Goal: Transaction & Acquisition: Book appointment/travel/reservation

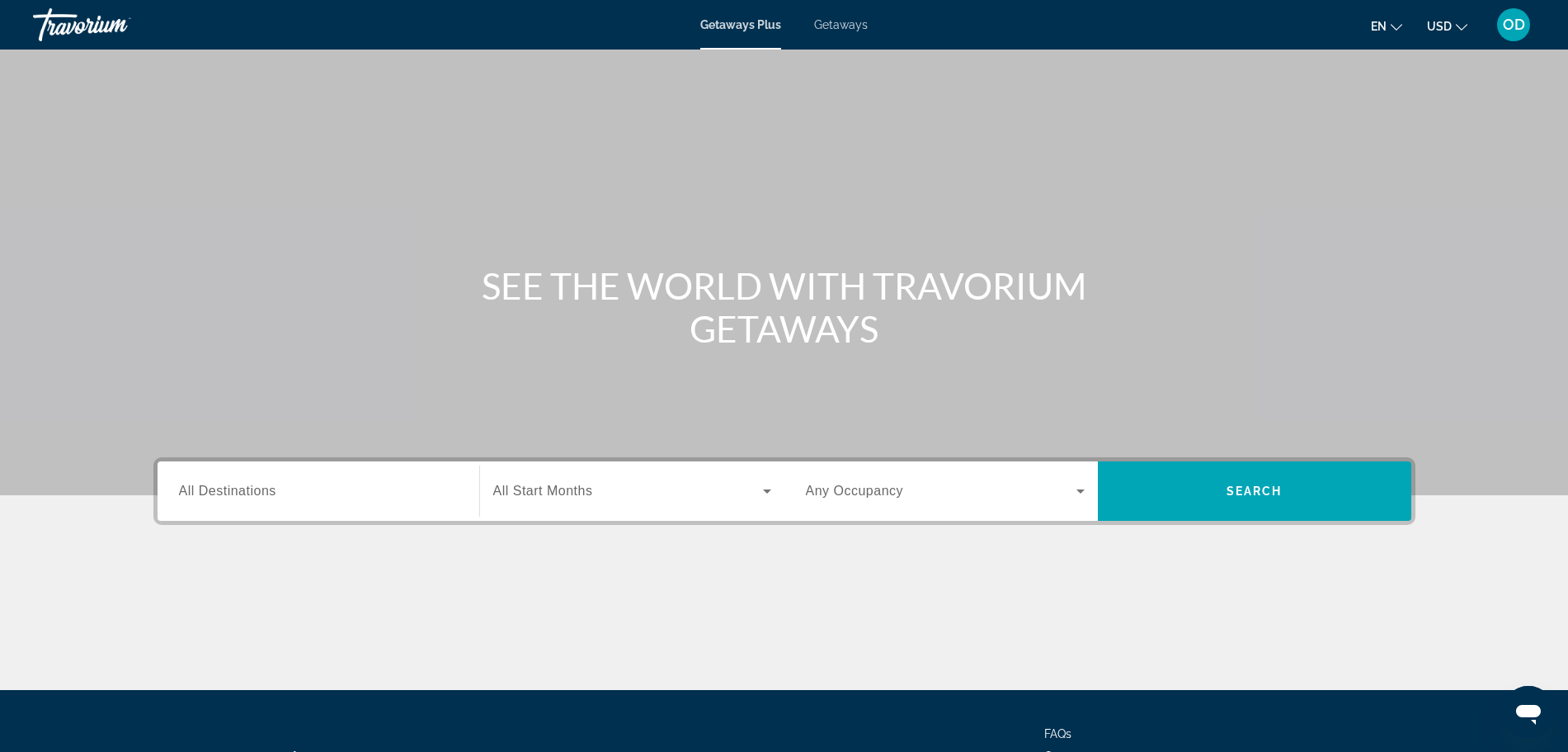
click at [1184, 126] on div "Main content" at bounding box center [784, 247] width 1568 height 495
click at [826, 19] on span "Getaways" at bounding box center [841, 24] width 53 height 14
click at [325, 484] on input "Destination All Destinations" at bounding box center [318, 491] width 279 height 20
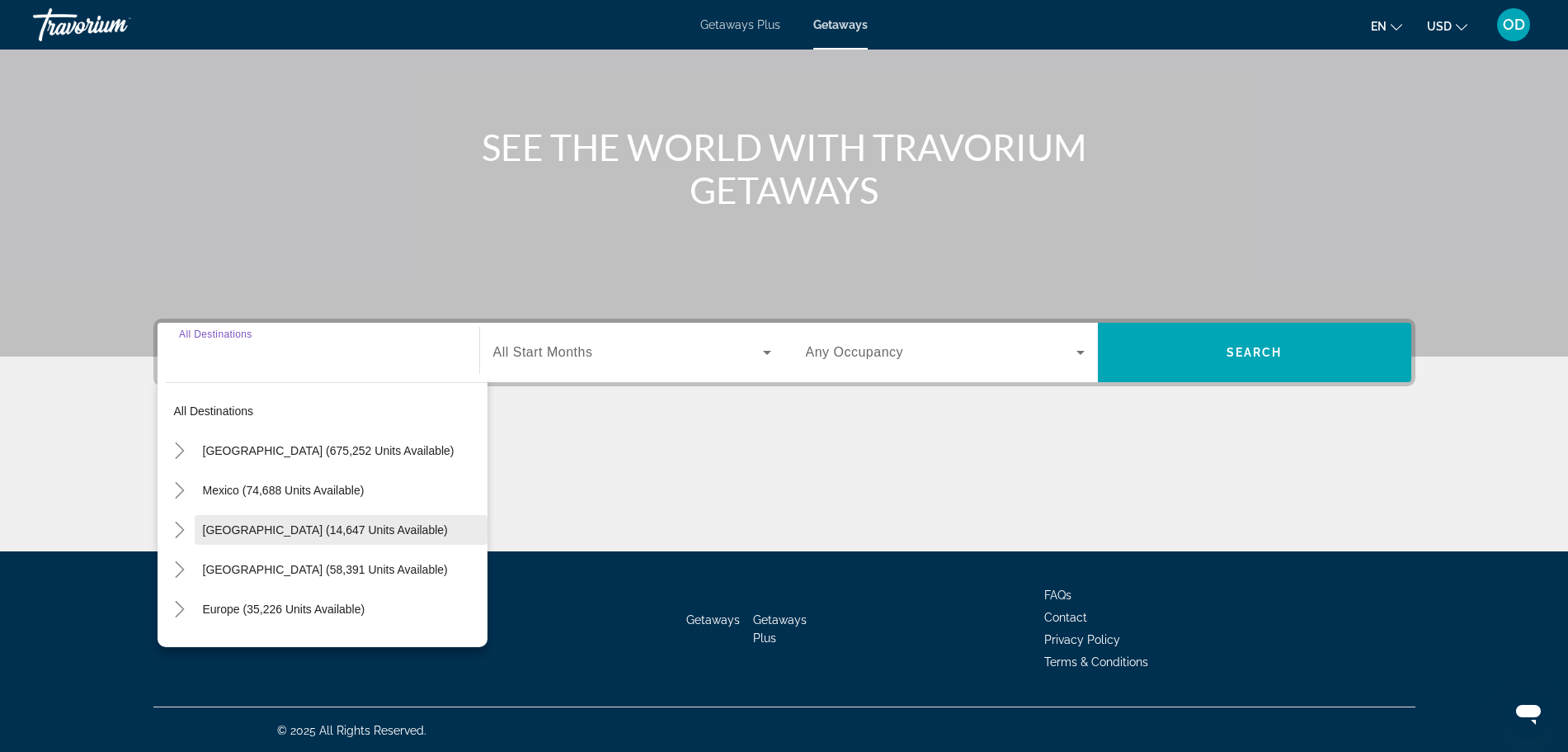
scroll to position [139, 0]
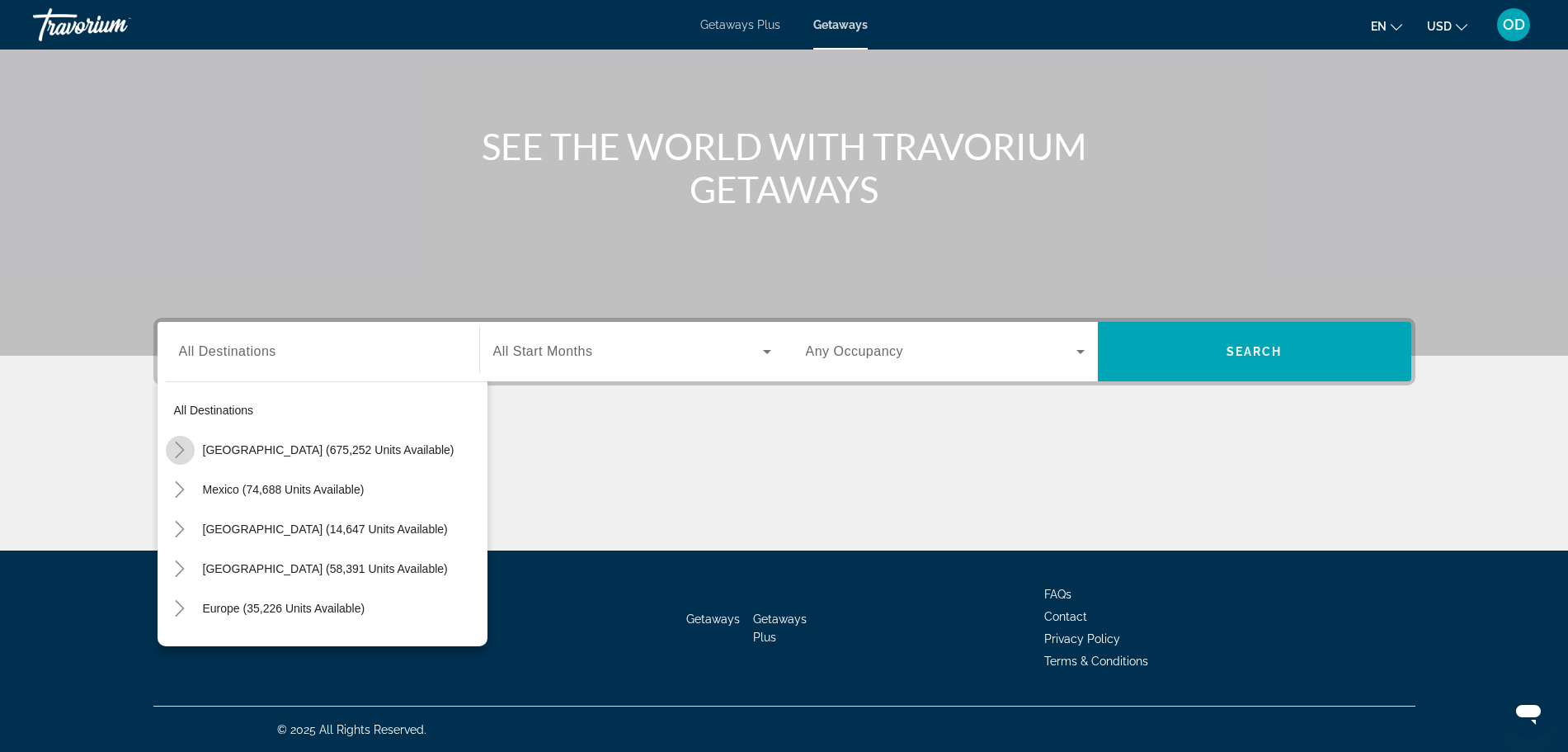
click at [176, 445] on icon "Toggle United States (675,252 units available)" at bounding box center [180, 450] width 16 height 16
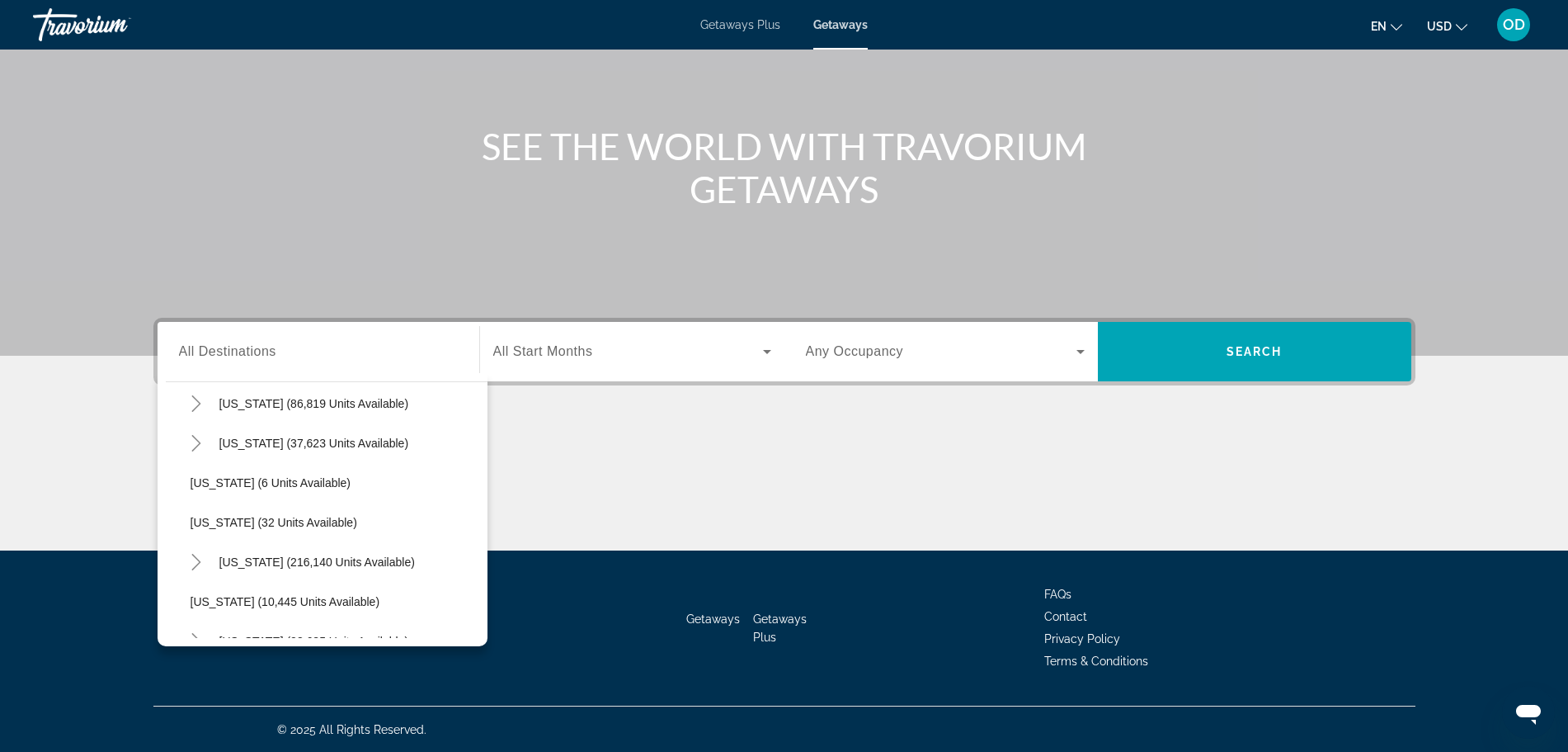
scroll to position [176, 0]
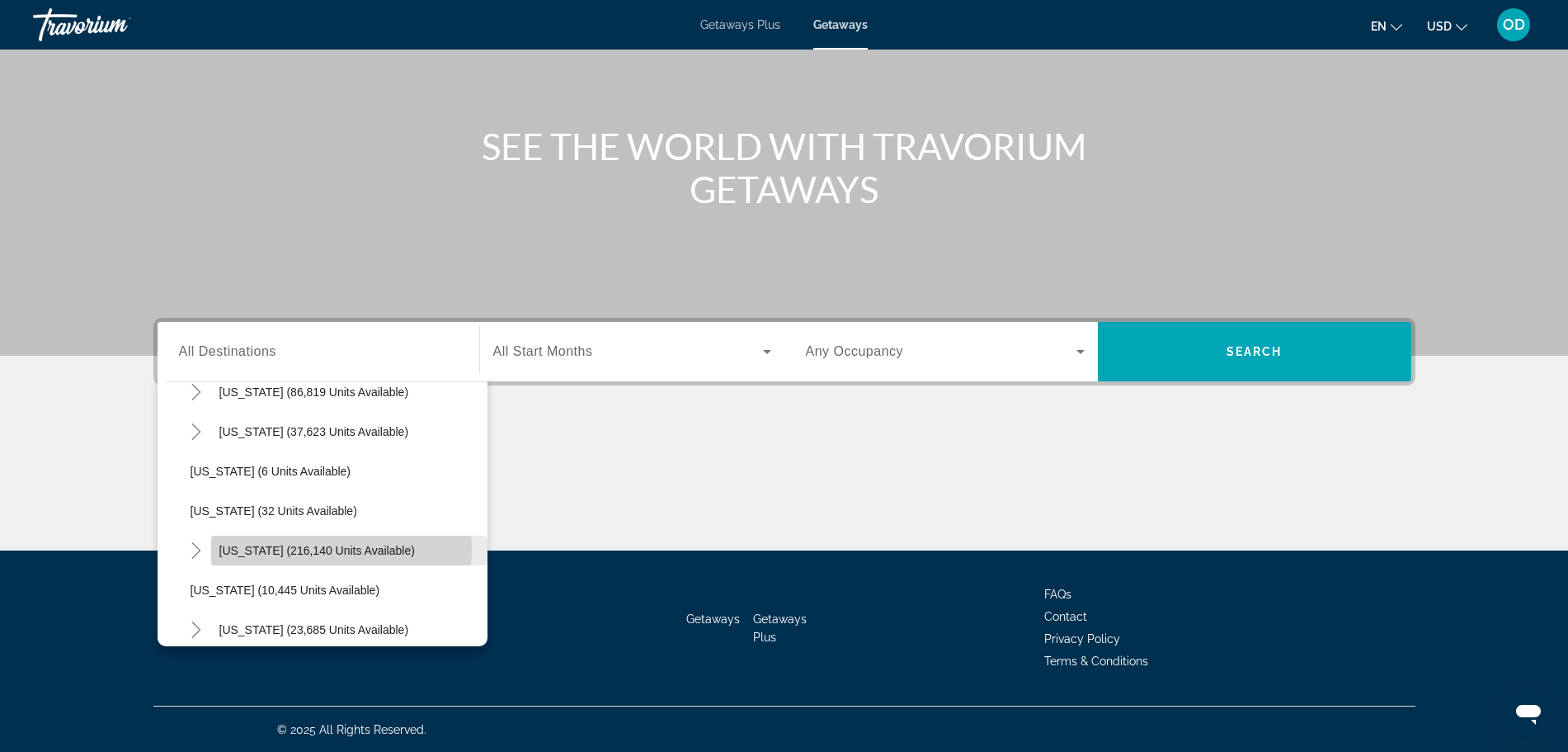
click at [307, 548] on span "[US_STATE] (216,140 units available)" at bounding box center [317, 550] width 195 height 14
type input "**********"
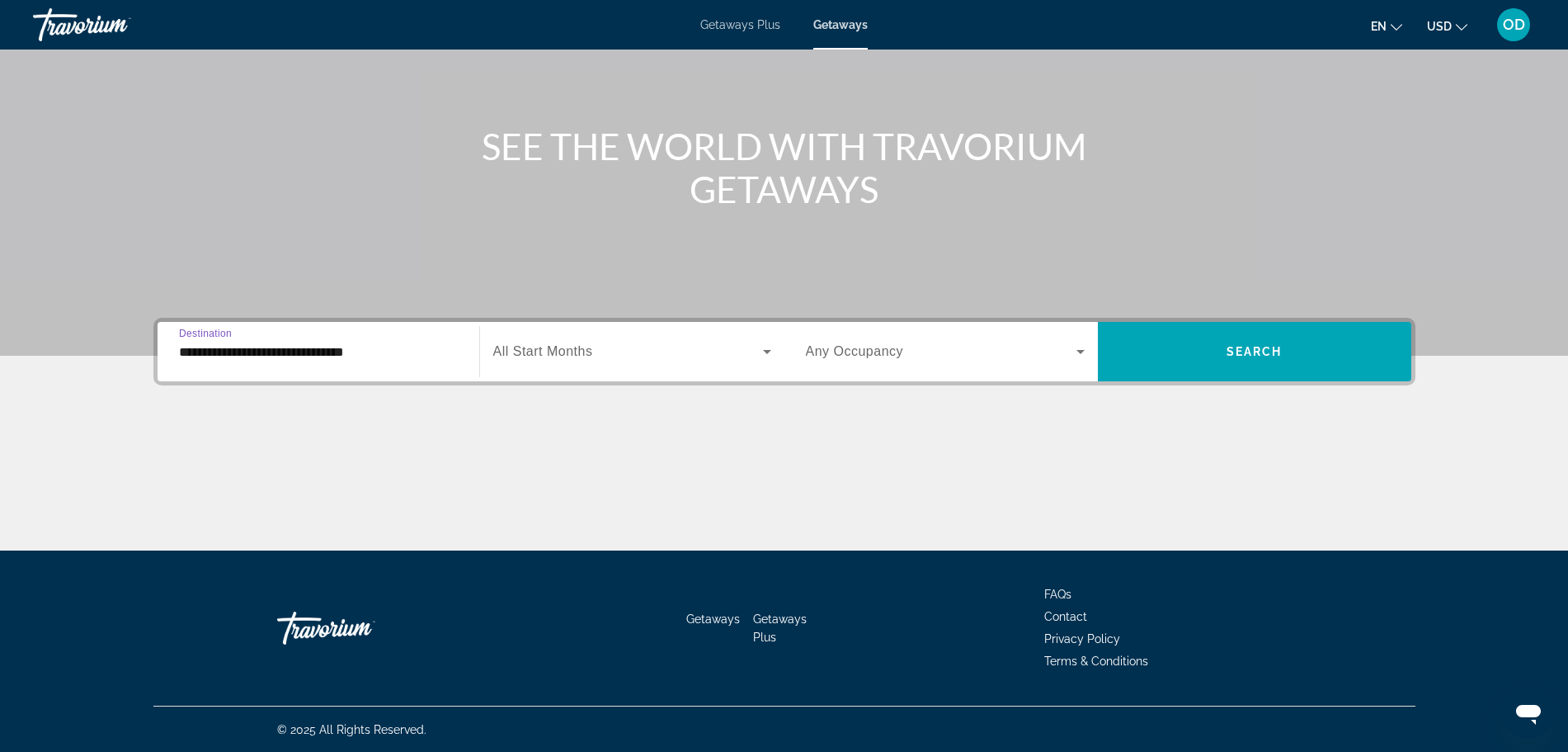
click at [565, 334] on div "Search widget" at bounding box center [632, 351] width 278 height 46
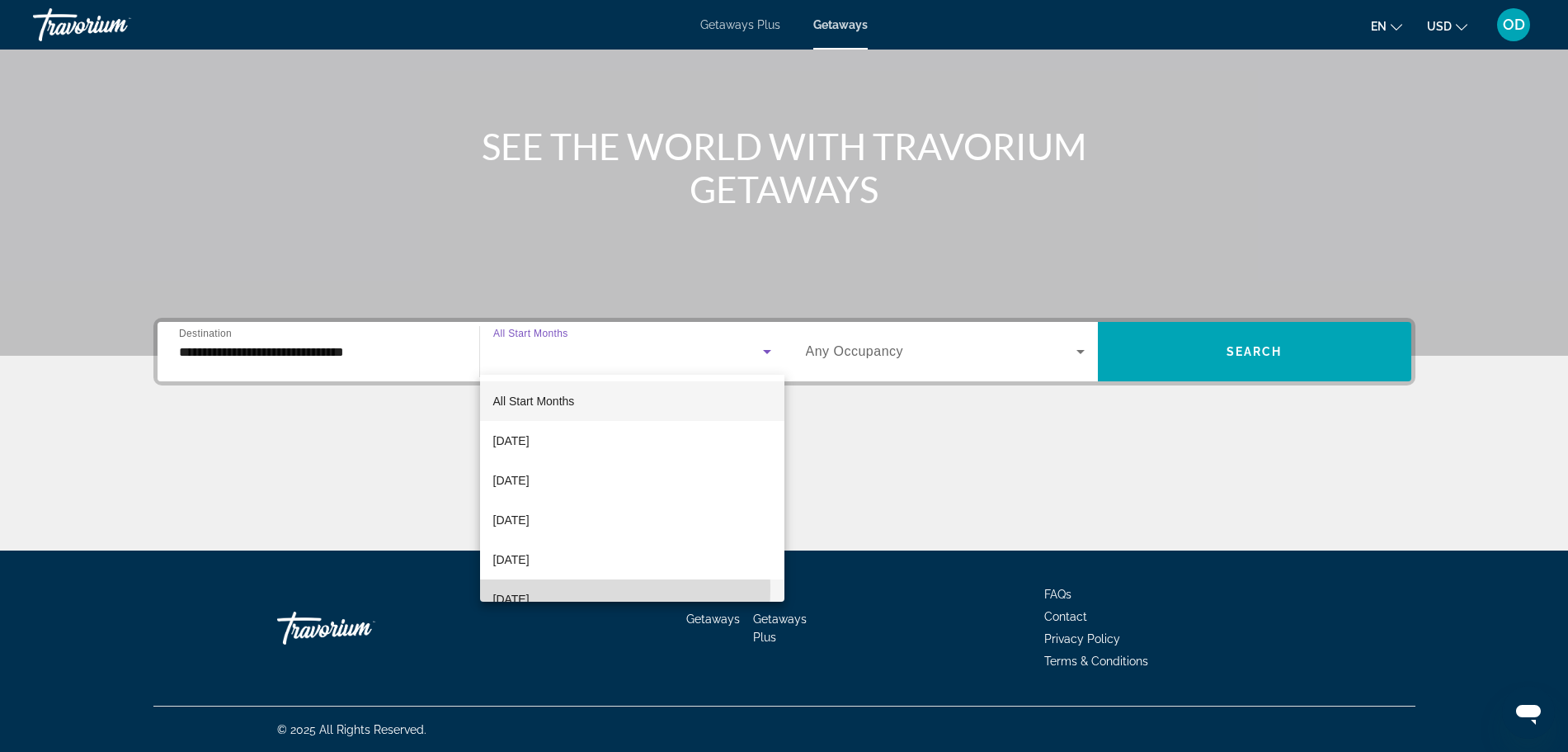
click at [529, 589] on span "[DATE]" at bounding box center [511, 599] width 36 height 20
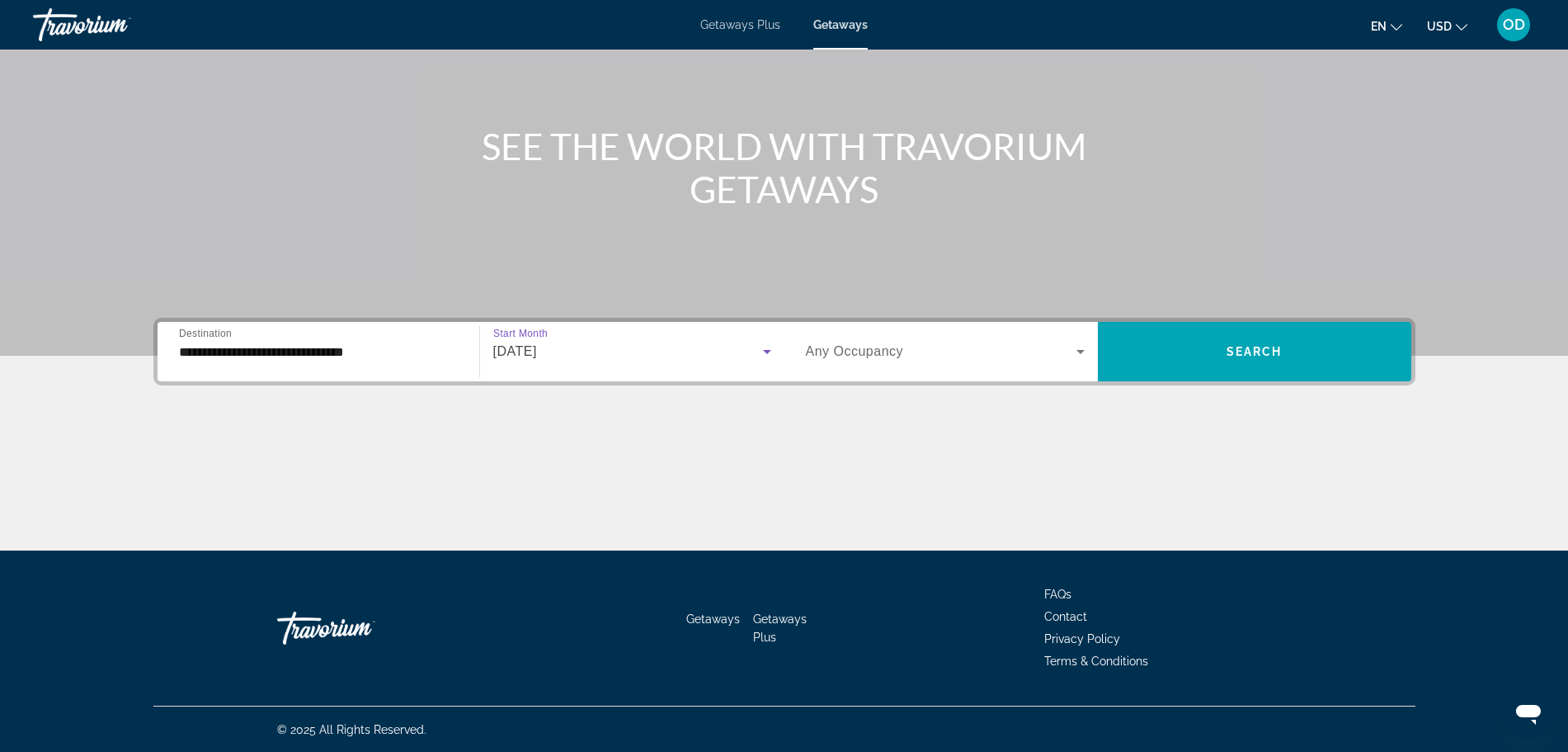
click at [943, 347] on span "Search widget" at bounding box center [941, 351] width 271 height 20
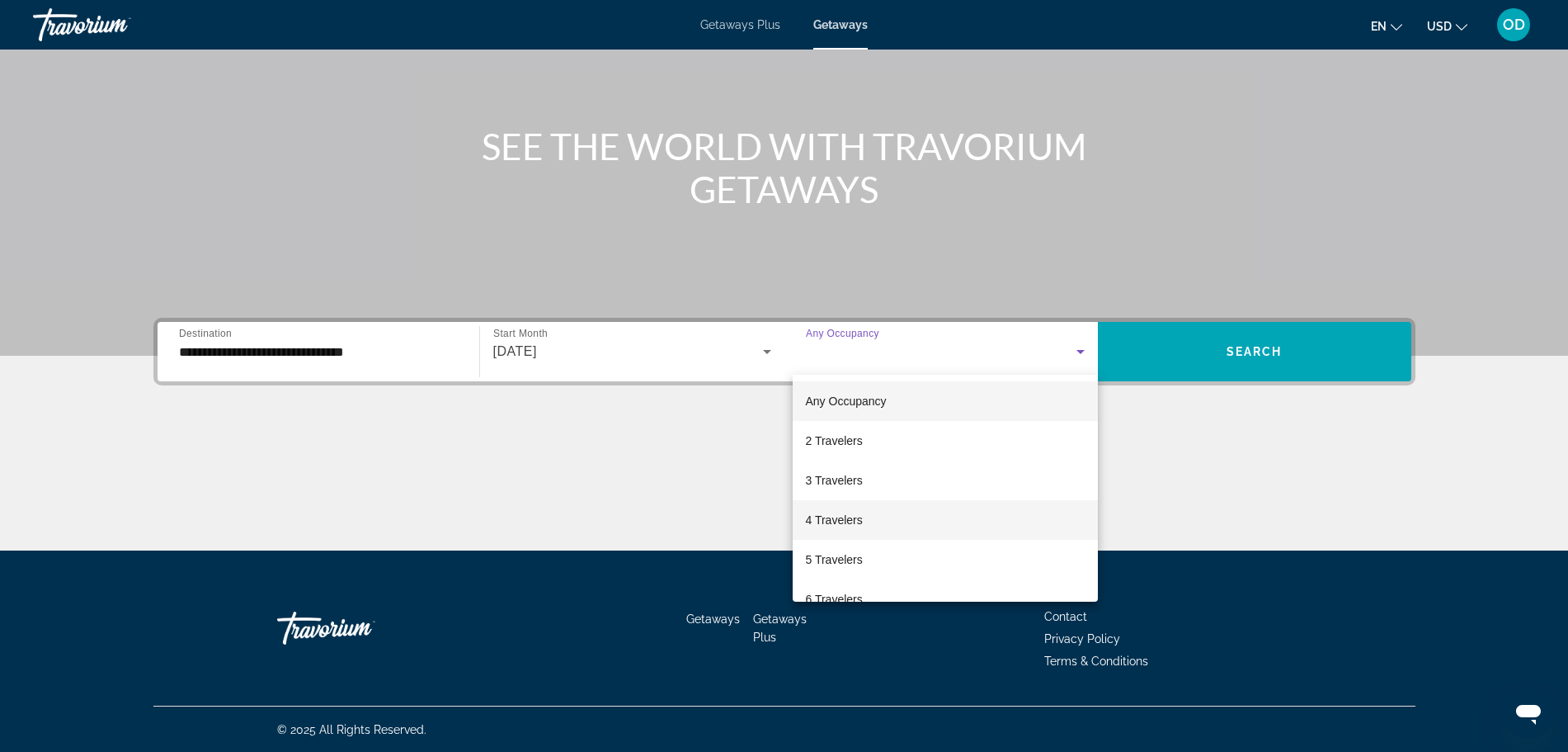
click at [887, 519] on mat-option "4 Travelers" at bounding box center [945, 519] width 305 height 40
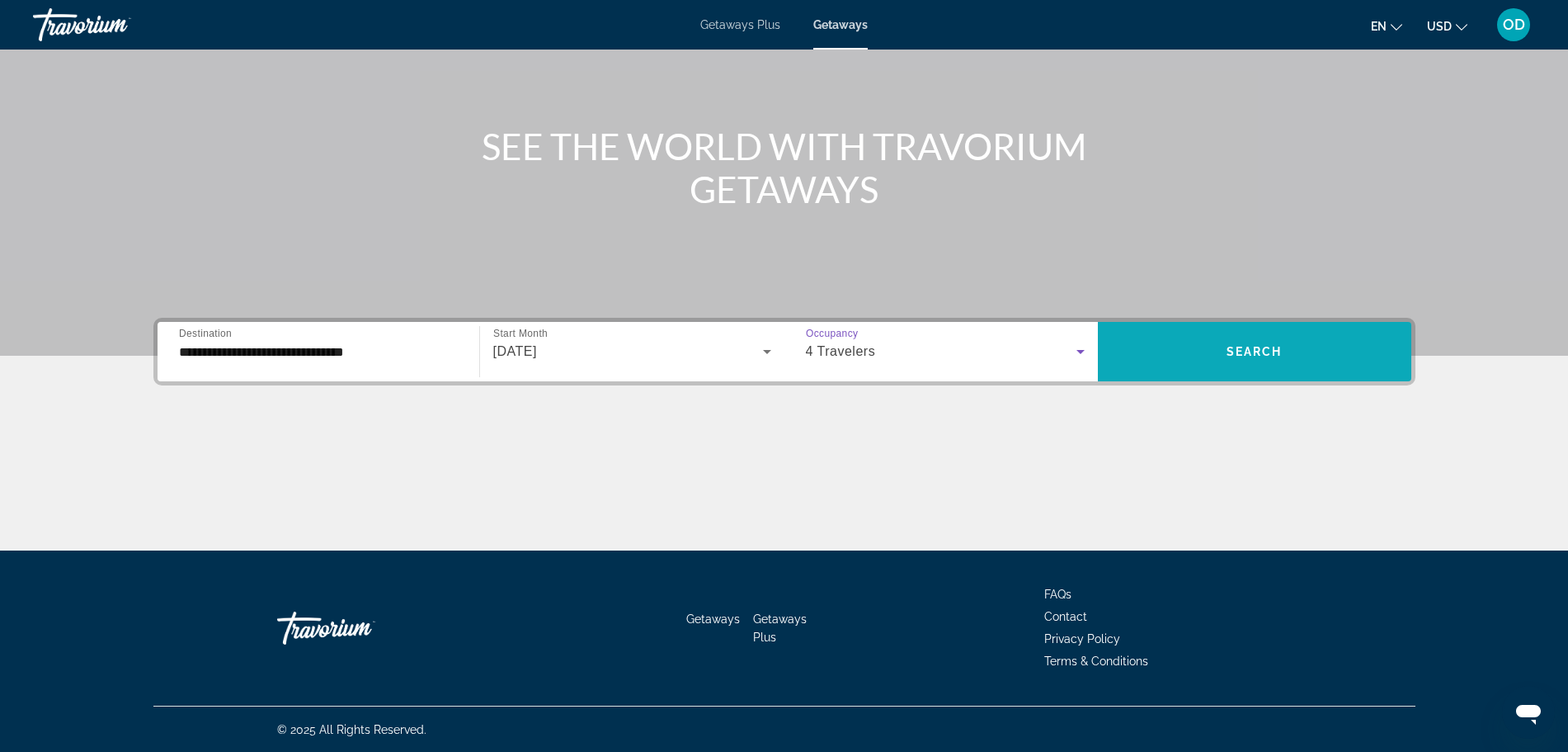
click at [1272, 350] on span "Search" at bounding box center [1255, 351] width 56 height 14
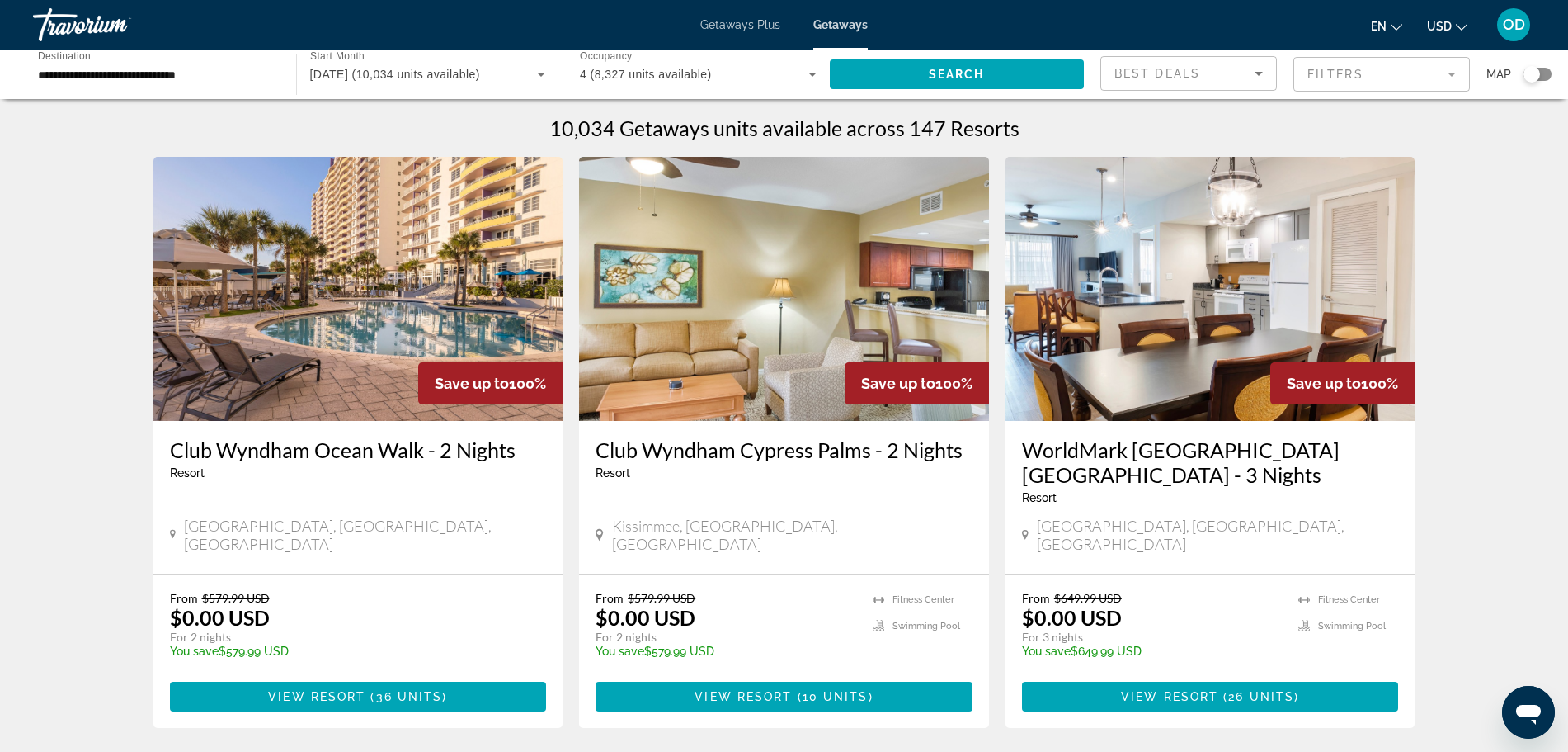
click at [1392, 76] on mat-form-field "Filters" at bounding box center [1381, 74] width 176 height 34
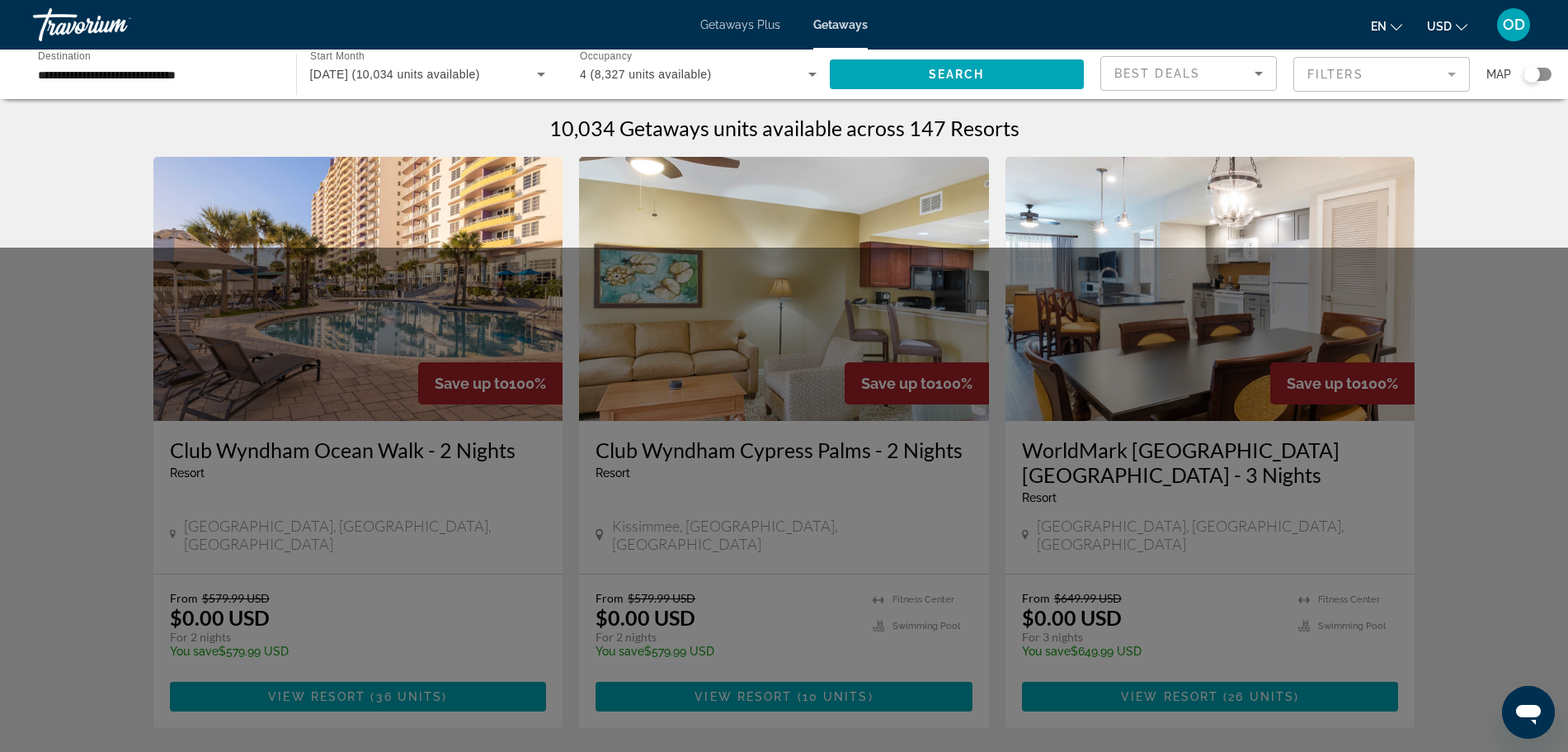
click at [1392, 76] on mat-form-field "Filters" at bounding box center [1381, 74] width 176 height 34
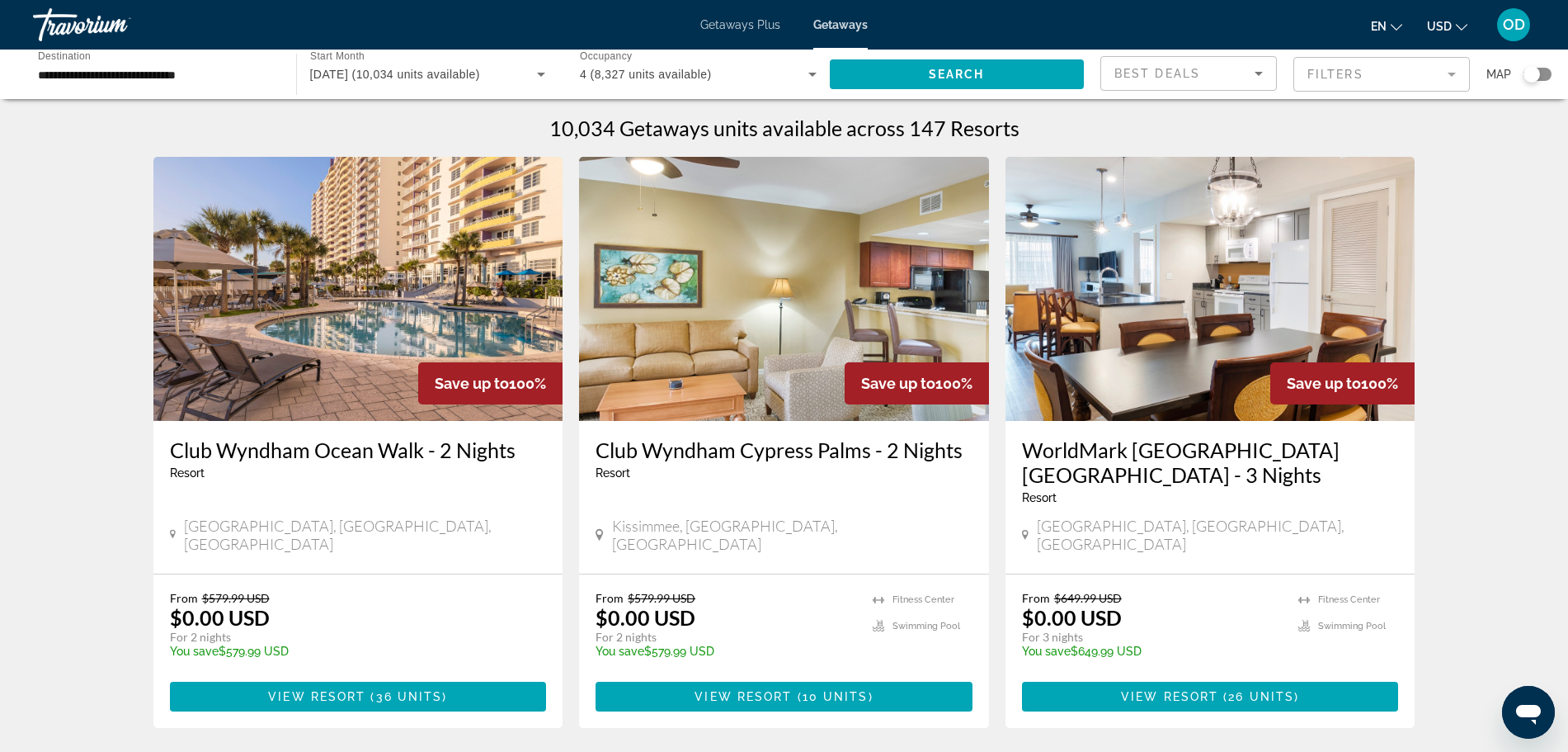
click at [1392, 76] on mat-form-field "Filters" at bounding box center [1381, 74] width 176 height 34
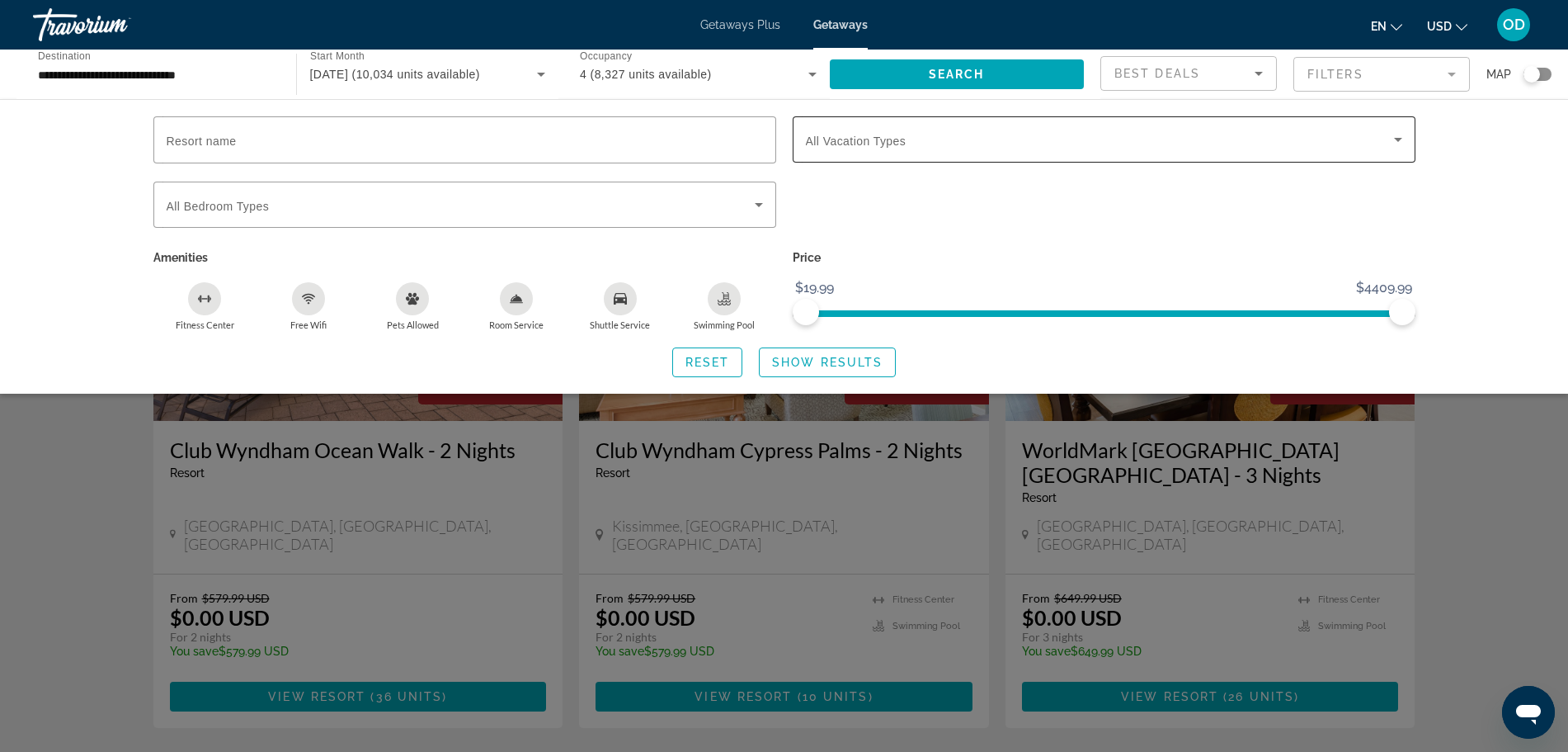
click at [1164, 136] on span "Search widget" at bounding box center [1100, 139] width 588 height 20
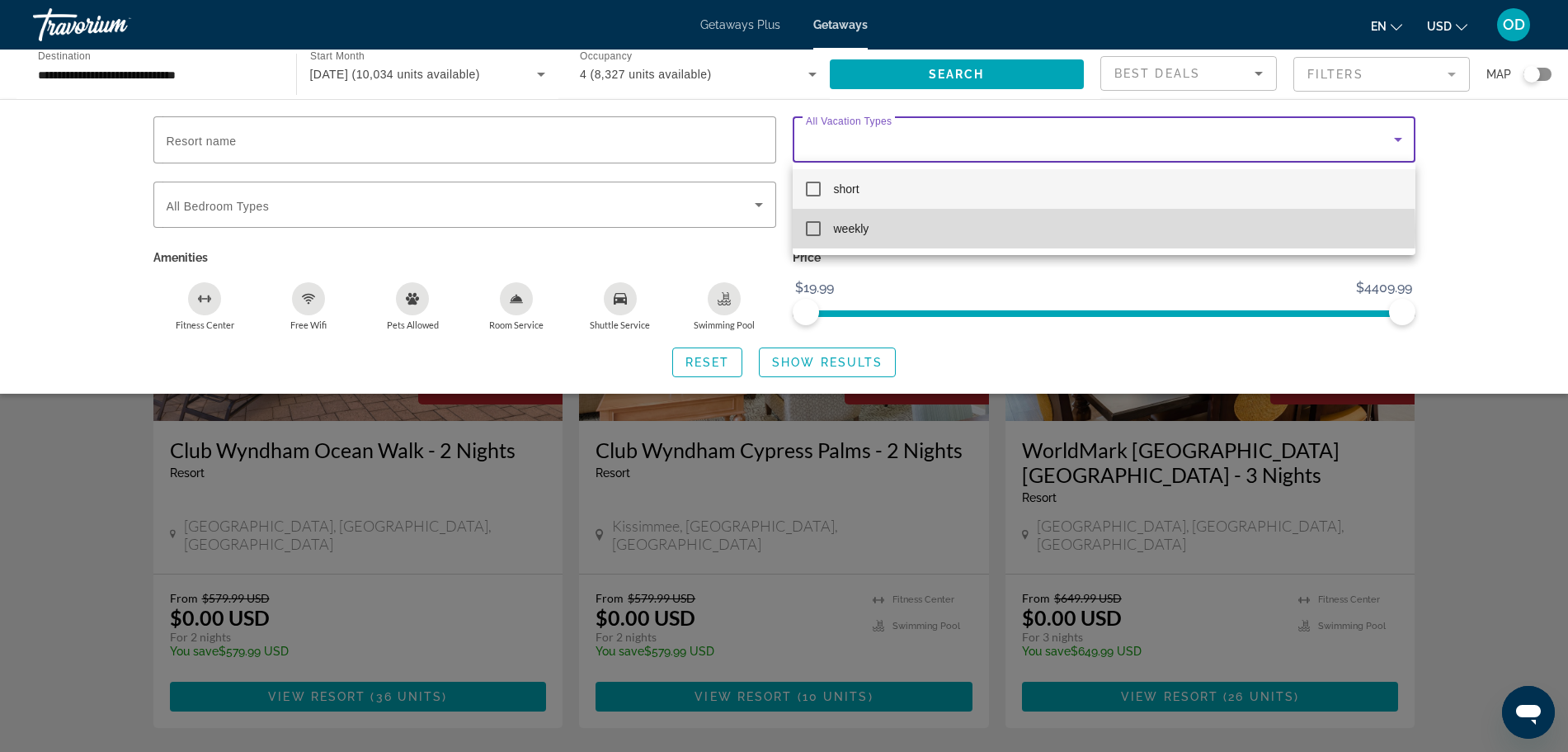
click at [1006, 230] on mat-option "weekly" at bounding box center [1104, 229] width 622 height 40
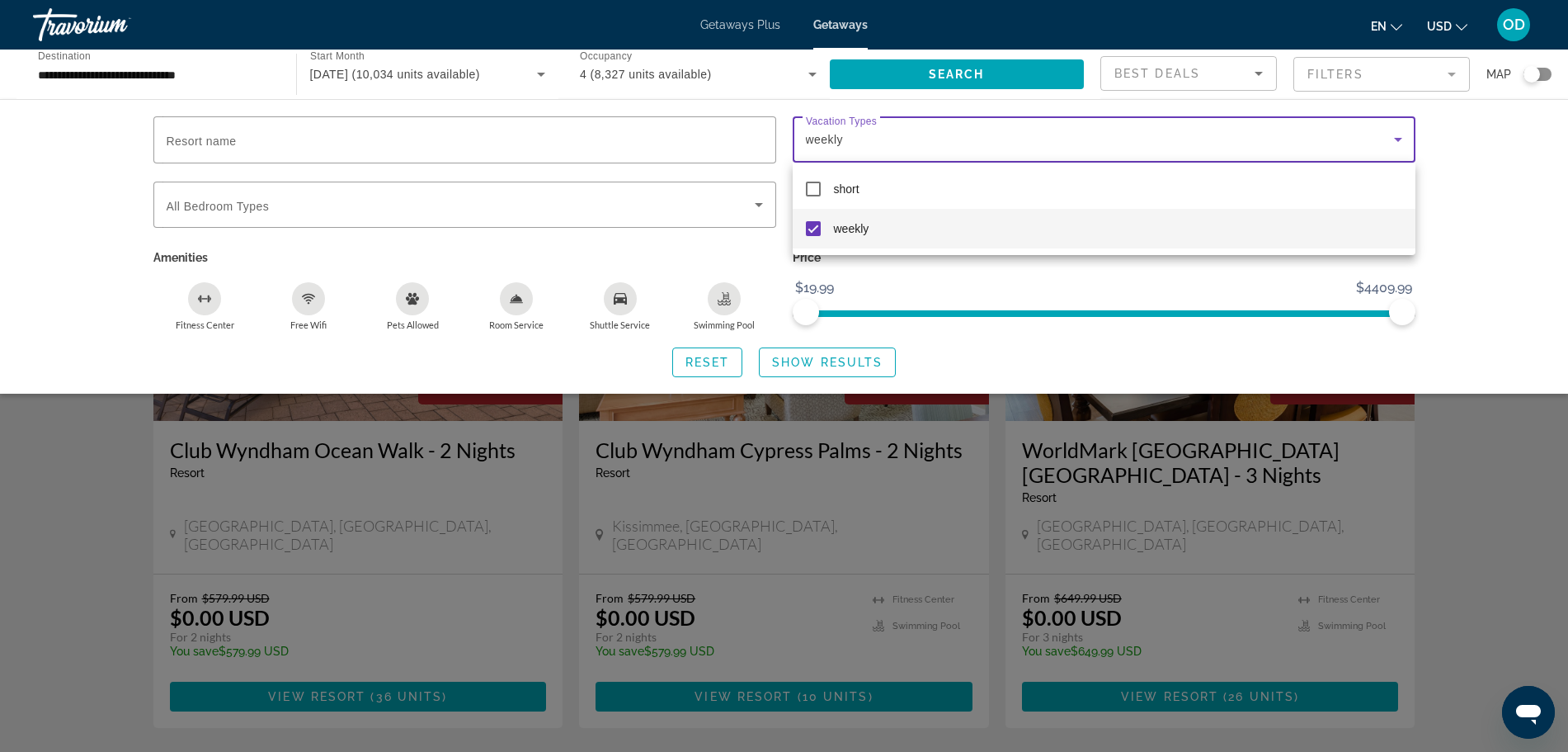
click at [873, 357] on div at bounding box center [784, 376] width 1568 height 752
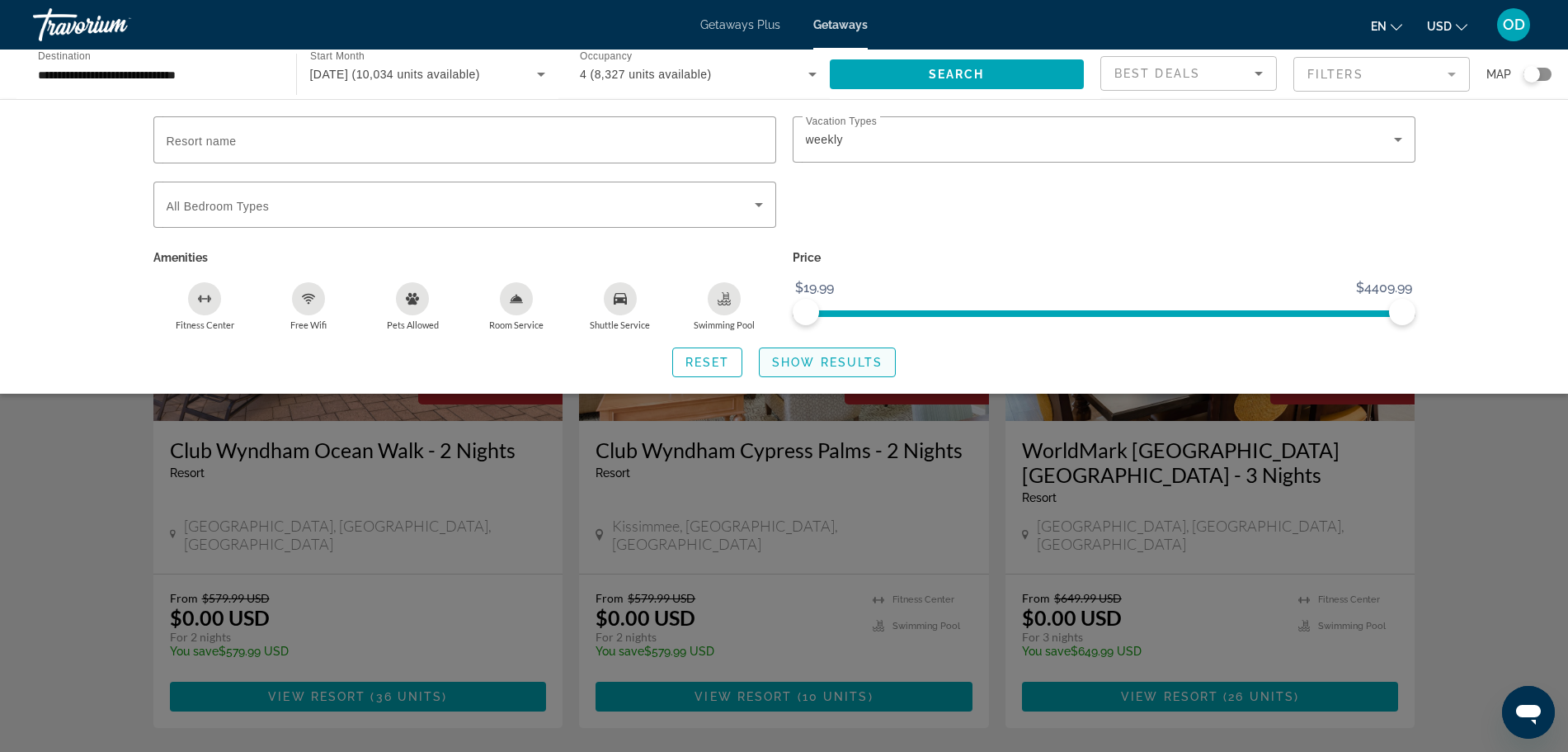
click at [835, 365] on span "Show Results" at bounding box center [827, 362] width 110 height 14
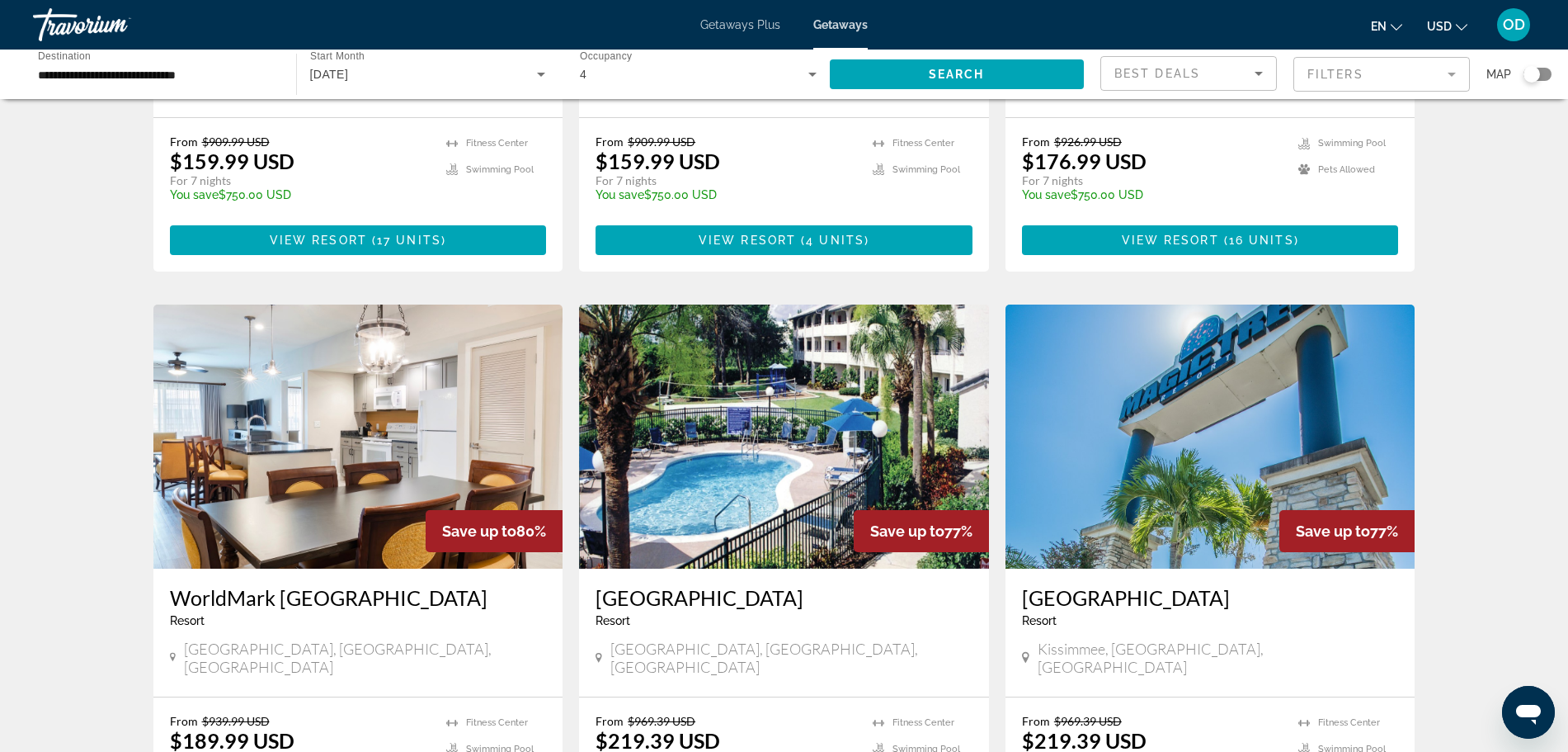
scroll to position [1659, 0]
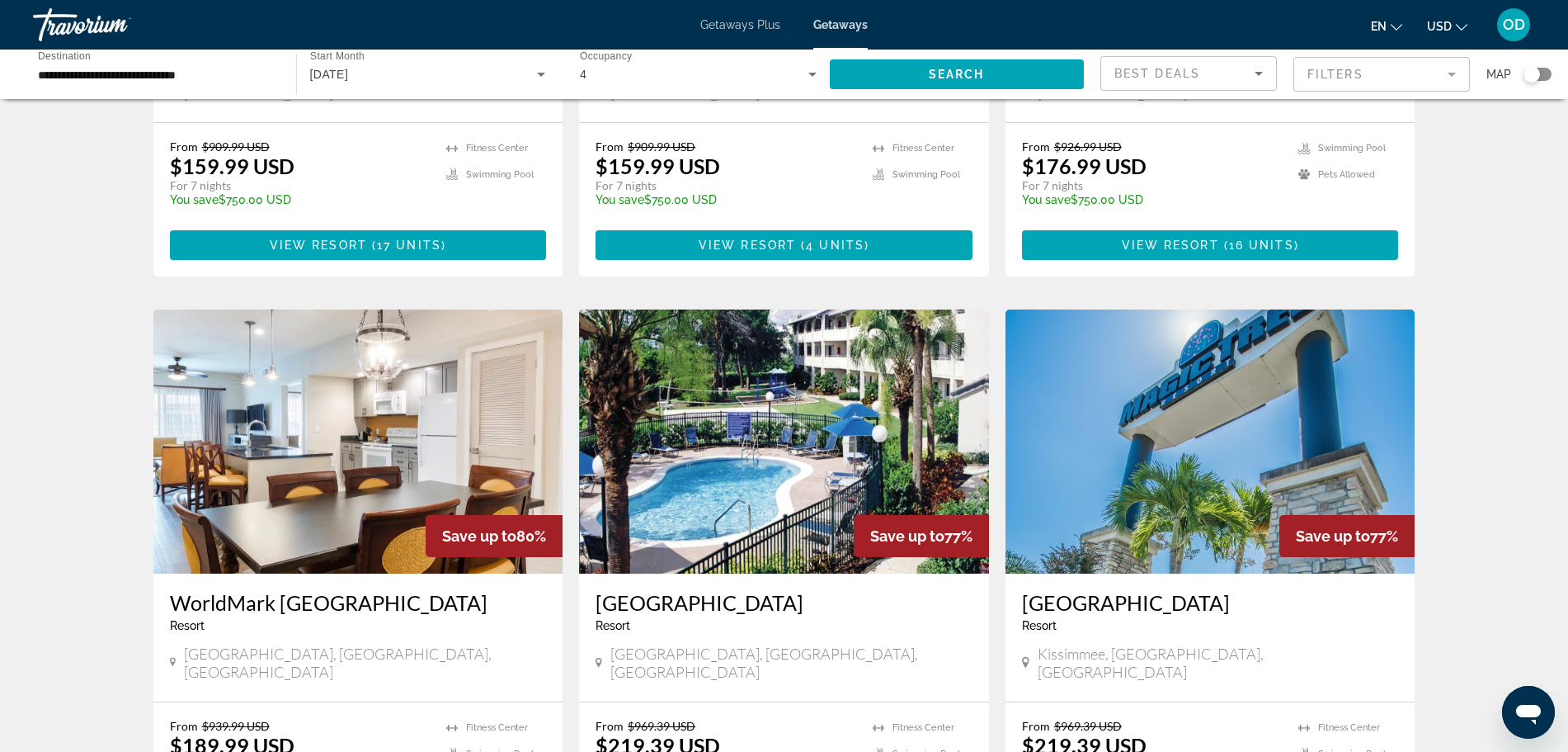
drag, startPoint x: 143, startPoint y: 74, endPoint x: 150, endPoint y: 70, distance: 8.1
click at [143, 74] on input "**********" at bounding box center [157, 75] width 237 height 20
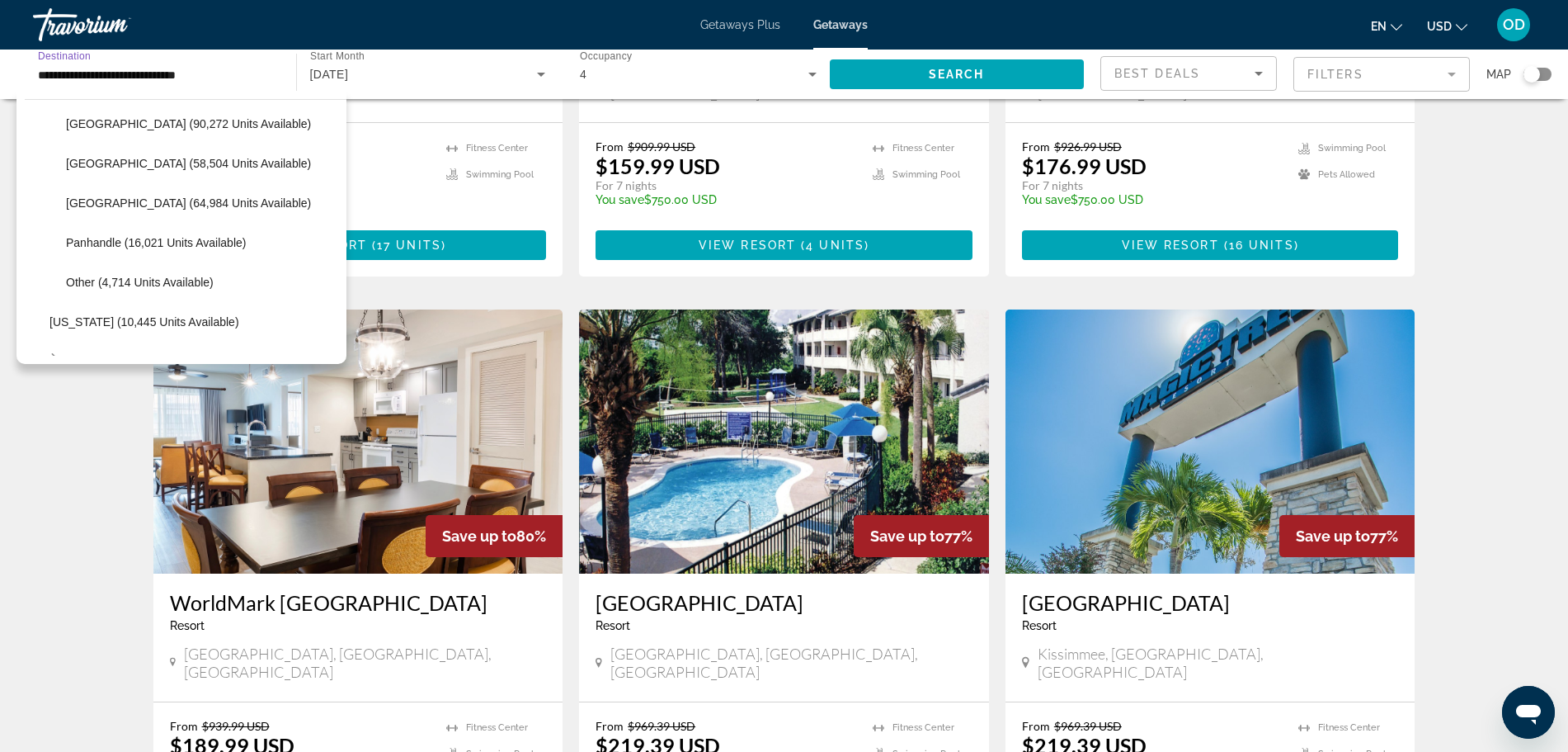
scroll to position [371, 0]
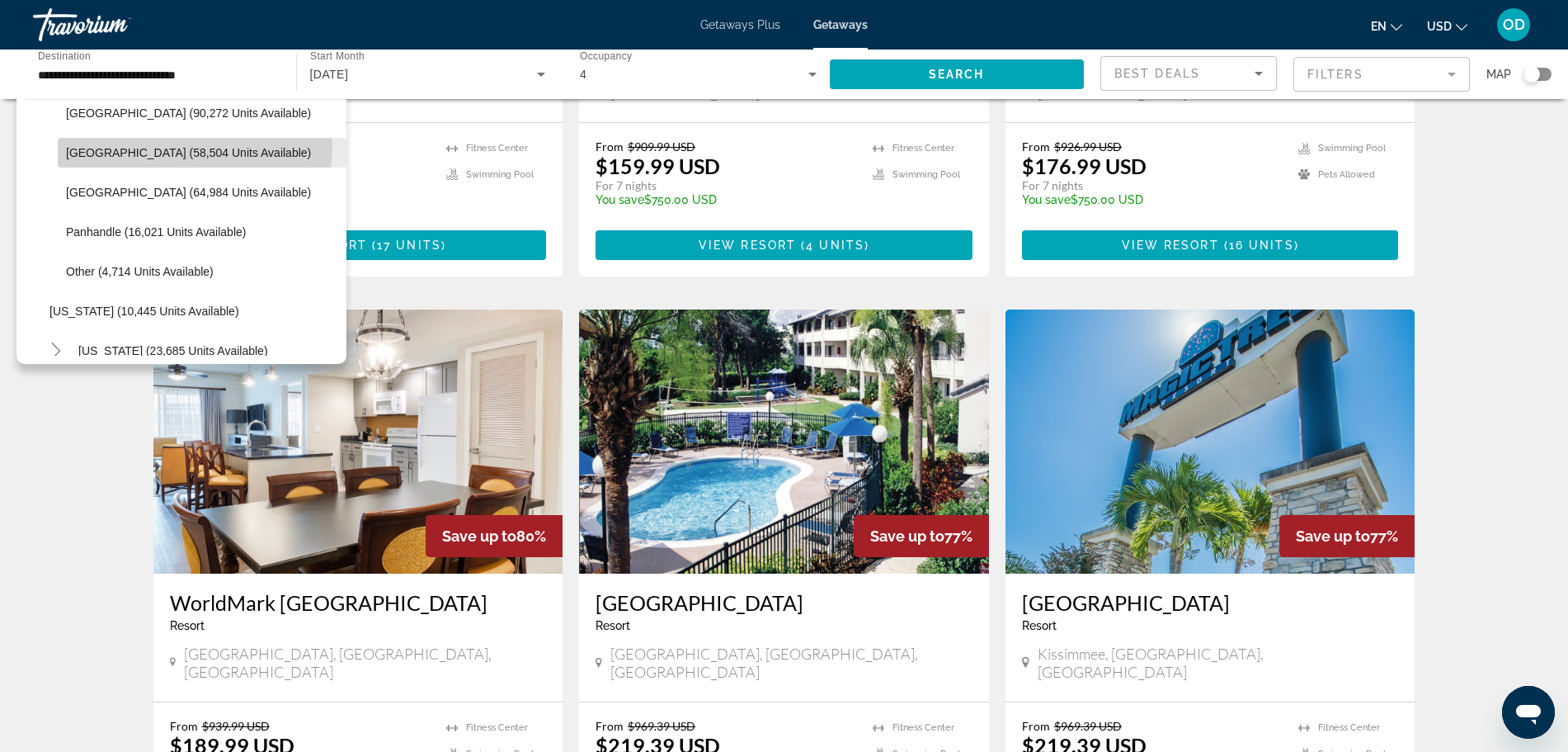
click at [185, 146] on span "[GEOGRAPHIC_DATA] (58,504 units available)" at bounding box center [188, 152] width 245 height 14
type input "**********"
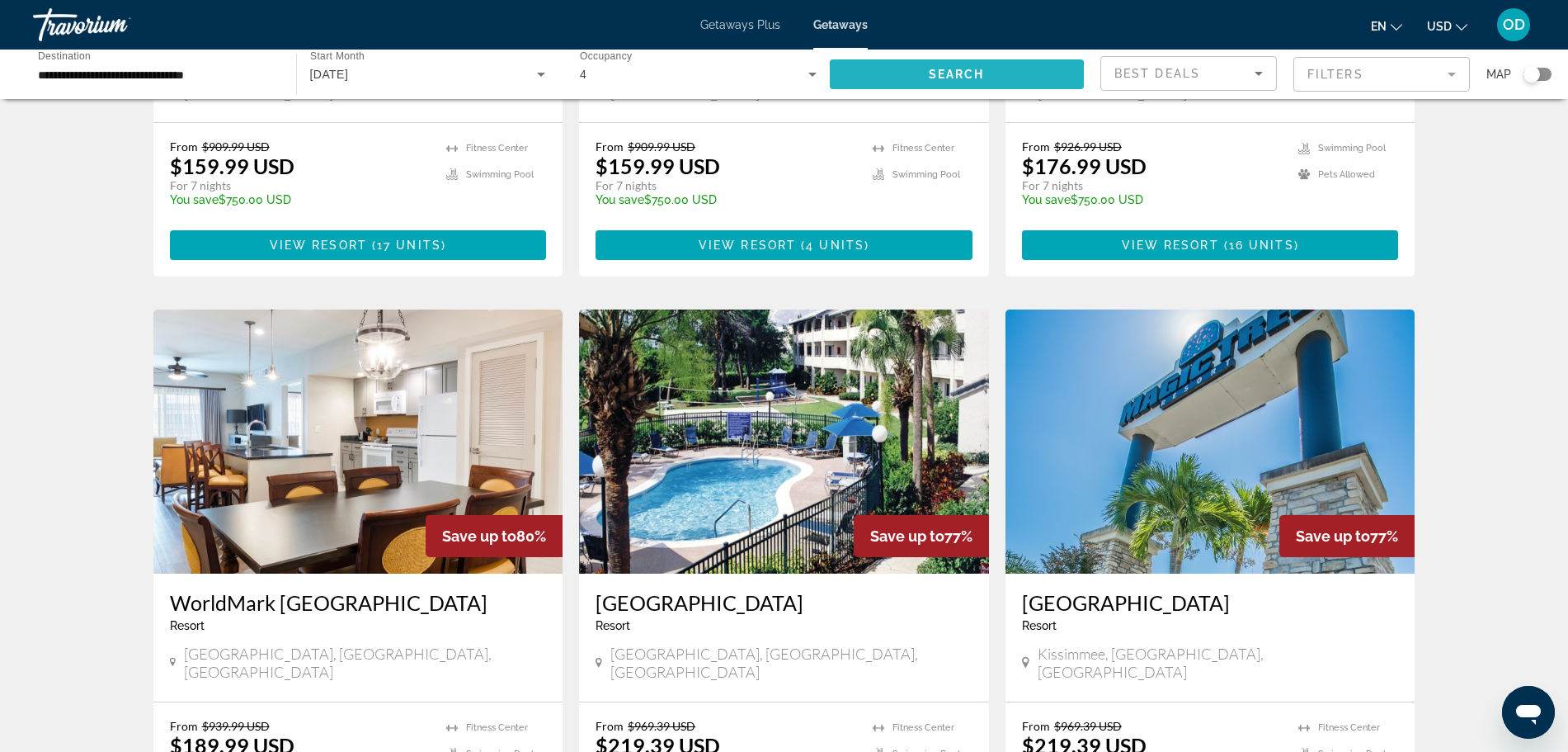
click at [948, 74] on span "Search" at bounding box center [957, 74] width 56 height 14
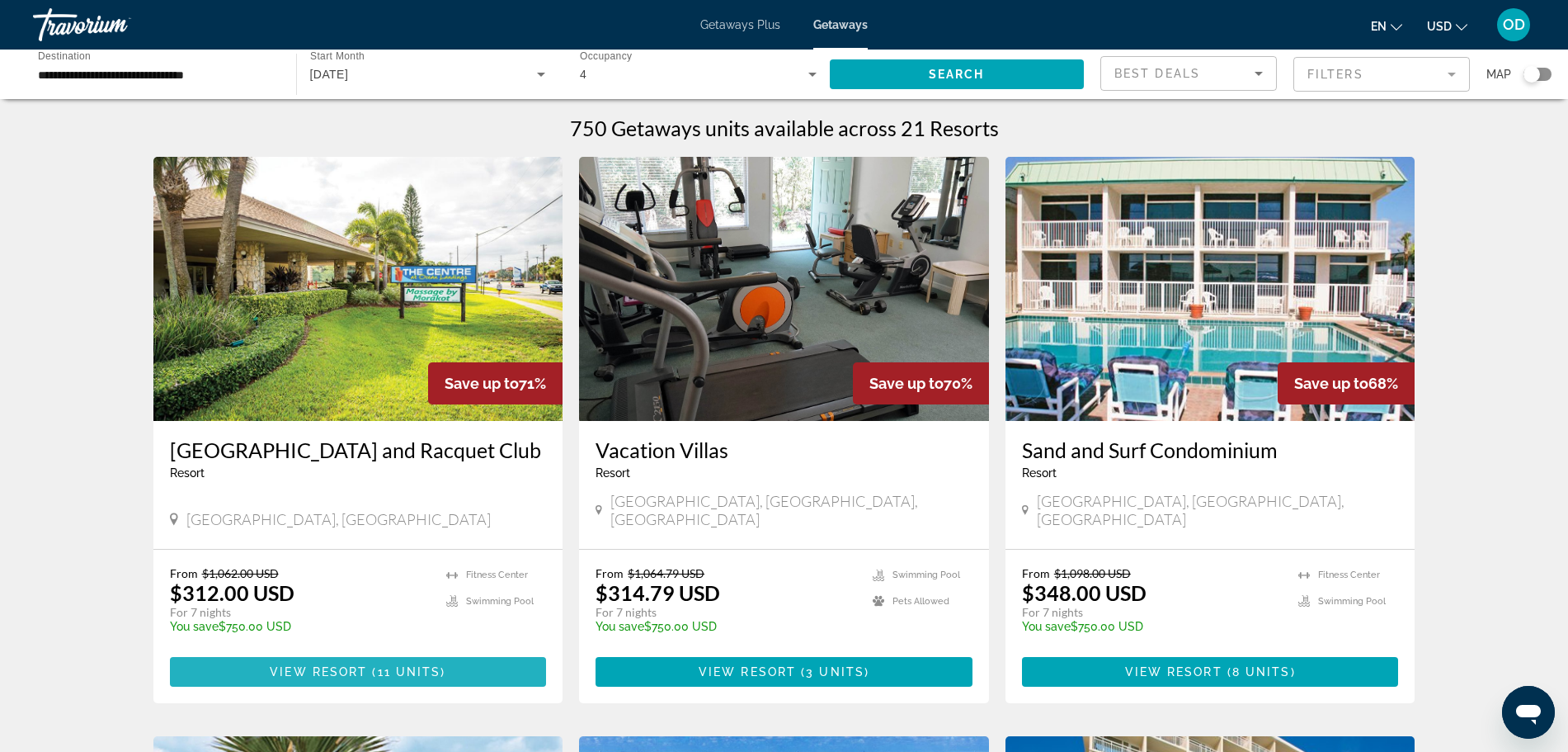
click at [385, 665] on span "11 units" at bounding box center [410, 671] width 63 height 14
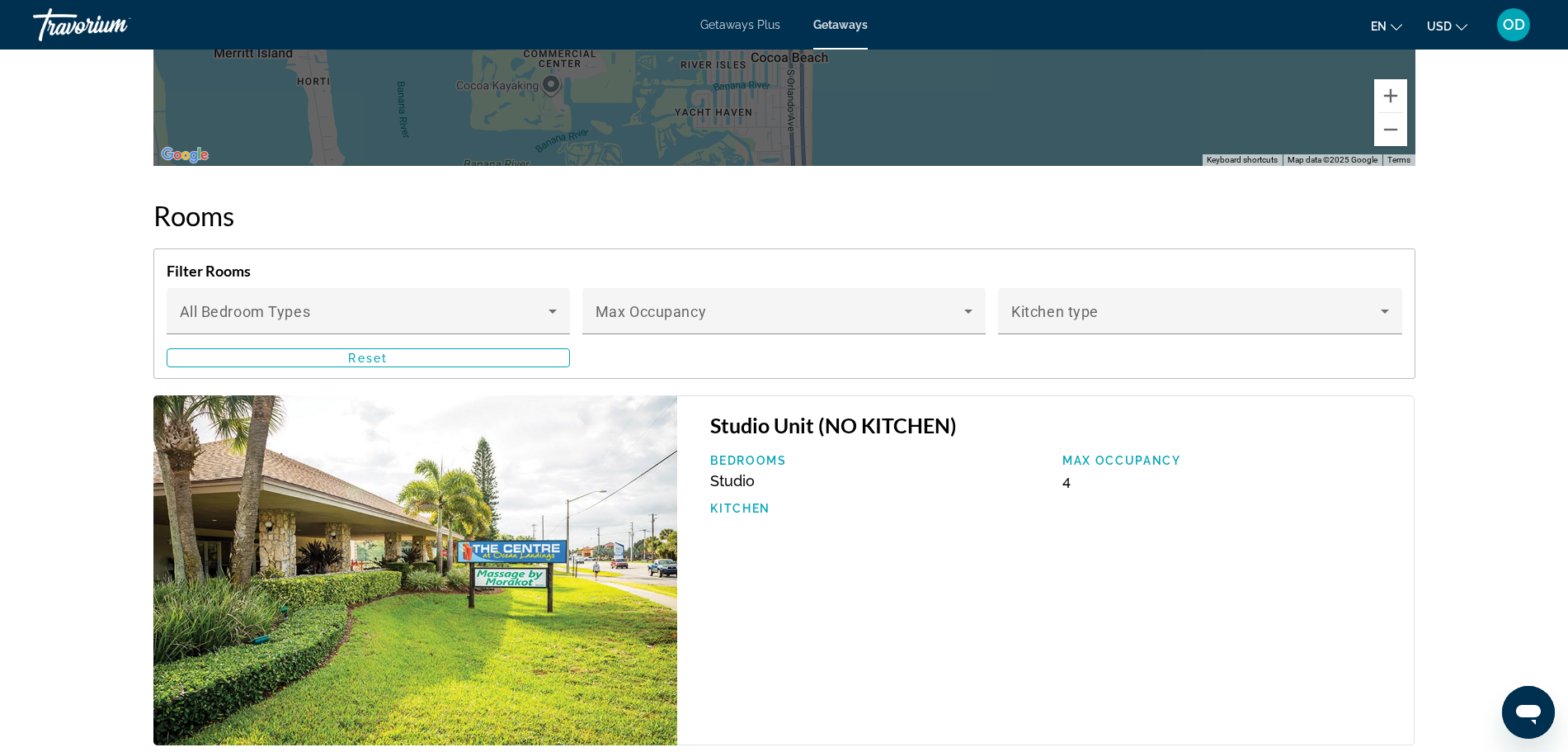
scroll to position [2585, 0]
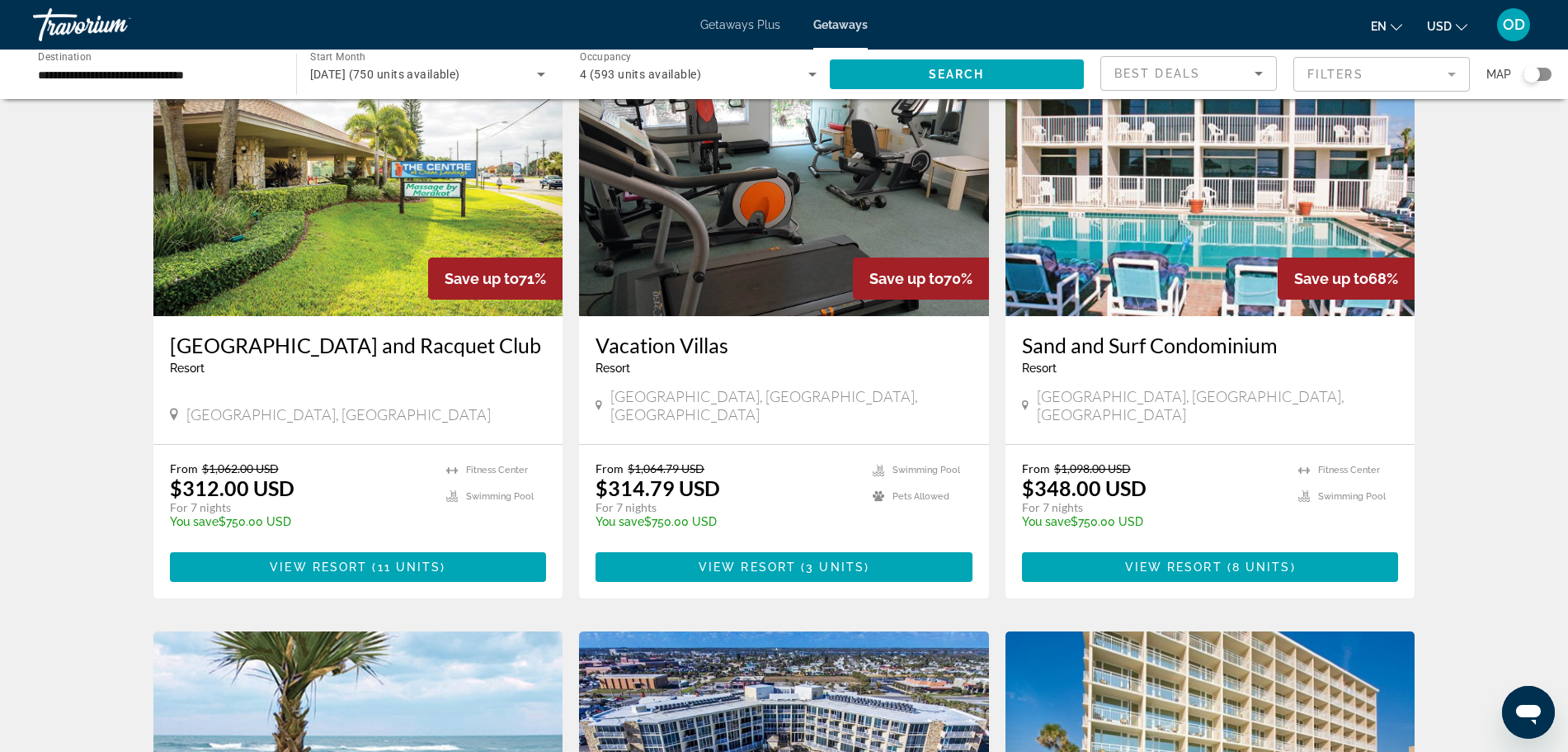
scroll to position [129, 0]
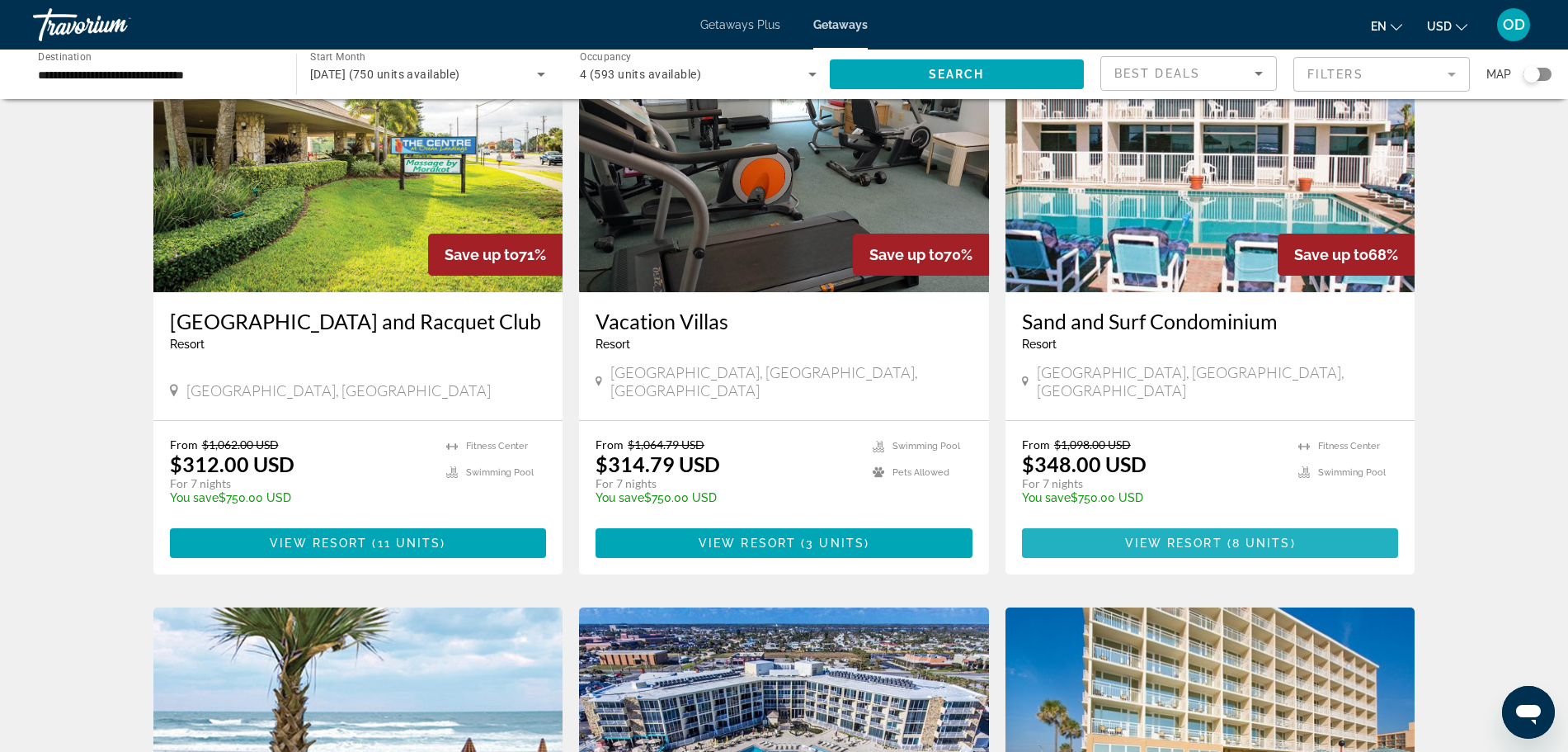
click at [1141, 537] on span "View Resort" at bounding box center [1174, 543] width 98 height 14
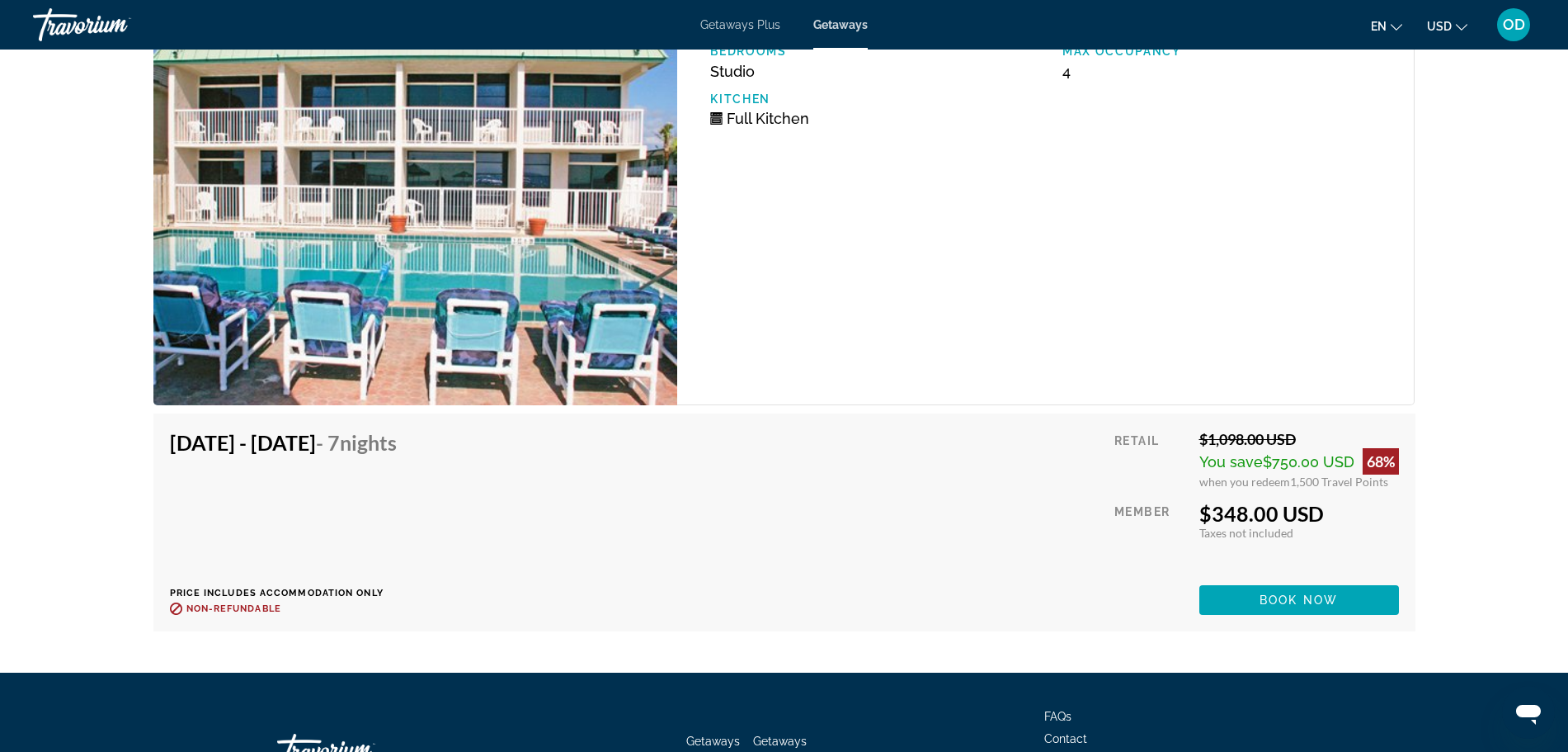
scroll to position [4460, 0]
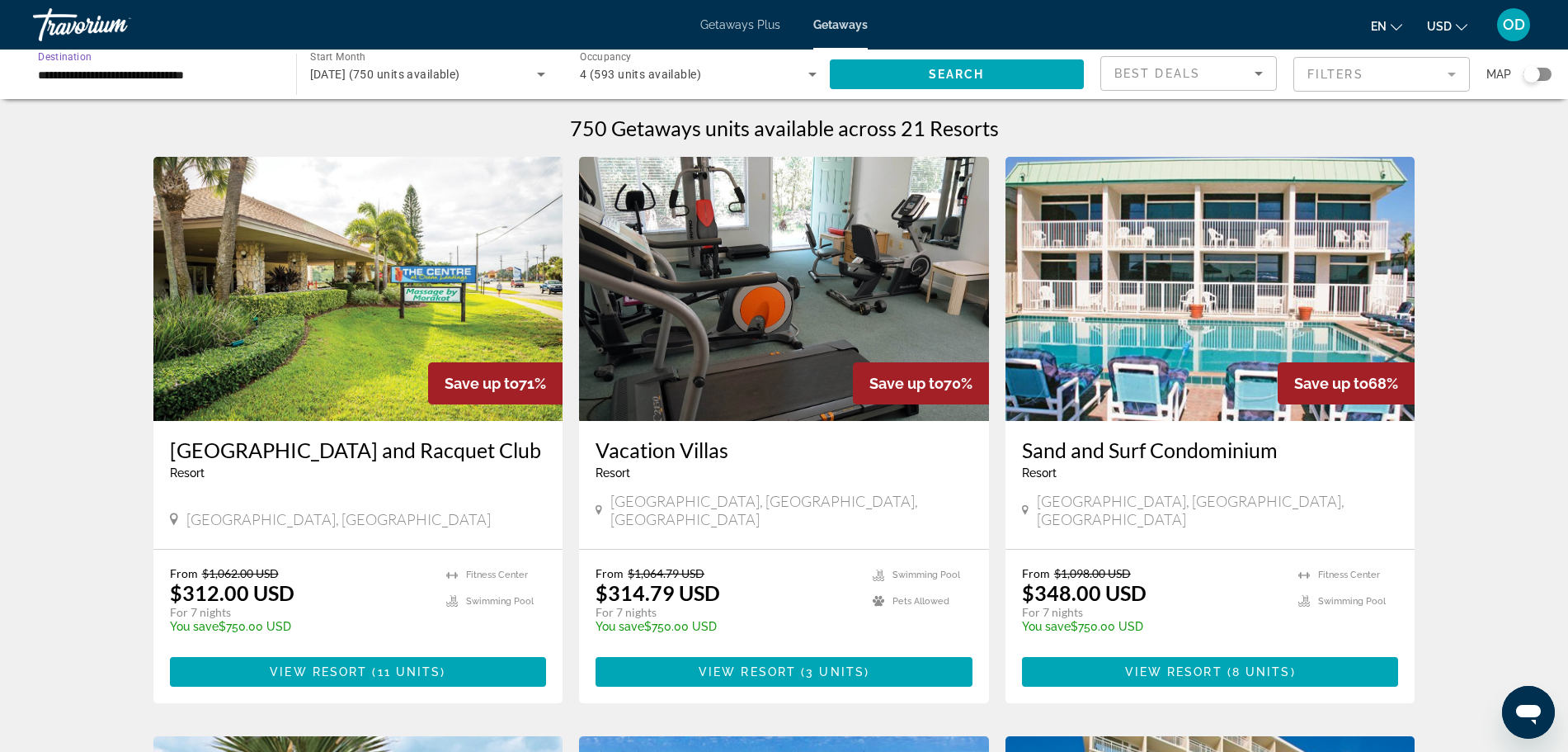
click at [87, 71] on input "**********" at bounding box center [157, 75] width 237 height 20
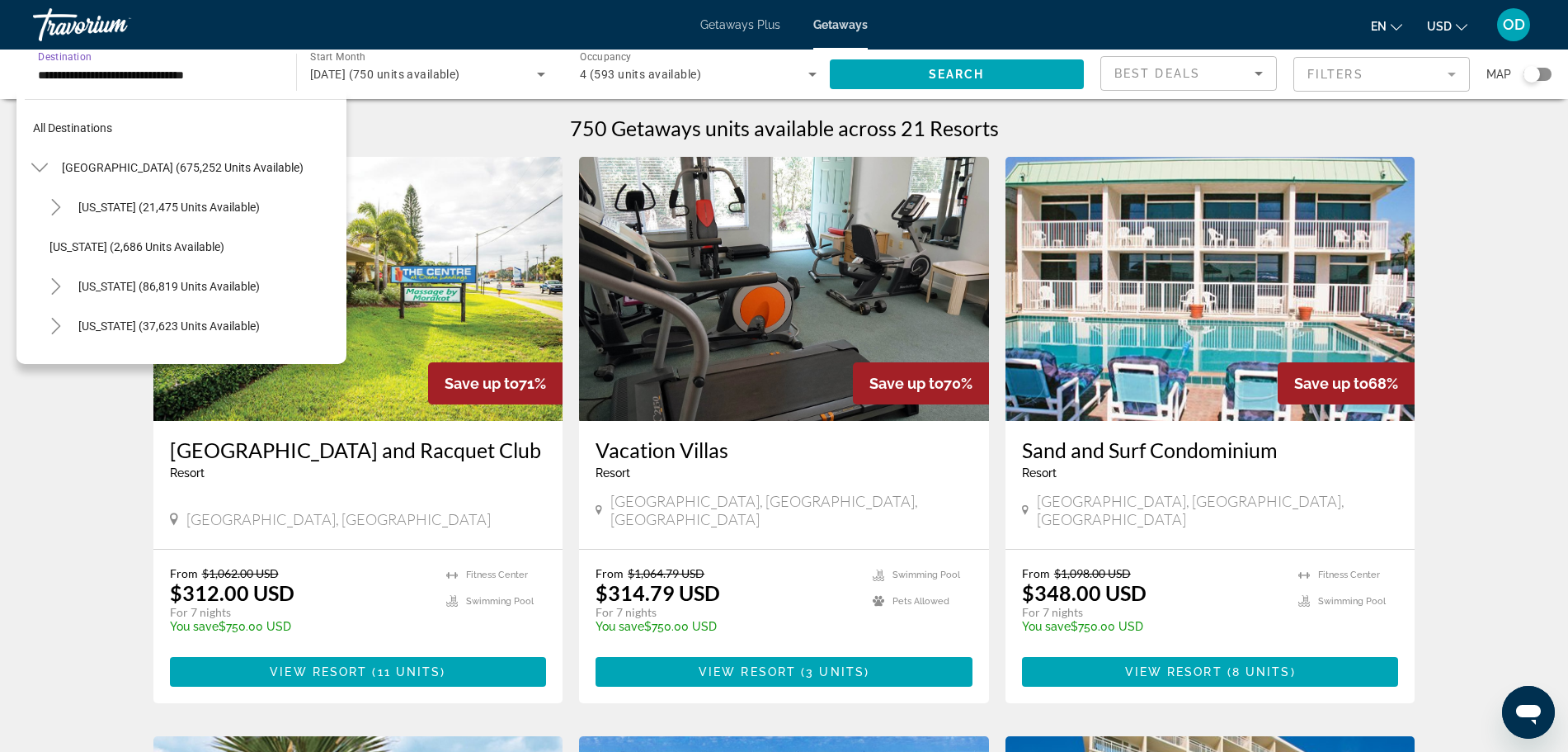
scroll to position [296, 0]
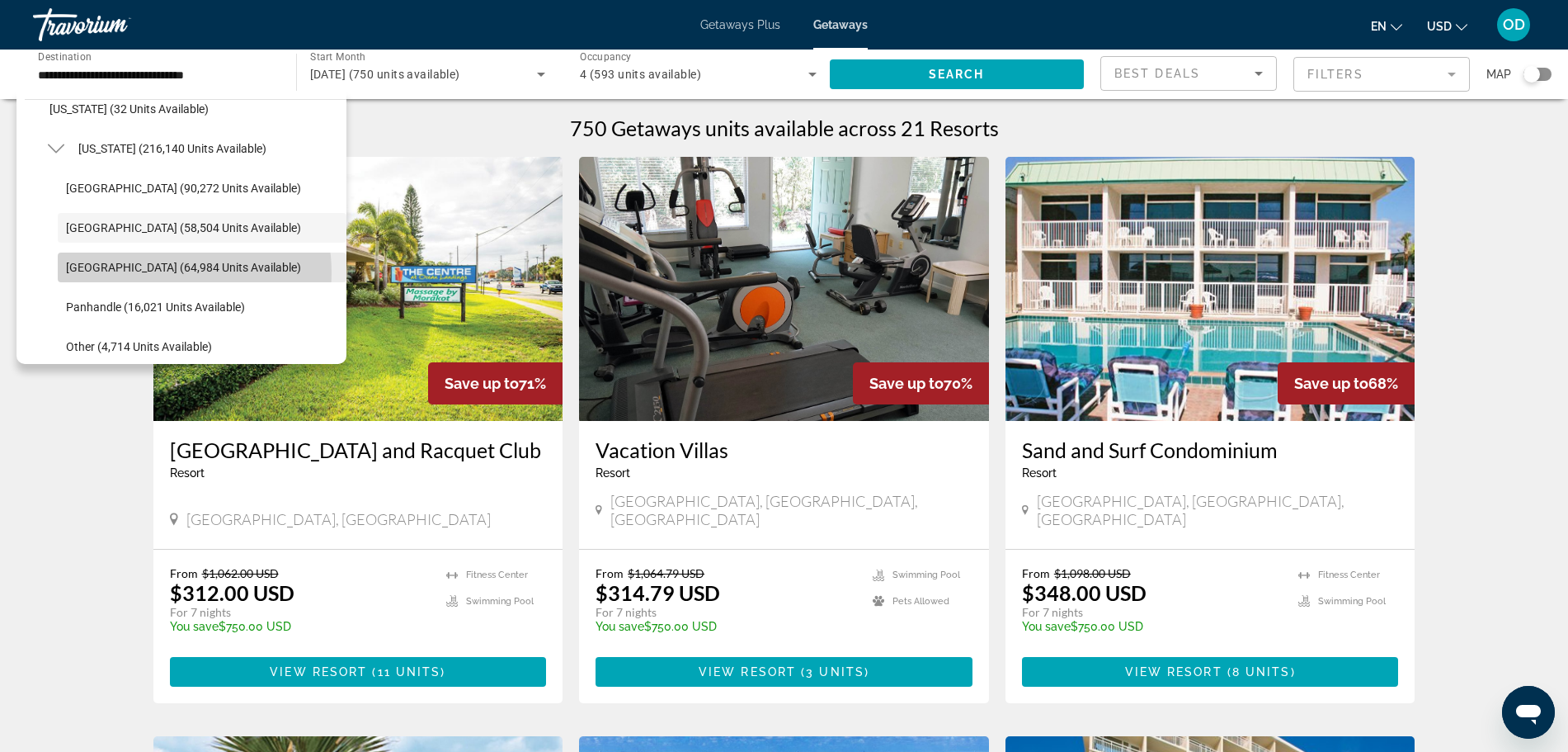
click at [164, 272] on span "[GEOGRAPHIC_DATA] (64,984 units available)" at bounding box center [184, 267] width 235 height 14
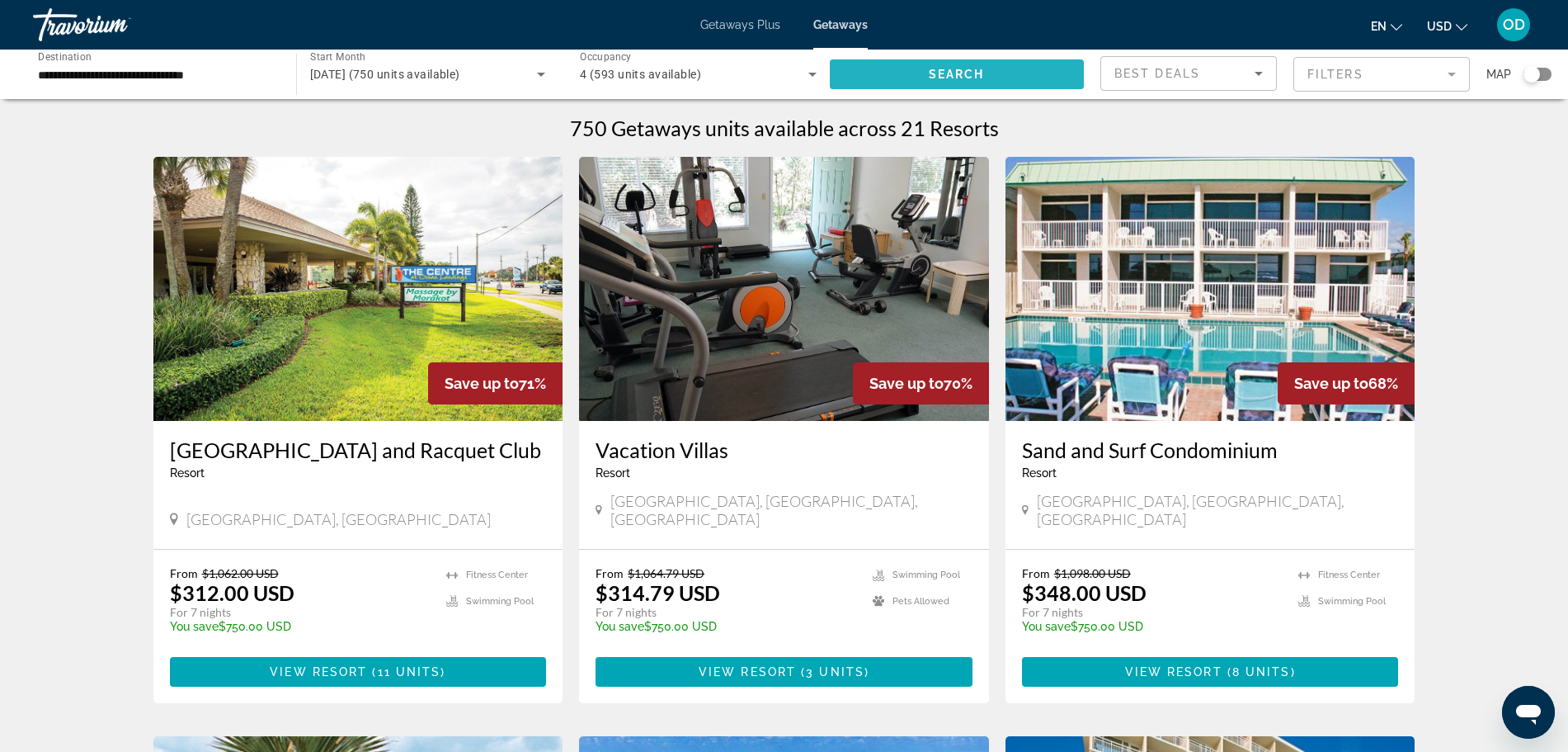
click at [924, 67] on span "Search widget" at bounding box center [957, 74] width 255 height 40
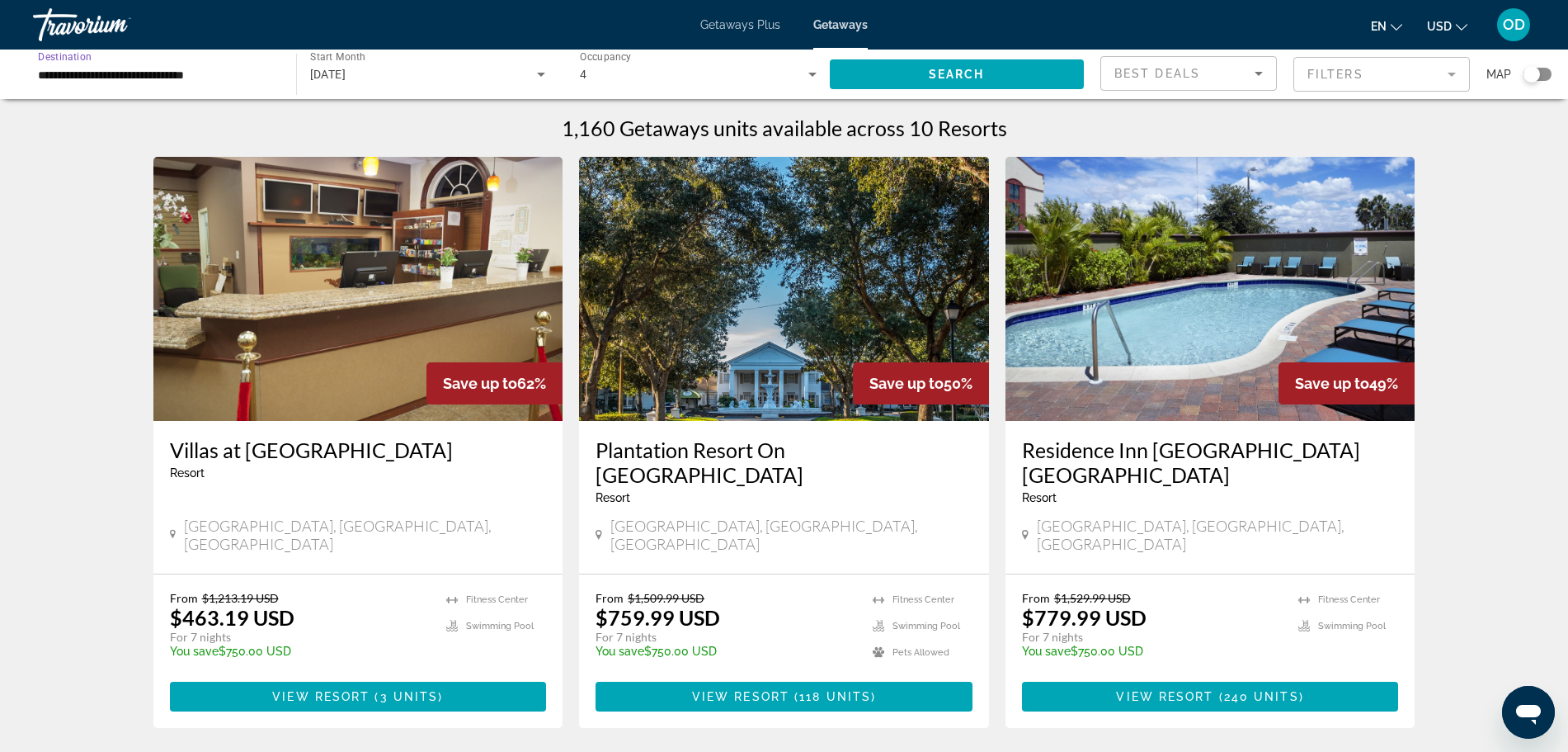
click at [183, 68] on input "**********" at bounding box center [157, 75] width 237 height 20
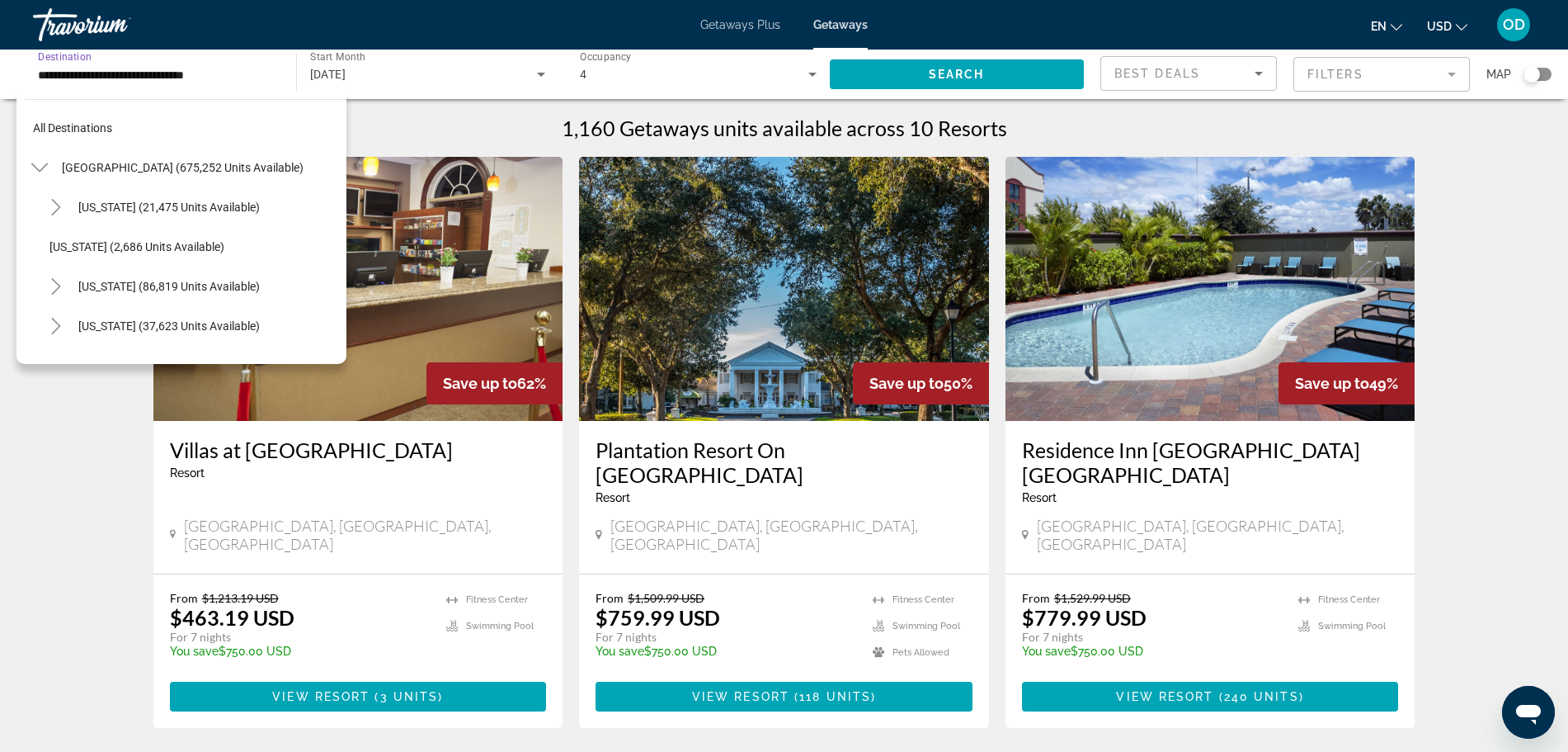
scroll to position [336, 0]
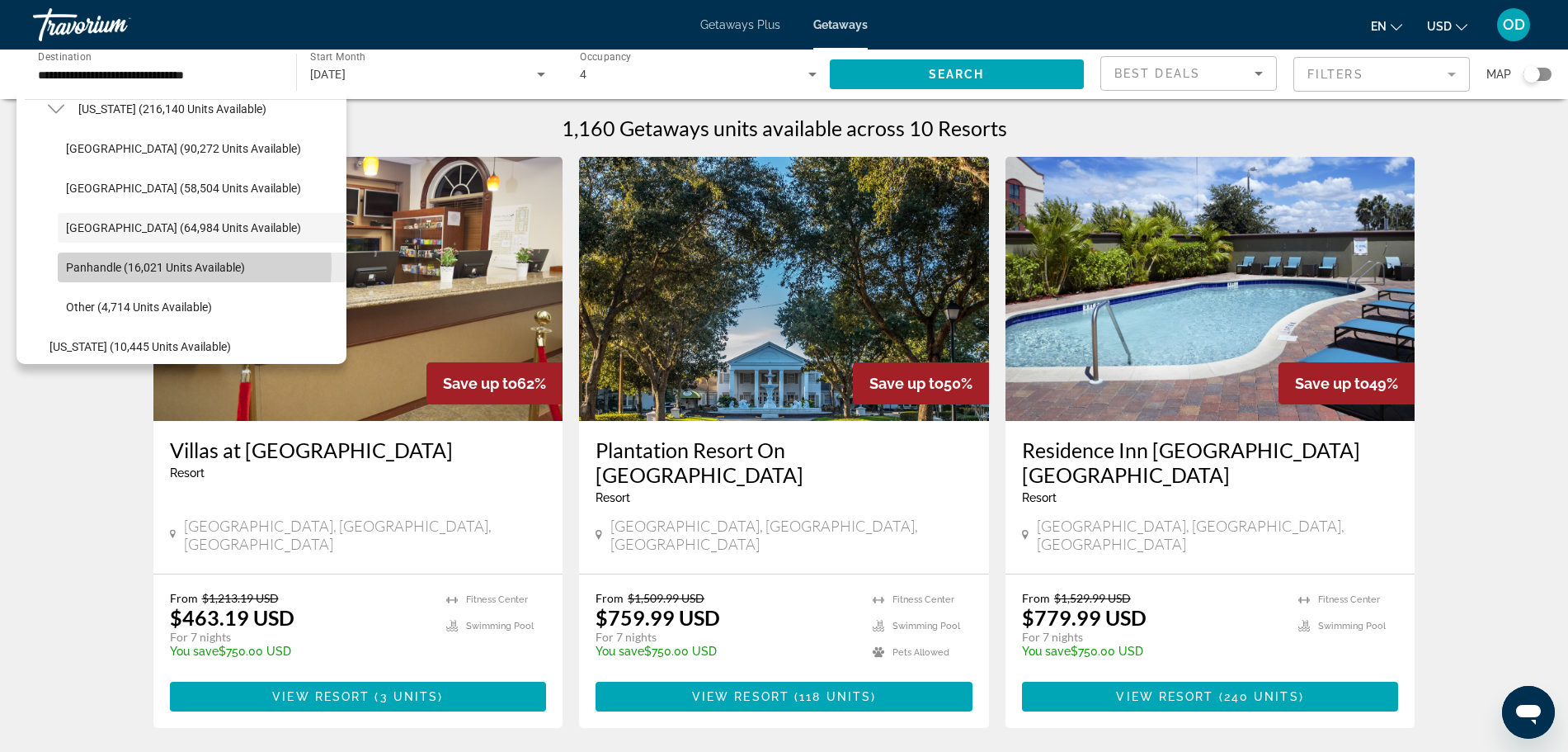
click at [165, 265] on span "Panhandle (16,021 units available)" at bounding box center [156, 267] width 179 height 14
type input "**********"
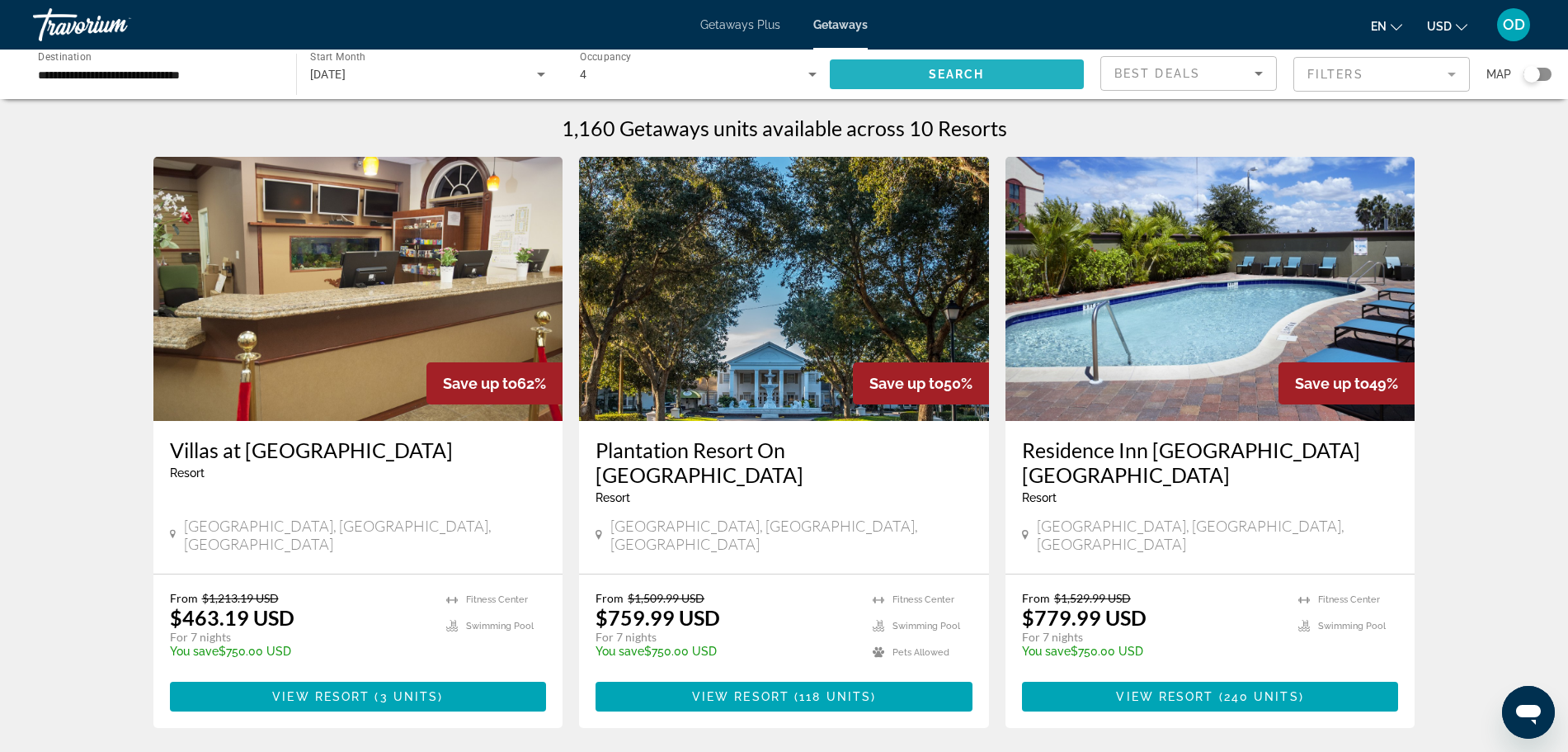
click at [969, 70] on span "Search" at bounding box center [957, 74] width 56 height 14
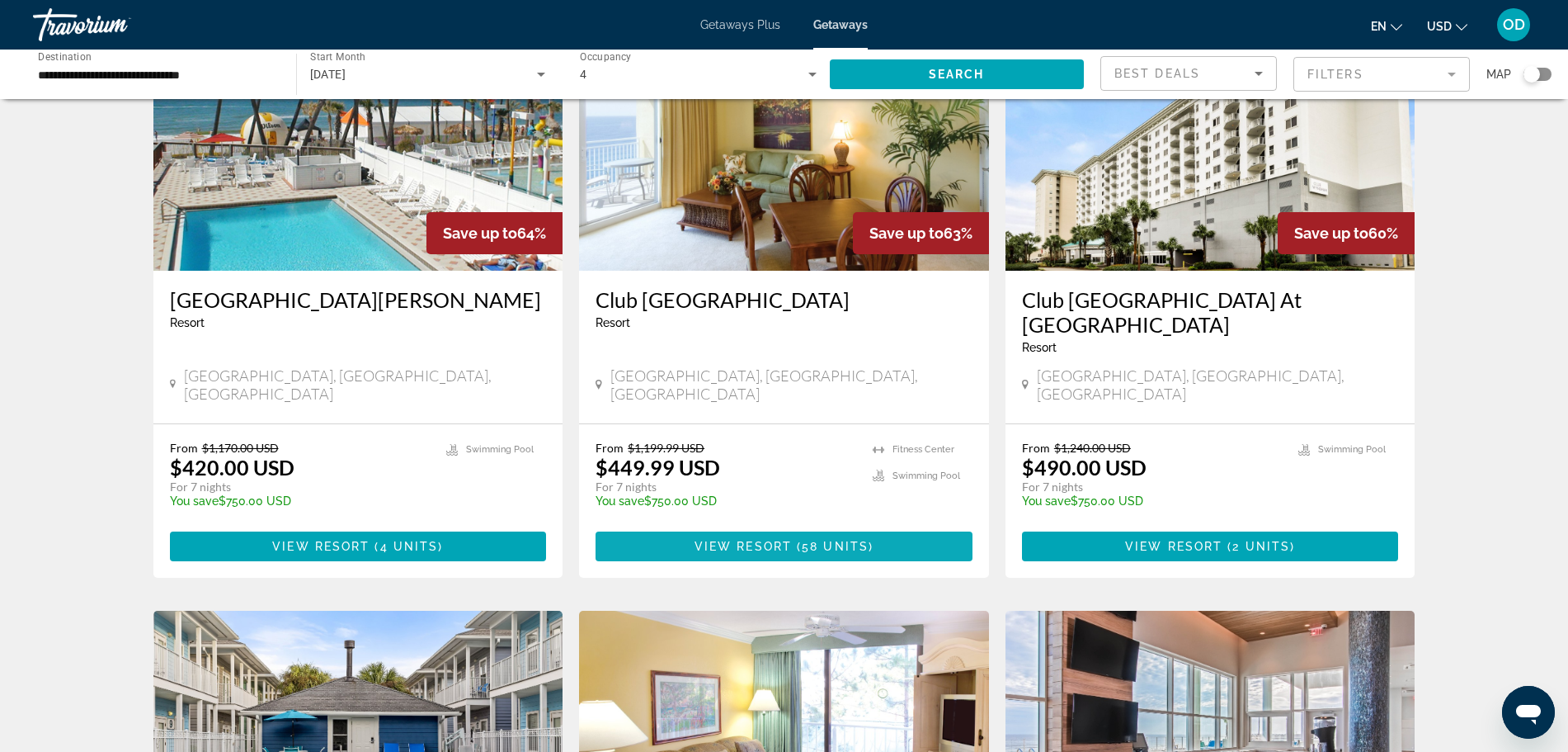
scroll to position [154, 0]
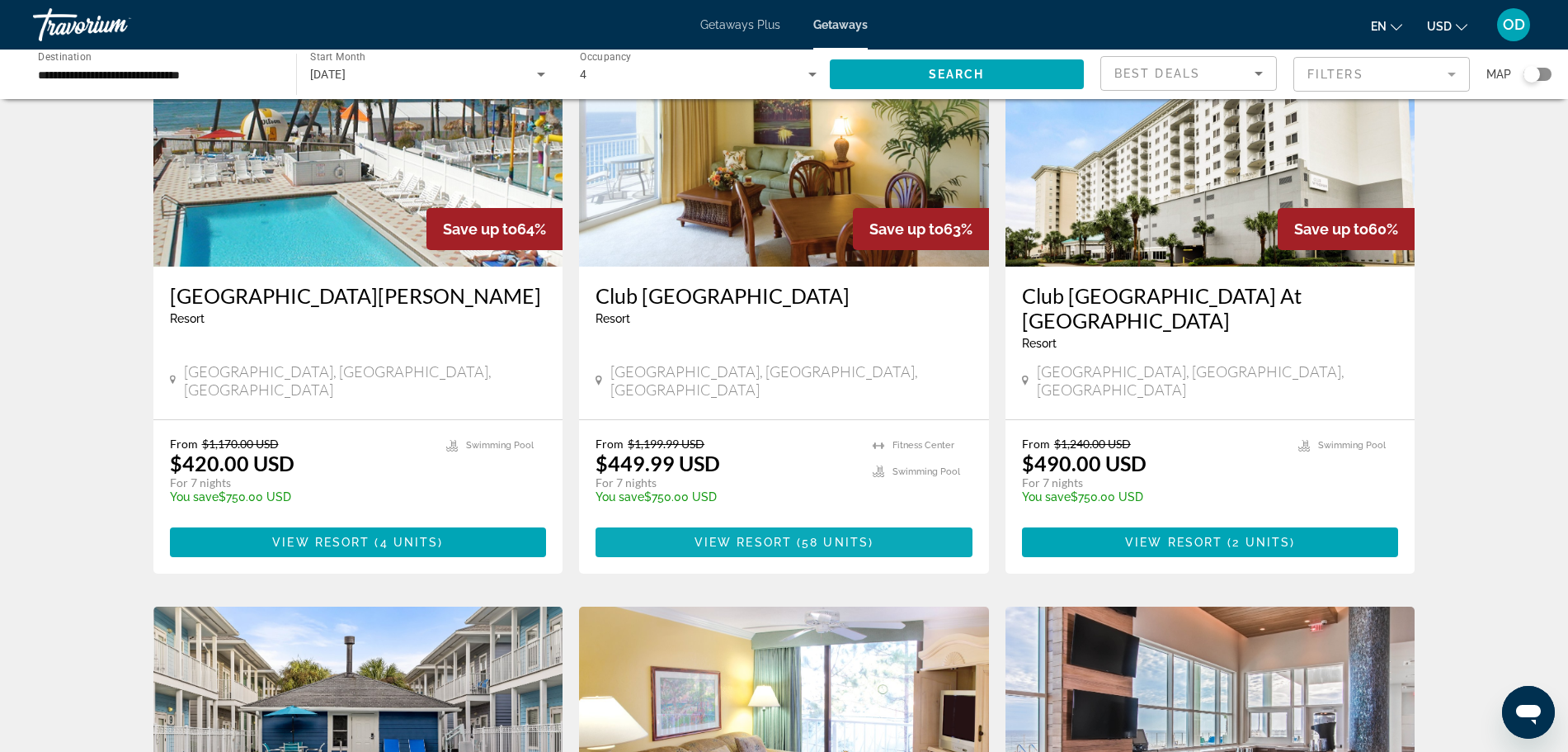
click at [771, 536] on span "View Resort" at bounding box center [744, 542] width 98 height 14
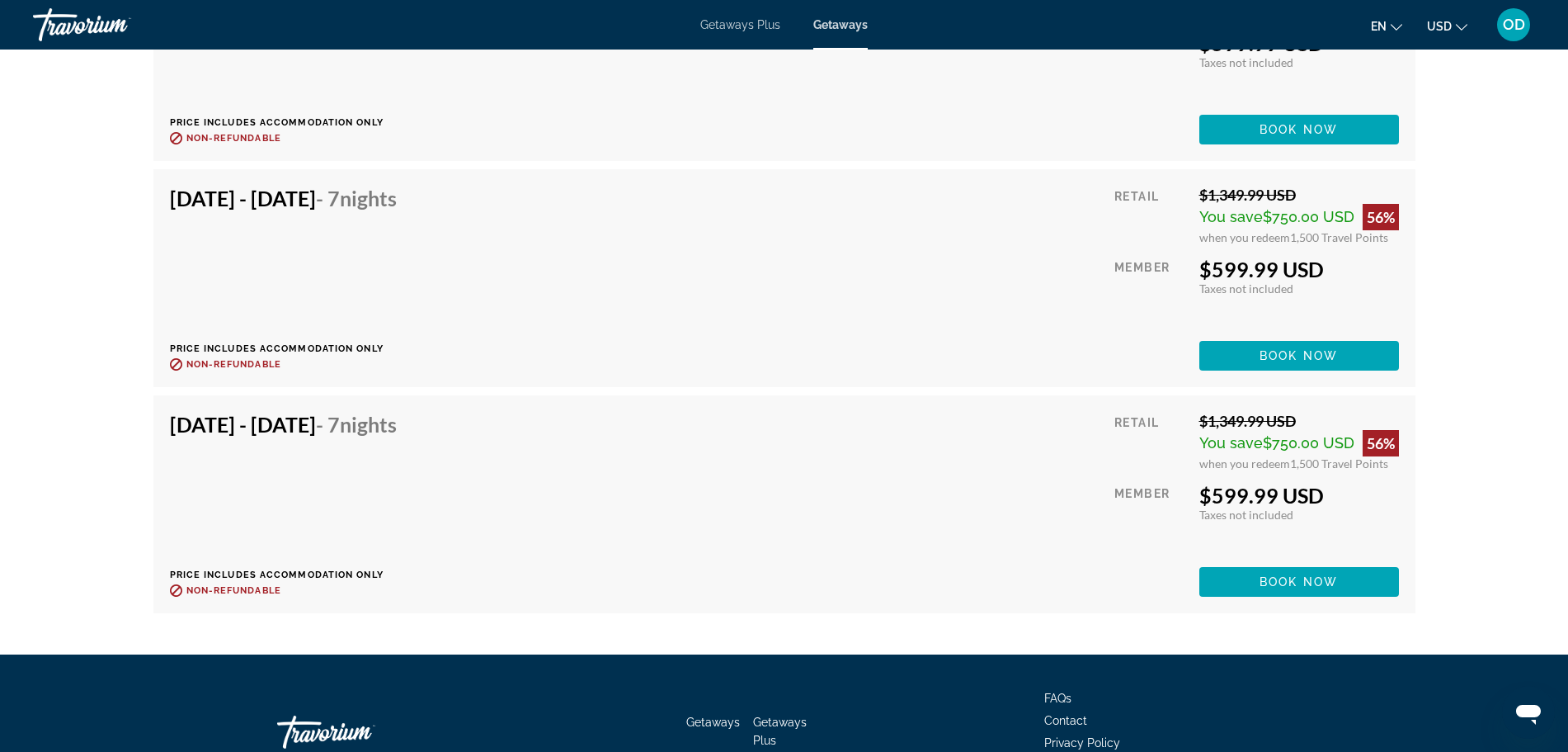
scroll to position [6987, 0]
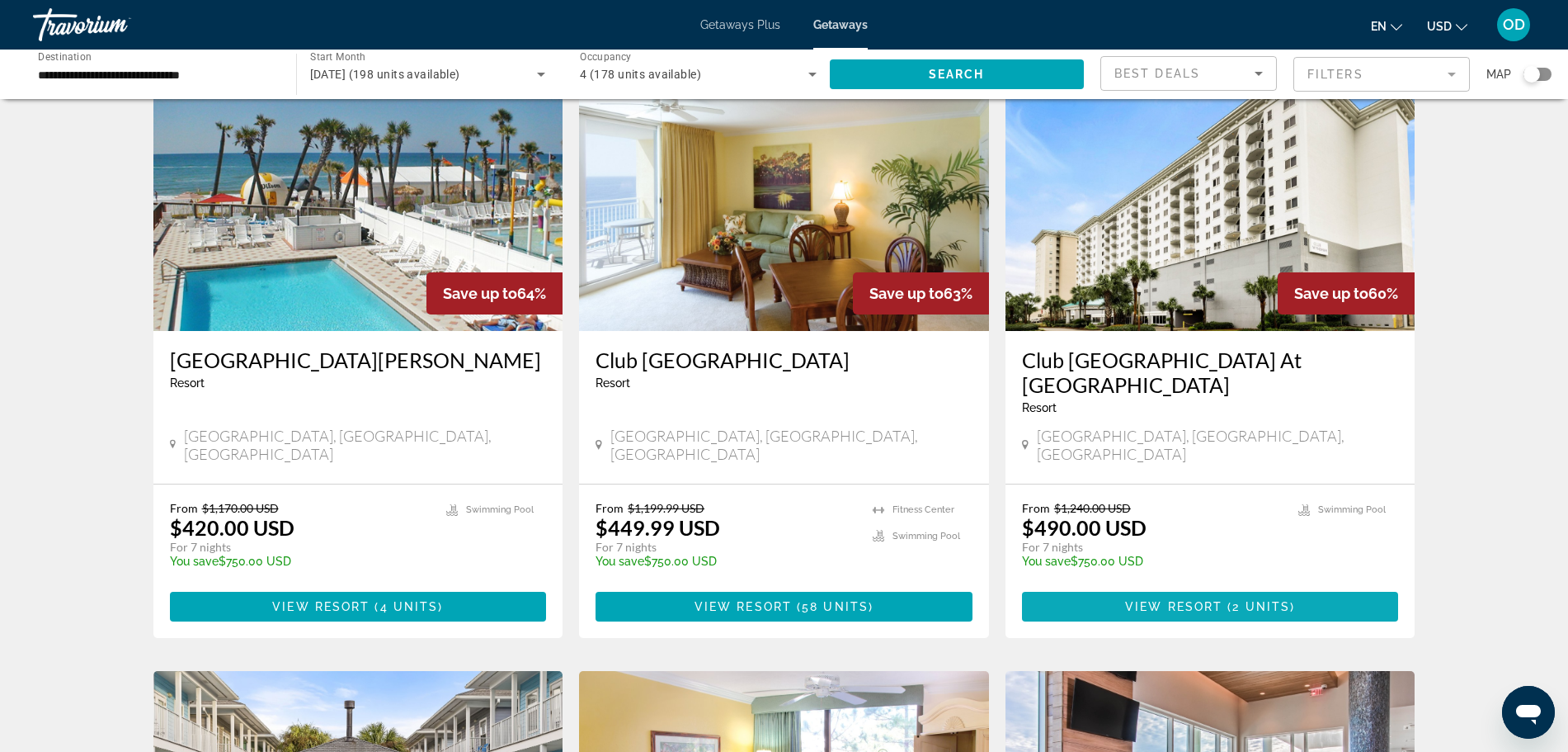
scroll to position [103, 0]
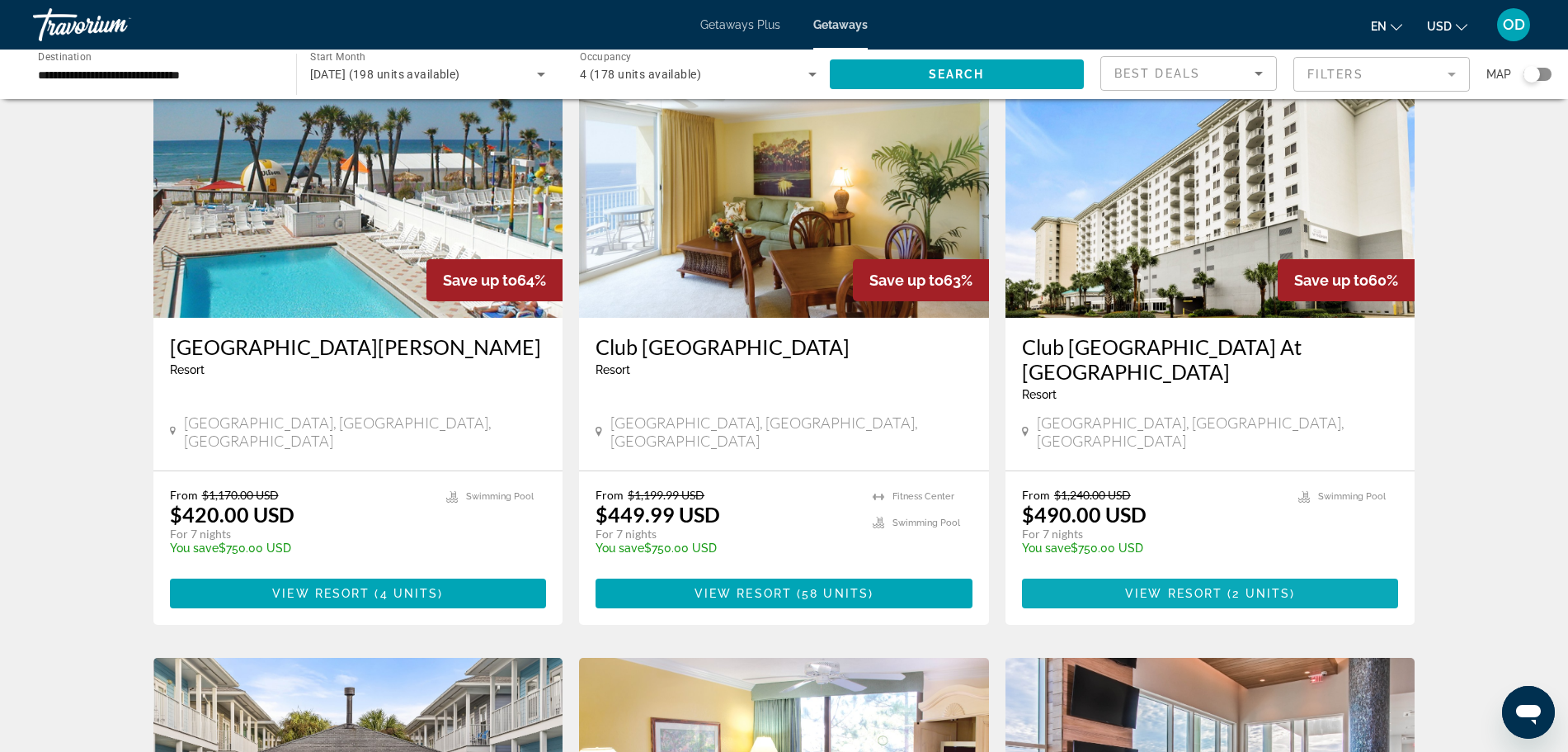
click at [1161, 586] on span "View Resort" at bounding box center [1174, 593] width 98 height 14
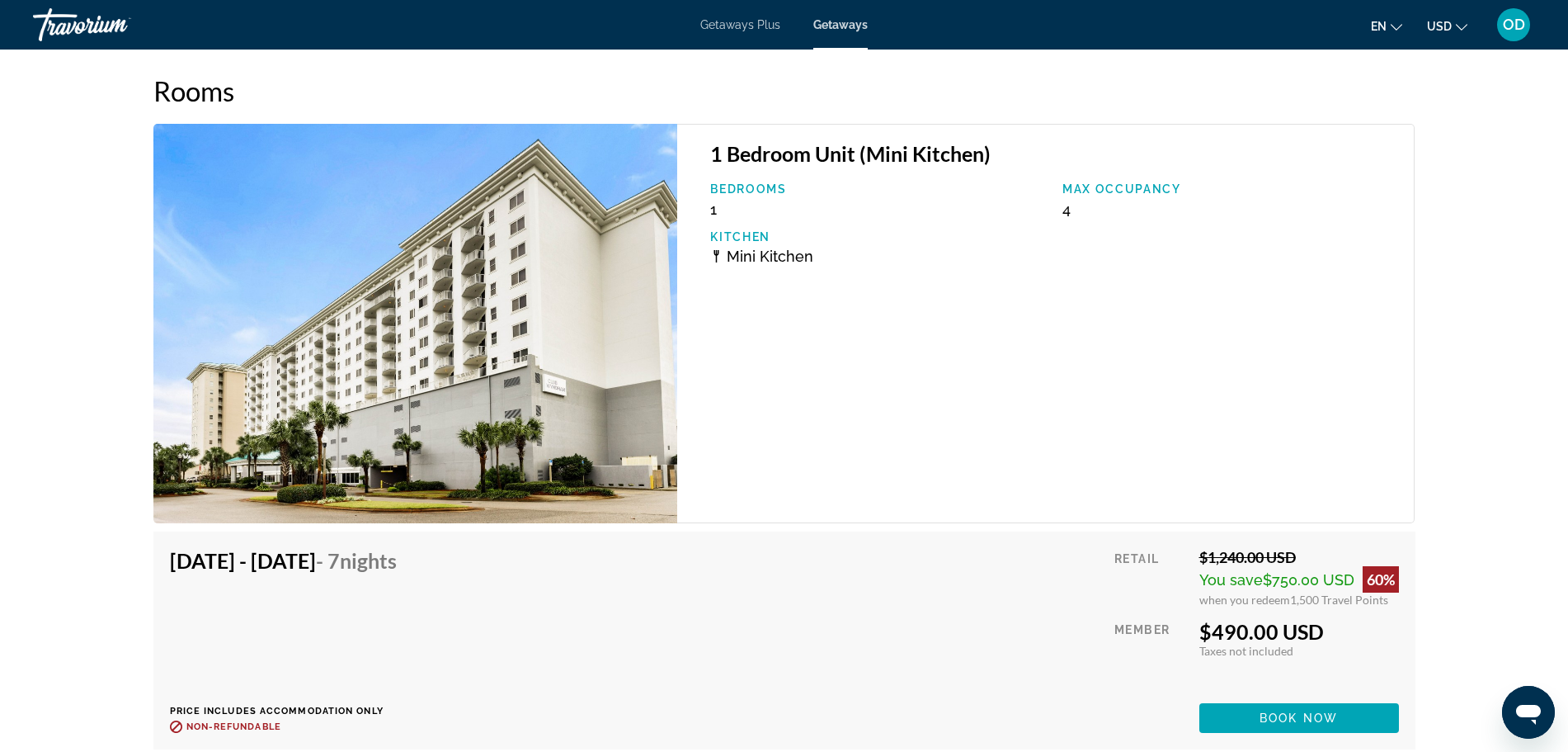
scroll to position [3171, 0]
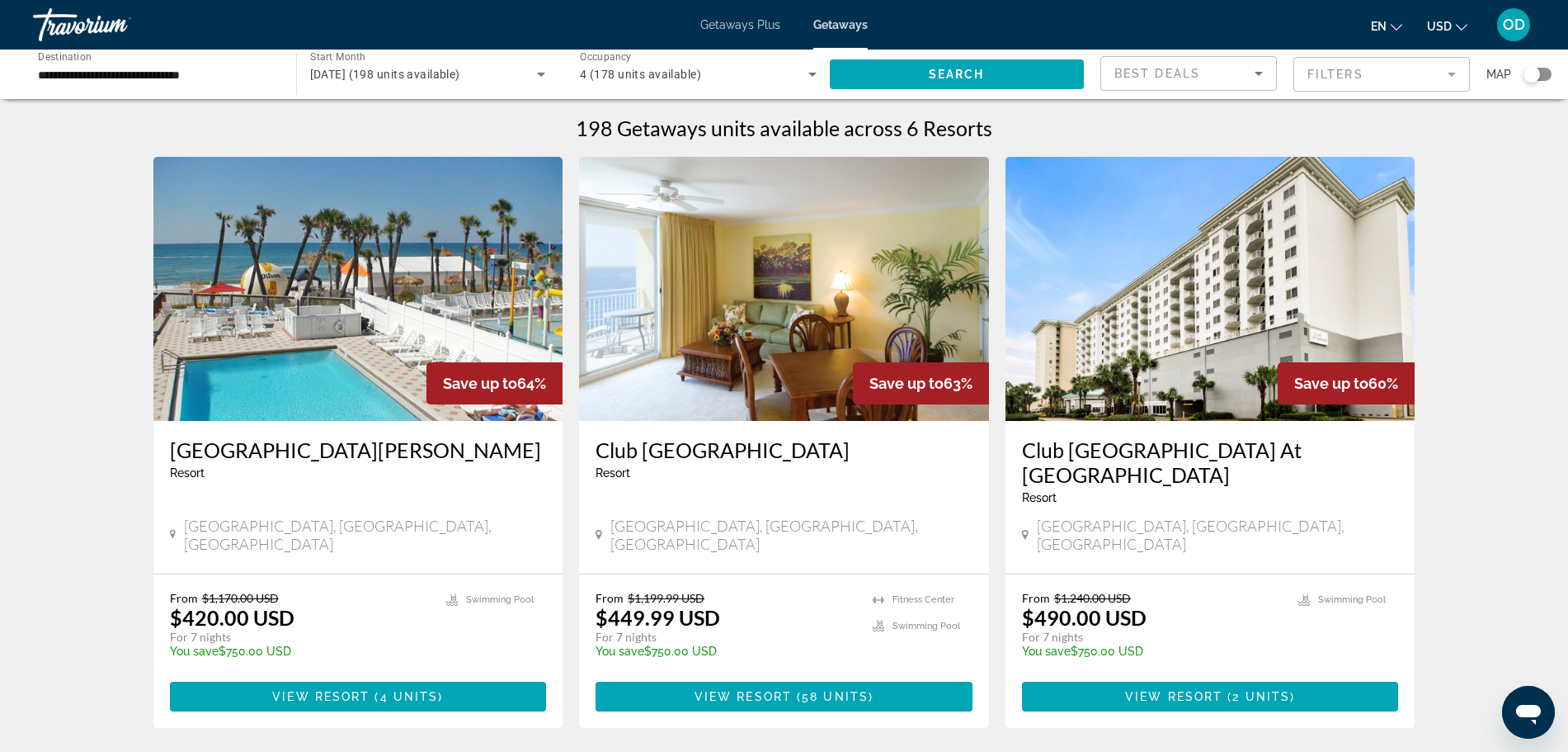
click at [1325, 72] on mat-form-field "Filters" at bounding box center [1381, 74] width 176 height 34
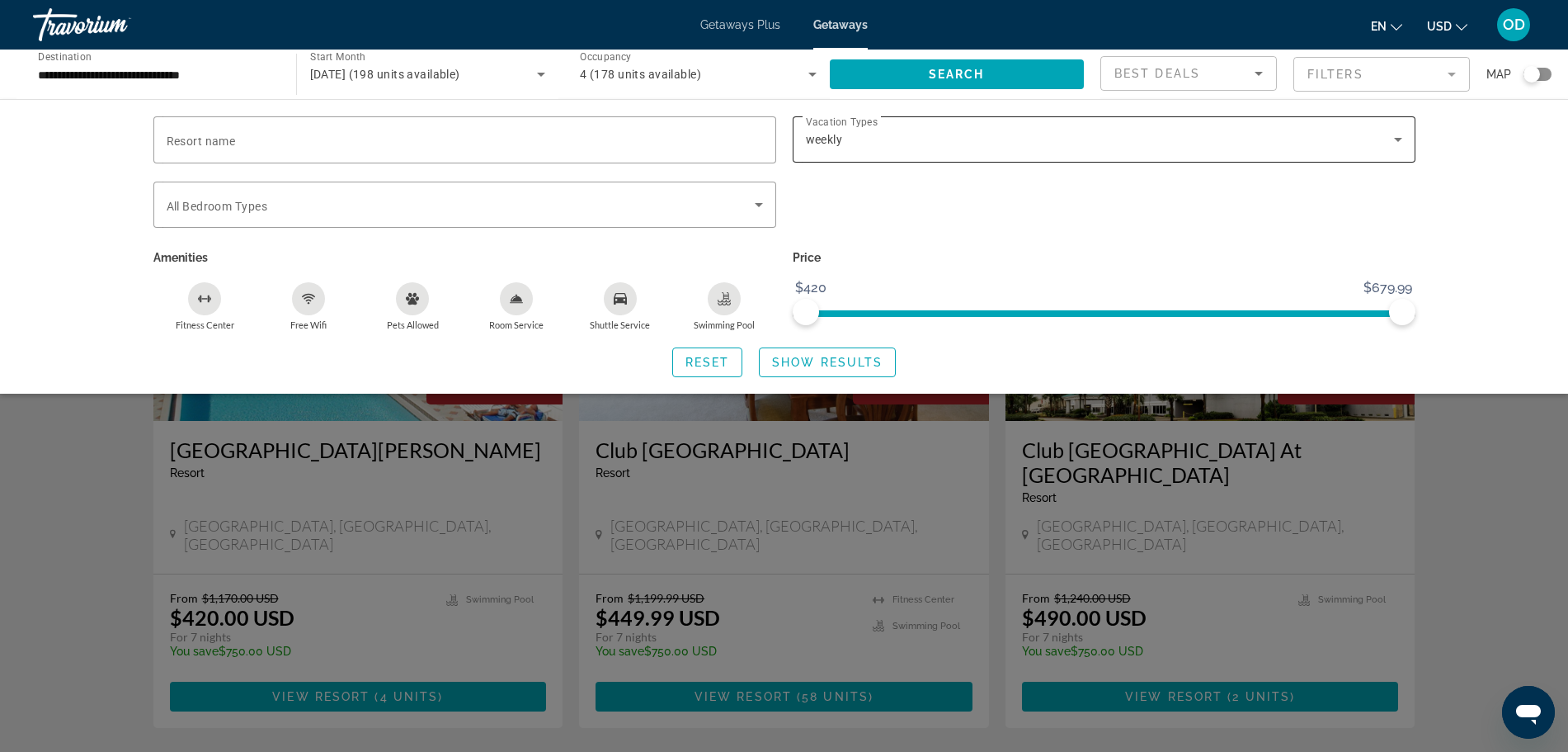
click at [808, 133] on span "weekly" at bounding box center [824, 139] width 37 height 14
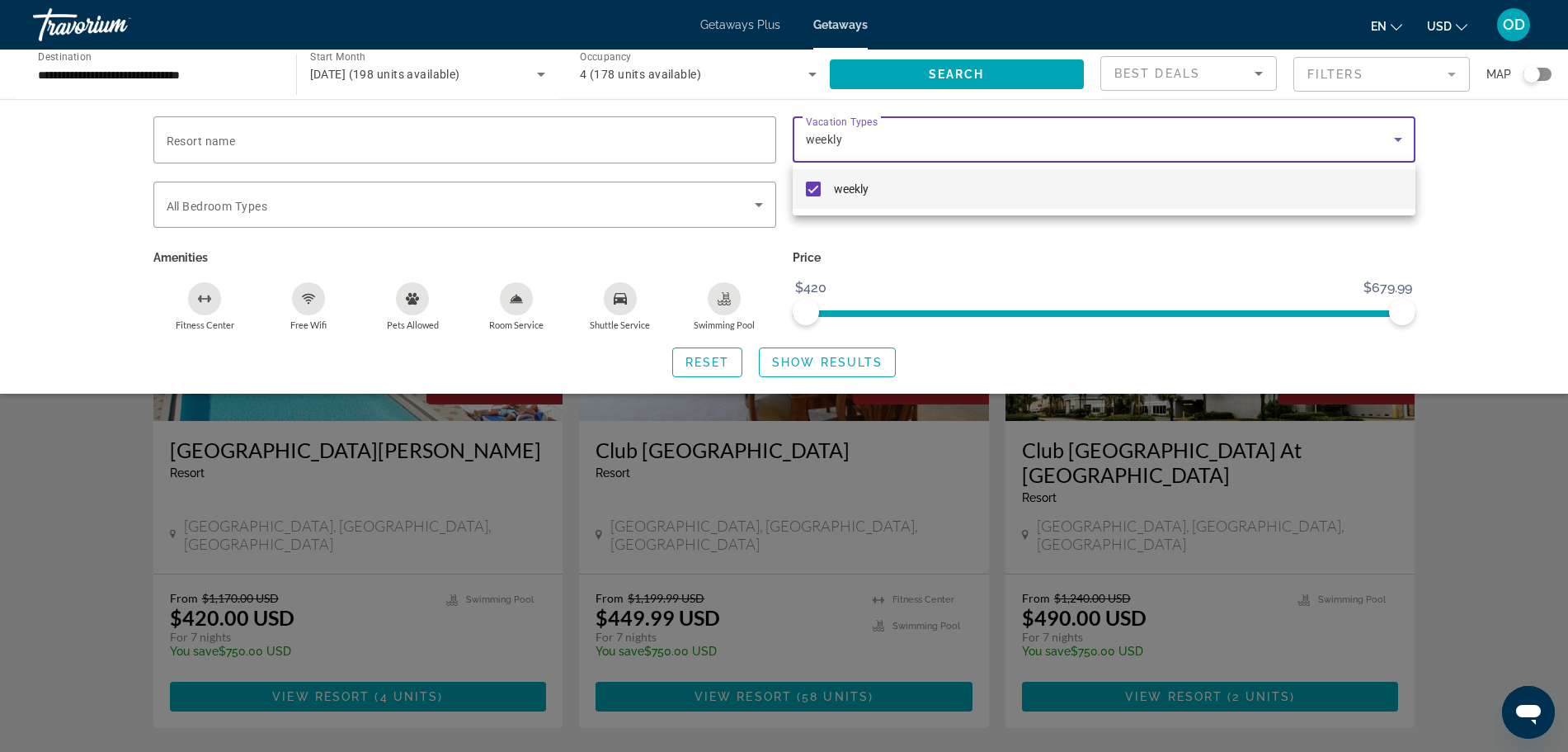
click at [710, 369] on div at bounding box center [784, 376] width 1568 height 752
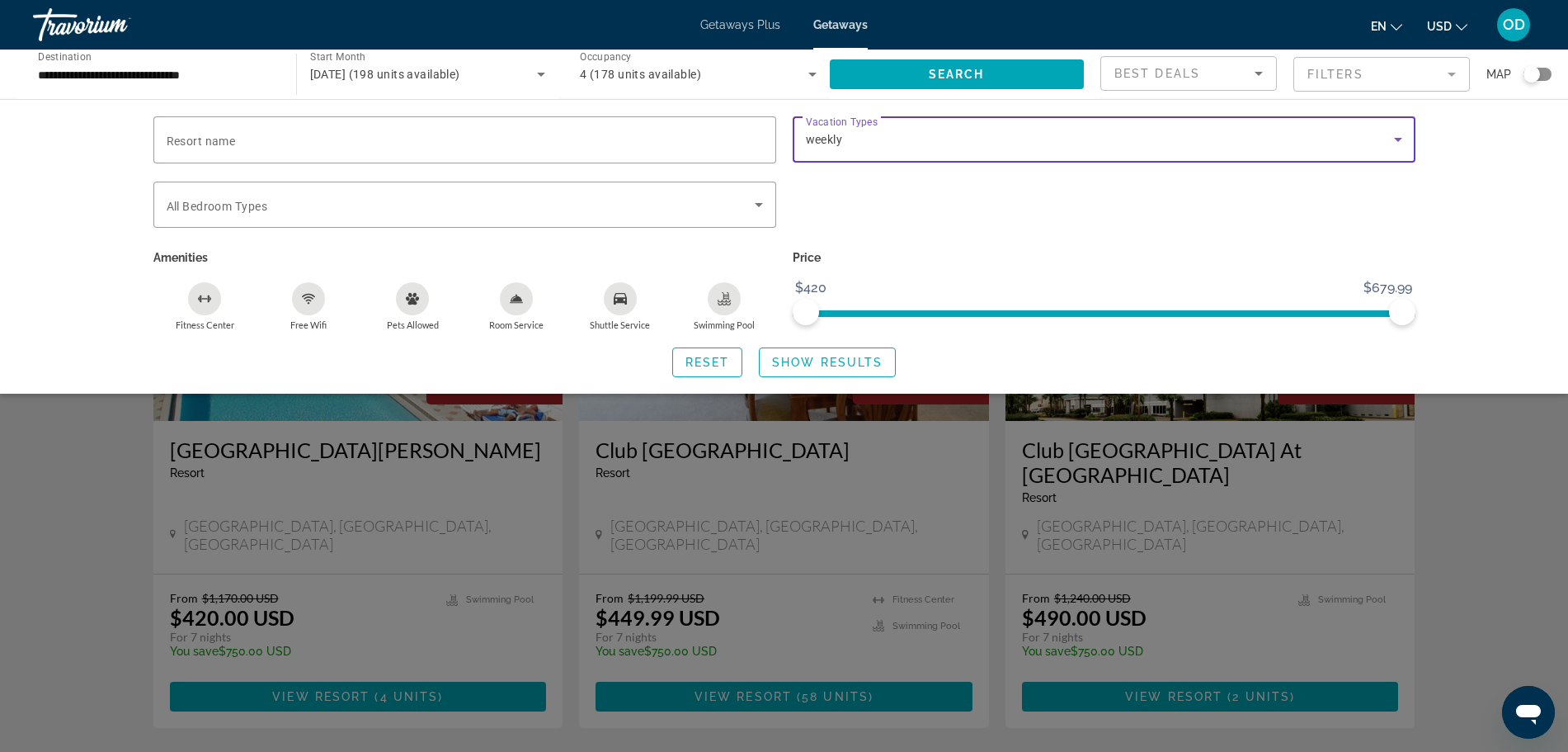
click at [825, 137] on span "weekly" at bounding box center [824, 139] width 37 height 14
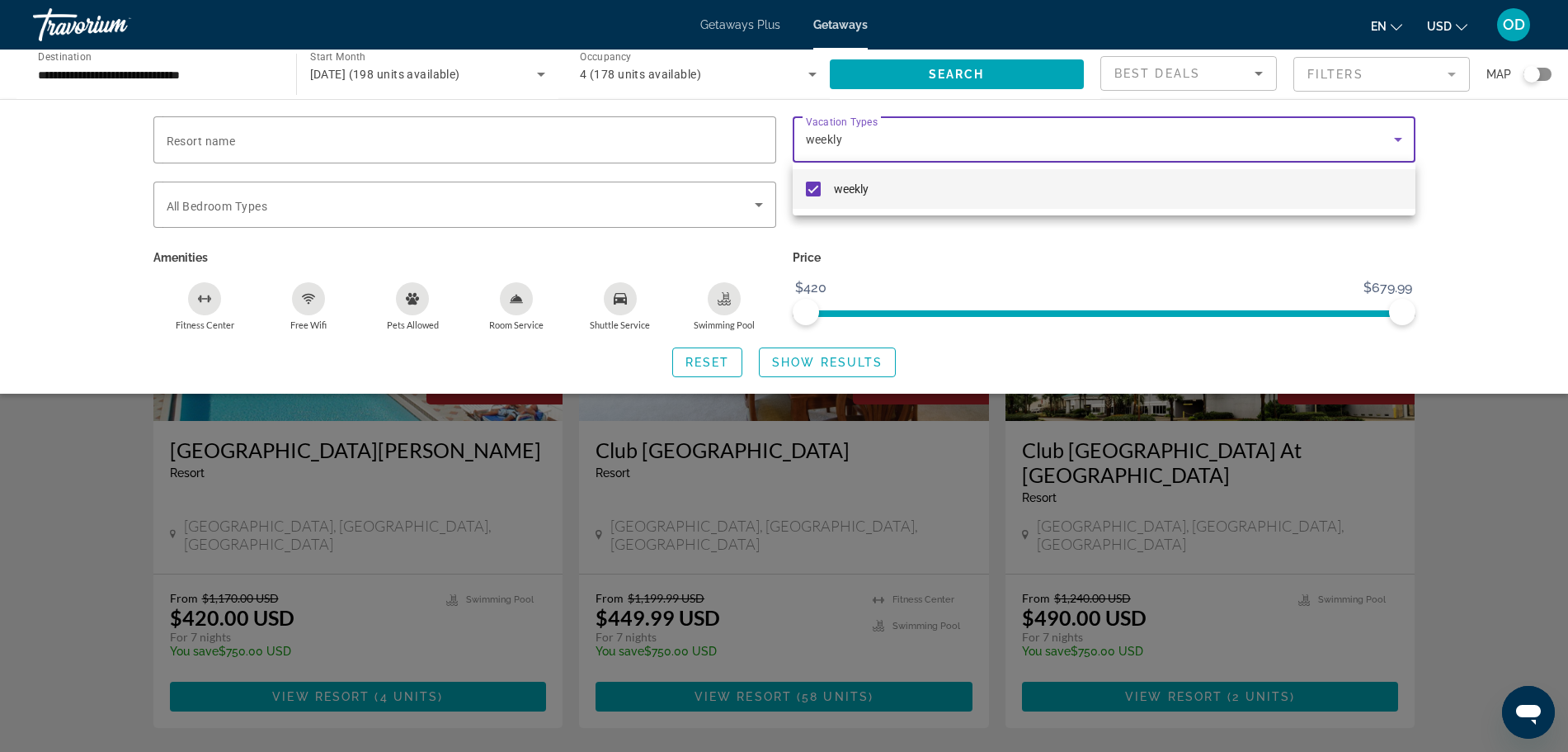
drag, startPoint x: 878, startPoint y: 257, endPoint x: 865, endPoint y: 252, distance: 13.9
click at [875, 257] on div at bounding box center [784, 376] width 1568 height 752
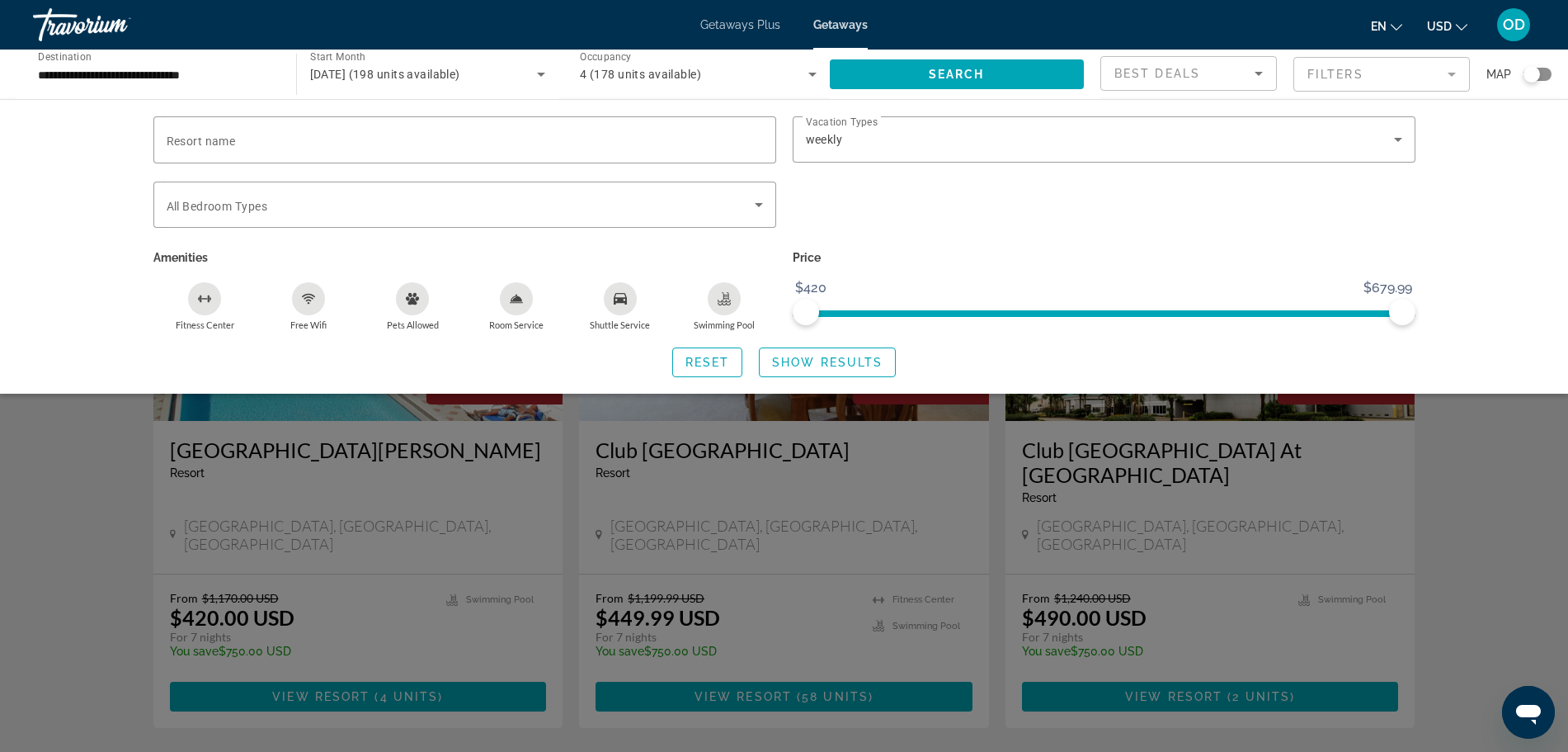
click at [1489, 518] on div "Search widget" at bounding box center [784, 499] width 1568 height 504
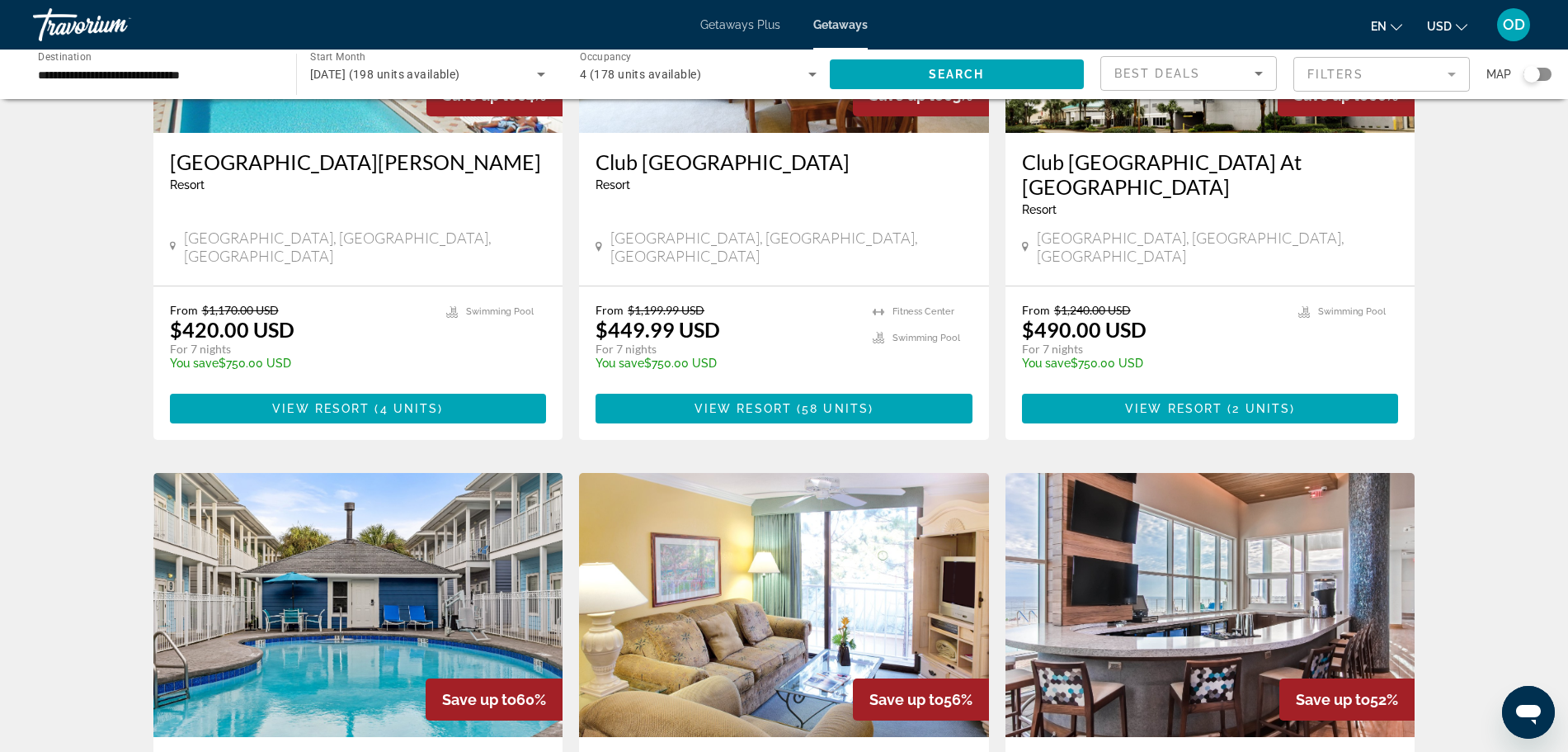
scroll to position [284, 0]
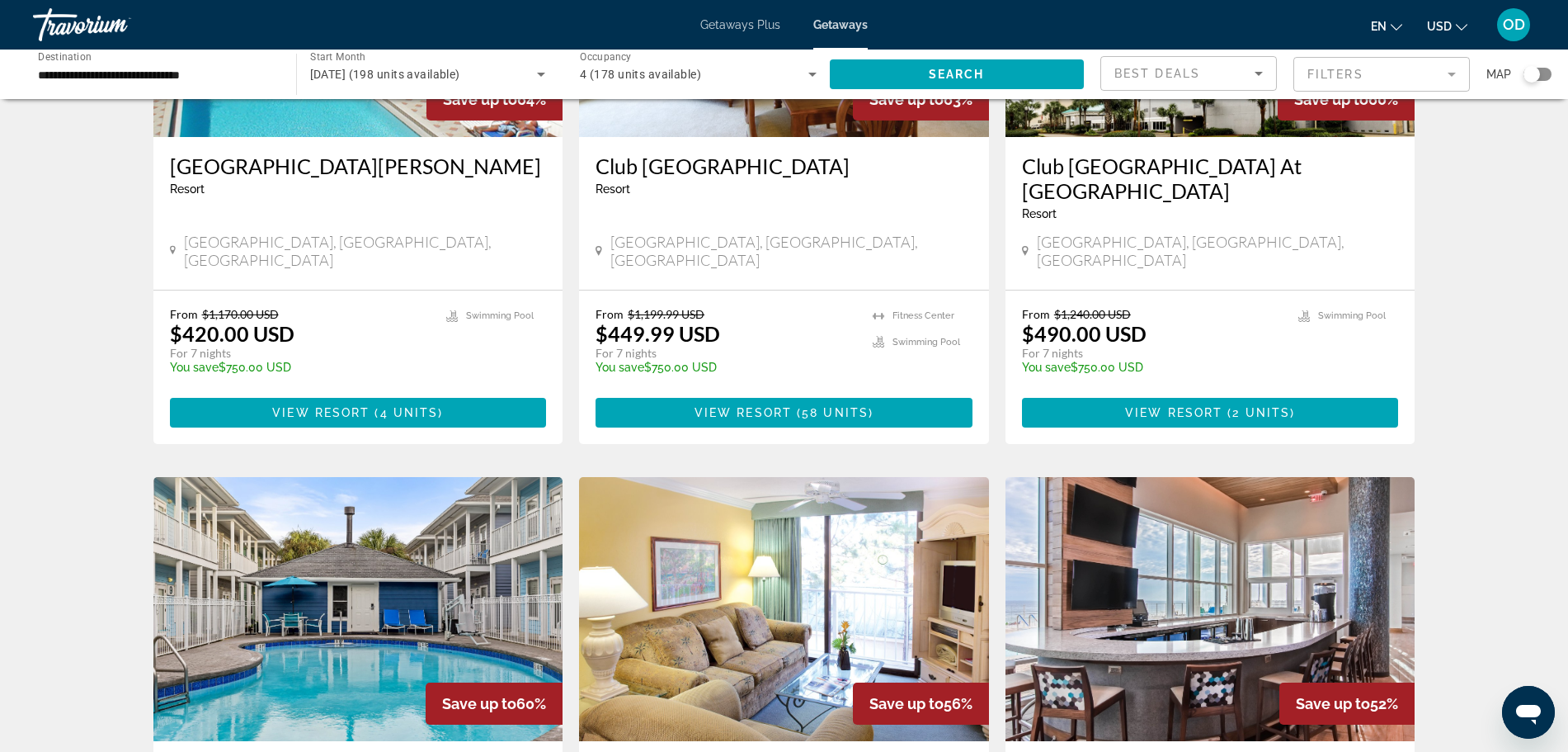
click at [1345, 69] on mat-form-field "Filters" at bounding box center [1381, 74] width 176 height 34
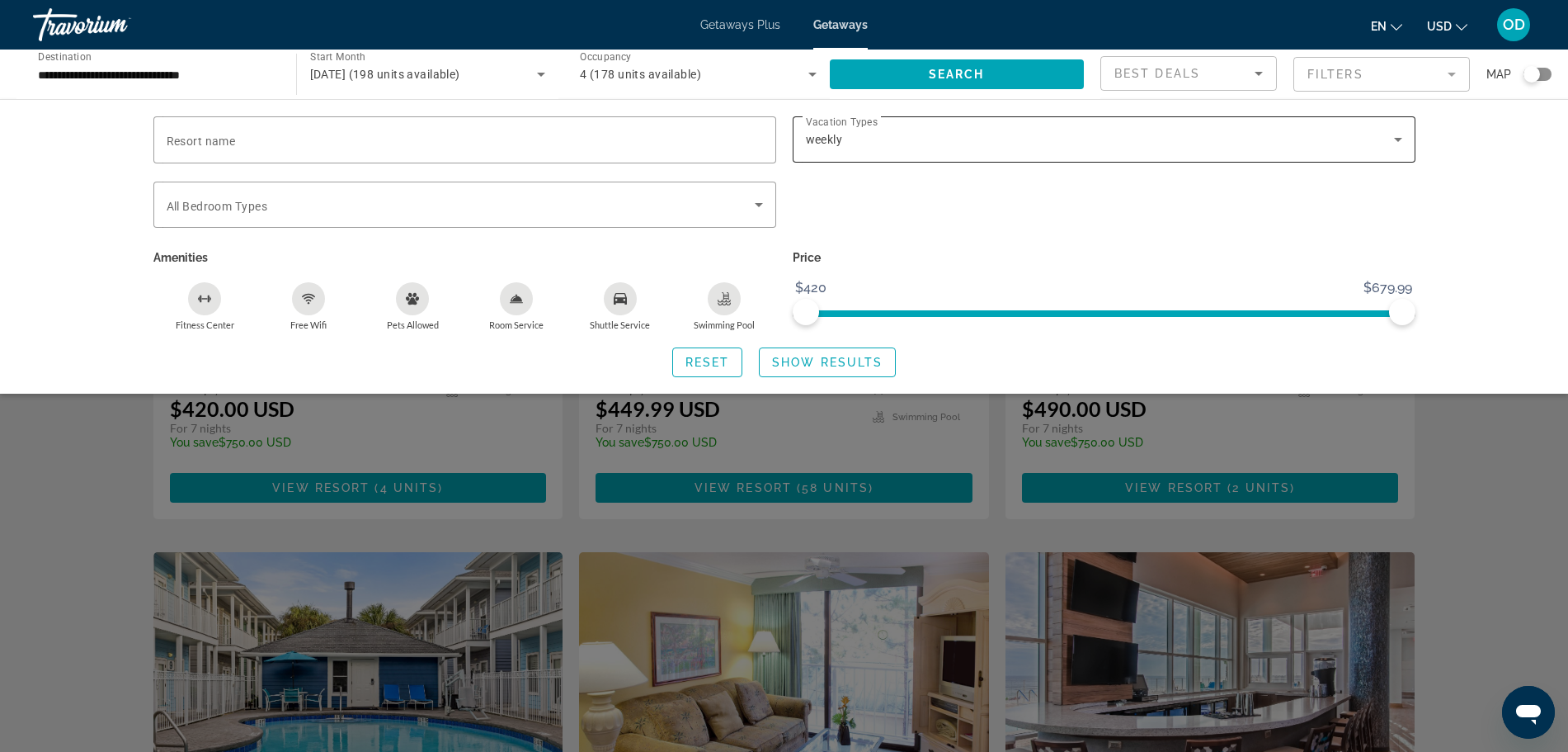
scroll to position [0, 0]
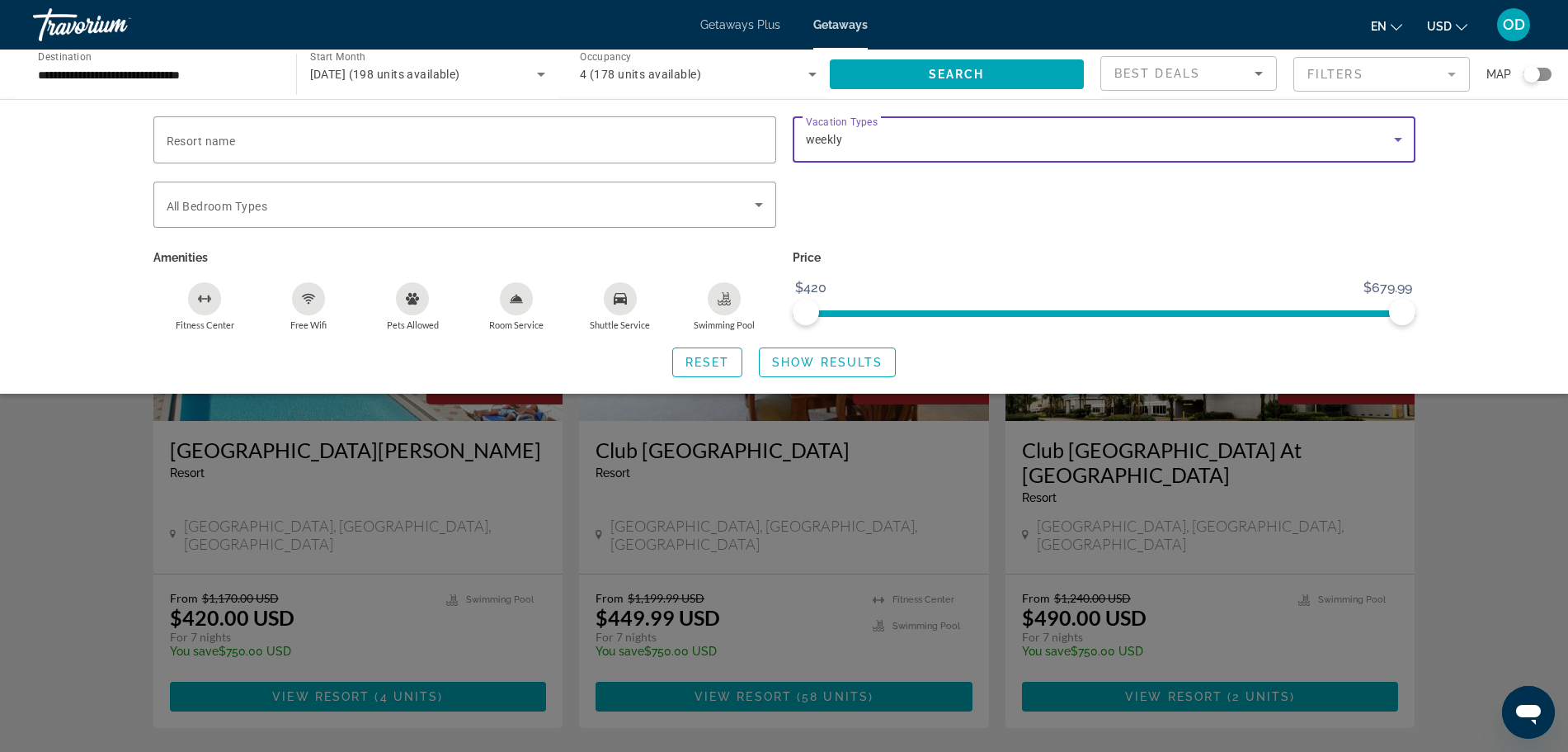
click at [911, 129] on div "weekly" at bounding box center [1100, 139] width 588 height 20
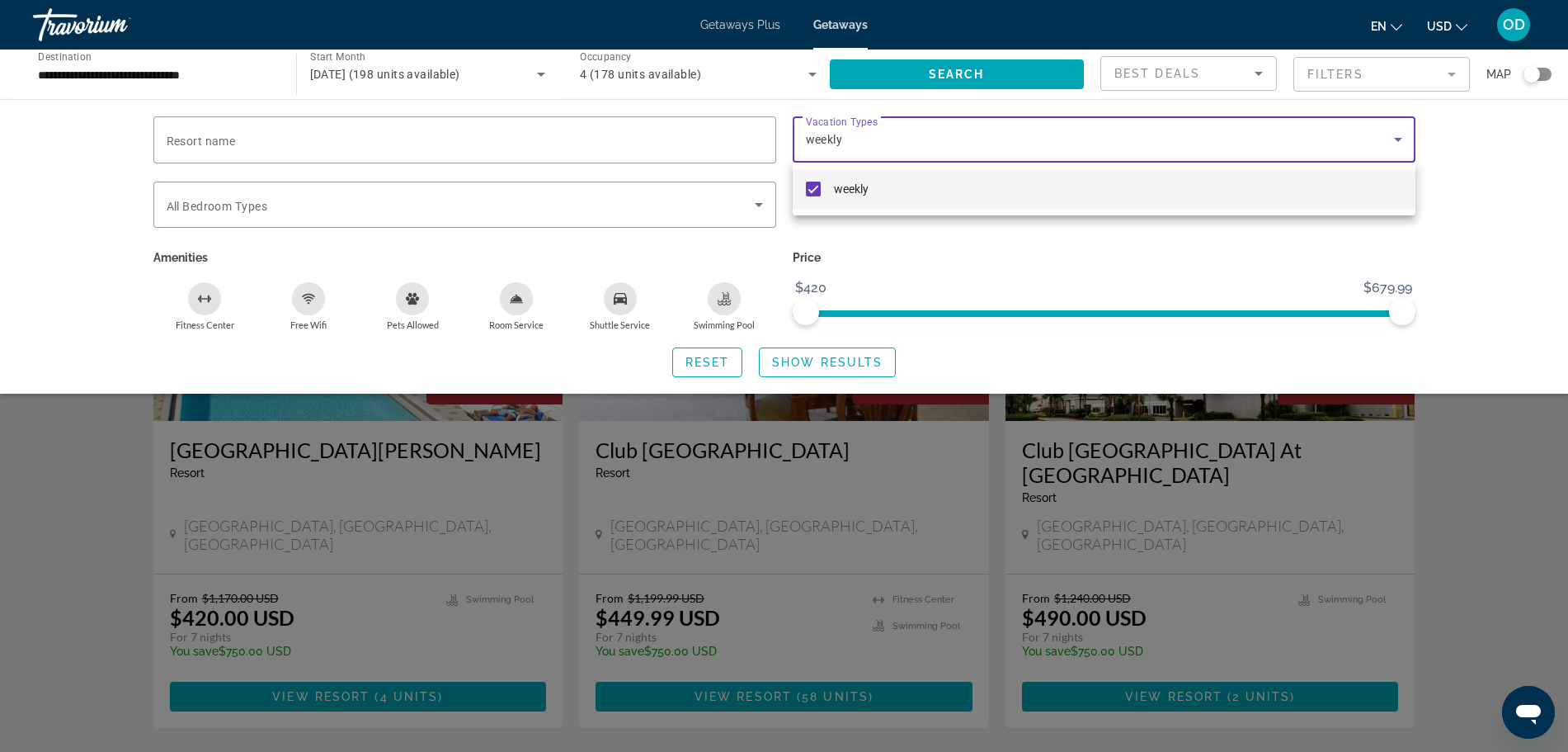
drag, startPoint x: 997, startPoint y: 315, endPoint x: 968, endPoint y: 267, distance: 56.1
click at [997, 315] on div at bounding box center [784, 376] width 1568 height 752
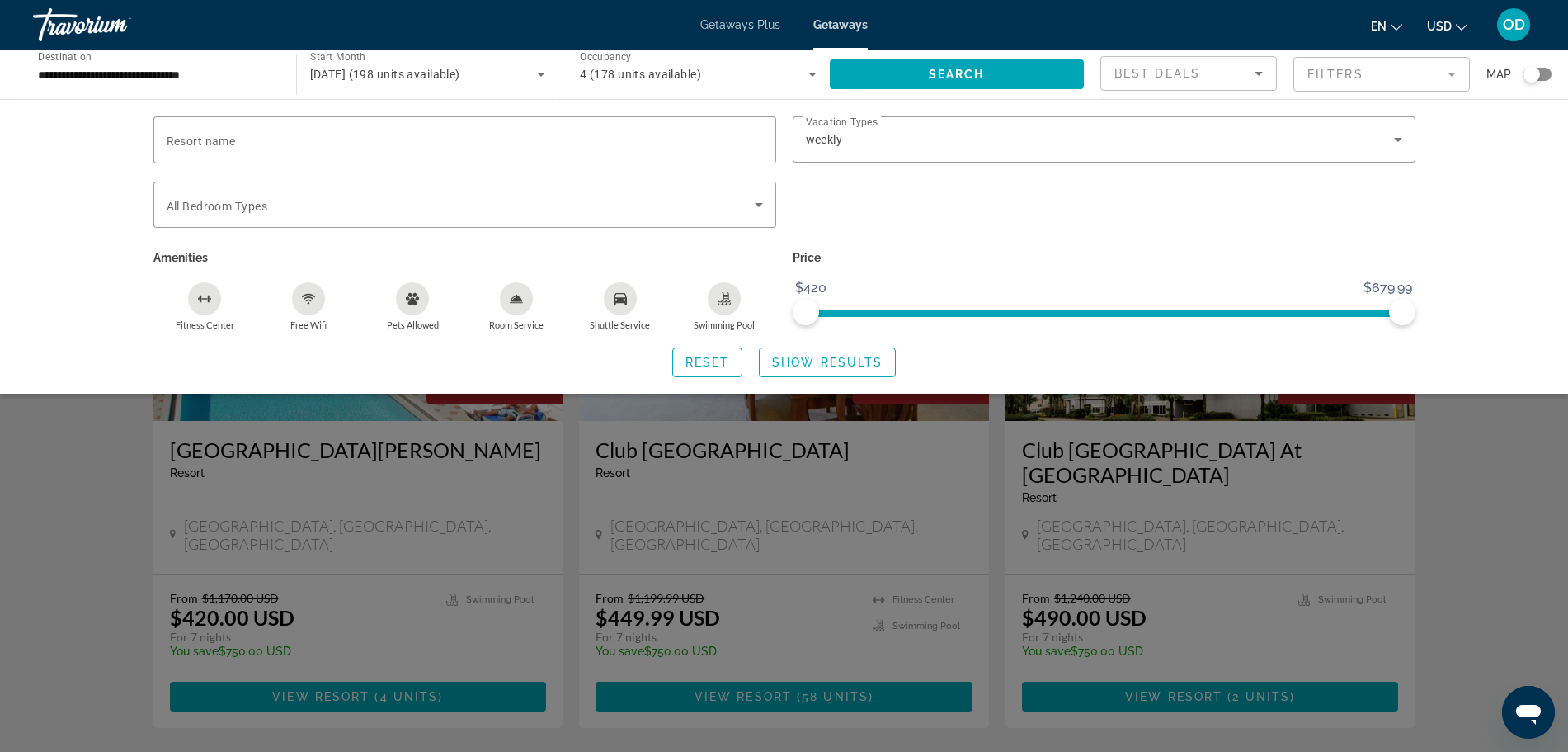
click at [717, 18] on span "Getaways Plus" at bounding box center [740, 24] width 80 height 14
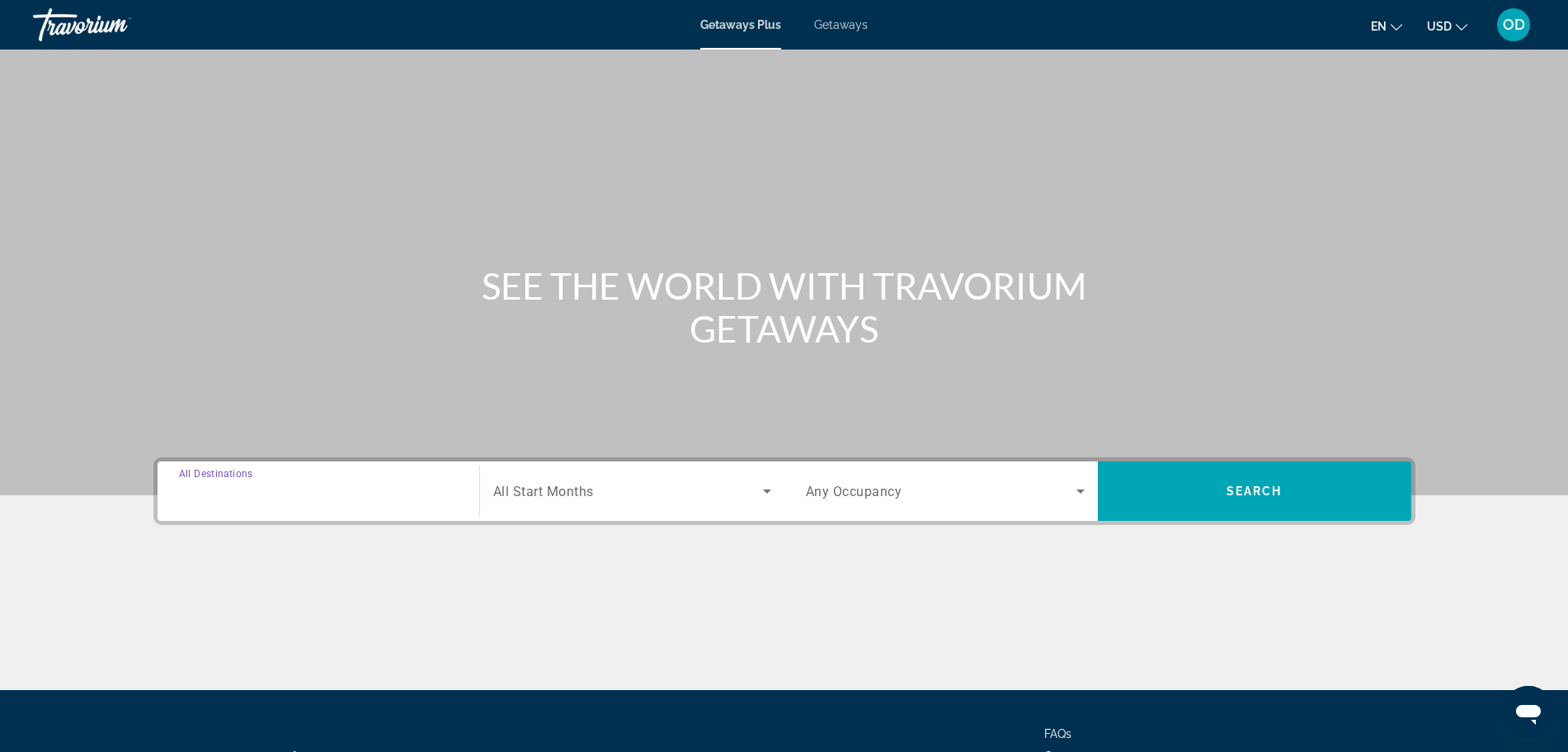
click at [415, 490] on input "Destination All Destinations" at bounding box center [318, 491] width 279 height 20
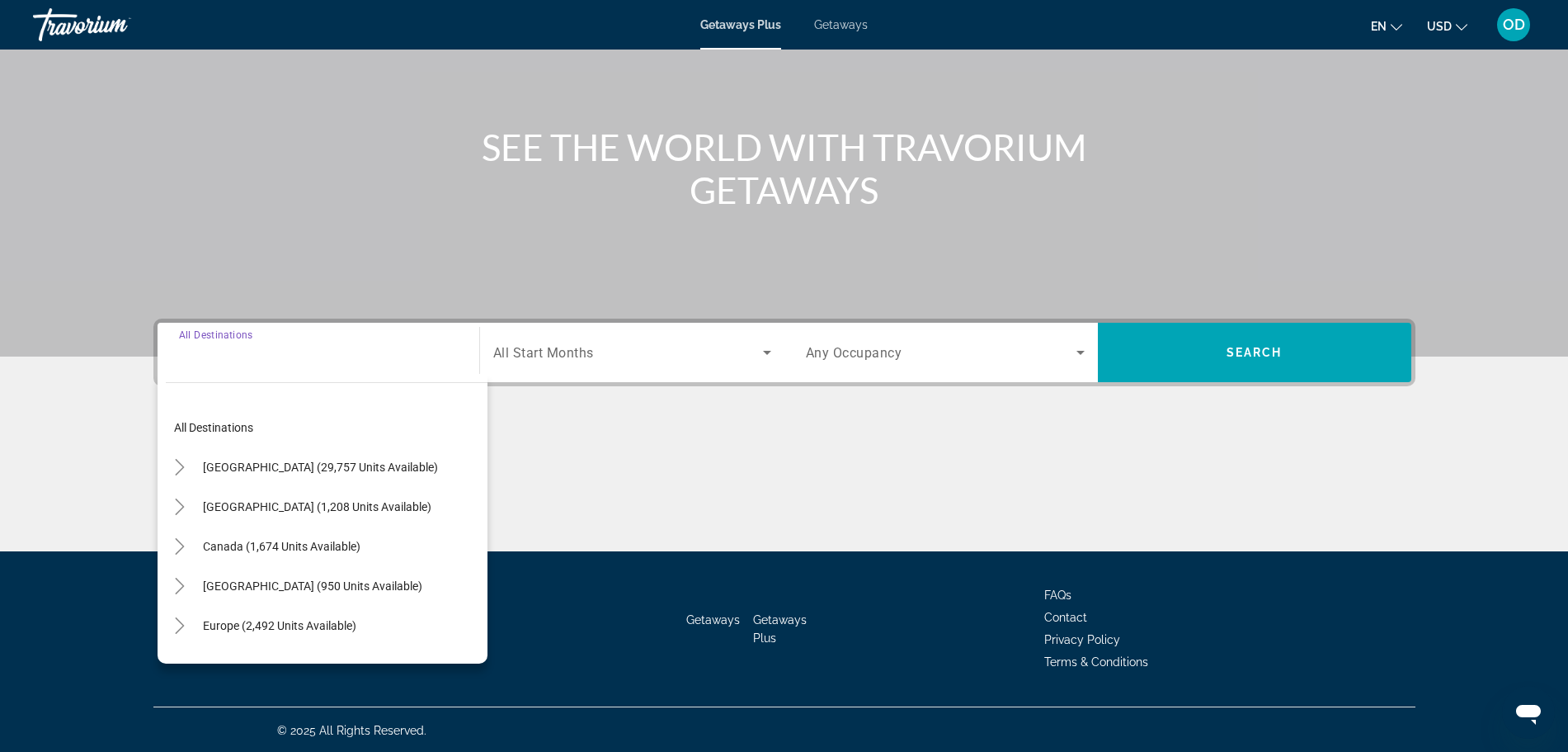
scroll to position [139, 0]
click at [177, 462] on icon "Toggle United States (29,757 units available)" at bounding box center [180, 466] width 16 height 16
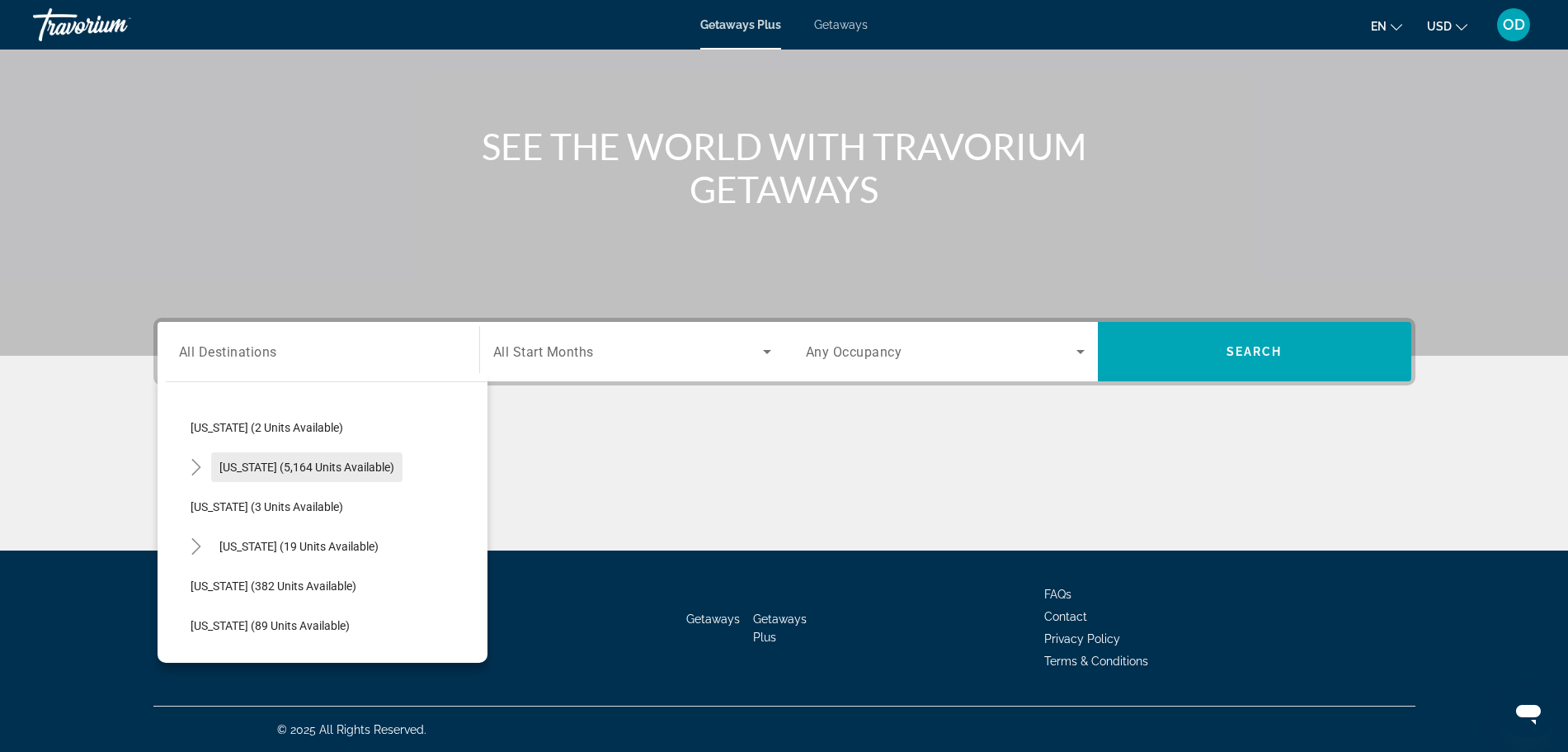
scroll to position [229, 0]
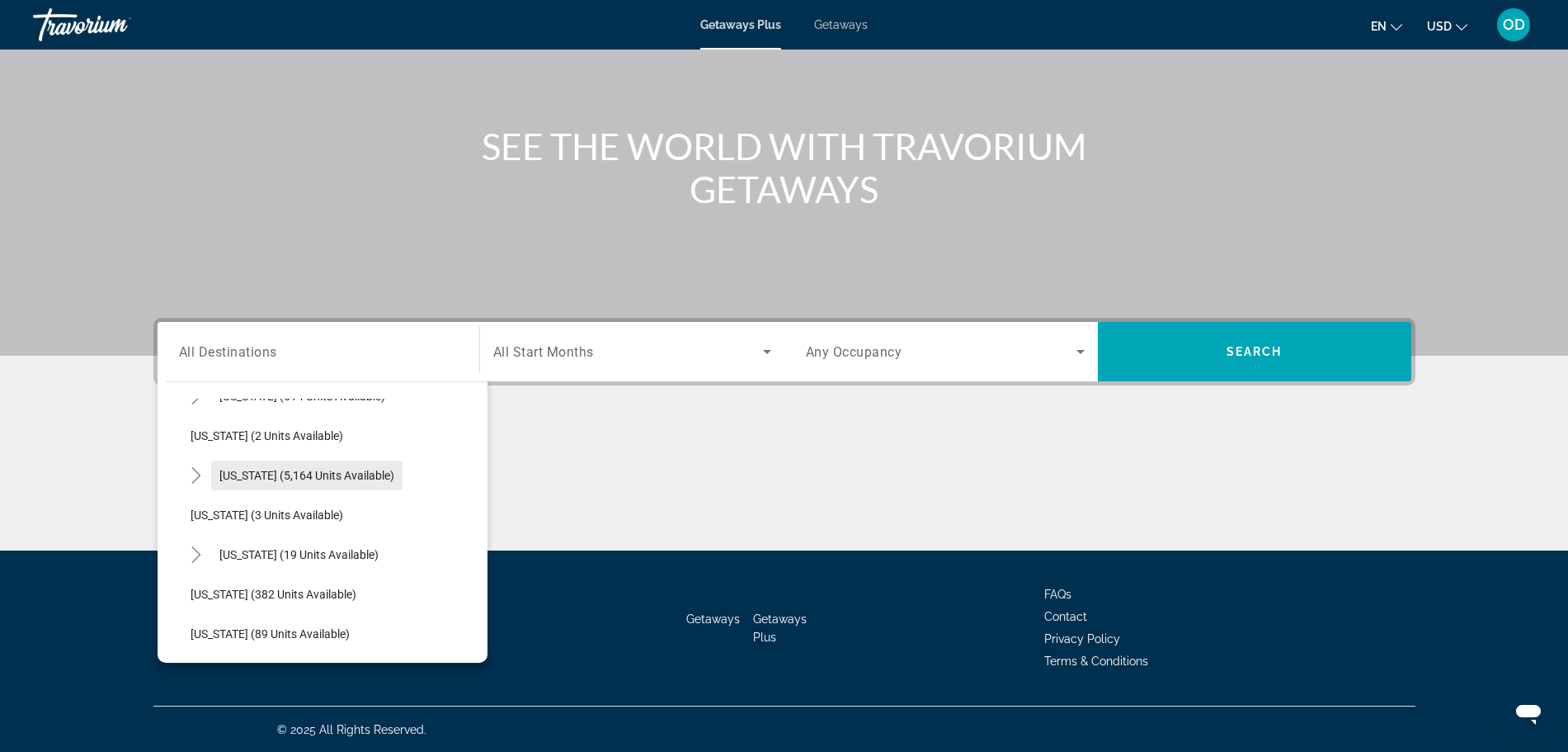
click at [277, 481] on span "Search widget" at bounding box center [307, 475] width 192 height 40
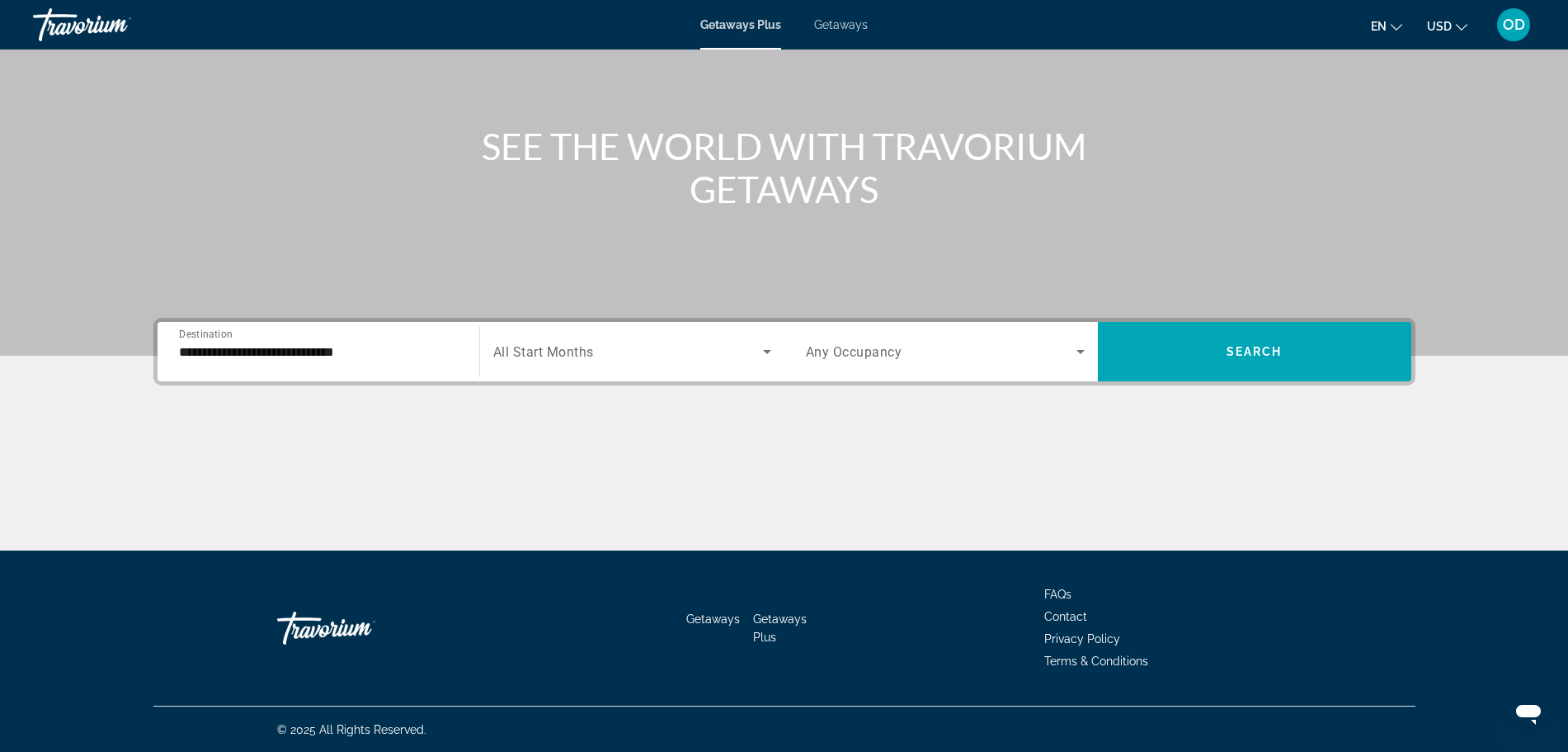
click at [189, 361] on div "**********" at bounding box center [318, 352] width 279 height 47
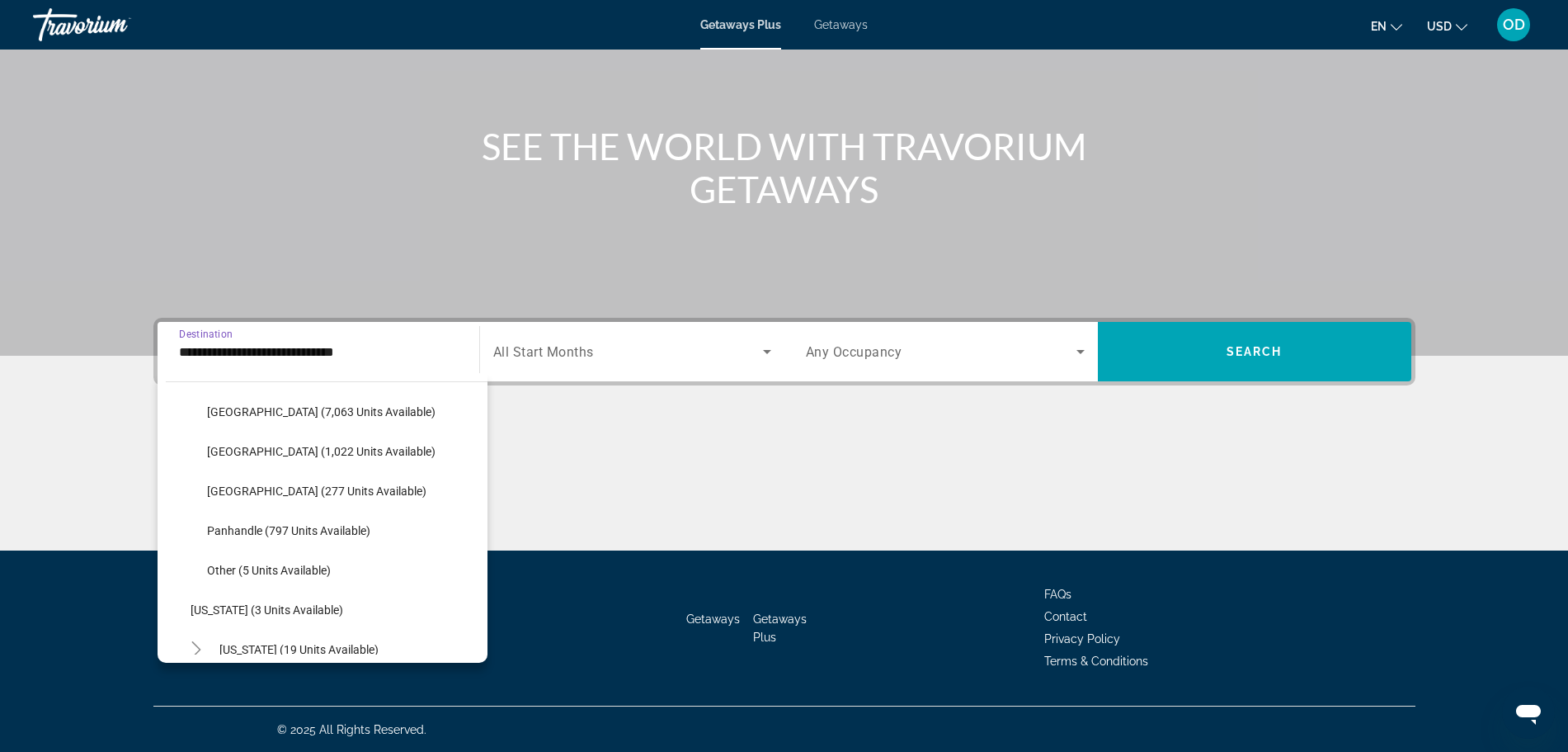
scroll to position [331, 0]
click at [359, 566] on span "Search widget" at bounding box center [343, 570] width 289 height 40
type input "**********"
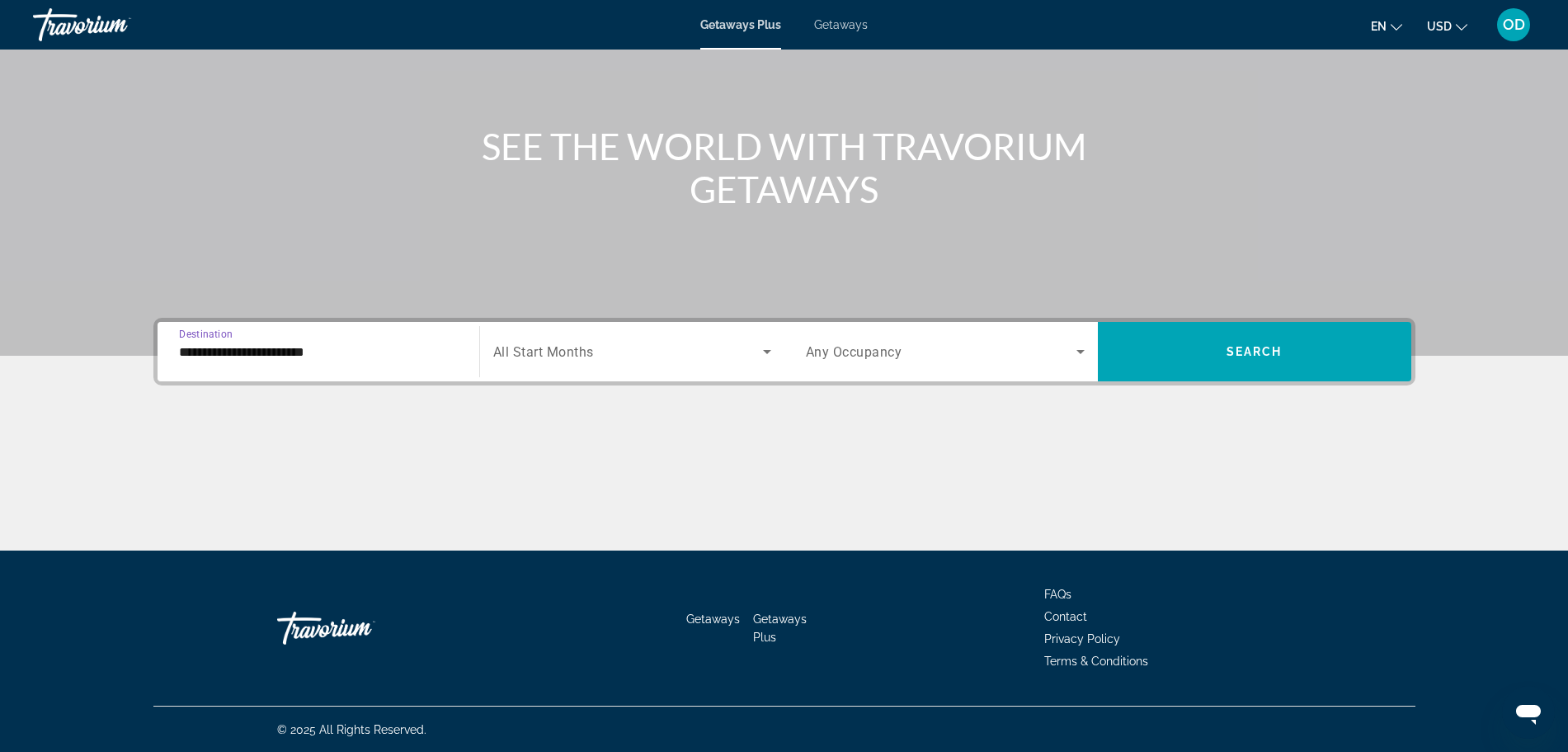
click at [609, 350] on span "Search widget" at bounding box center [628, 351] width 270 height 20
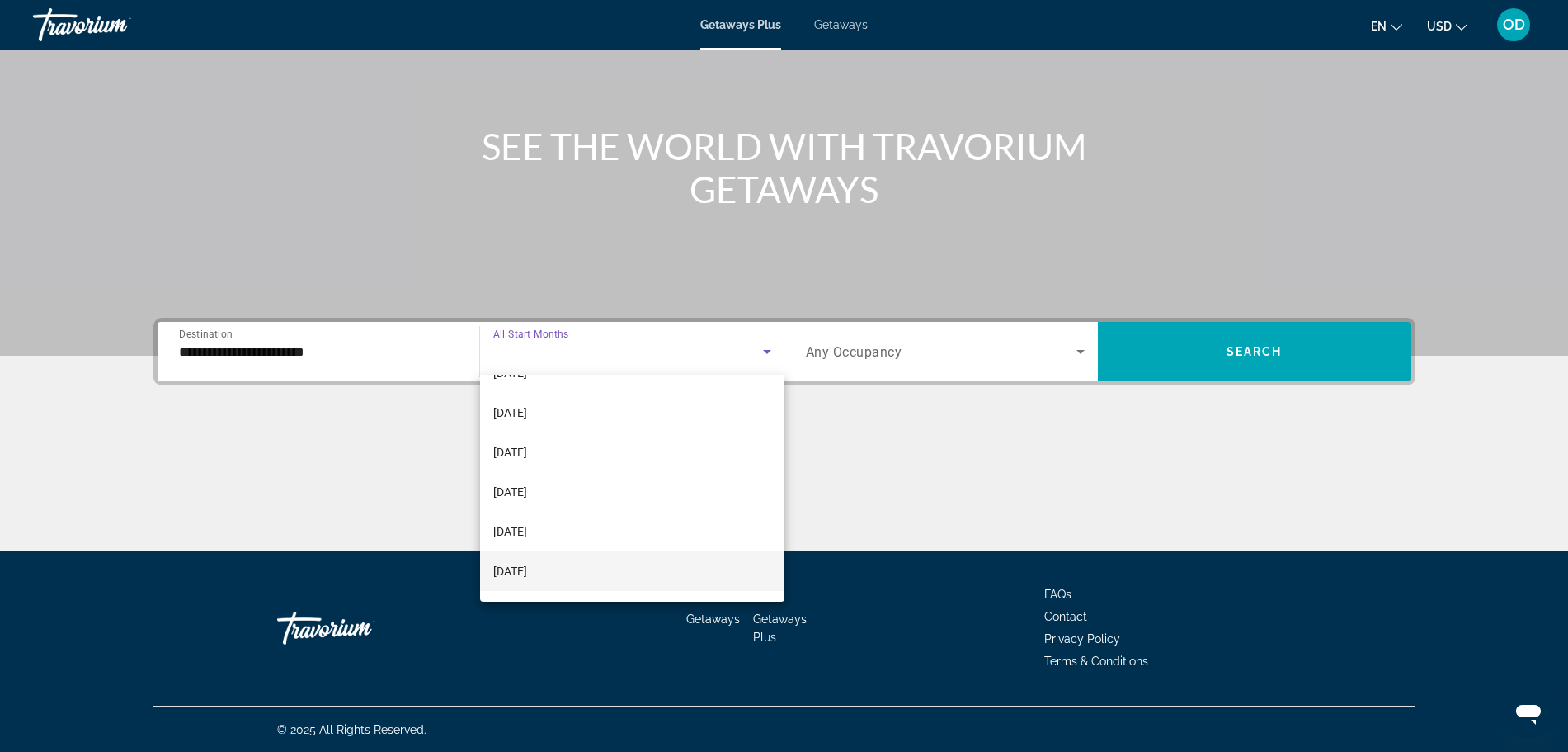
scroll to position [78, 0]
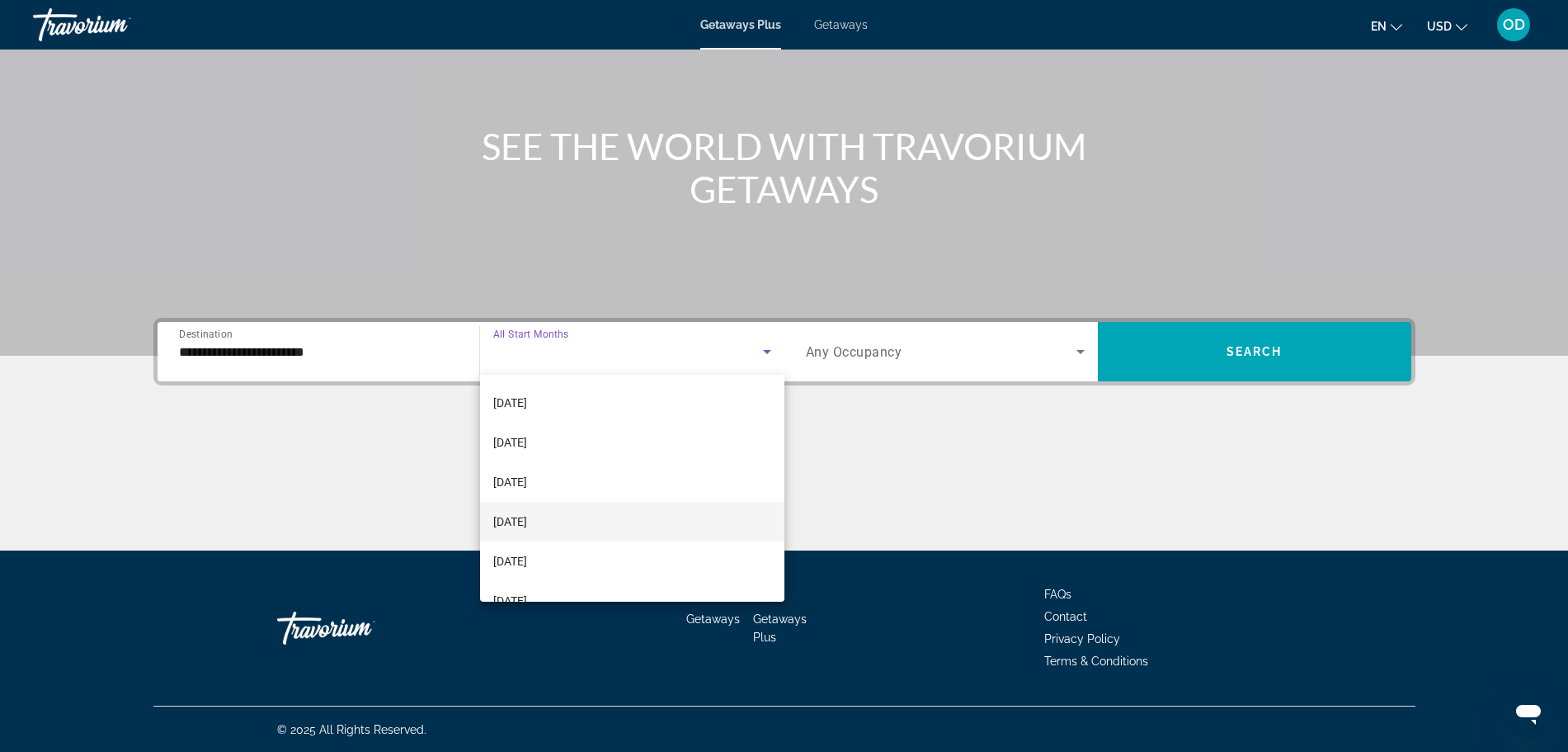
click at [564, 521] on mat-option "[DATE]" at bounding box center [632, 521] width 304 height 40
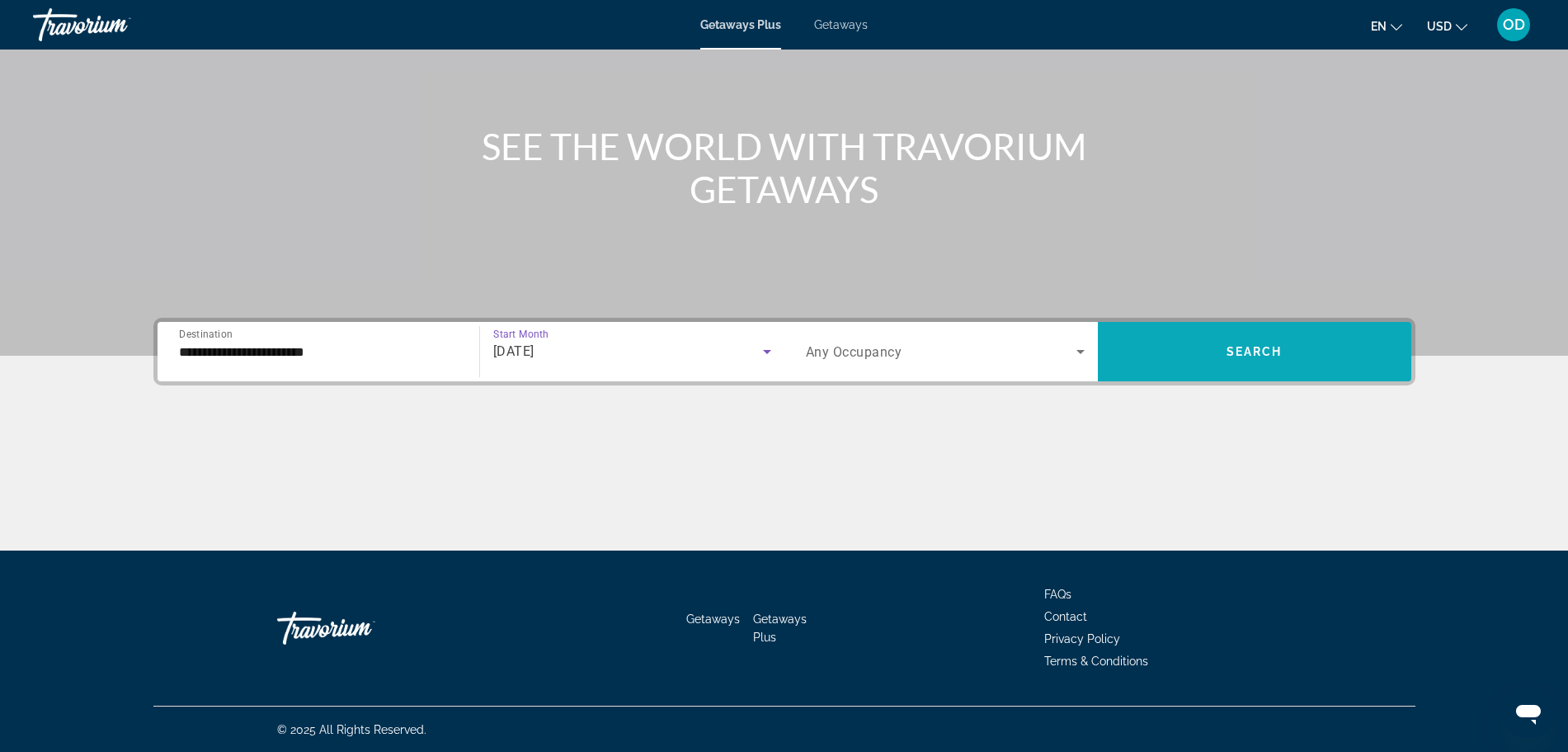
click at [1224, 350] on span "Search widget" at bounding box center [1254, 351] width 313 height 40
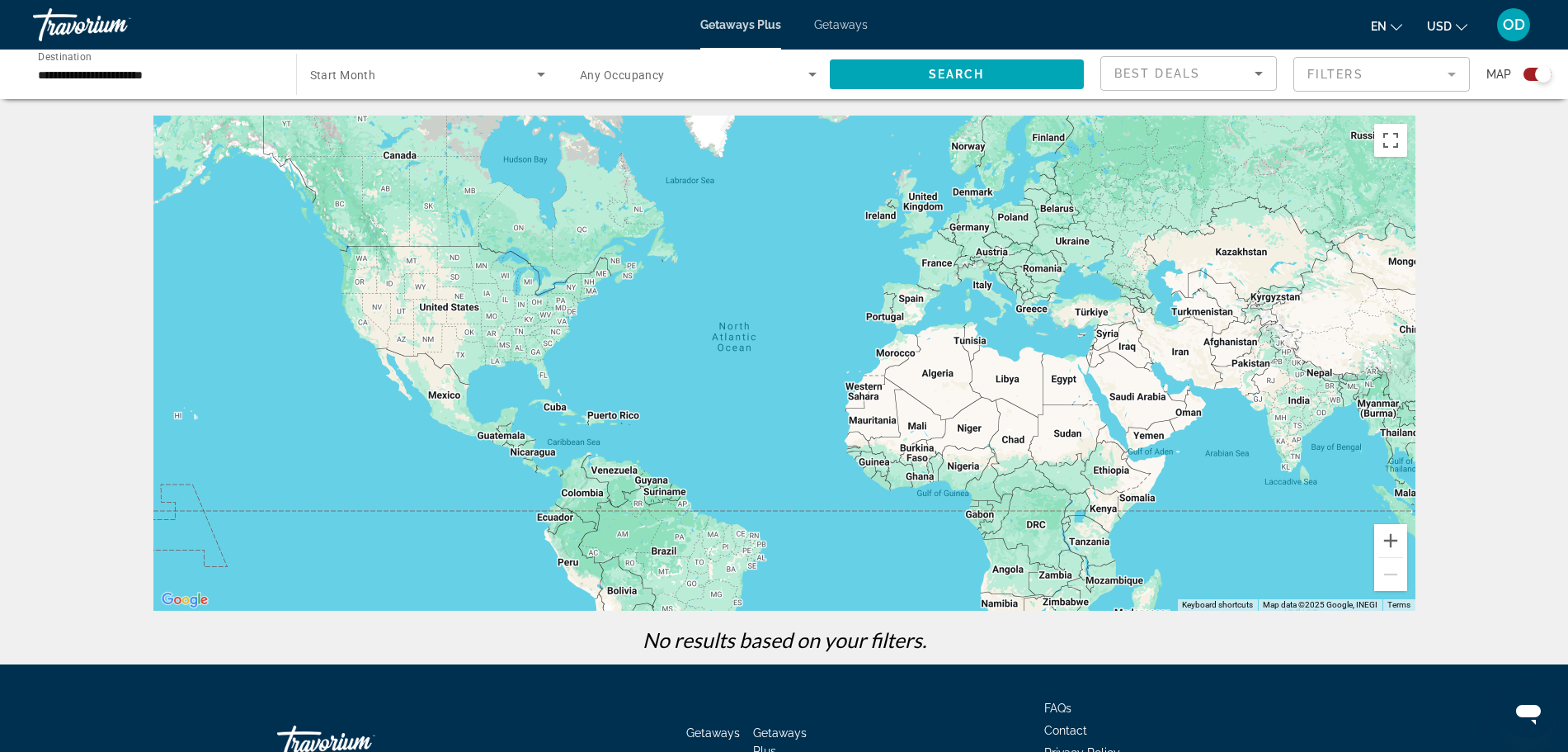
click at [142, 70] on input "**********" at bounding box center [157, 75] width 237 height 20
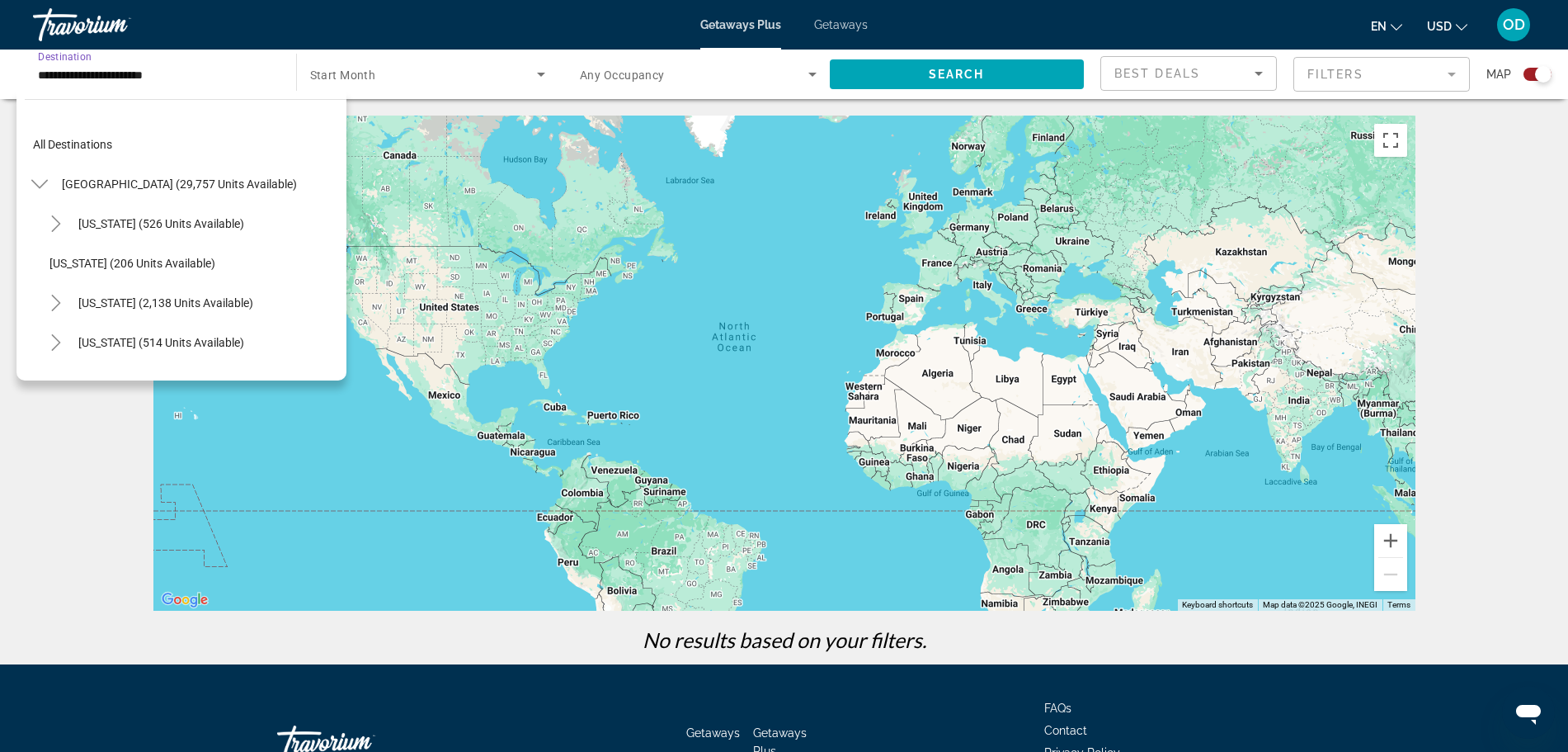
scroll to position [376, 0]
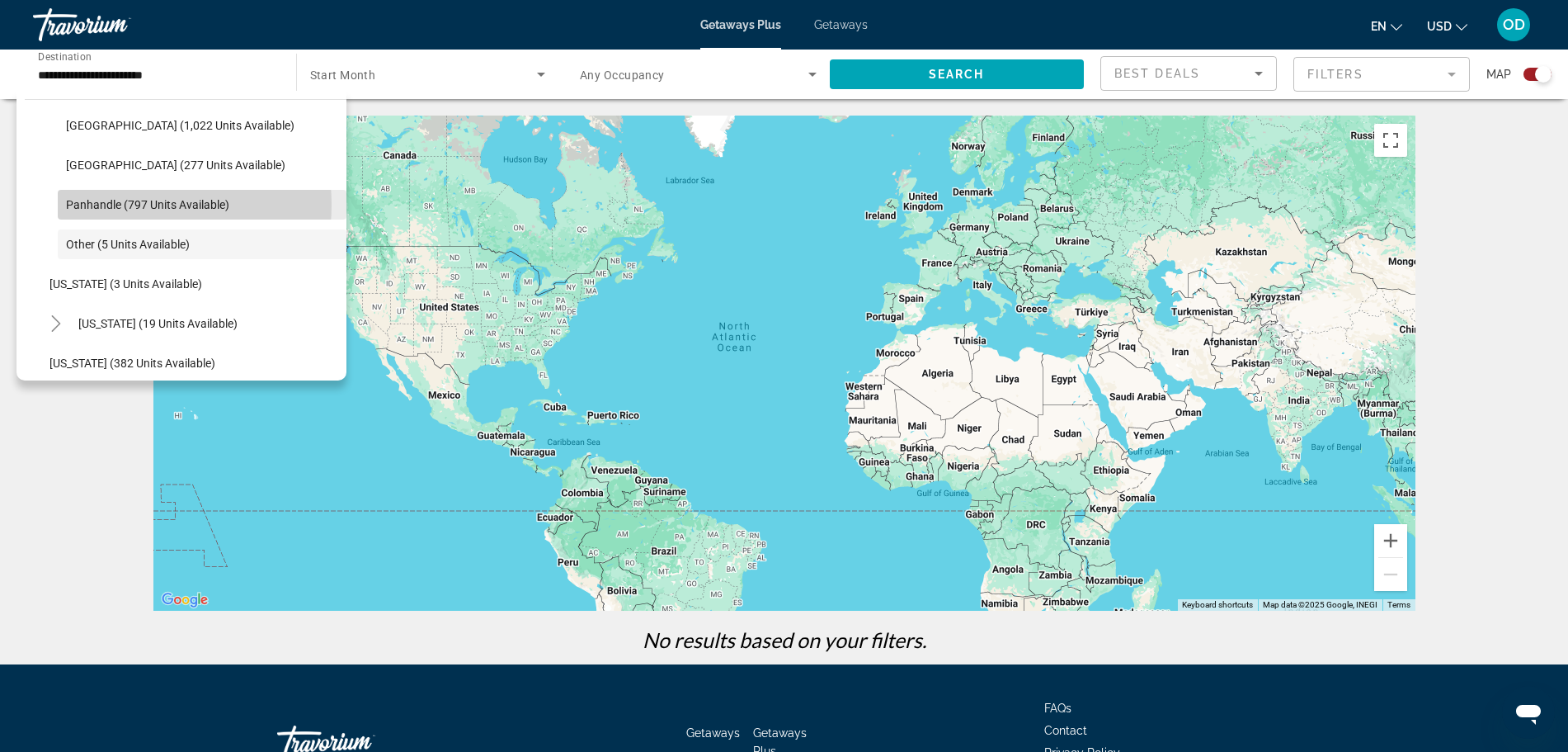
click at [126, 205] on span "Panhandle (797 units available)" at bounding box center [147, 205] width 164 height 14
type input "**********"
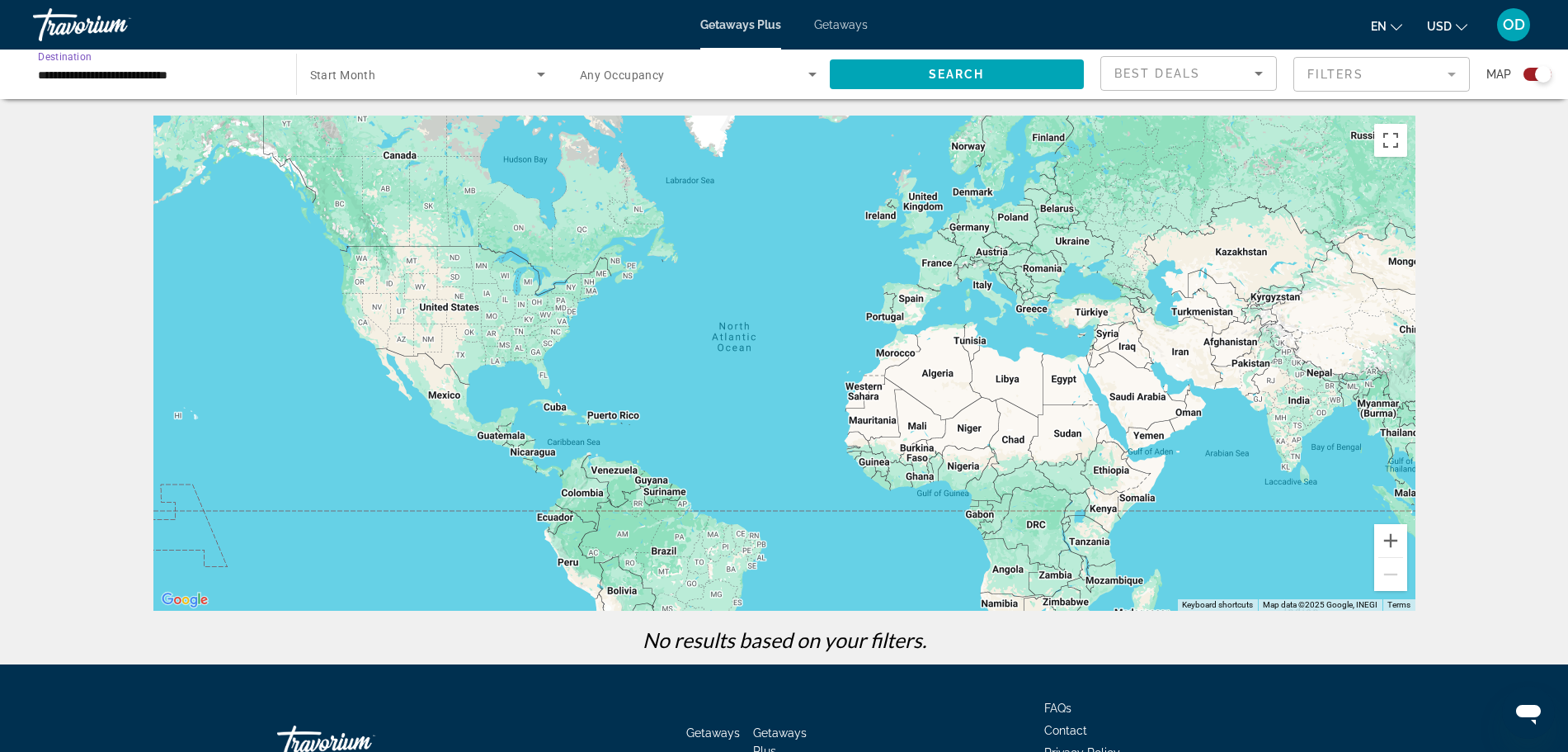
click at [442, 70] on span "Search widget" at bounding box center [424, 74] width 228 height 20
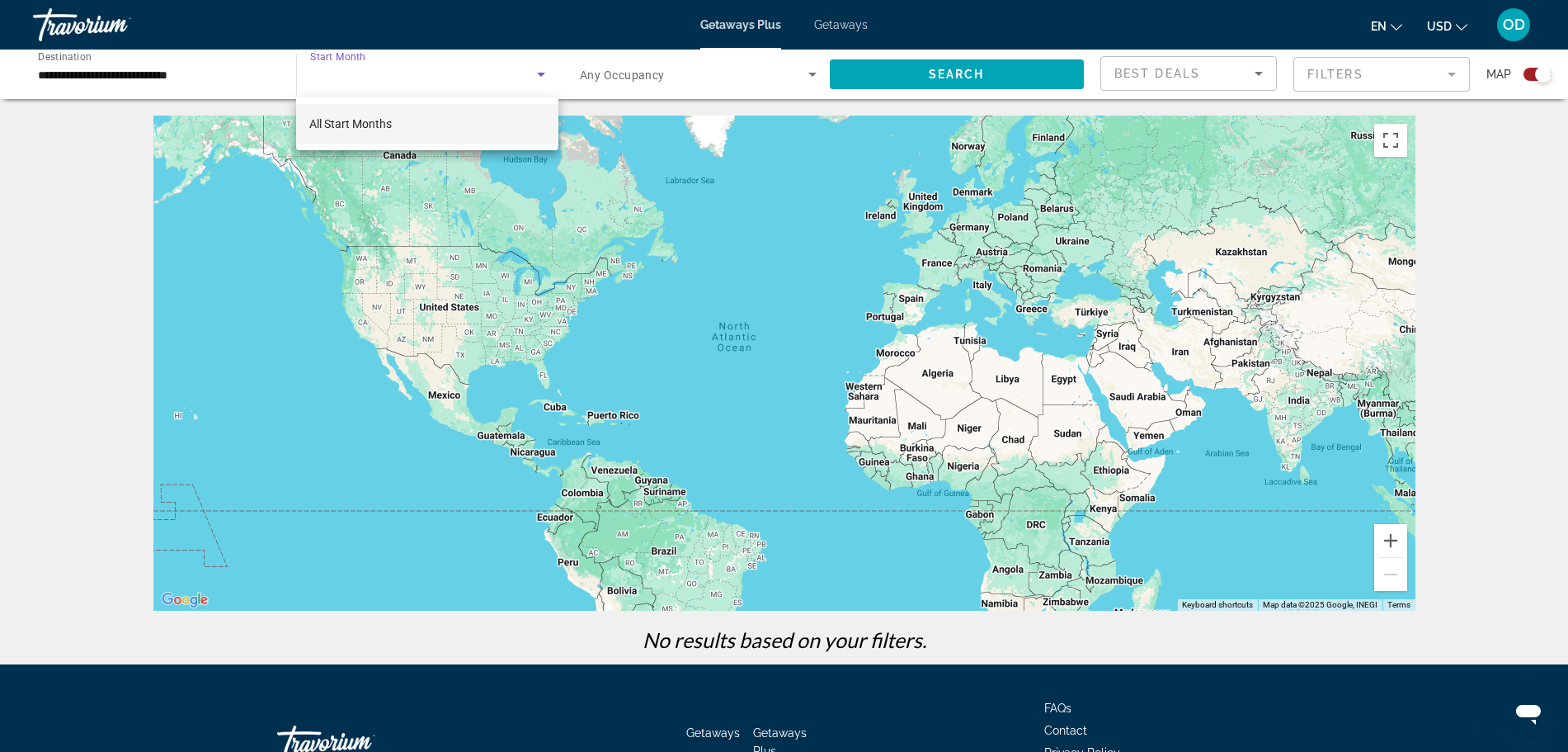
click at [966, 337] on div at bounding box center [784, 376] width 1568 height 752
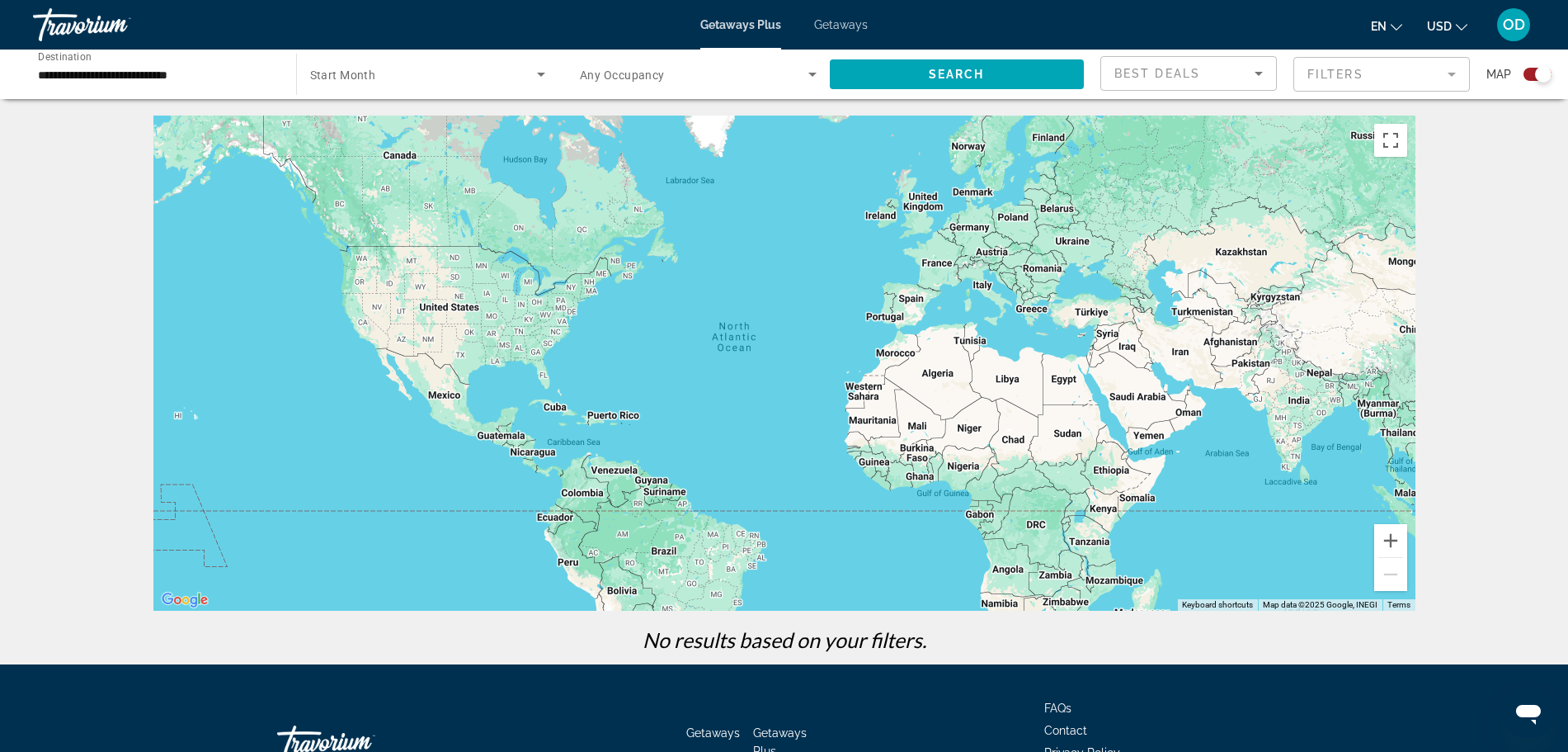
click at [359, 74] on span "Start Month" at bounding box center [343, 75] width 66 height 14
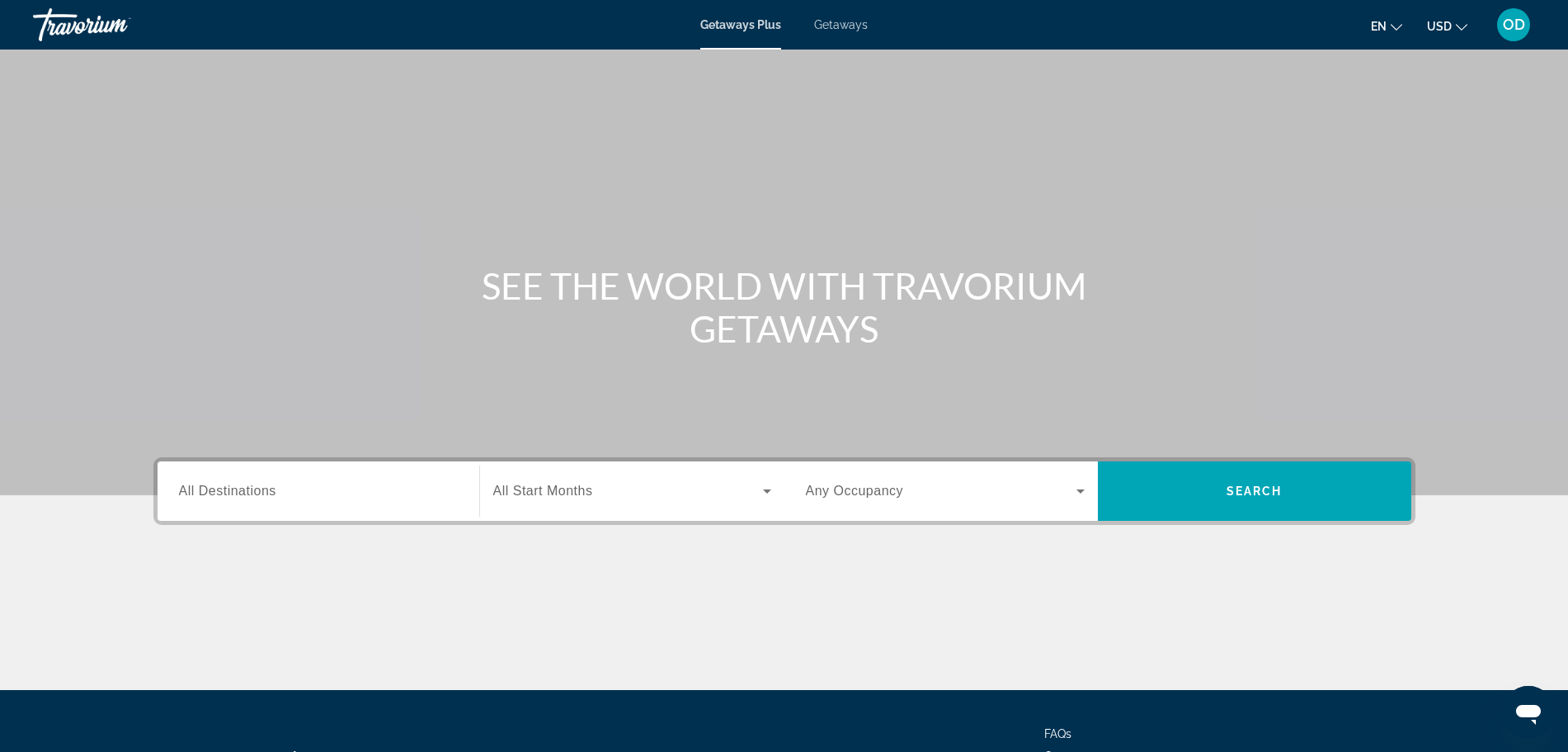
click at [315, 512] on div "Search widget" at bounding box center [318, 491] width 279 height 47
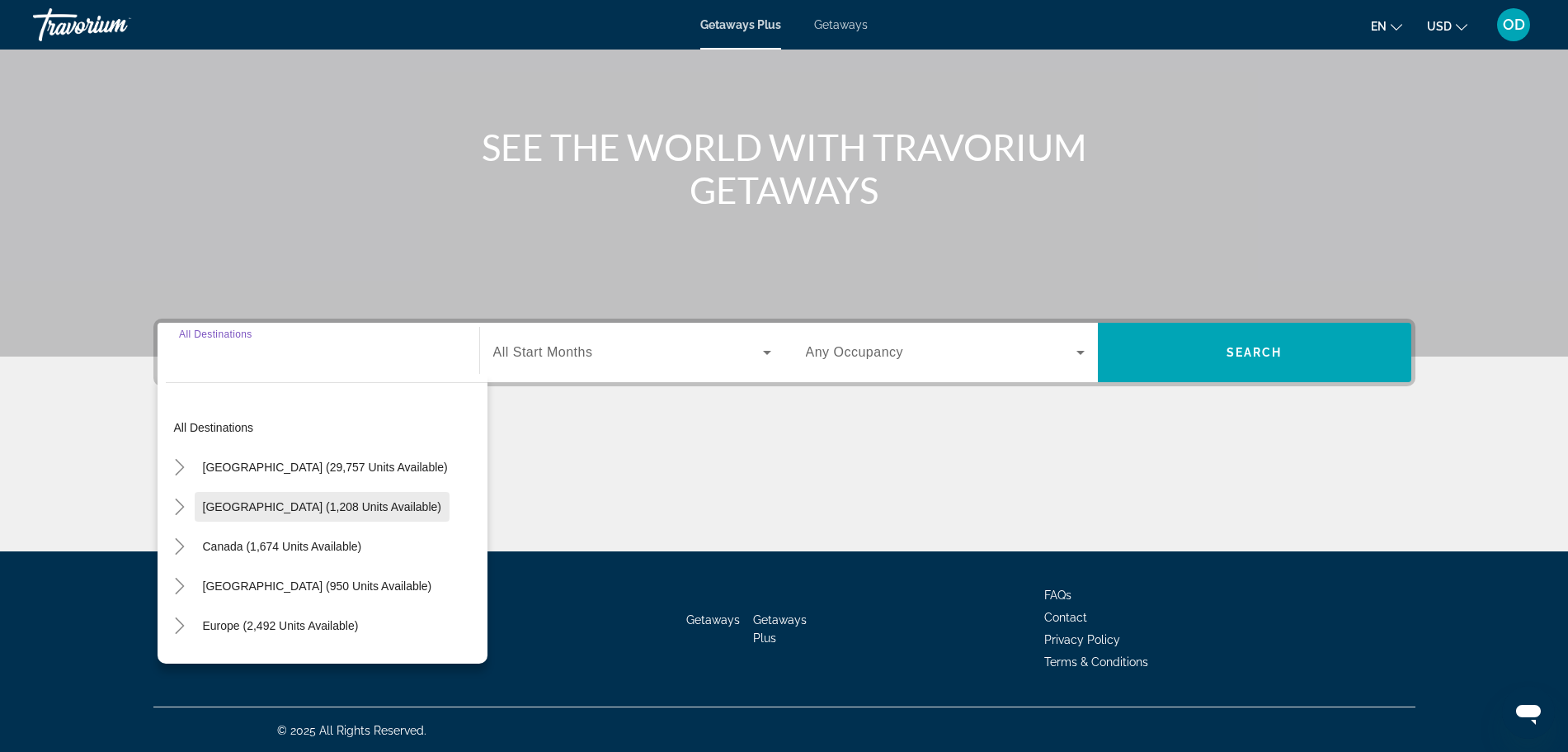
scroll to position [139, 0]
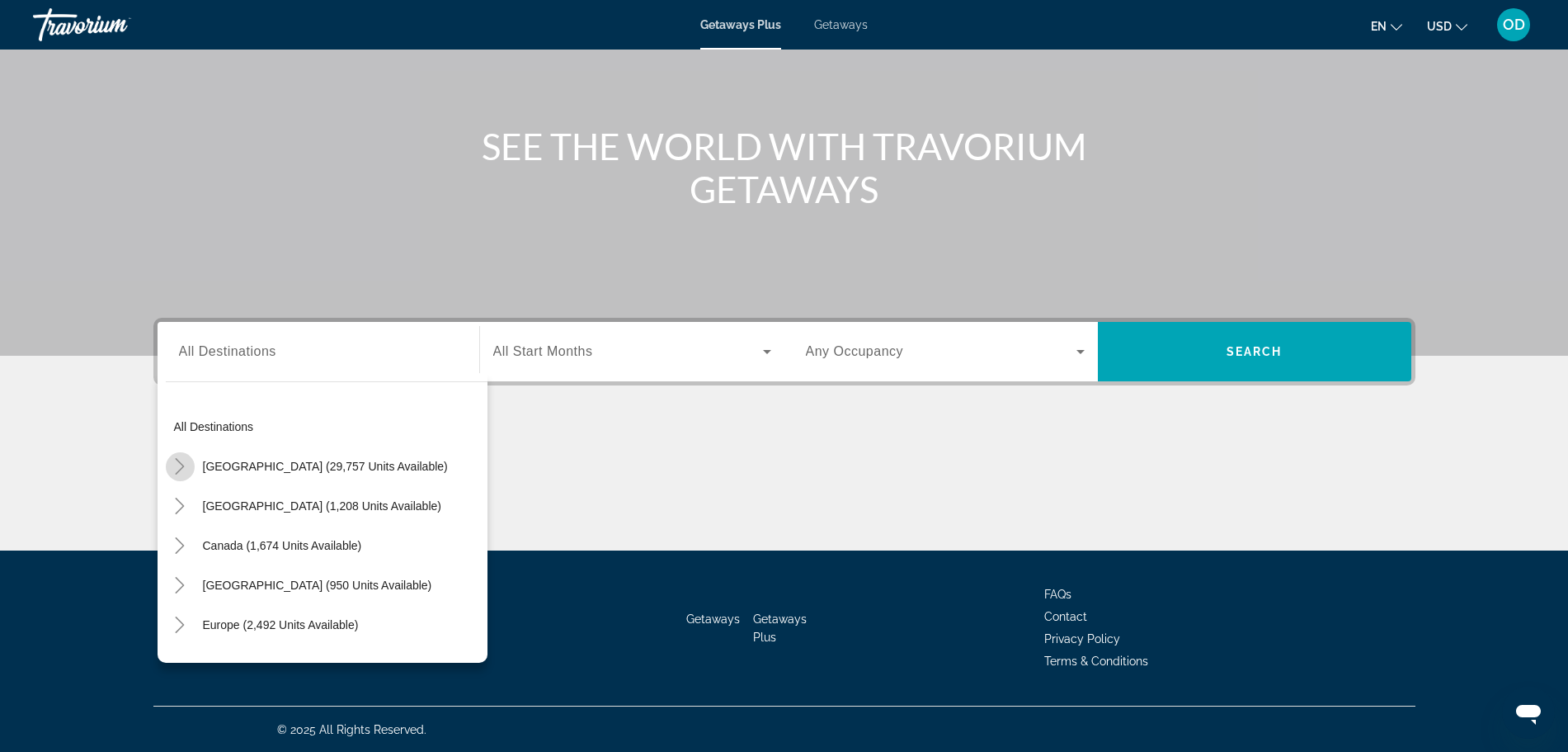
click at [180, 462] on icon "Toggle United States (29,757 units available)" at bounding box center [180, 466] width 9 height 16
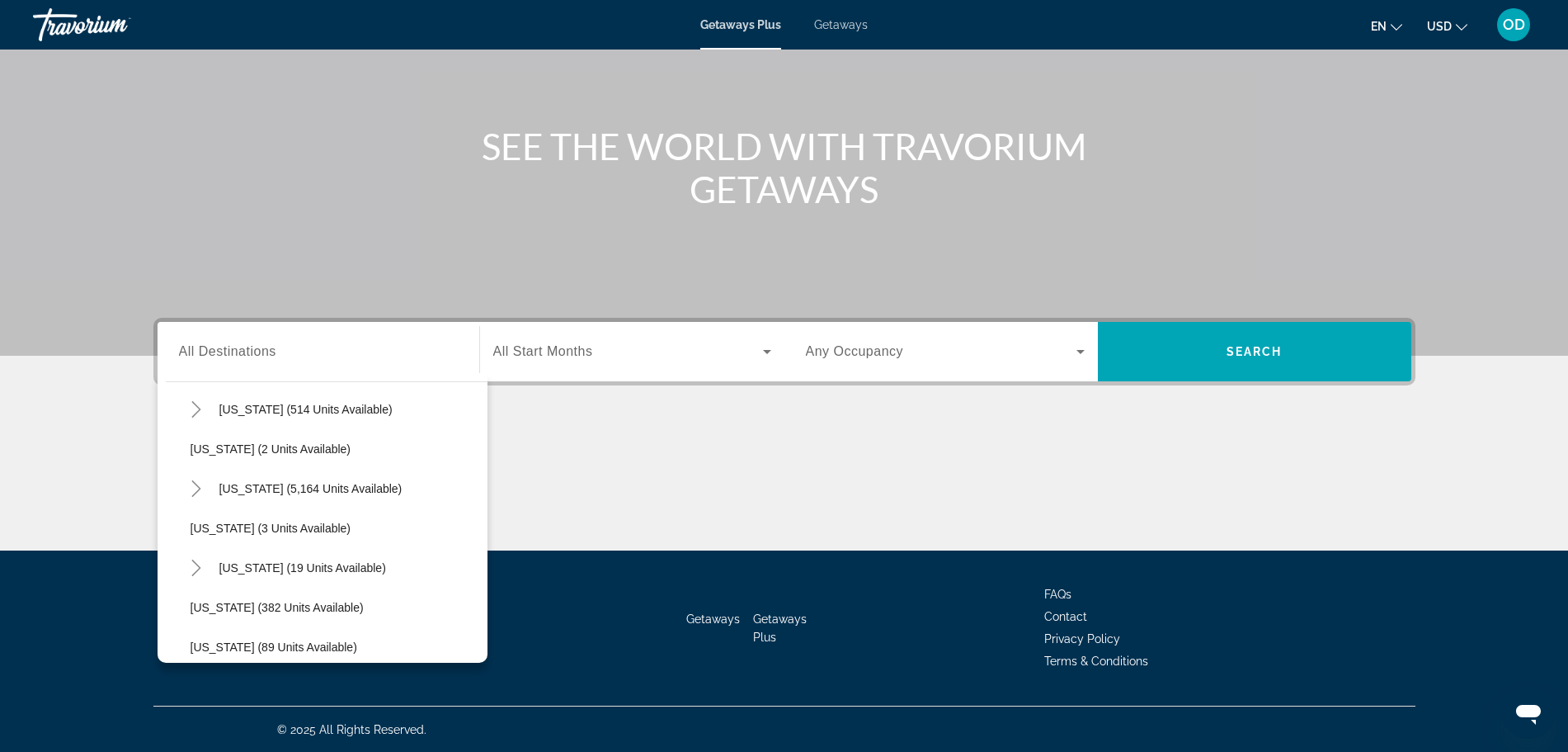
scroll to position [229, 0]
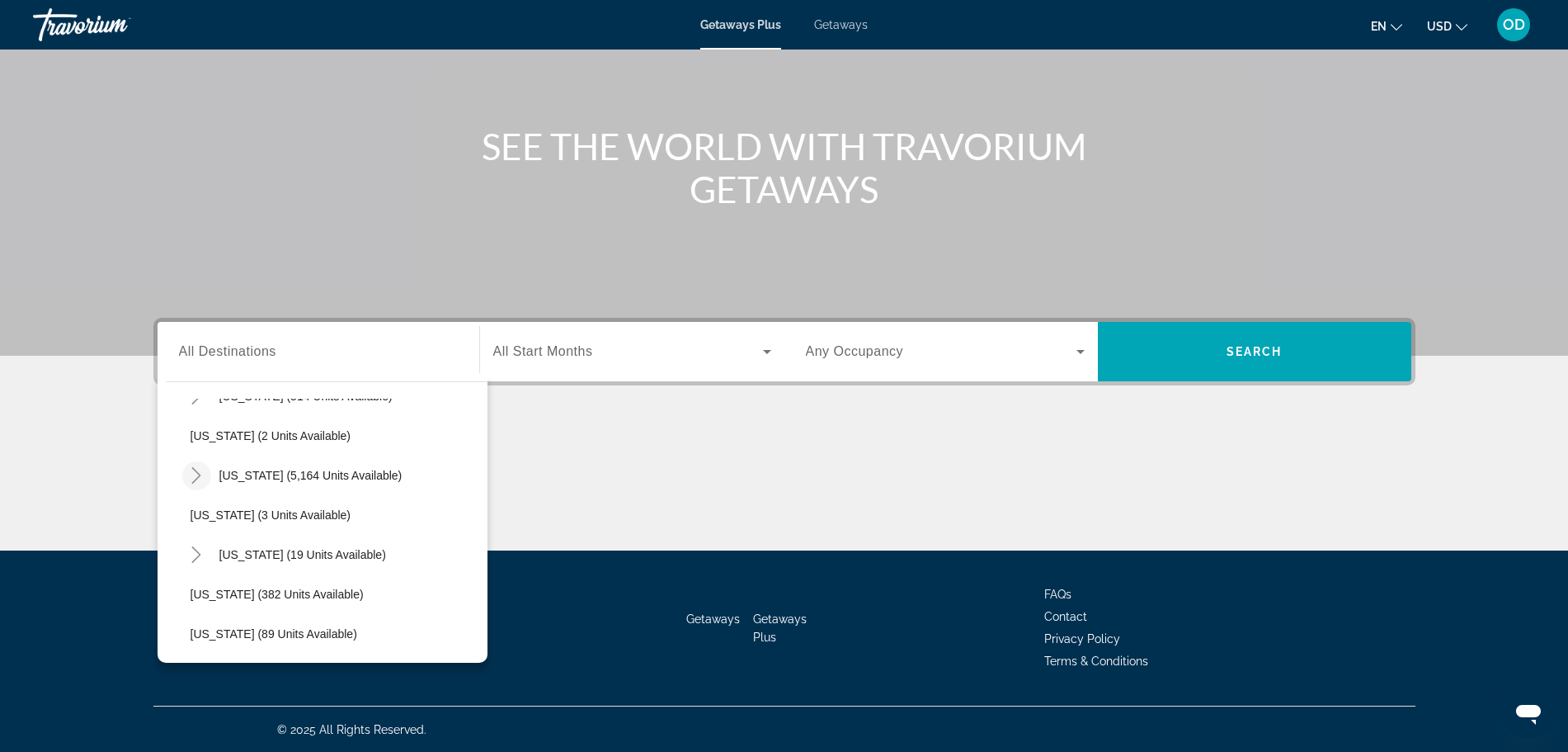
click at [191, 474] on icon "Toggle Florida (5,164 units available)" at bounding box center [196, 475] width 16 height 16
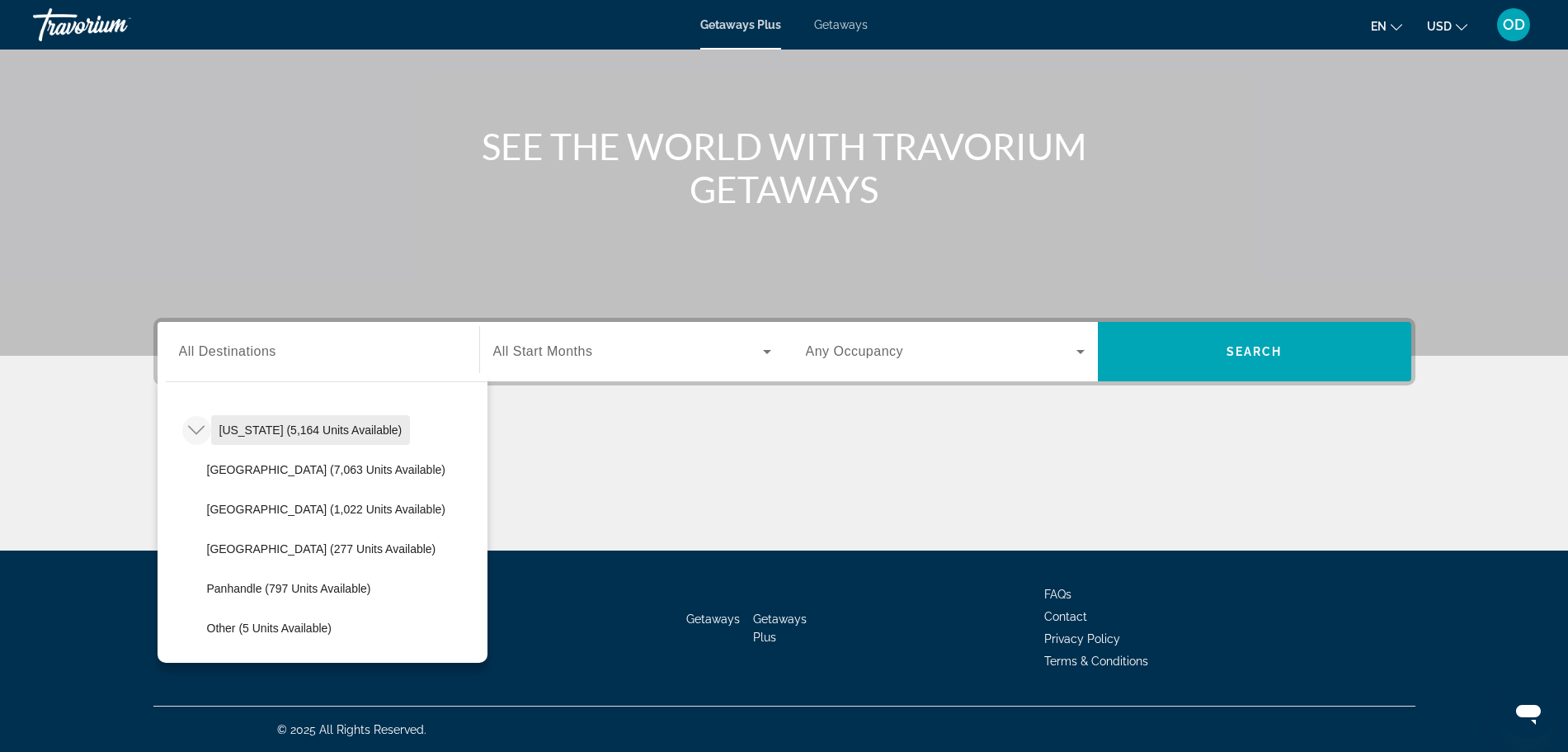
scroll to position [280, 0]
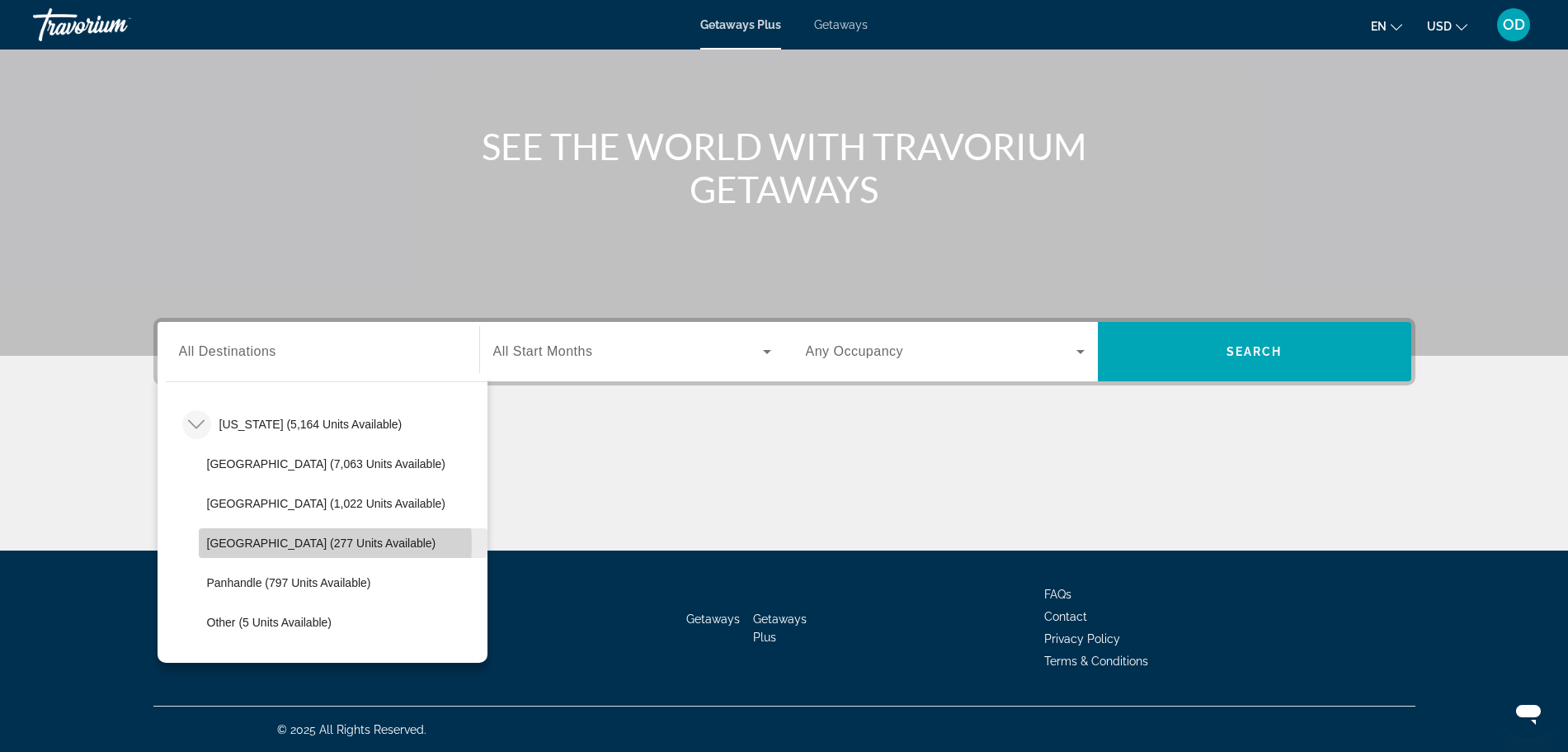
click at [285, 543] on span "[GEOGRAPHIC_DATA] (277 units available)" at bounding box center [321, 543] width 229 height 14
type input "**********"
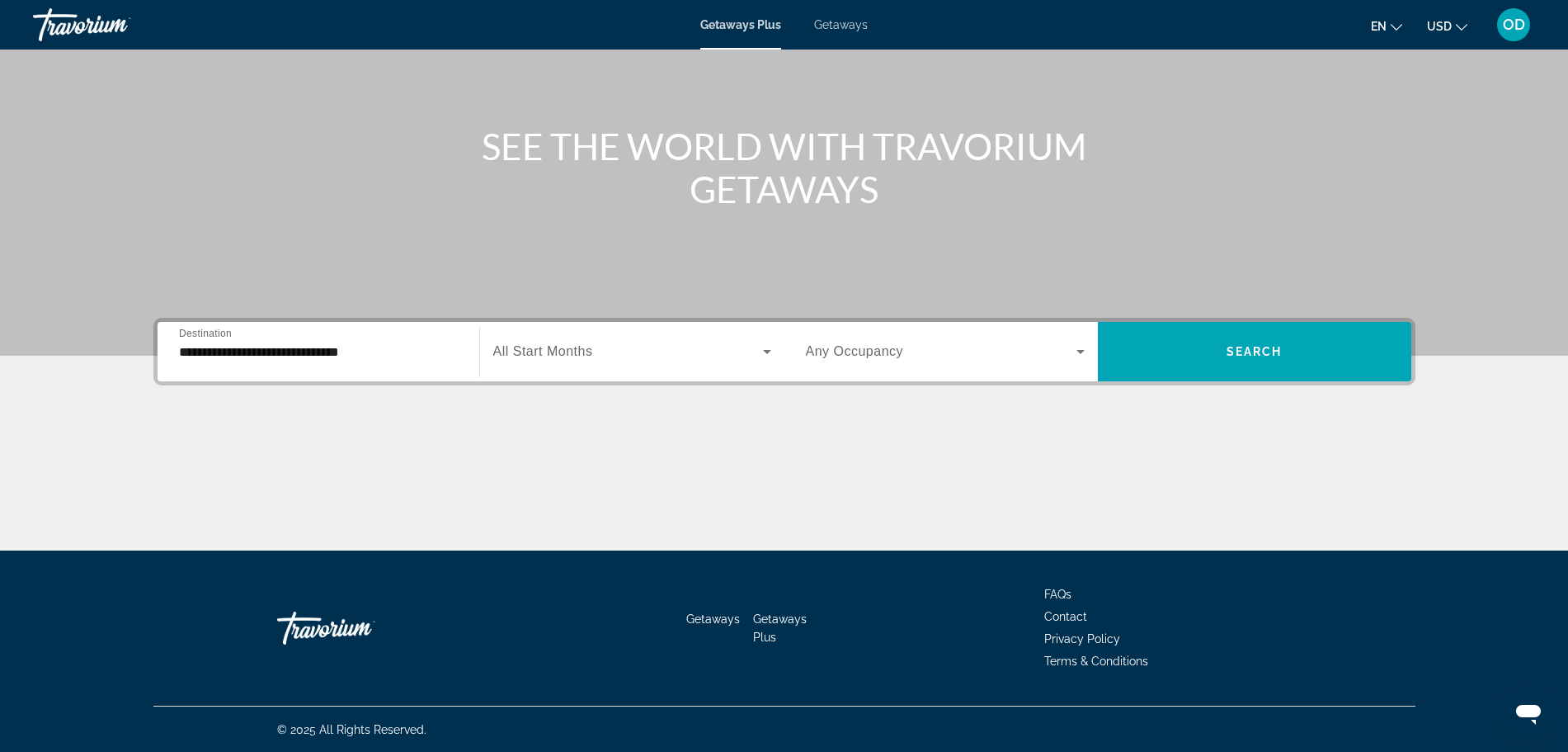
click at [564, 357] on span "All Start Months" at bounding box center [543, 350] width 100 height 14
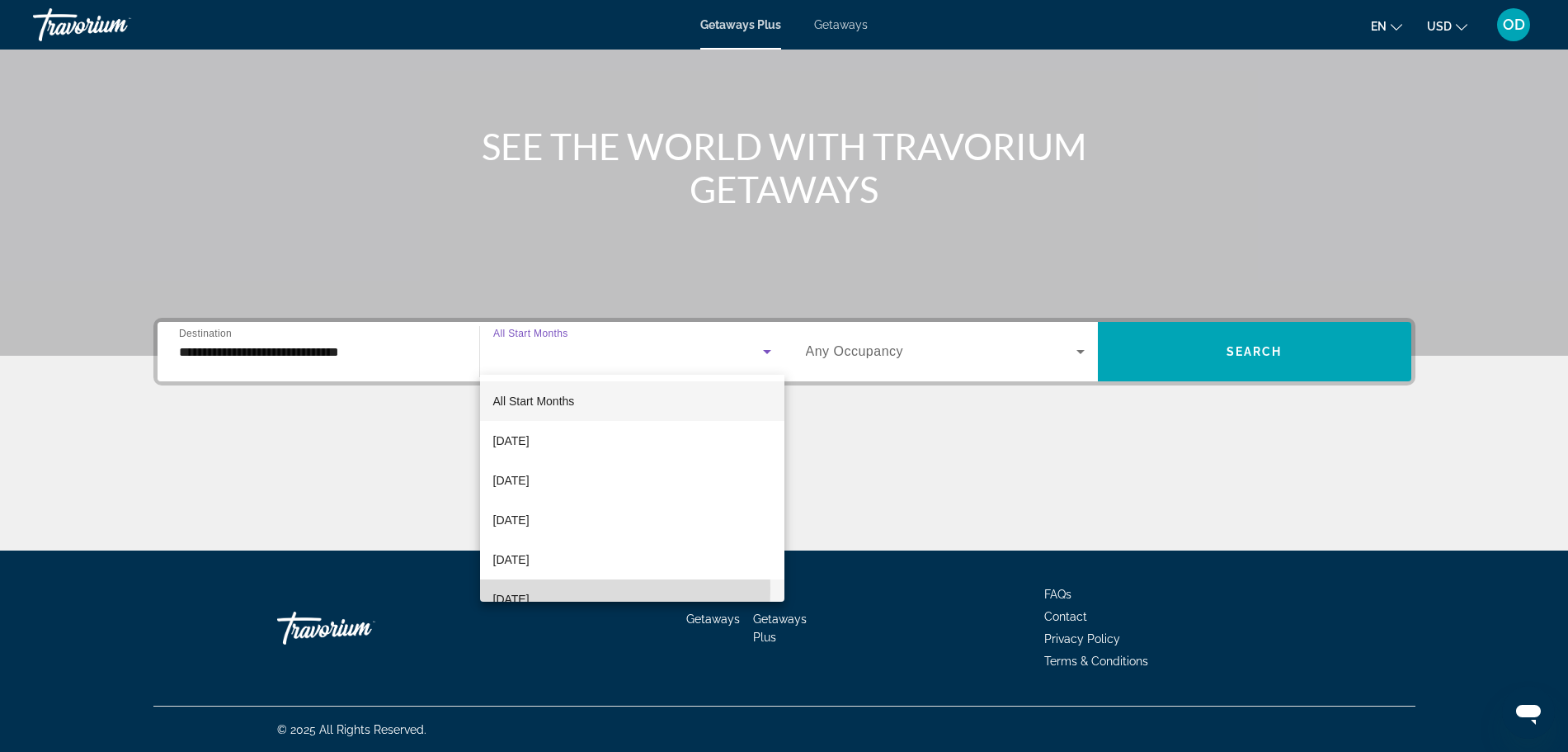
click at [529, 589] on span "[DATE]" at bounding box center [511, 599] width 36 height 20
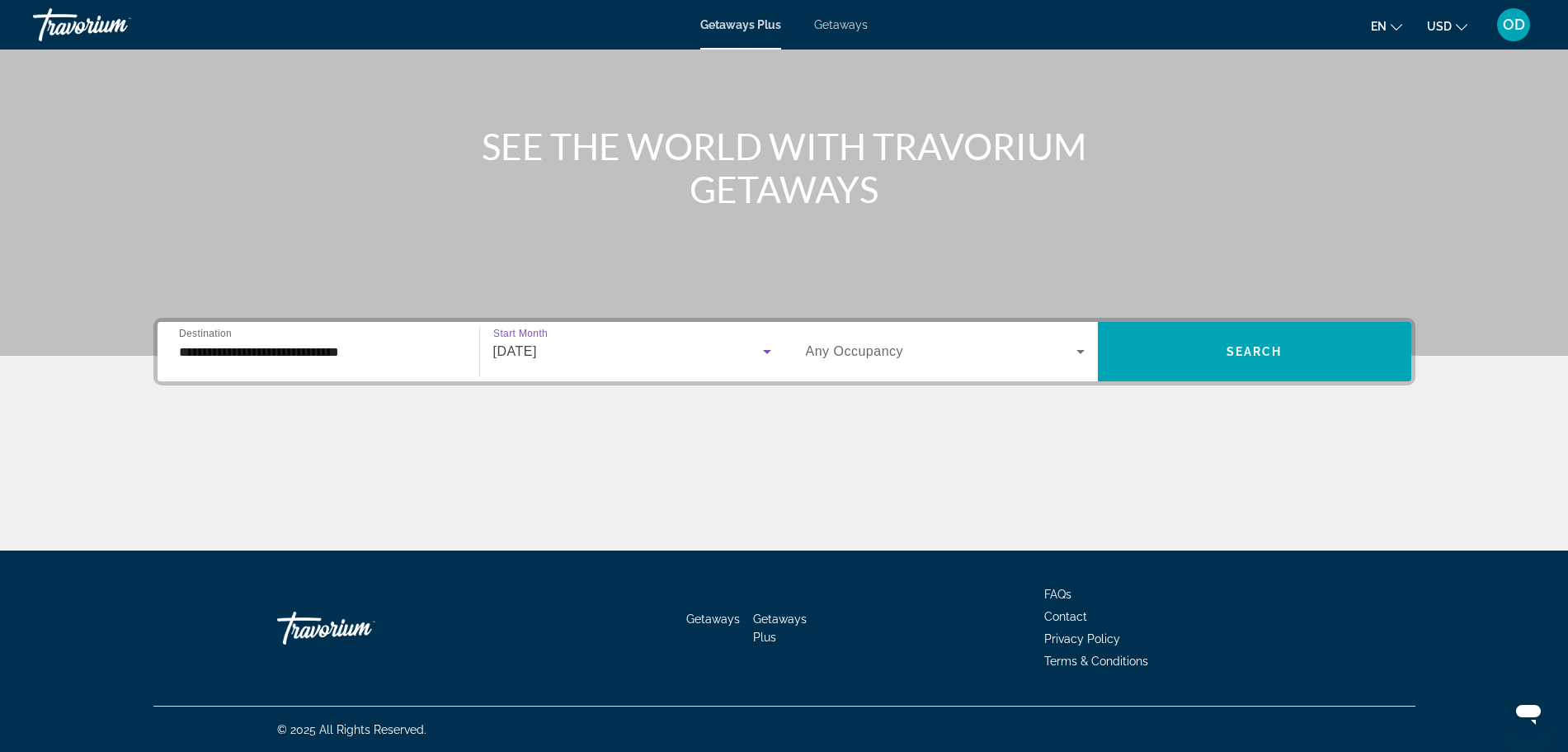
click at [917, 349] on span "Search widget" at bounding box center [941, 351] width 271 height 20
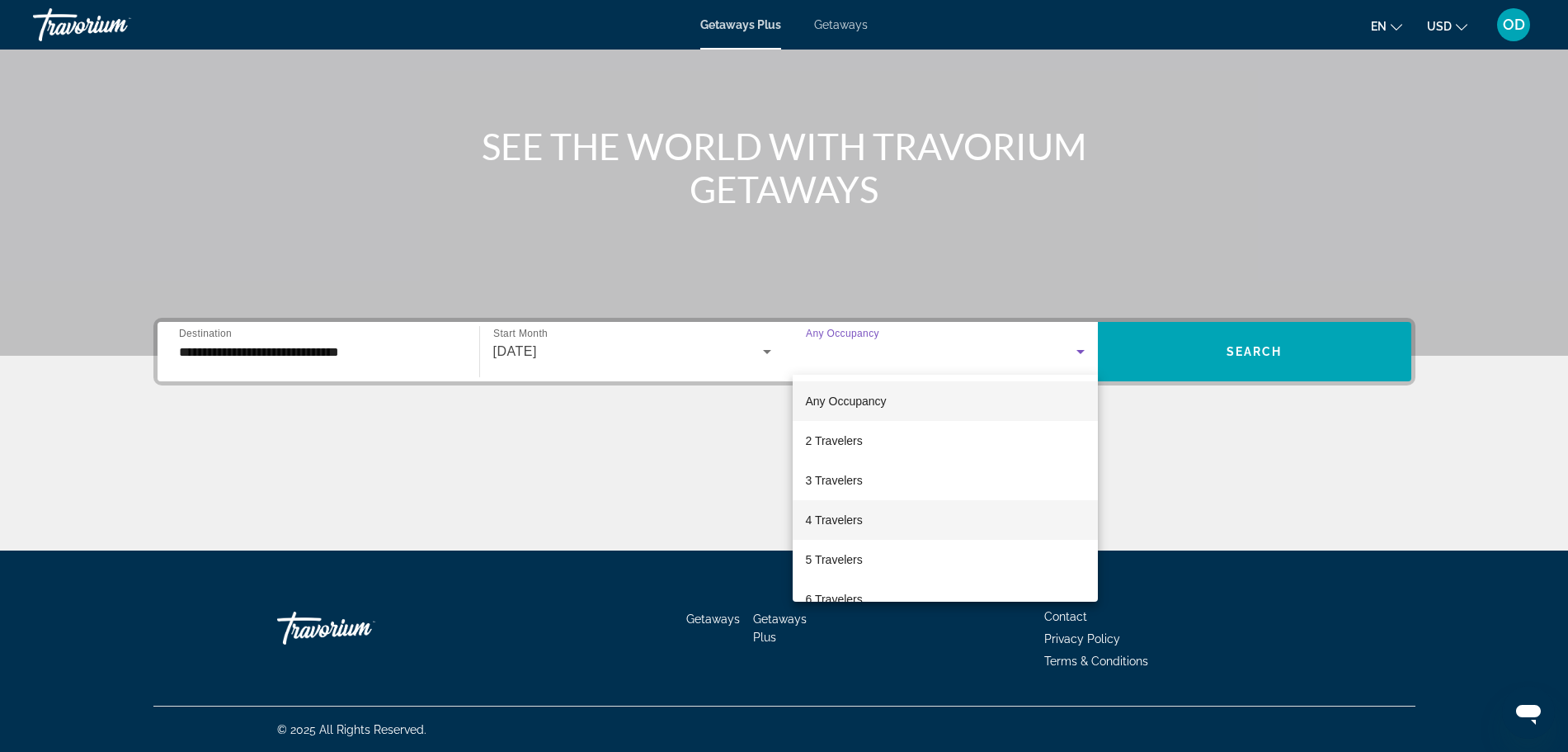
click at [845, 528] on span "4 Travelers" at bounding box center [834, 519] width 57 height 20
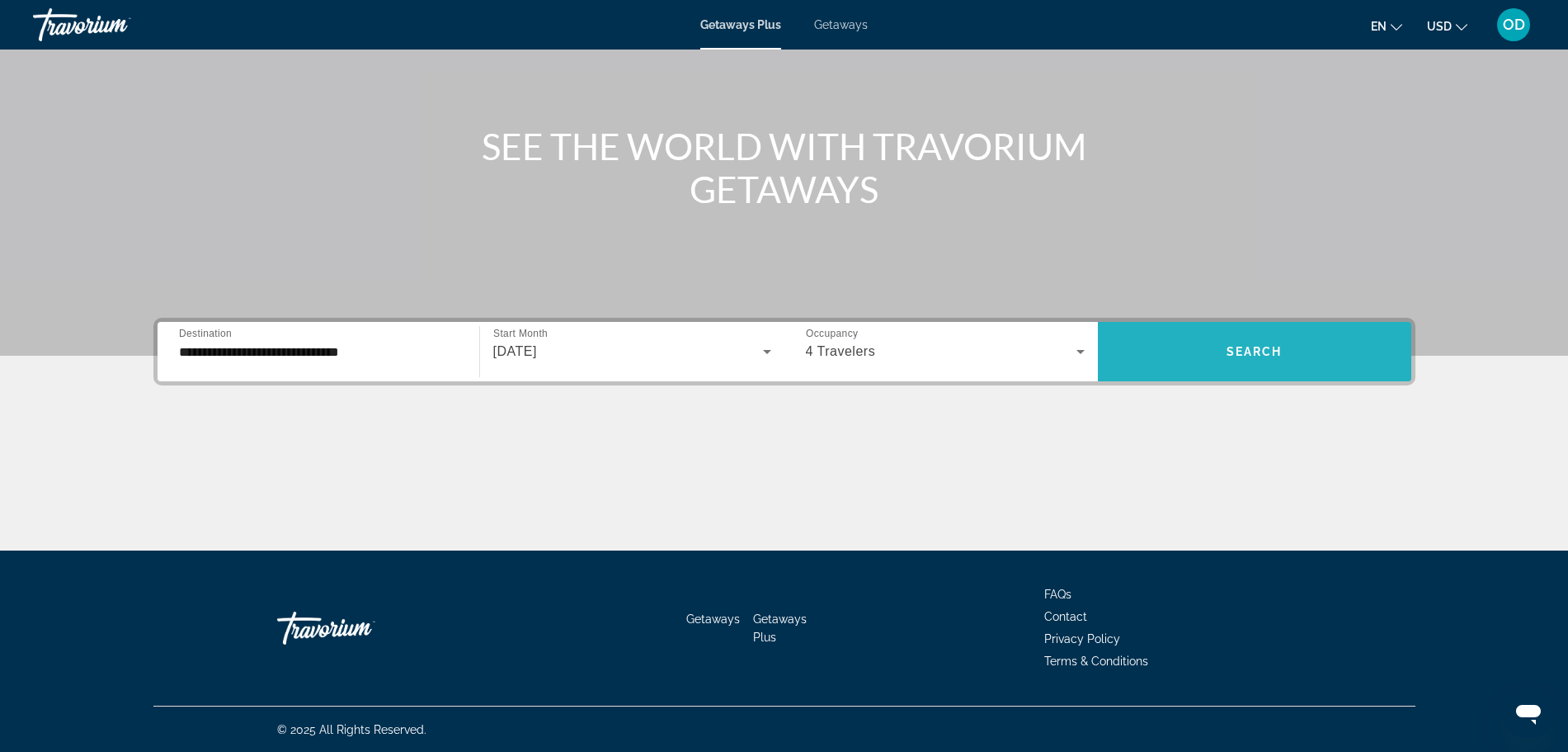
click at [1224, 329] on span "Search widget" at bounding box center [1254, 352] width 313 height 60
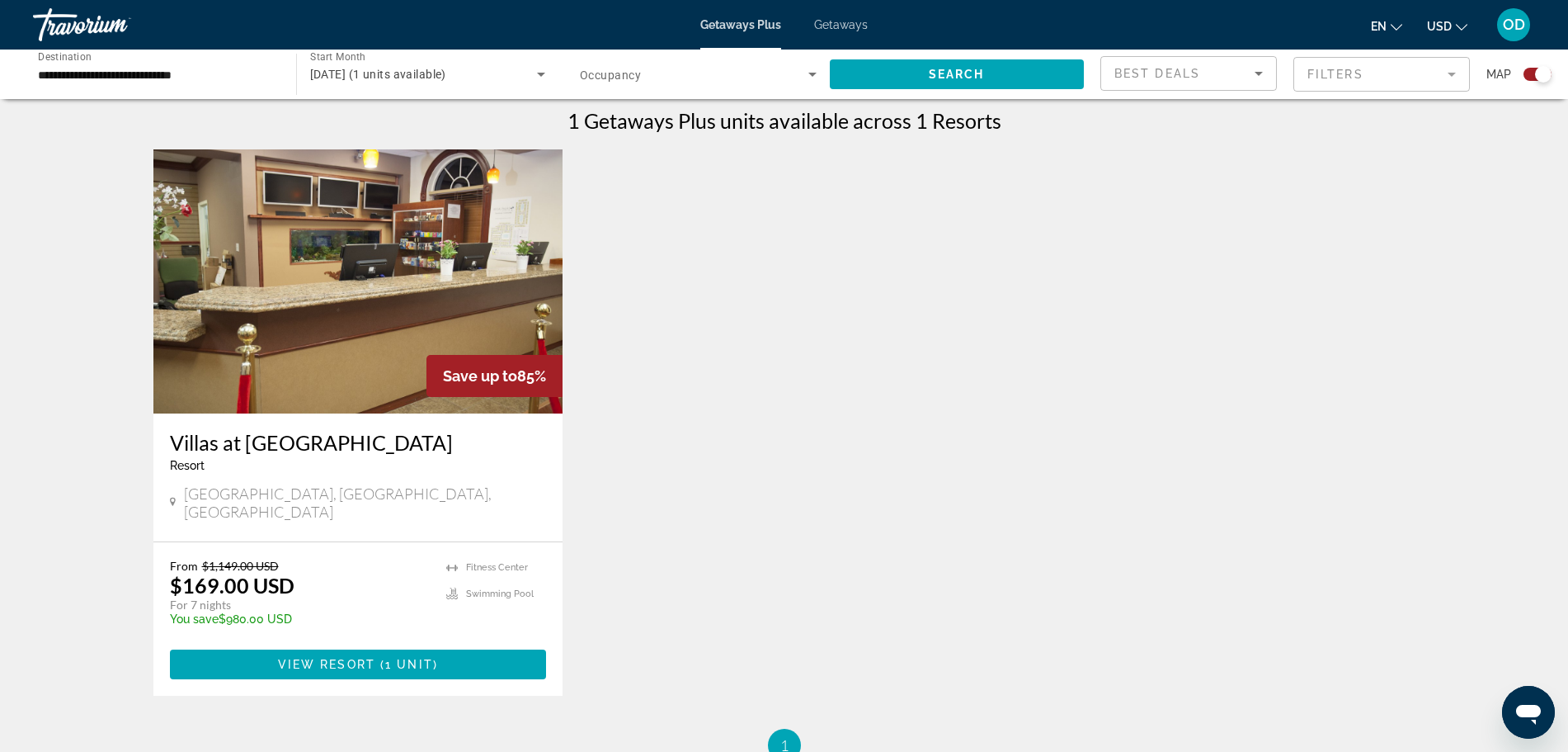
scroll to position [541, 0]
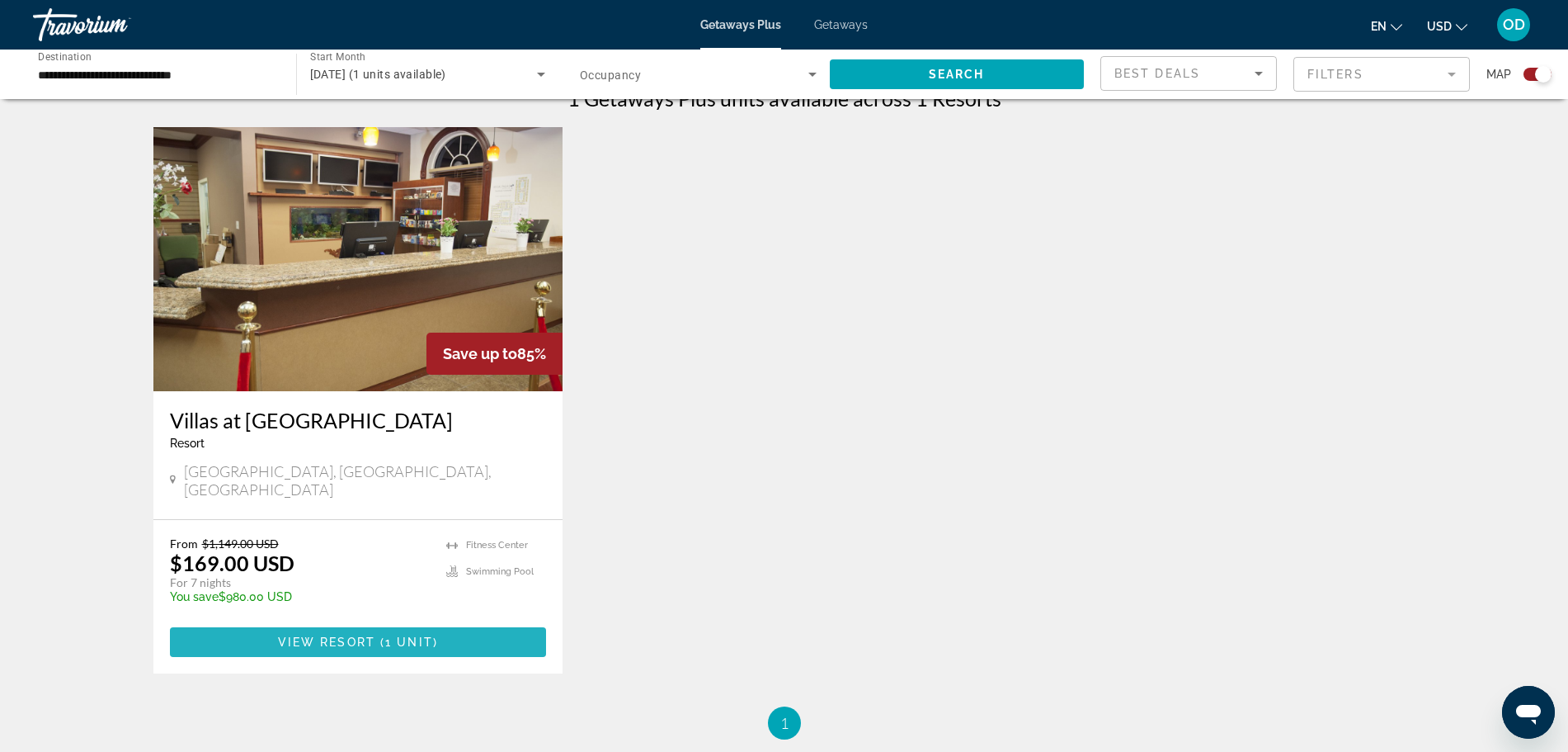
click at [323, 635] on span "View Resort" at bounding box center [327, 642] width 98 height 14
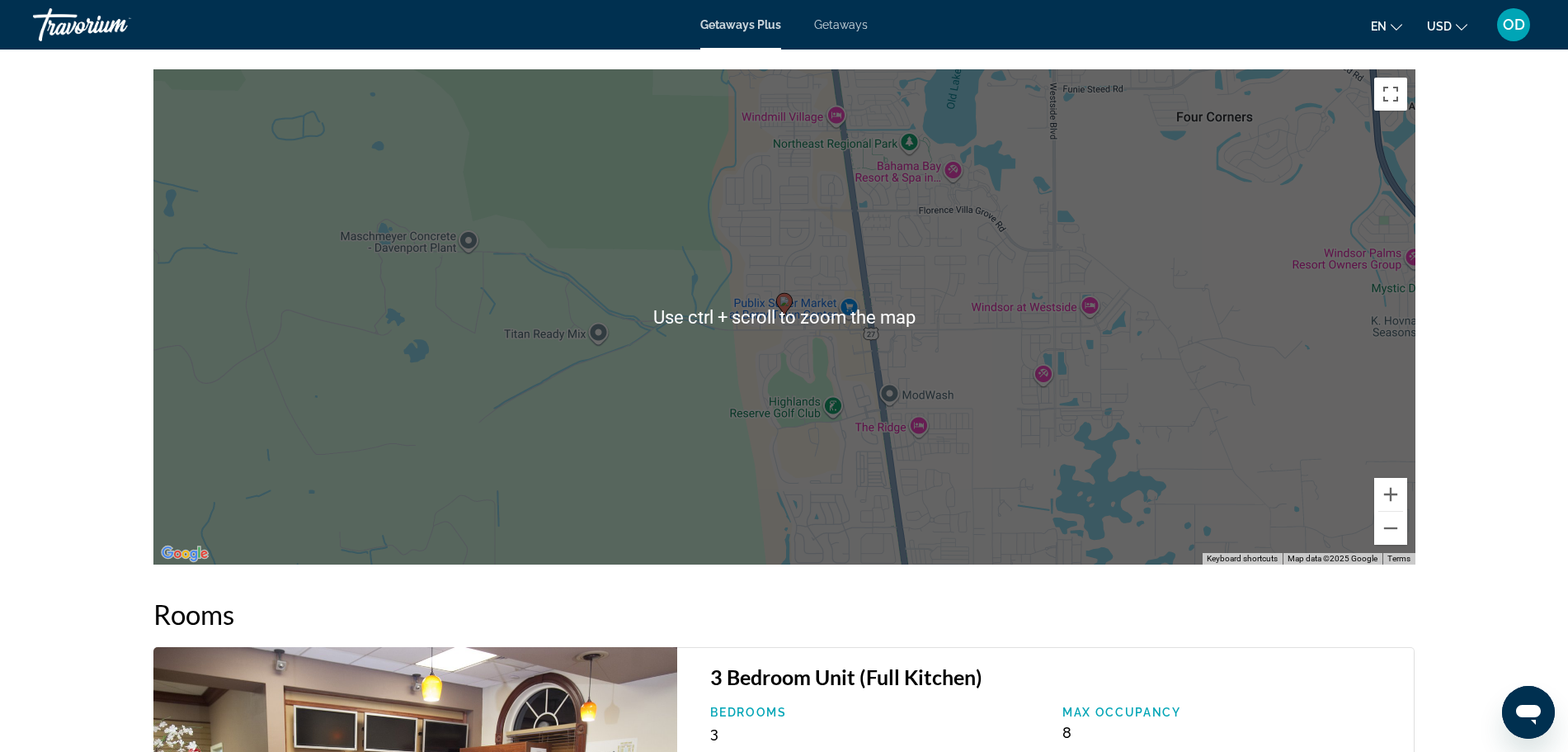
scroll to position [2088, 0]
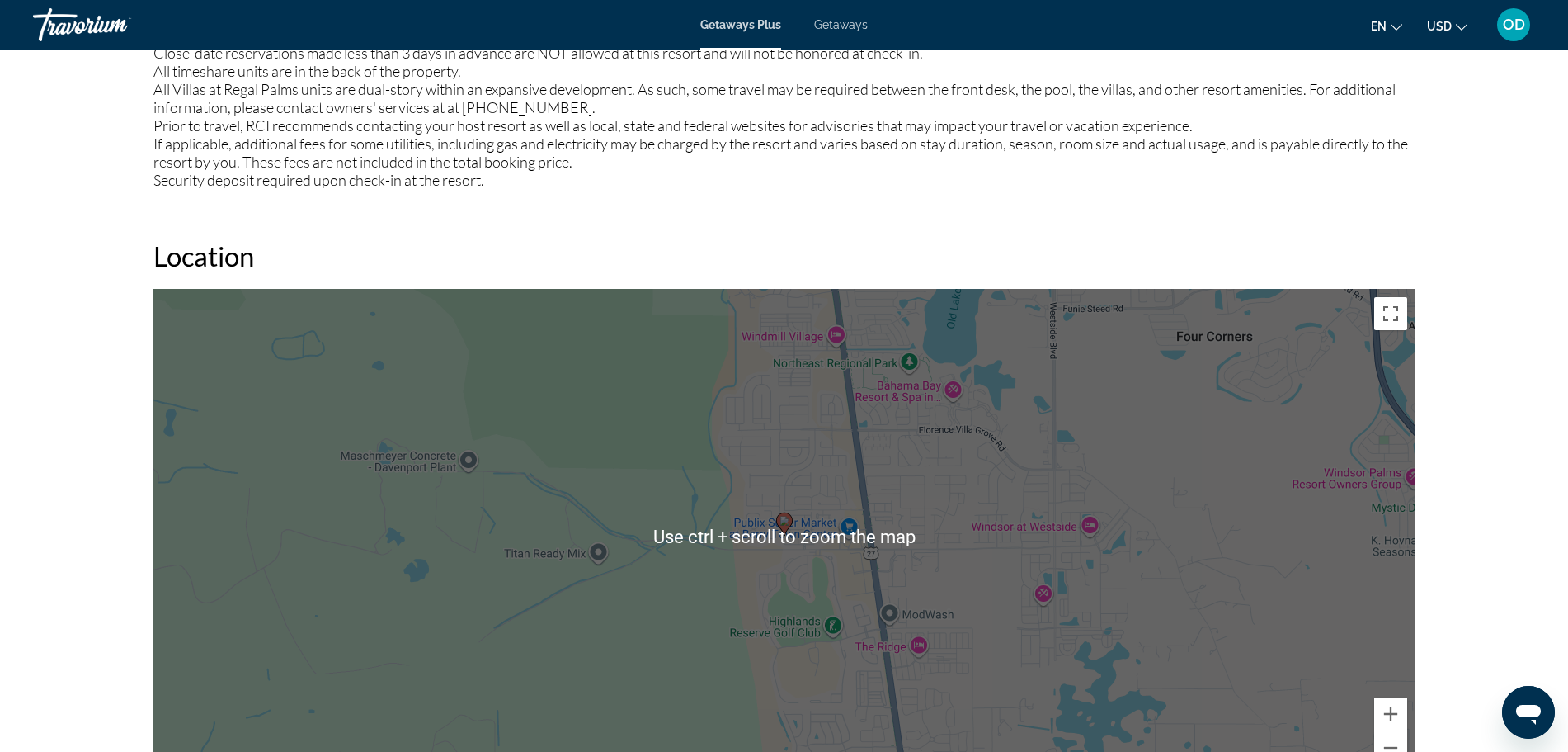
click at [1372, 727] on div "To activate drag with keyboard, press Alt + Enter. Once in keyboard drag state,…" at bounding box center [784, 536] width 1262 height 495
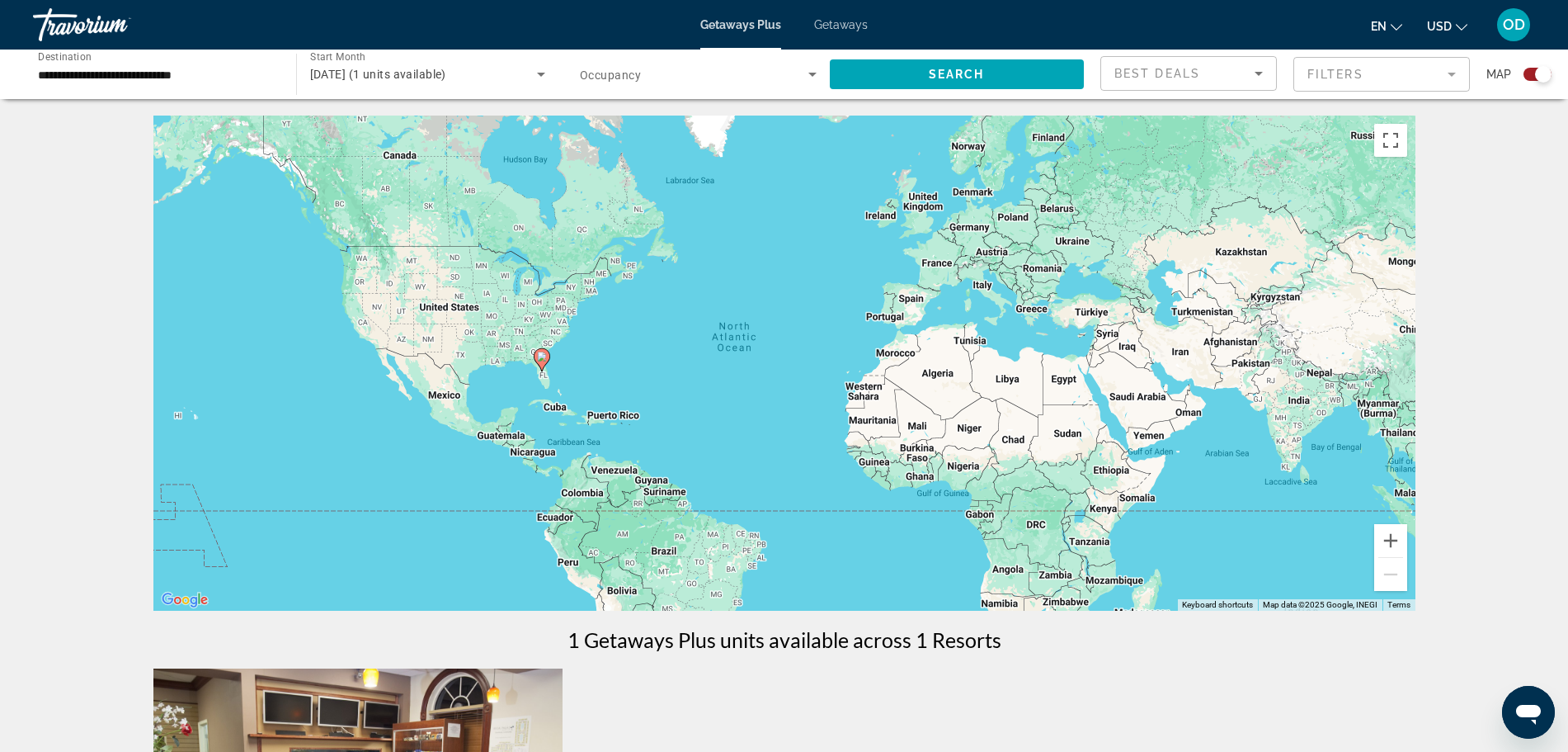
click at [837, 22] on span "Getaways" at bounding box center [841, 24] width 53 height 14
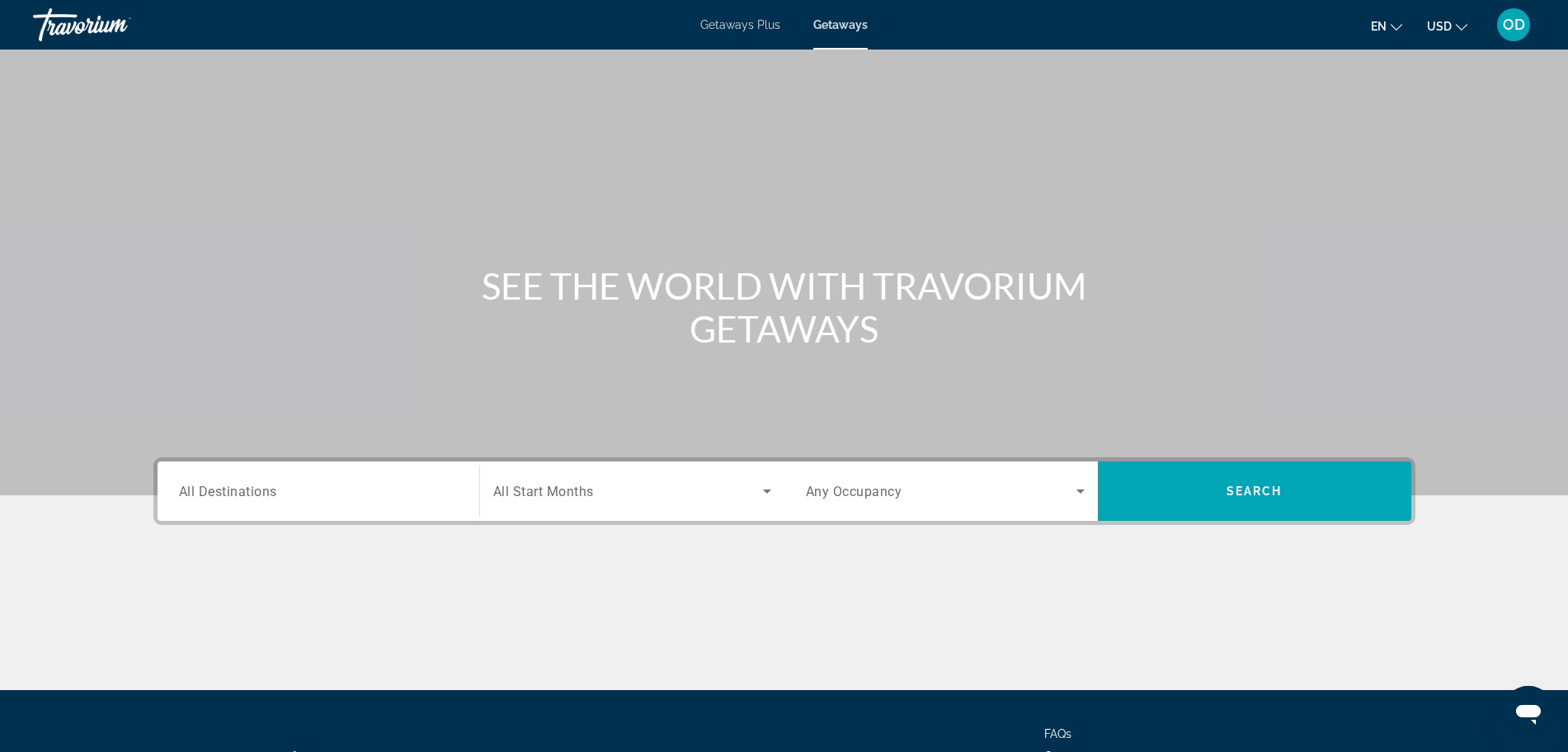
click at [368, 480] on div "Search widget" at bounding box center [318, 491] width 279 height 47
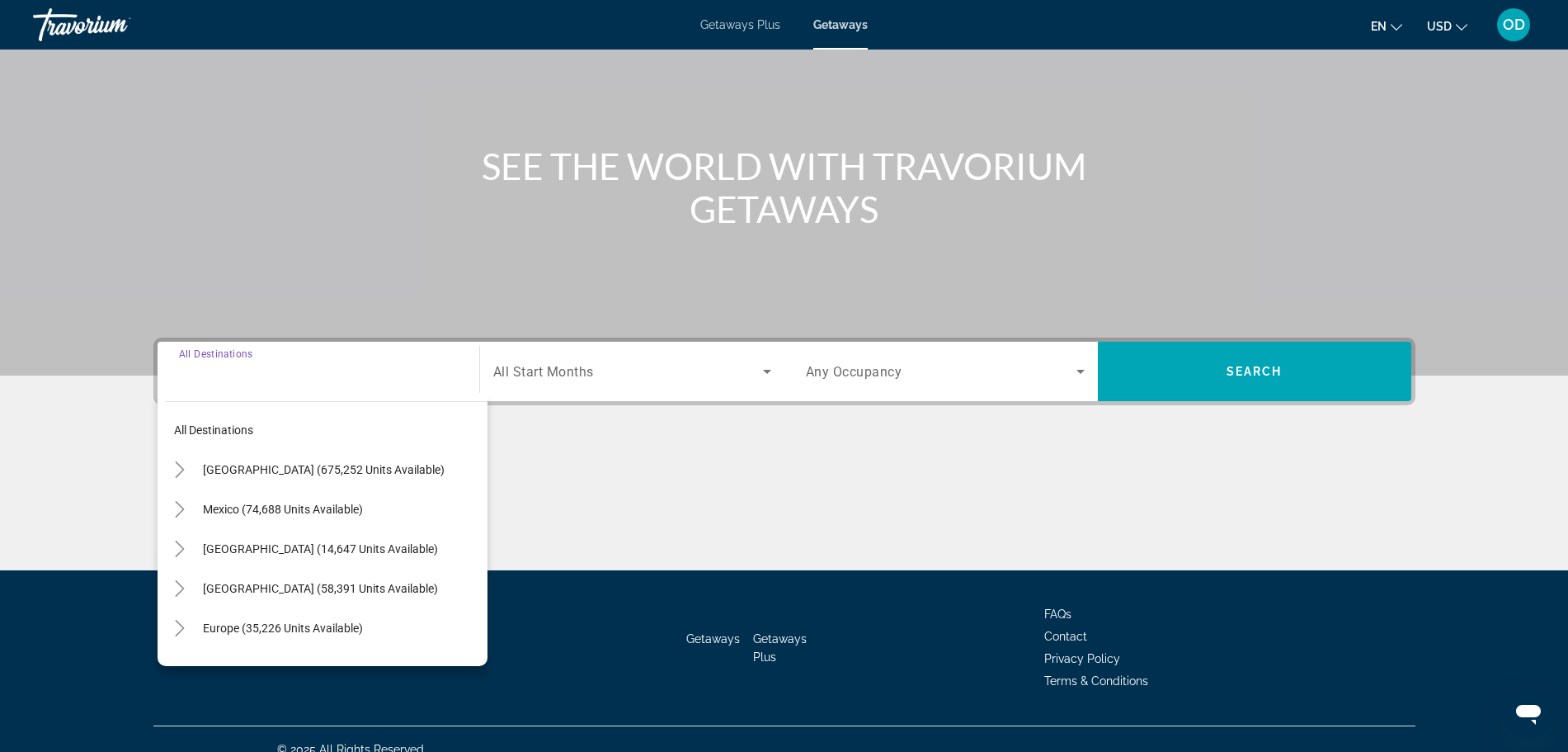
scroll to position [139, 0]
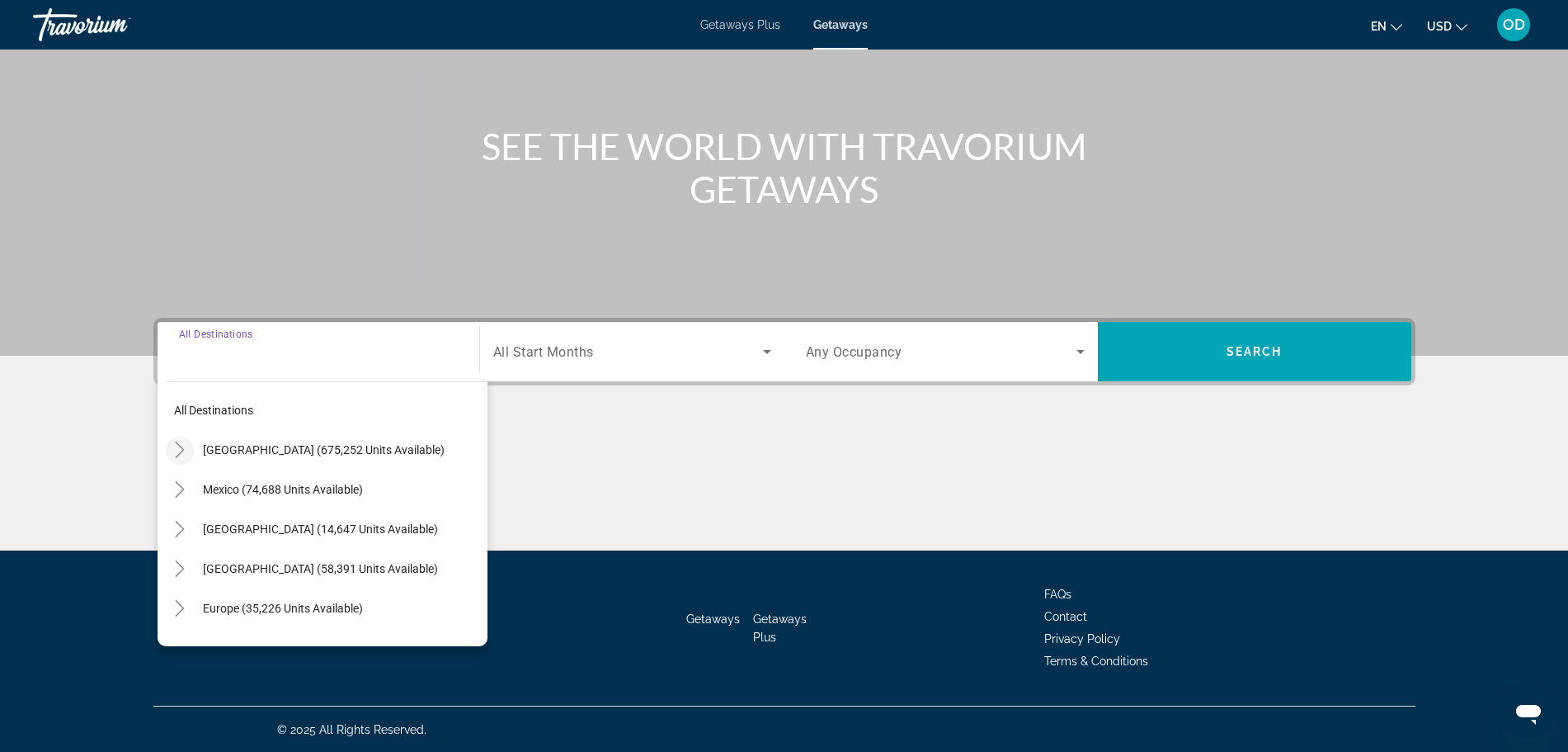
click at [175, 442] on icon "Toggle United States (675,252 units available)" at bounding box center [180, 450] width 16 height 16
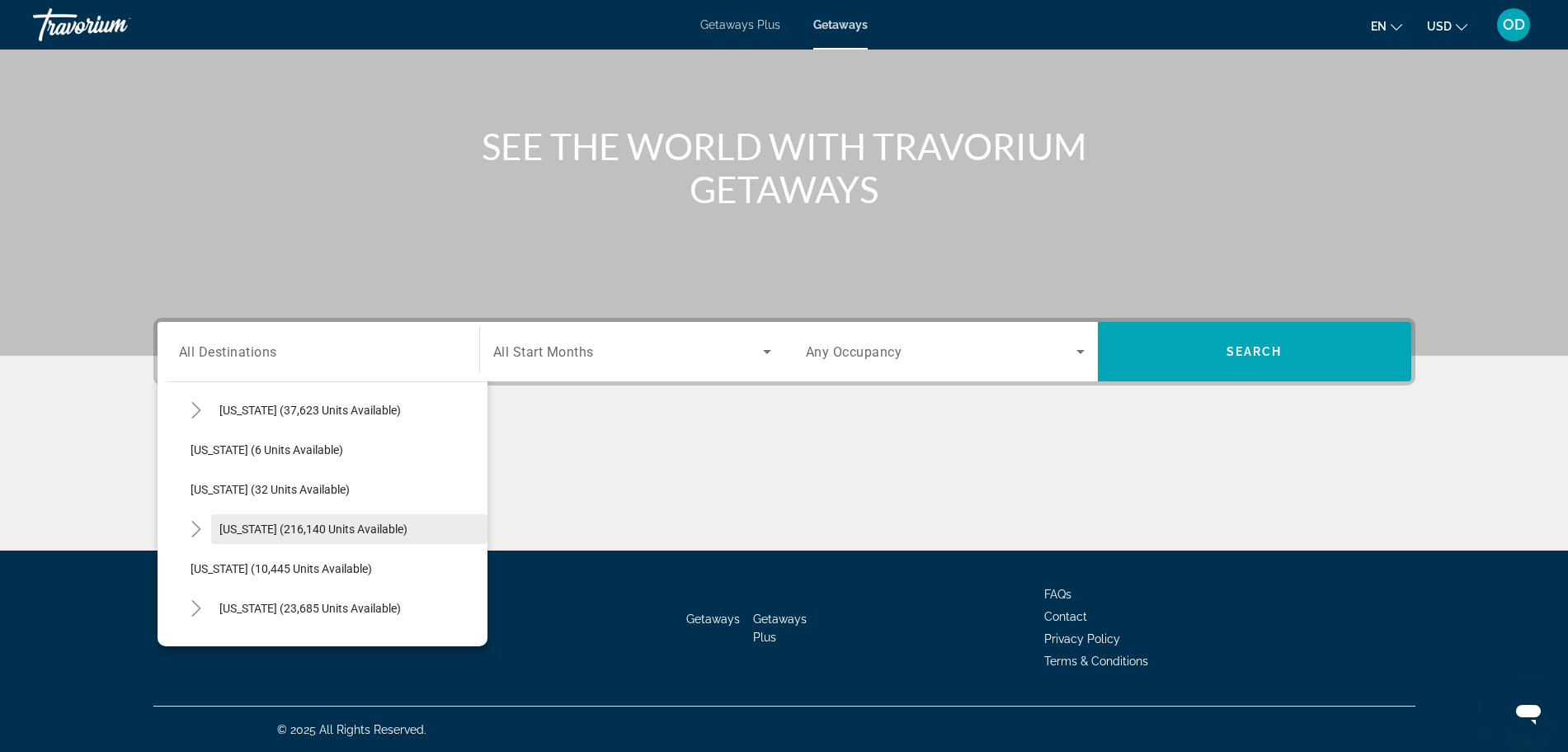
scroll to position [202, 0]
click at [197, 519] on mat-icon "Toggle Florida (216,140 units available)" at bounding box center [196, 525] width 29 height 29
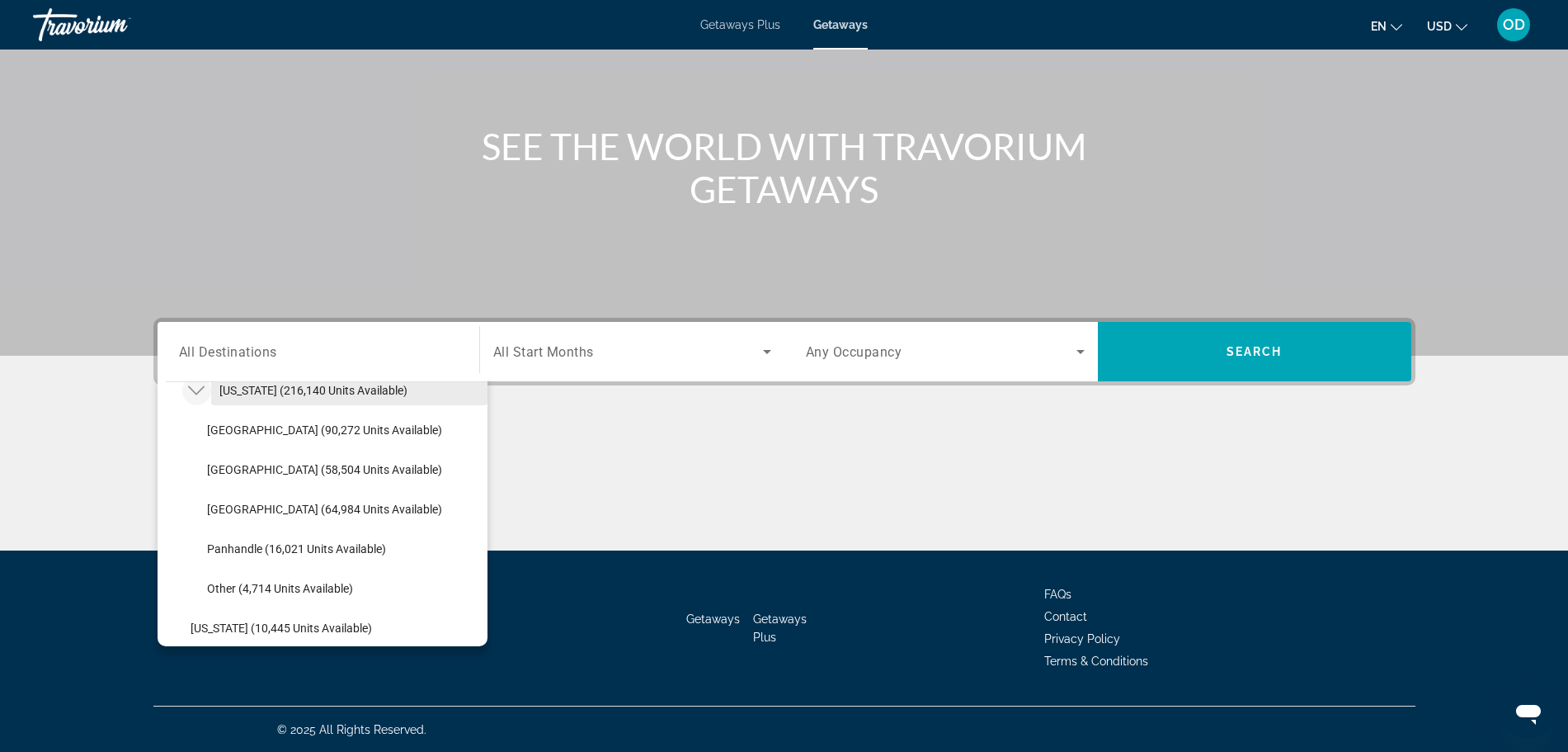
scroll to position [357, 0]
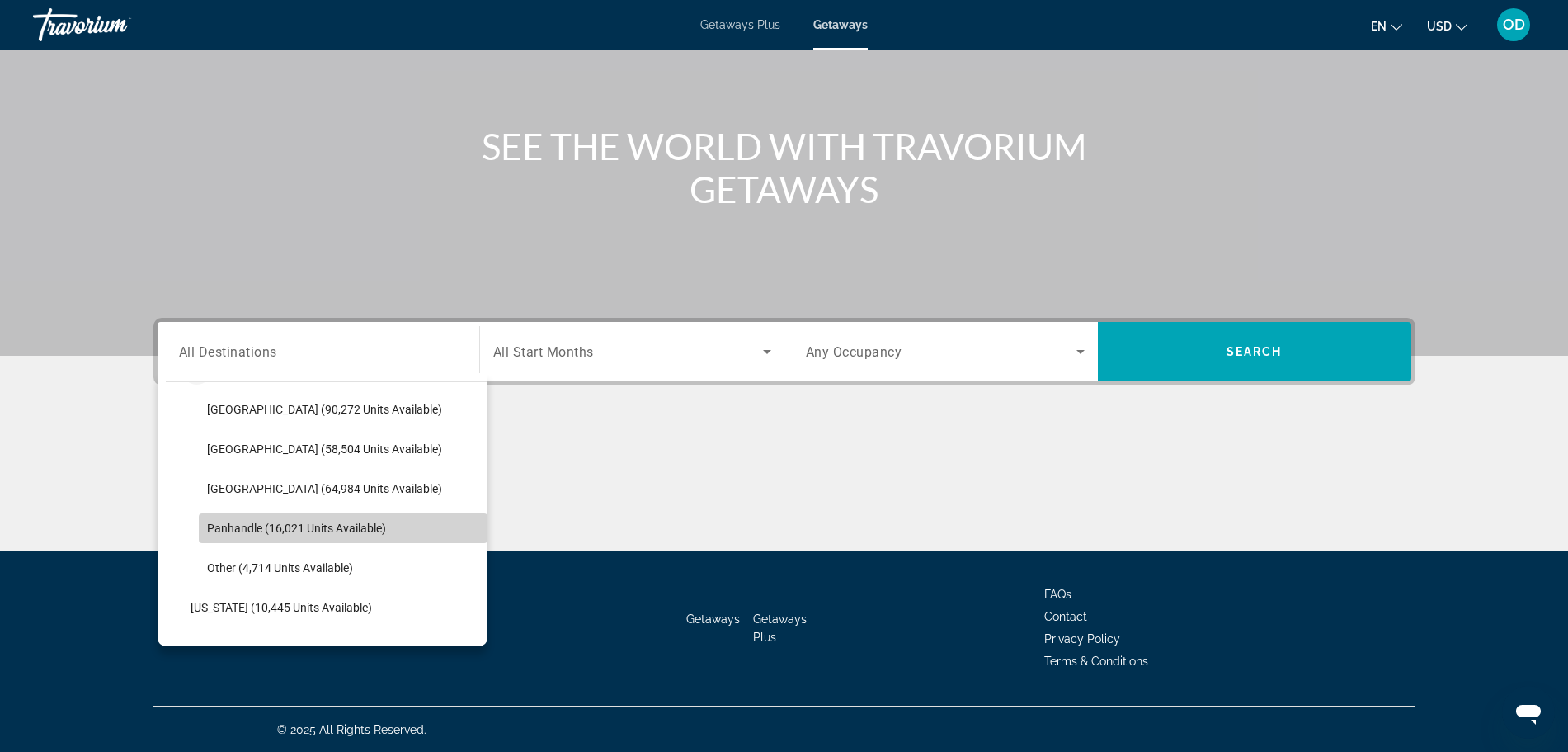
click at [343, 519] on span "Search widget" at bounding box center [343, 528] width 289 height 40
type input "**********"
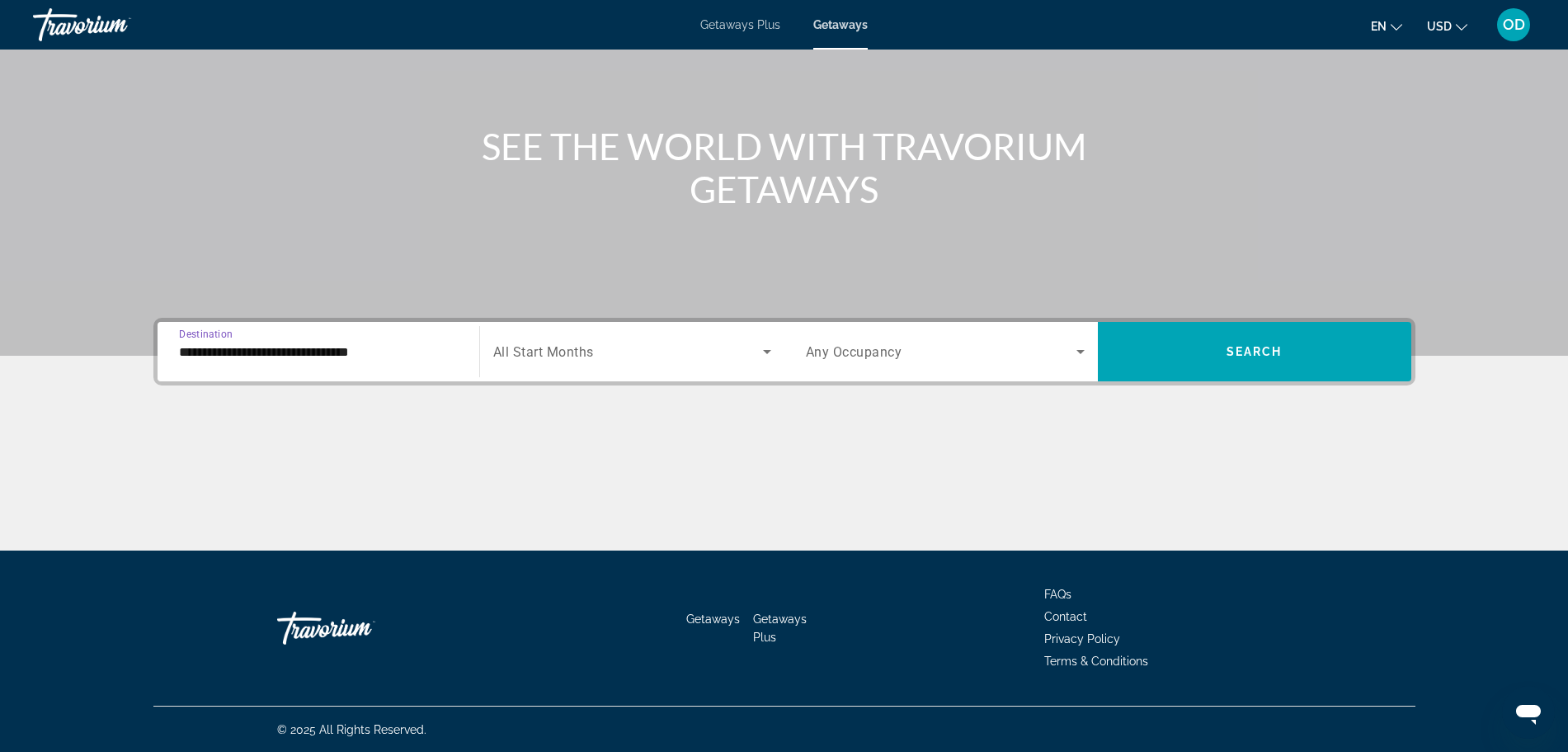
click at [603, 343] on span "Search widget" at bounding box center [628, 351] width 270 height 20
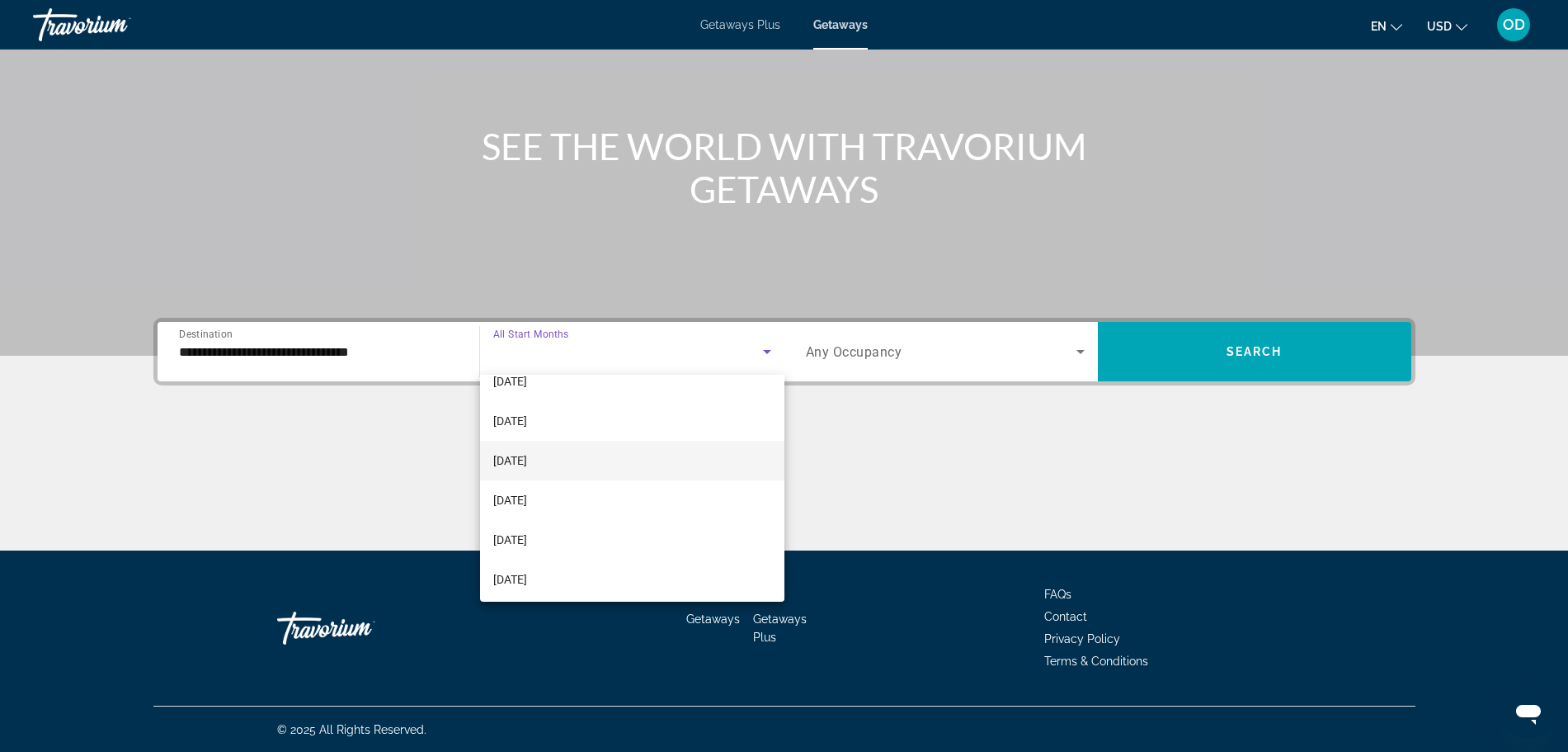
scroll to position [78, 0]
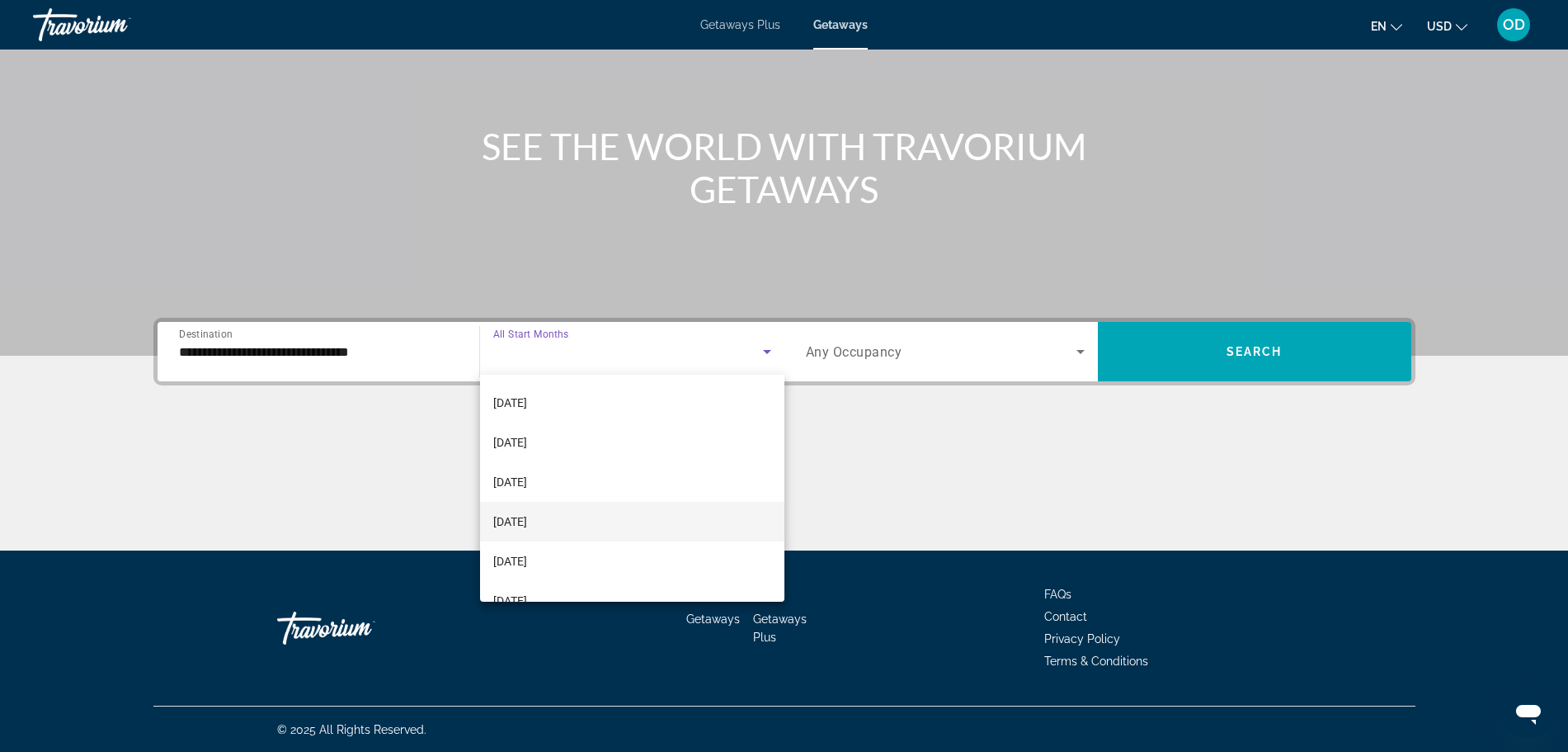
click at [527, 518] on span "[DATE]" at bounding box center [509, 521] width 33 height 20
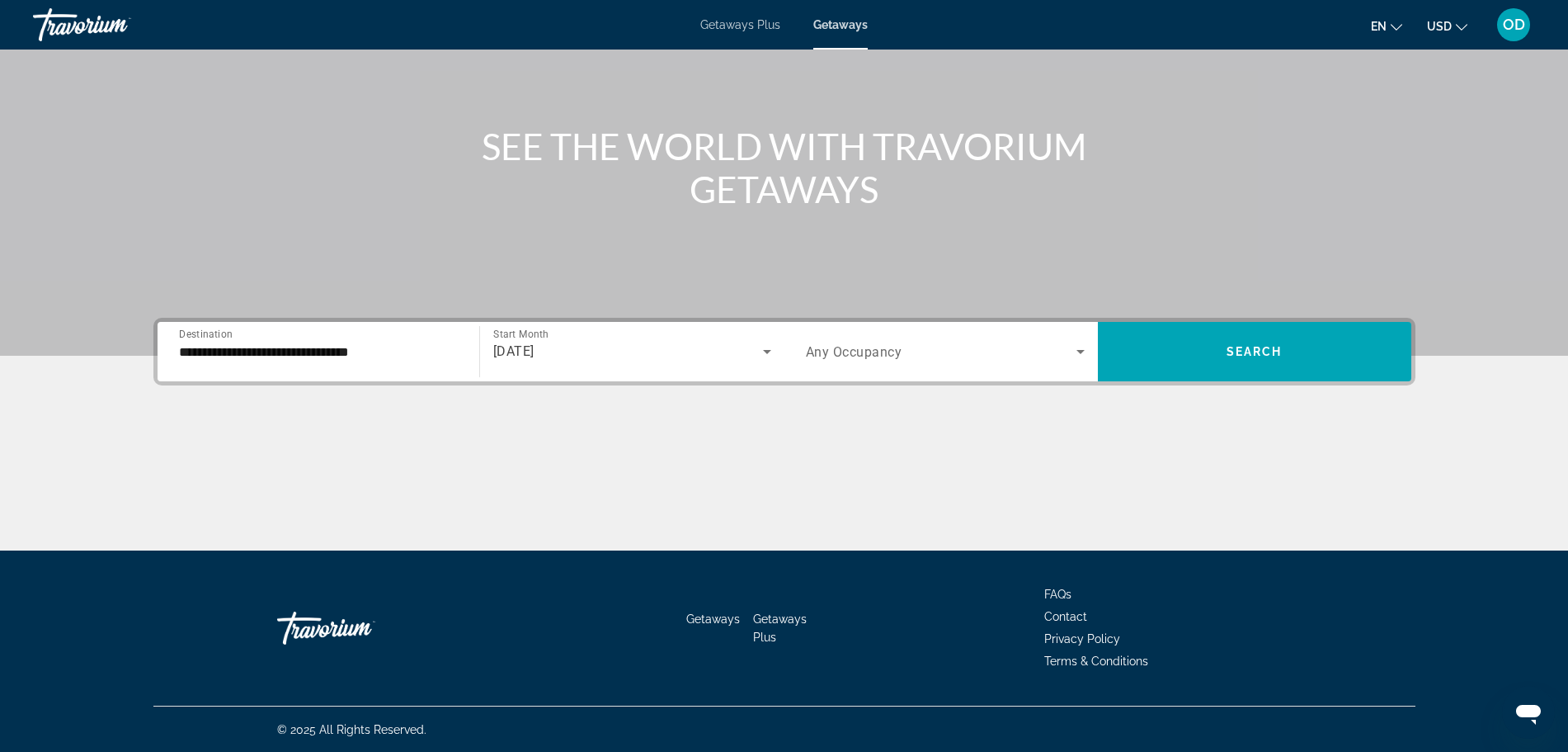
click at [859, 358] on span "Any Occupancy" at bounding box center [854, 351] width 97 height 15
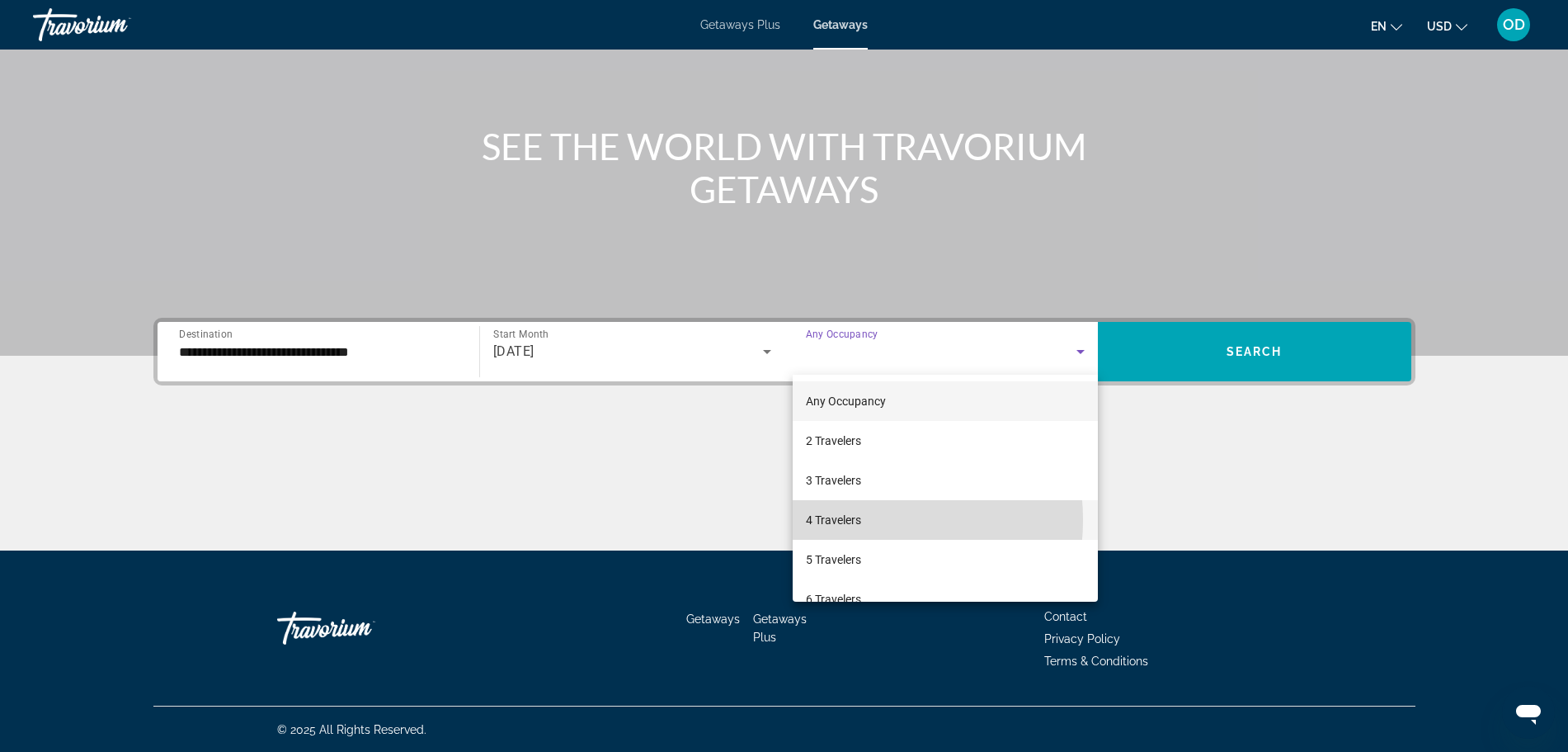
click at [850, 519] on span "4 Travelers" at bounding box center [833, 519] width 55 height 20
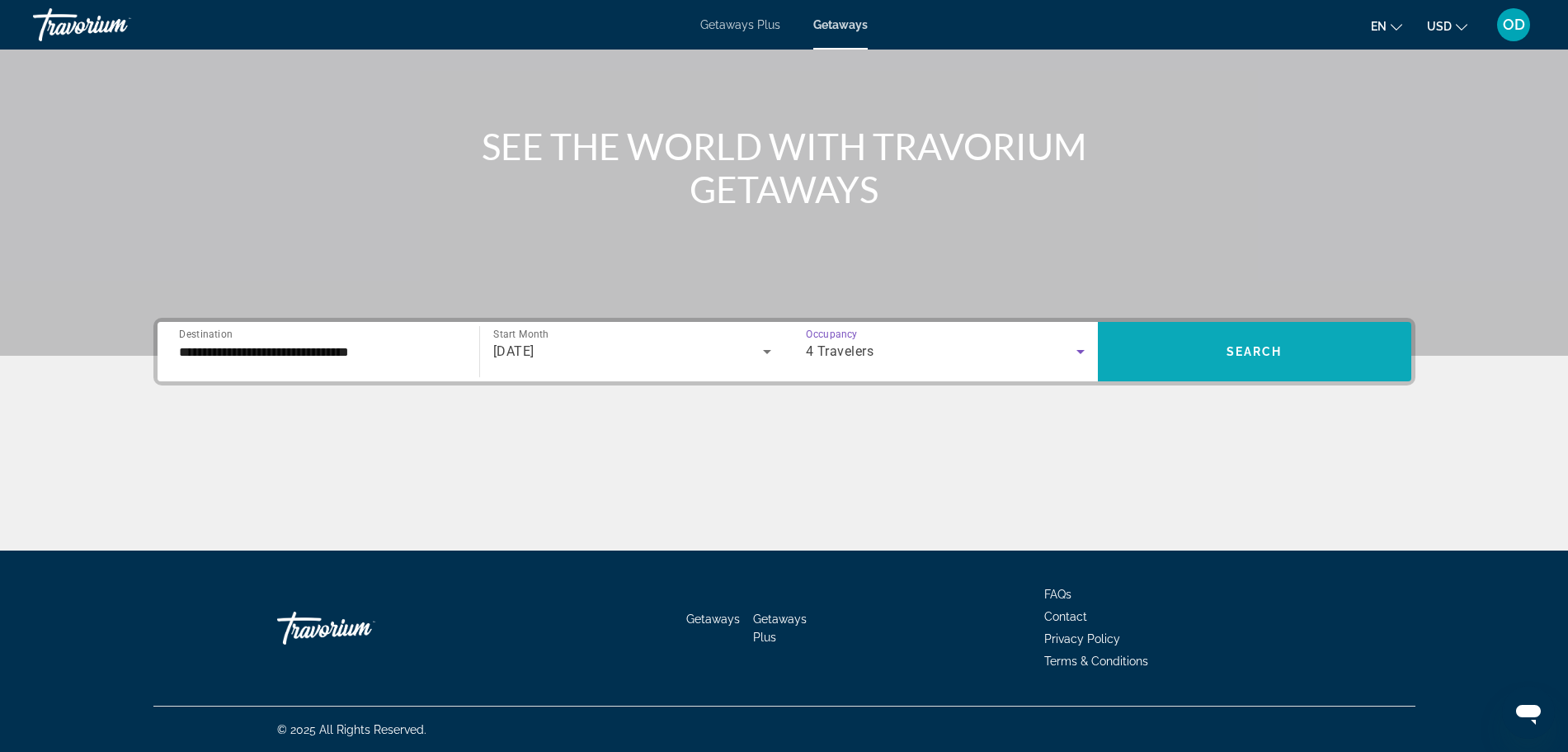
click at [1191, 356] on span "Search widget" at bounding box center [1254, 351] width 313 height 40
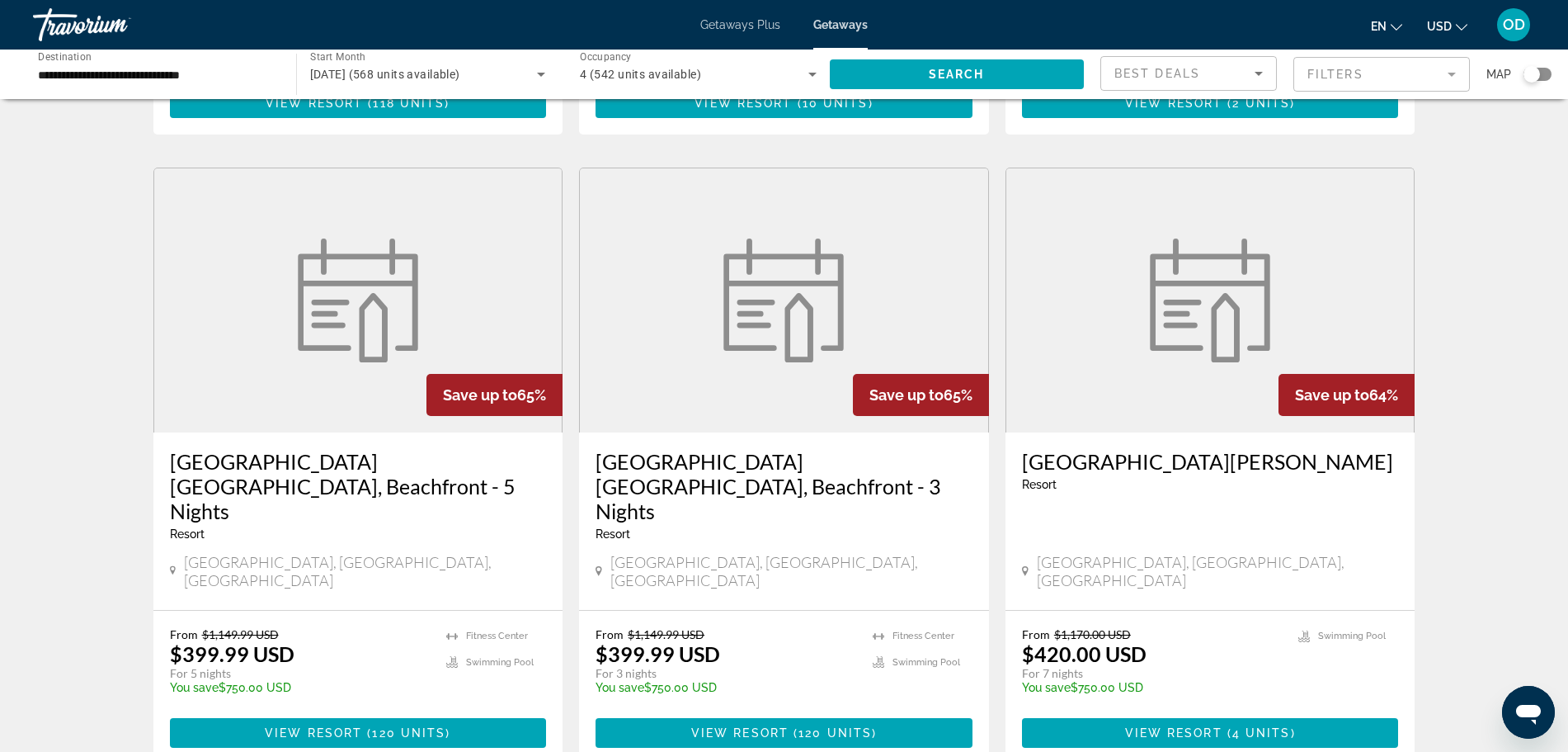
scroll to position [644, 0]
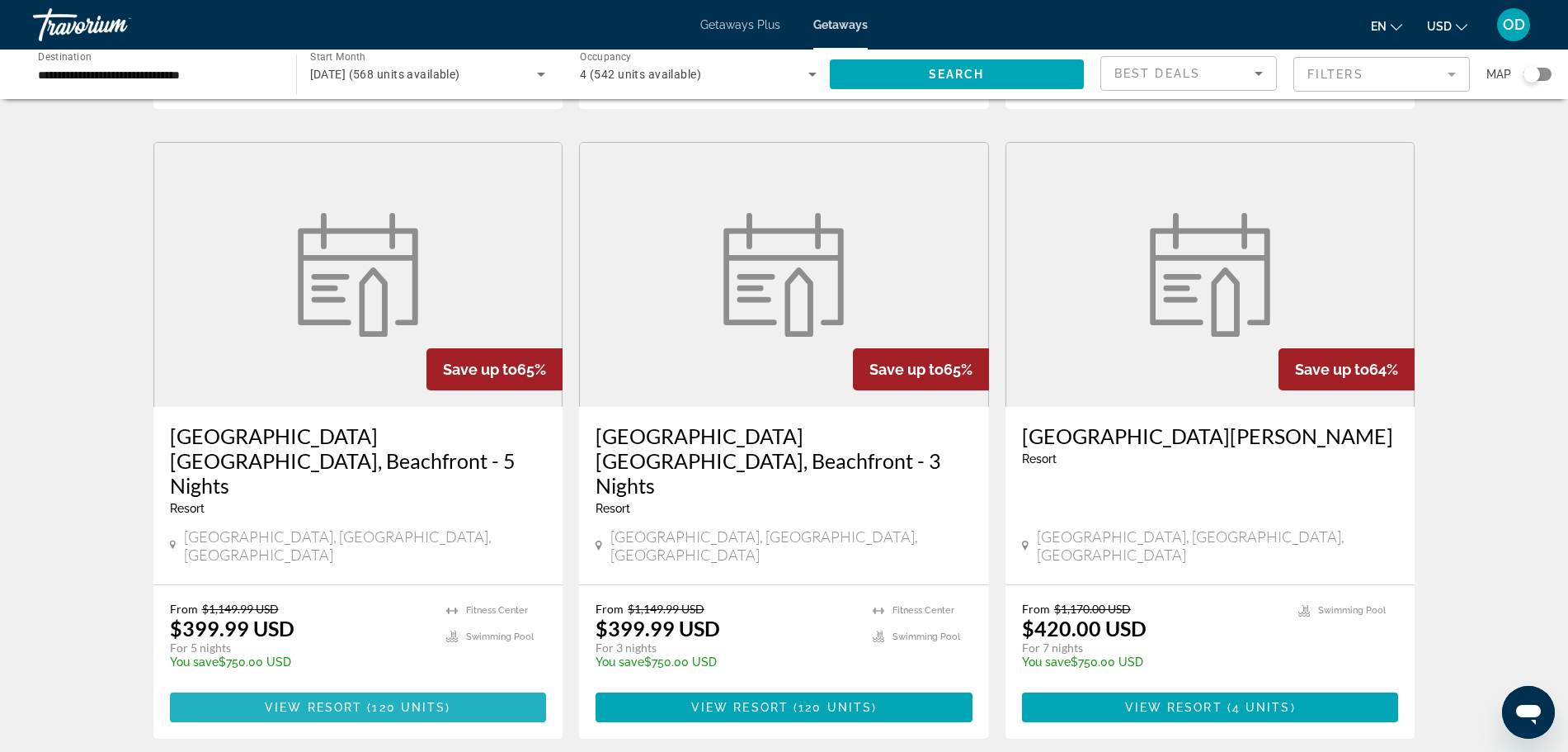
click at [368, 700] on span "( 120 units )" at bounding box center [406, 707] width 89 height 14
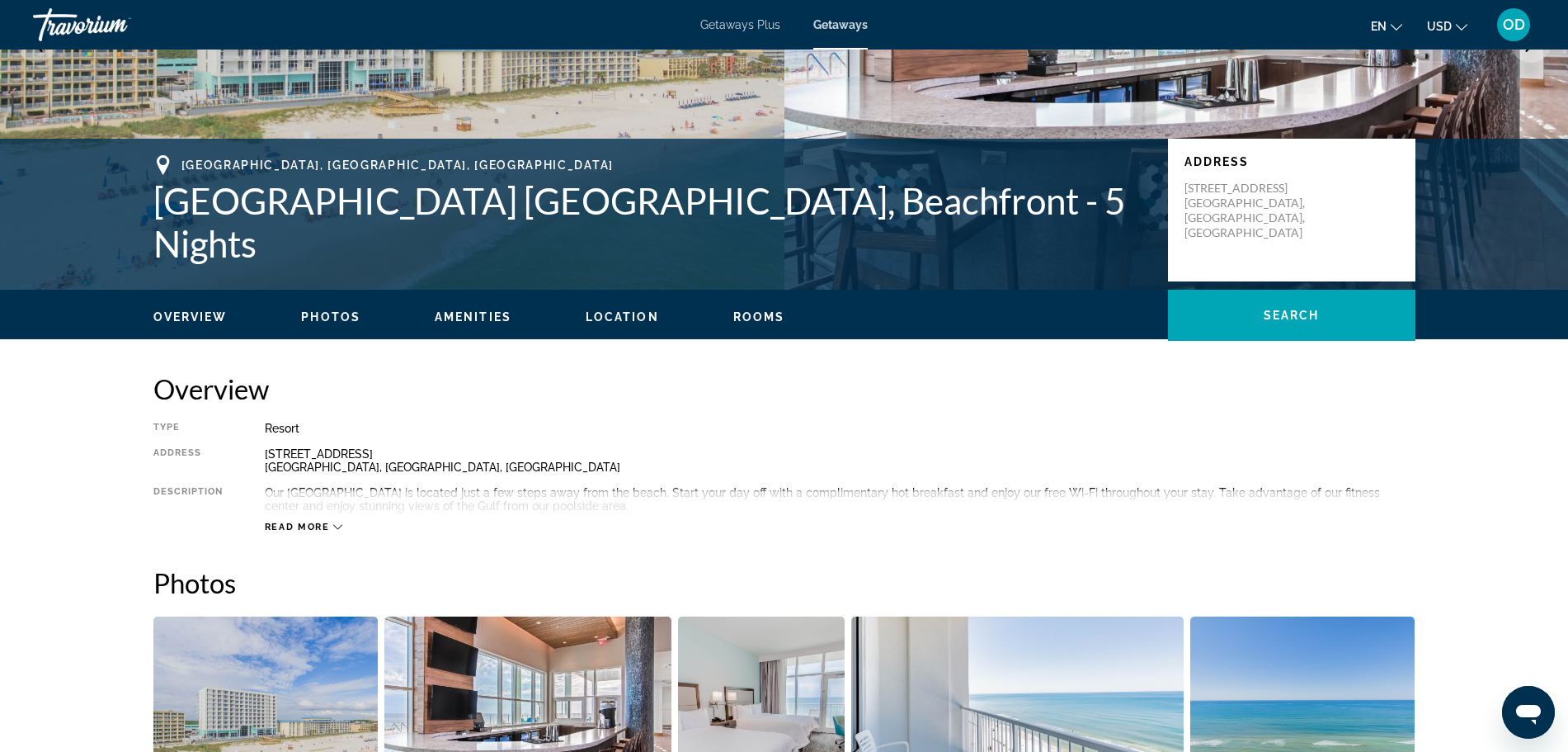
scroll to position [257, 0]
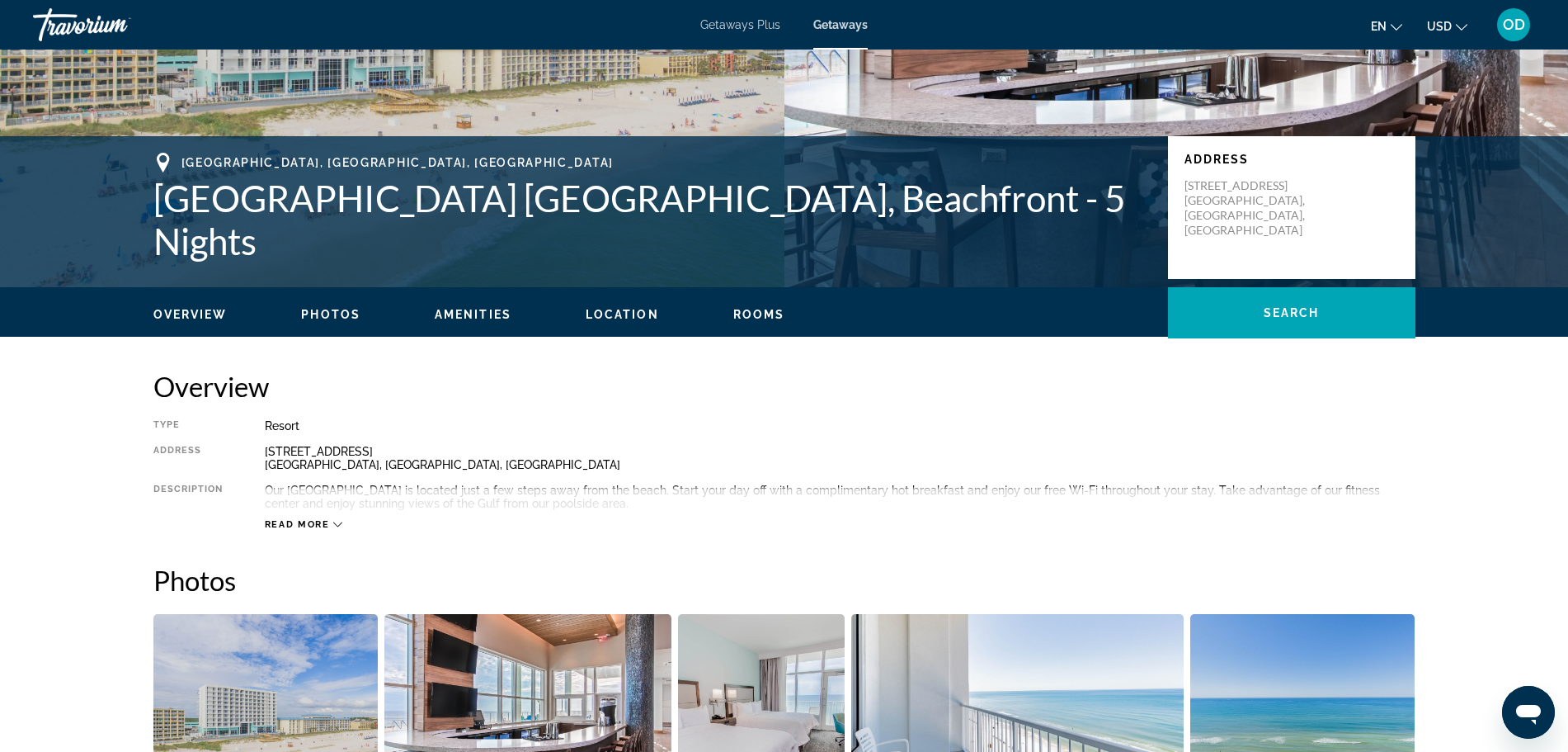
click at [337, 519] on icon "Main content" at bounding box center [337, 524] width 9 height 9
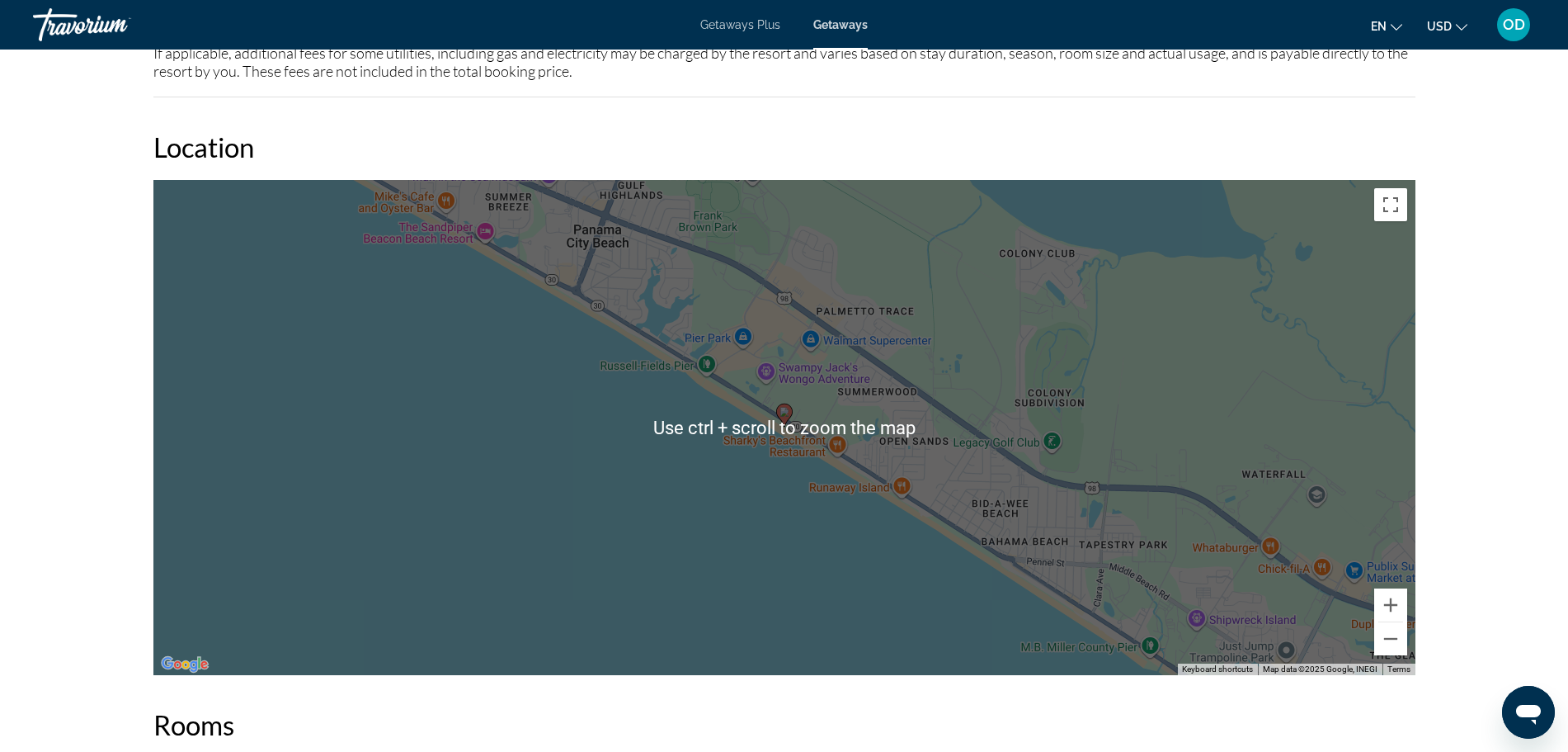
scroll to position [1263, 0]
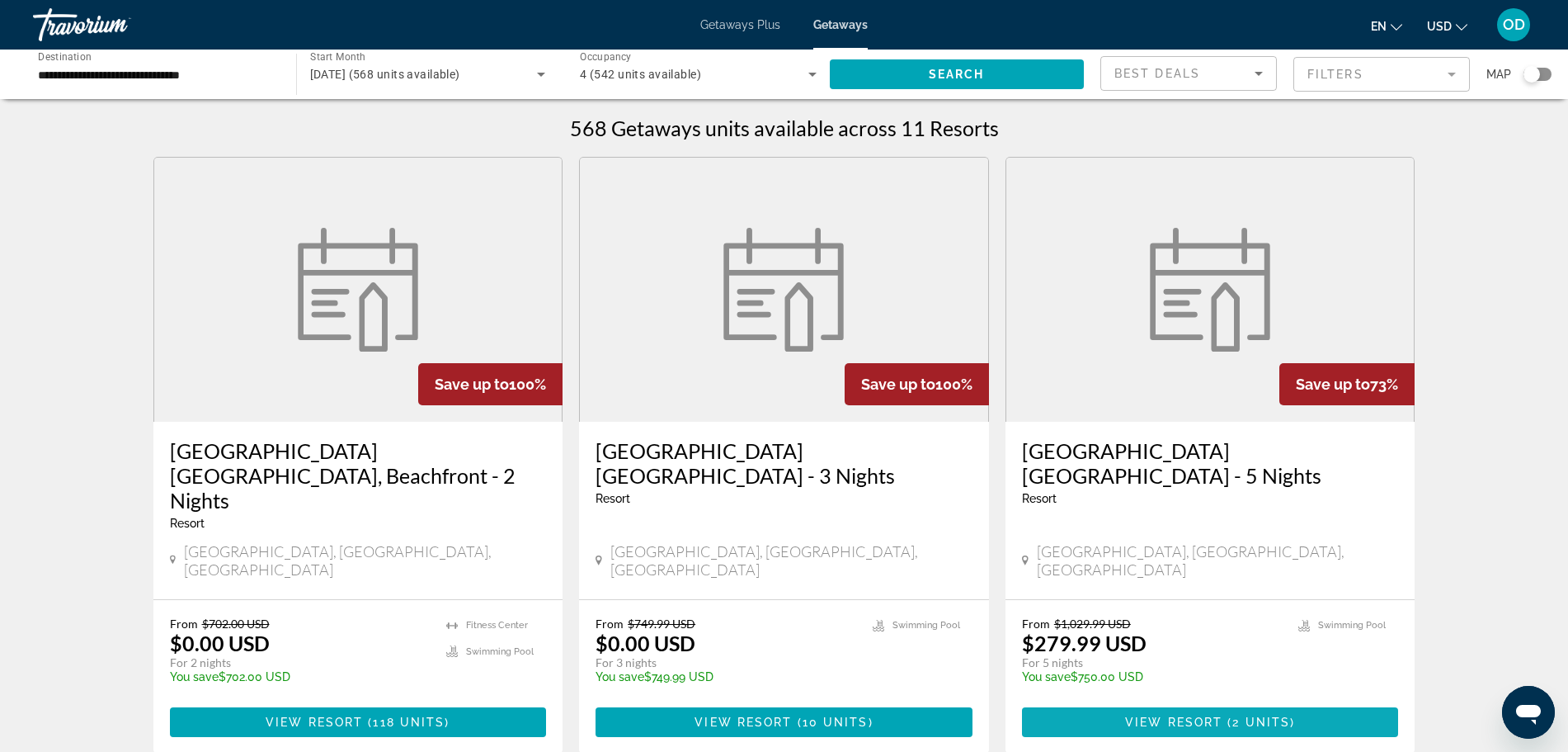
click at [1245, 715] on span "2 units" at bounding box center [1261, 721] width 58 height 14
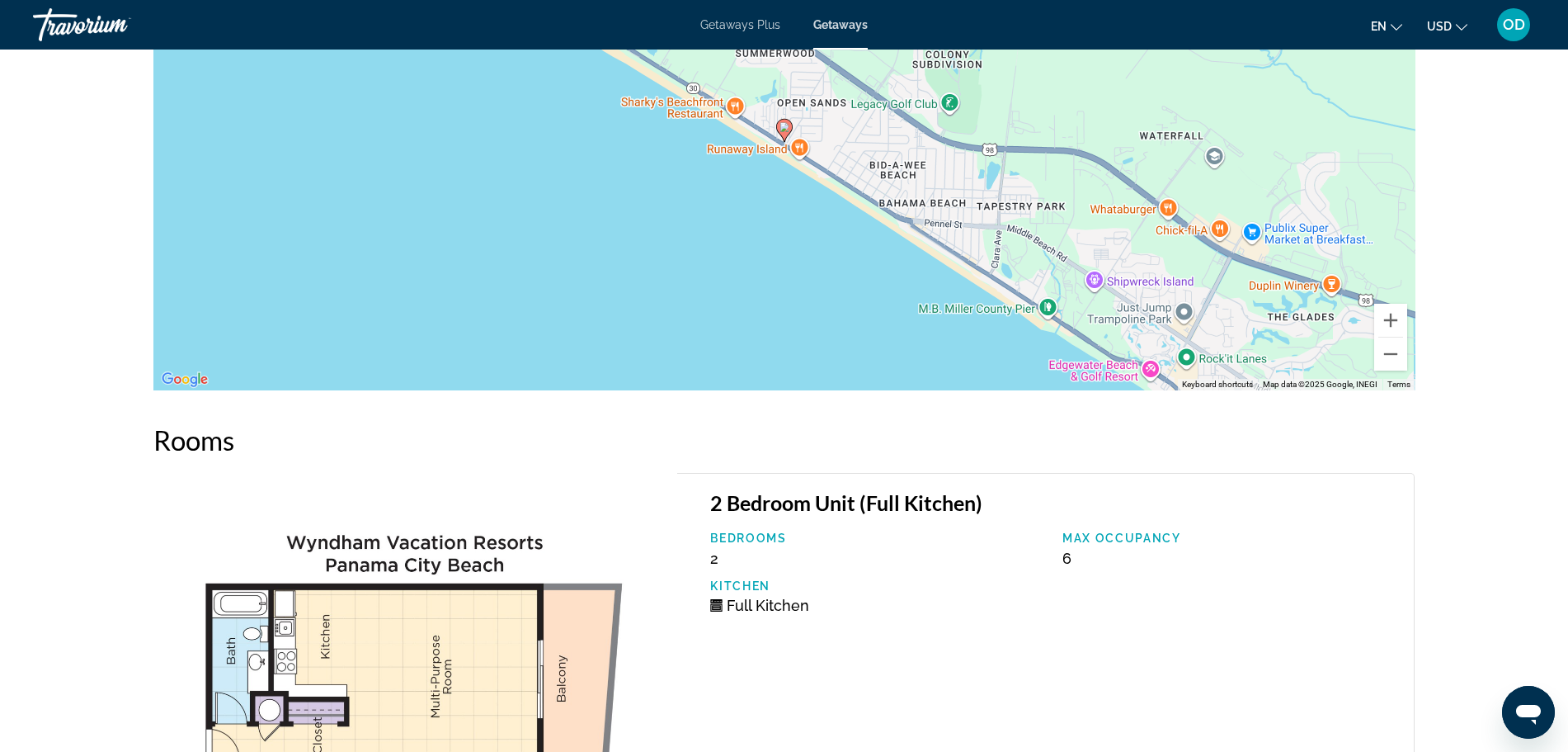
scroll to position [2114, 0]
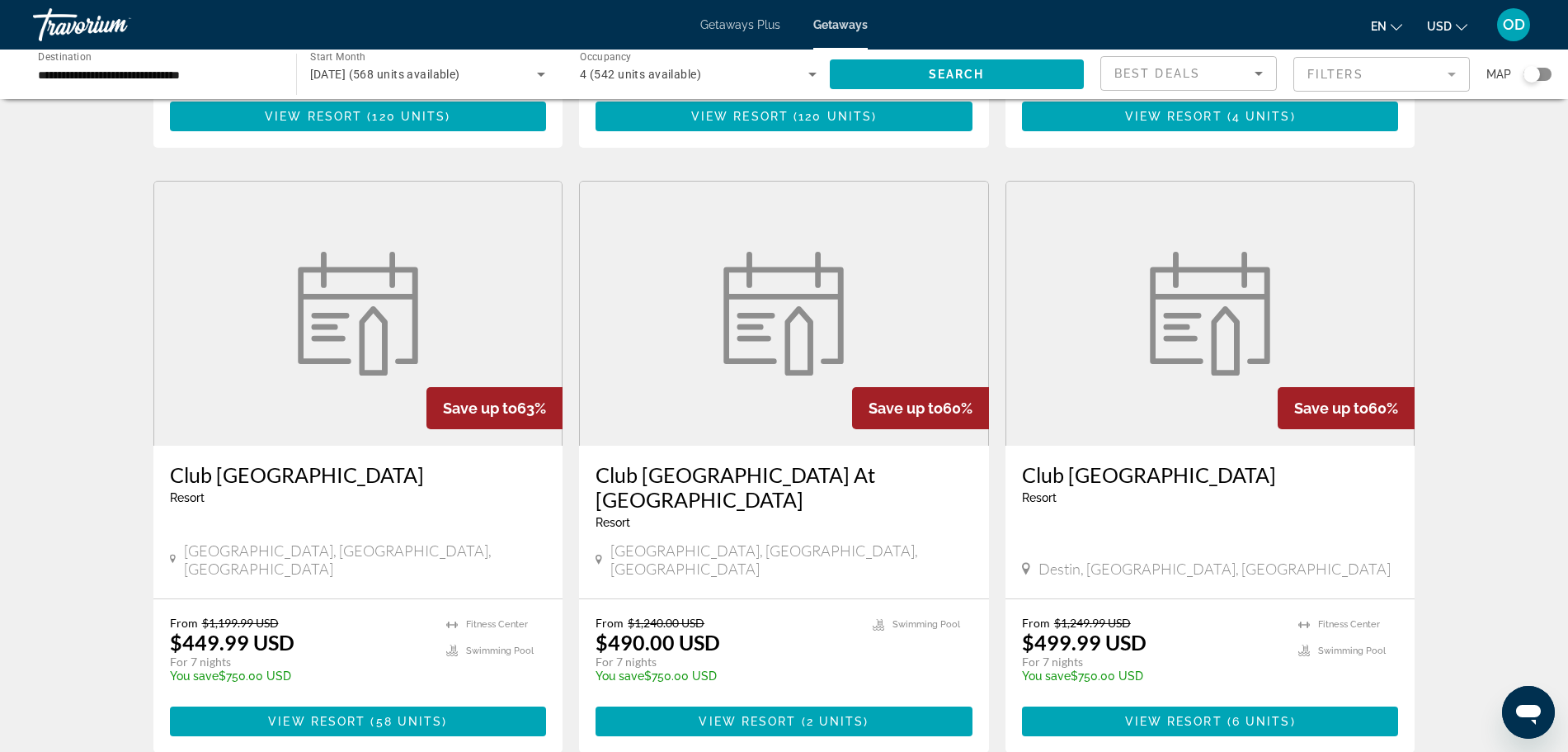
scroll to position [1263, 0]
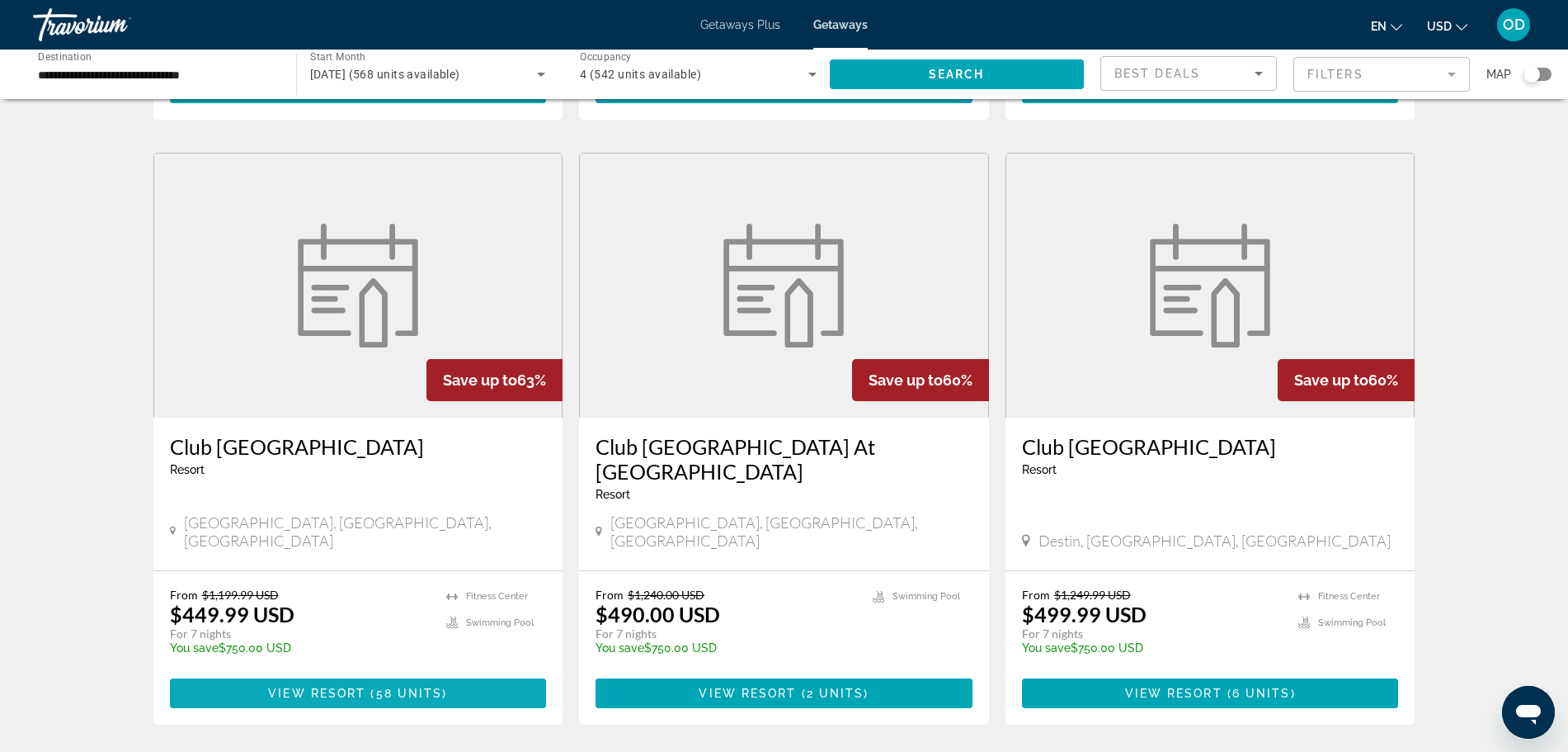
click at [407, 686] on span "58 units" at bounding box center [410, 692] width 67 height 14
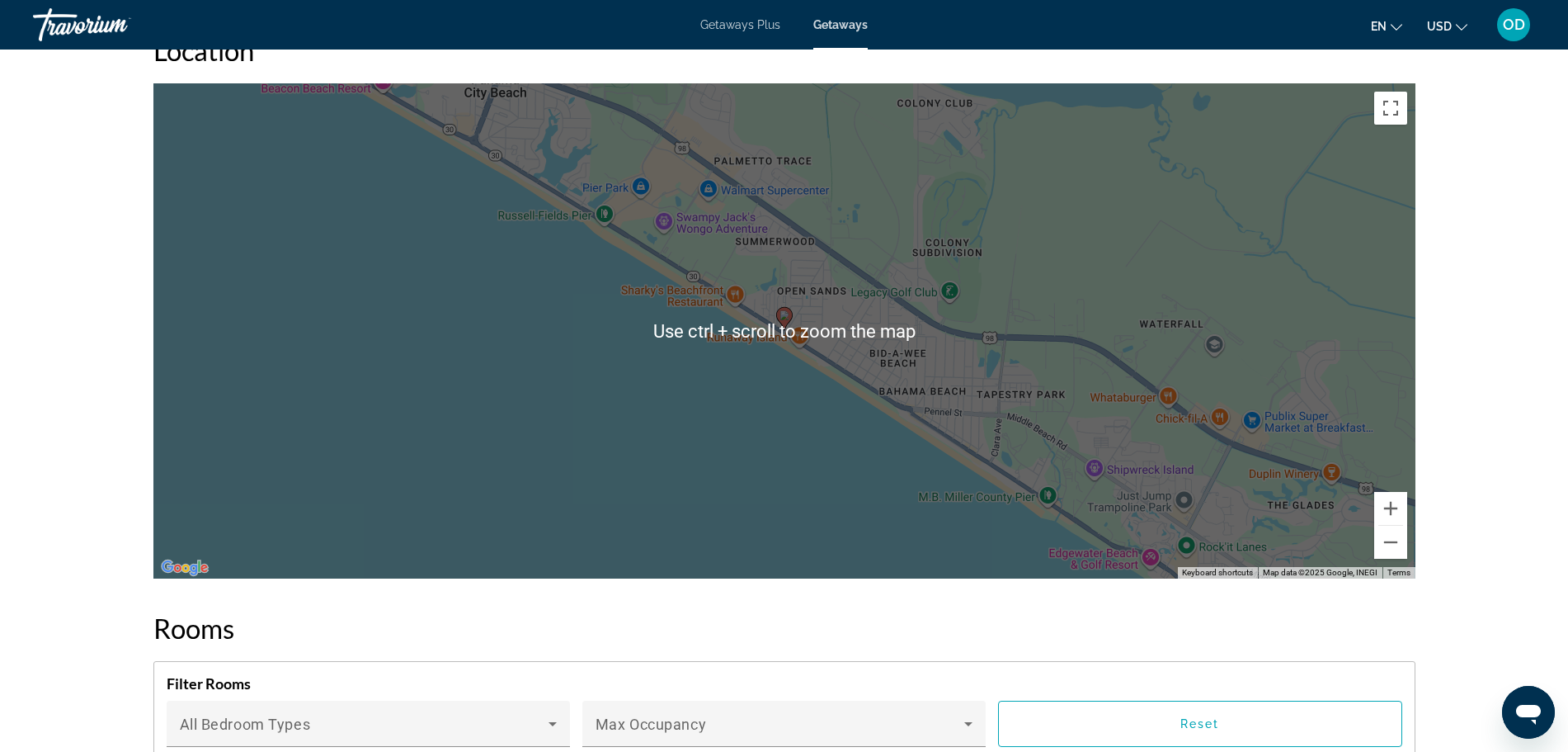
scroll to position [2346, 0]
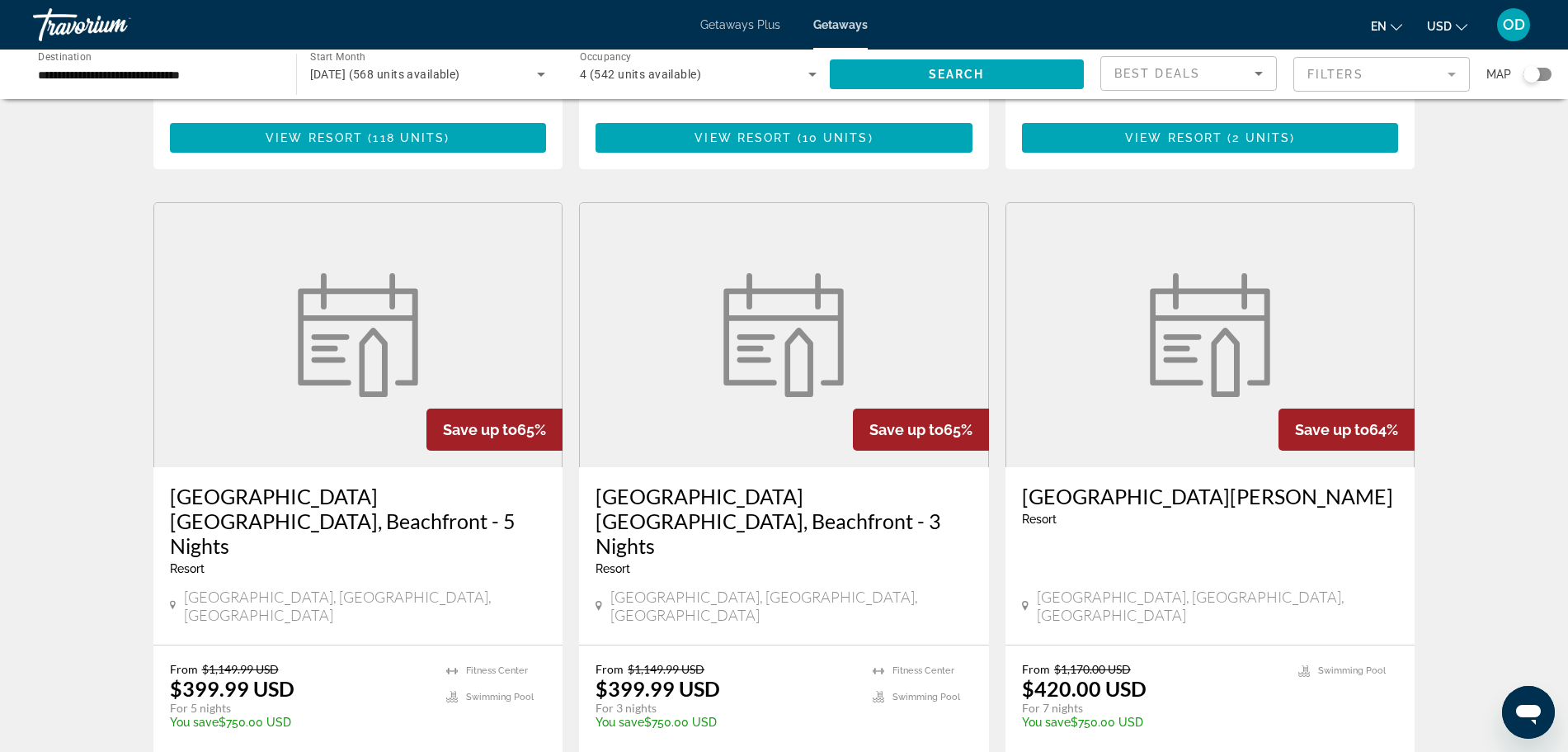
scroll to position [593, 0]
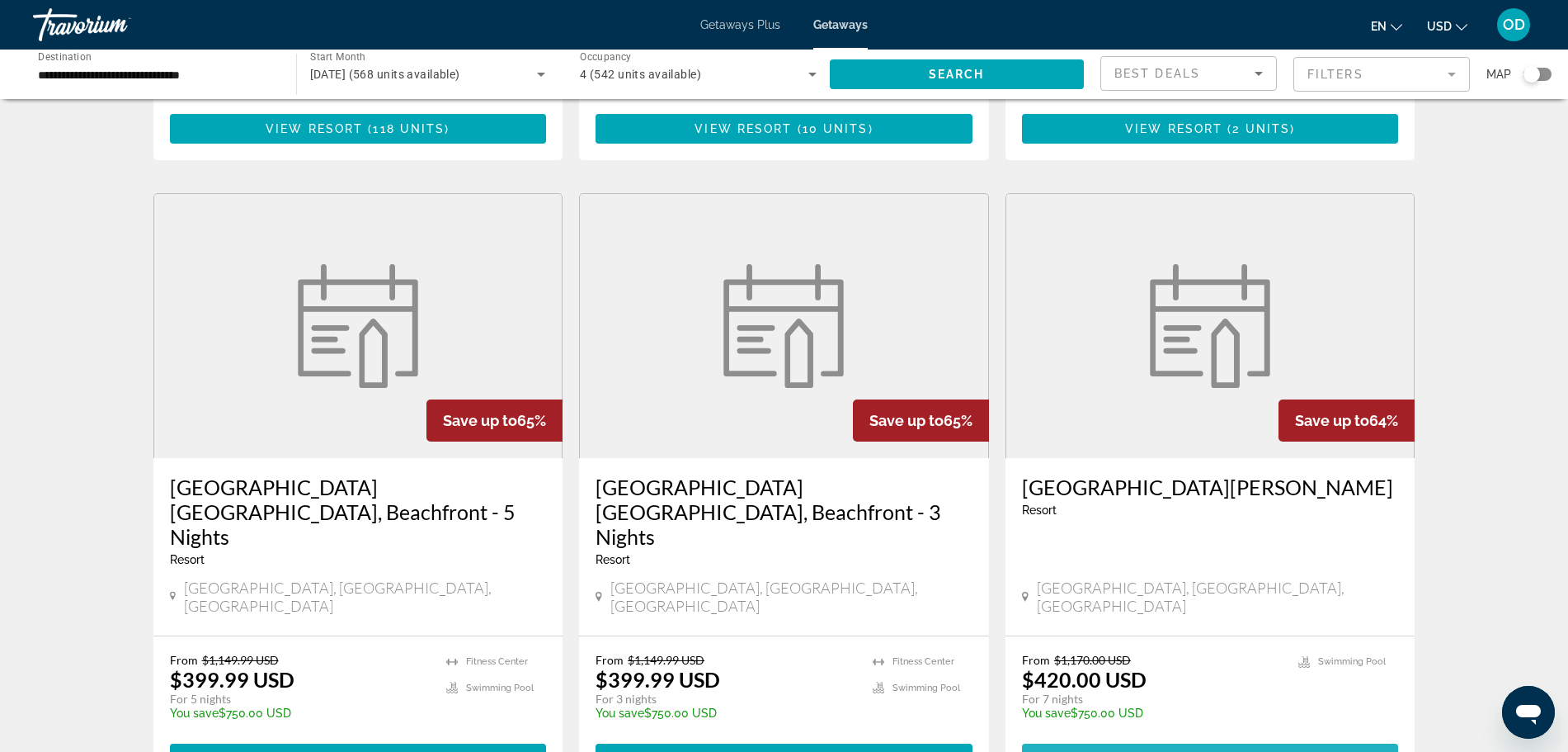
click at [1174, 751] on span "View Resort" at bounding box center [1174, 758] width 98 height 14
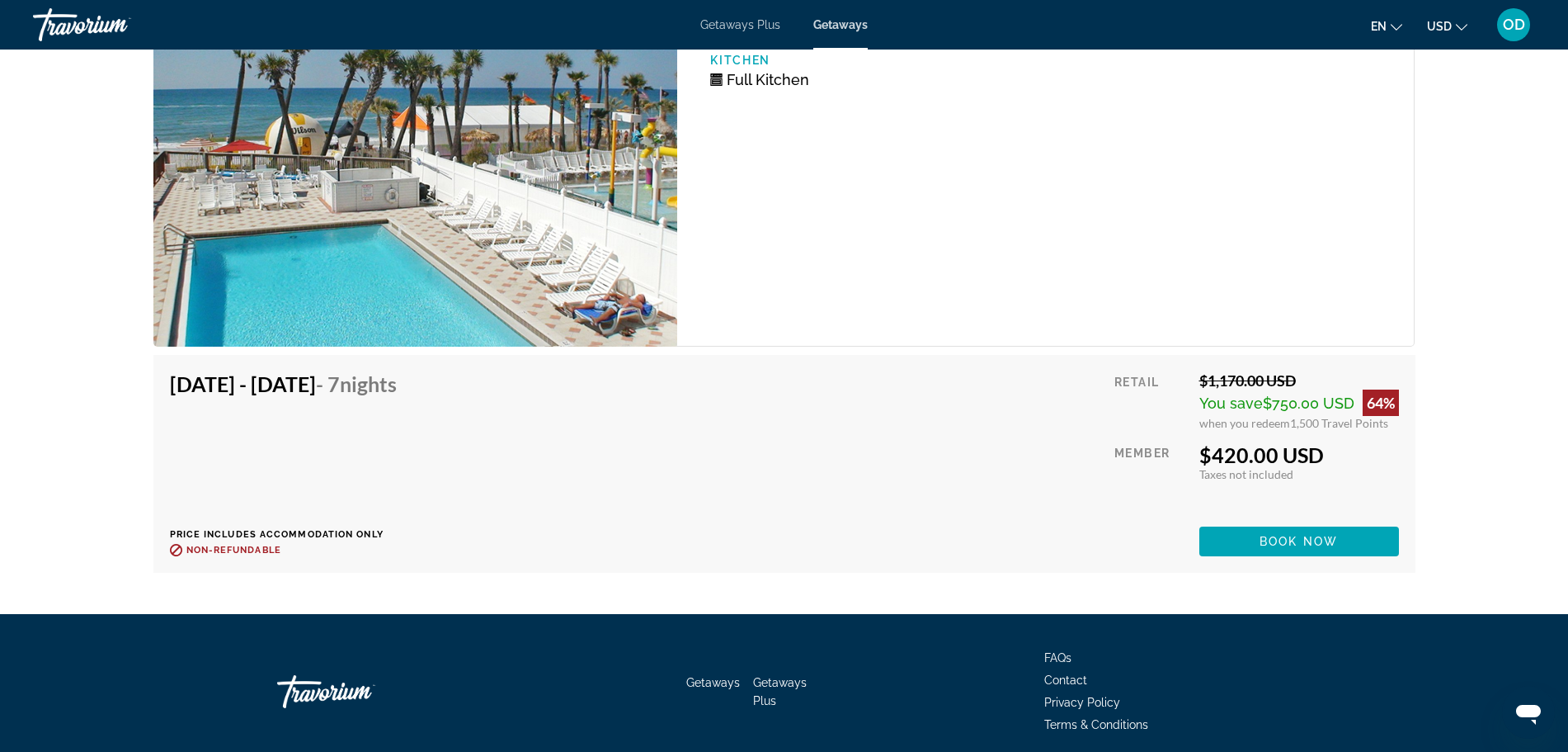
scroll to position [2888, 0]
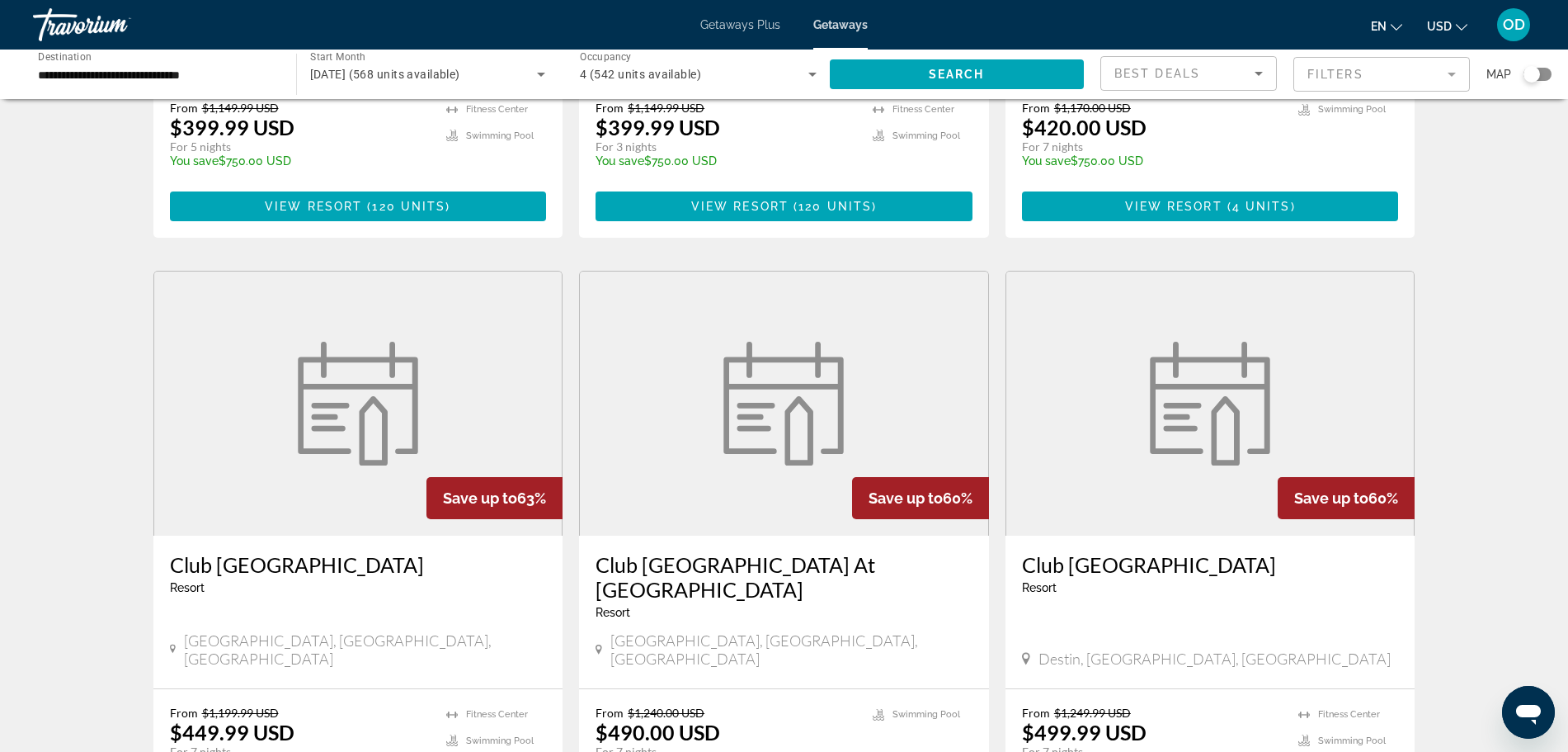
scroll to position [1135, 0]
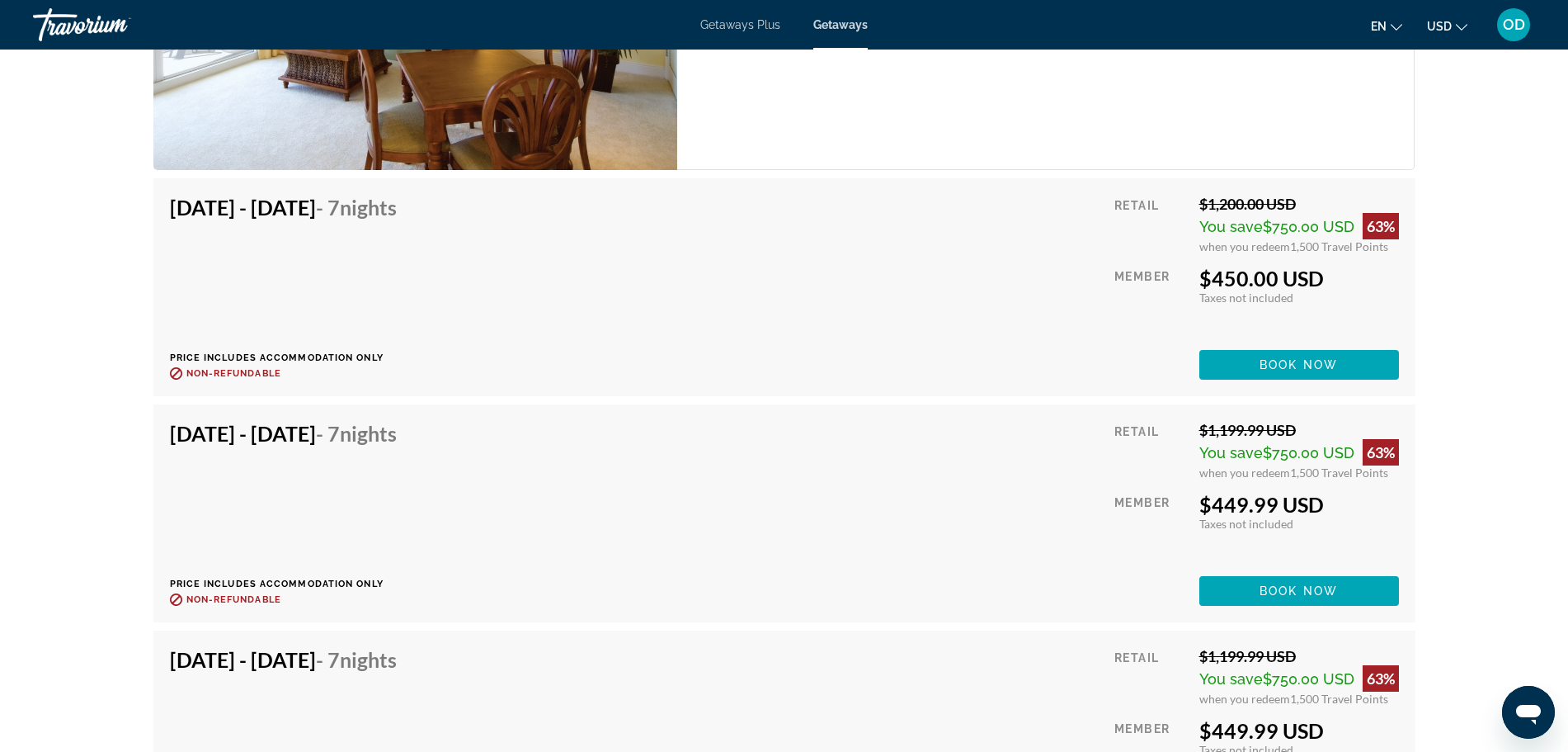
scroll to position [3326, 0]
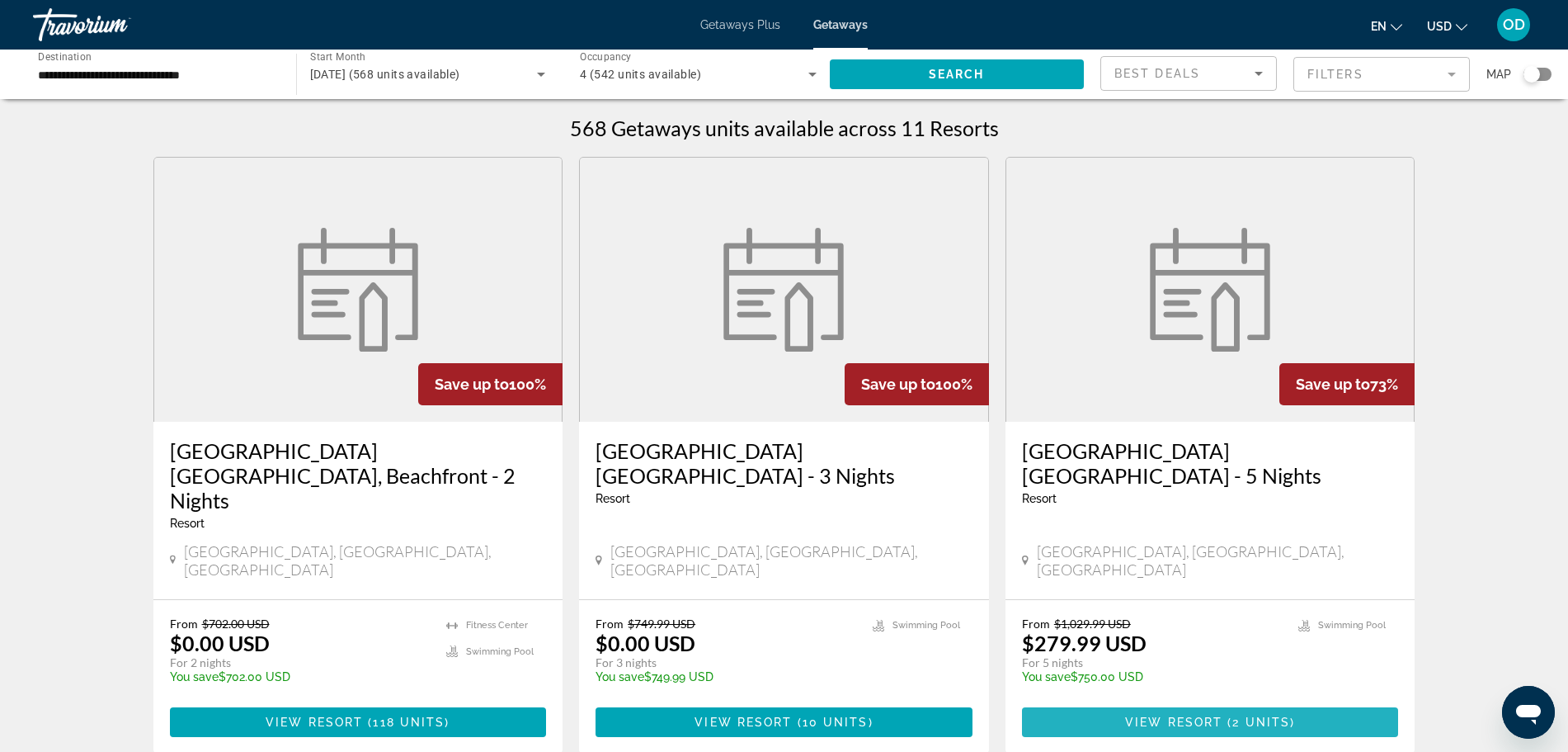
click at [1098, 702] on span "Main content" at bounding box center [1211, 722] width 377 height 40
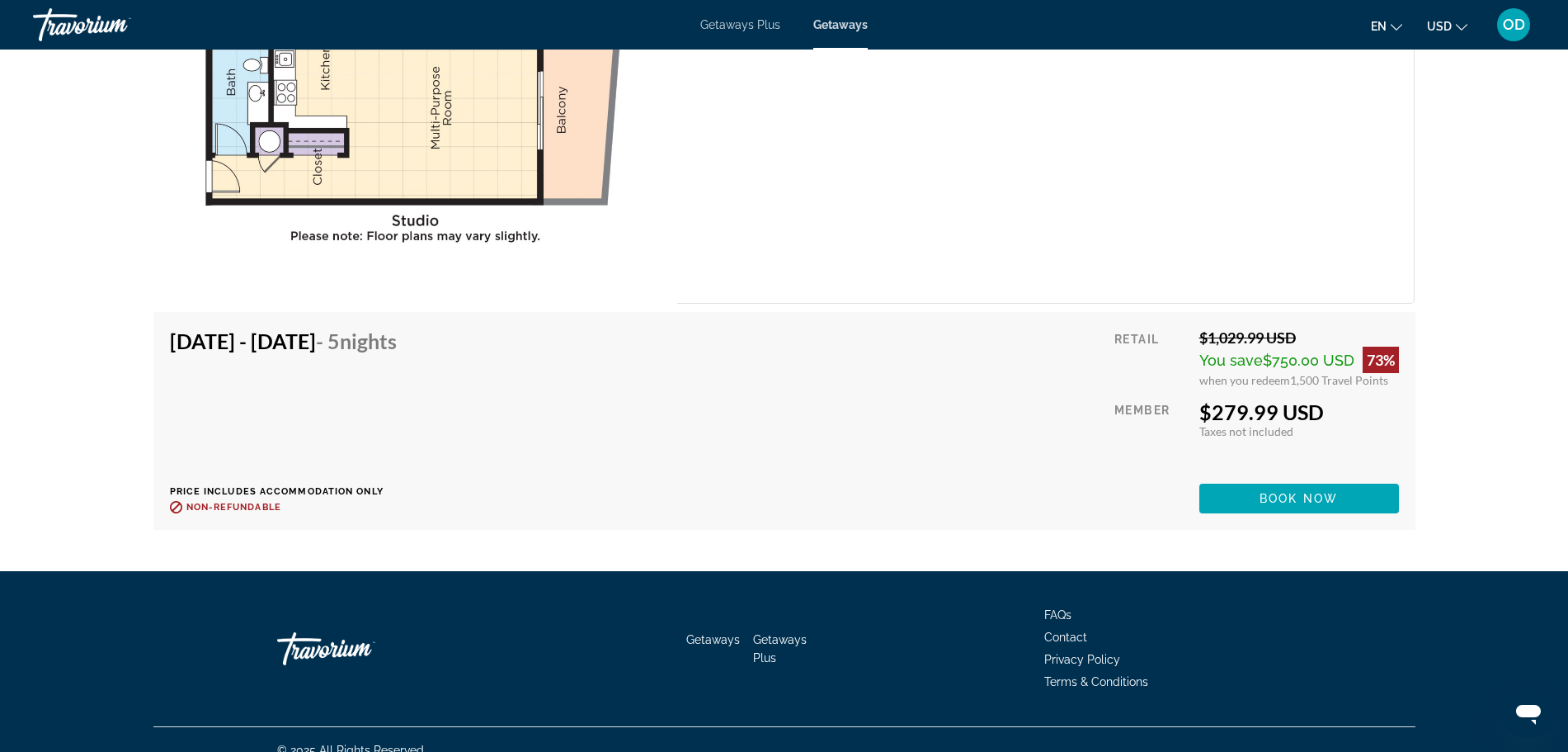
scroll to position [2991, 0]
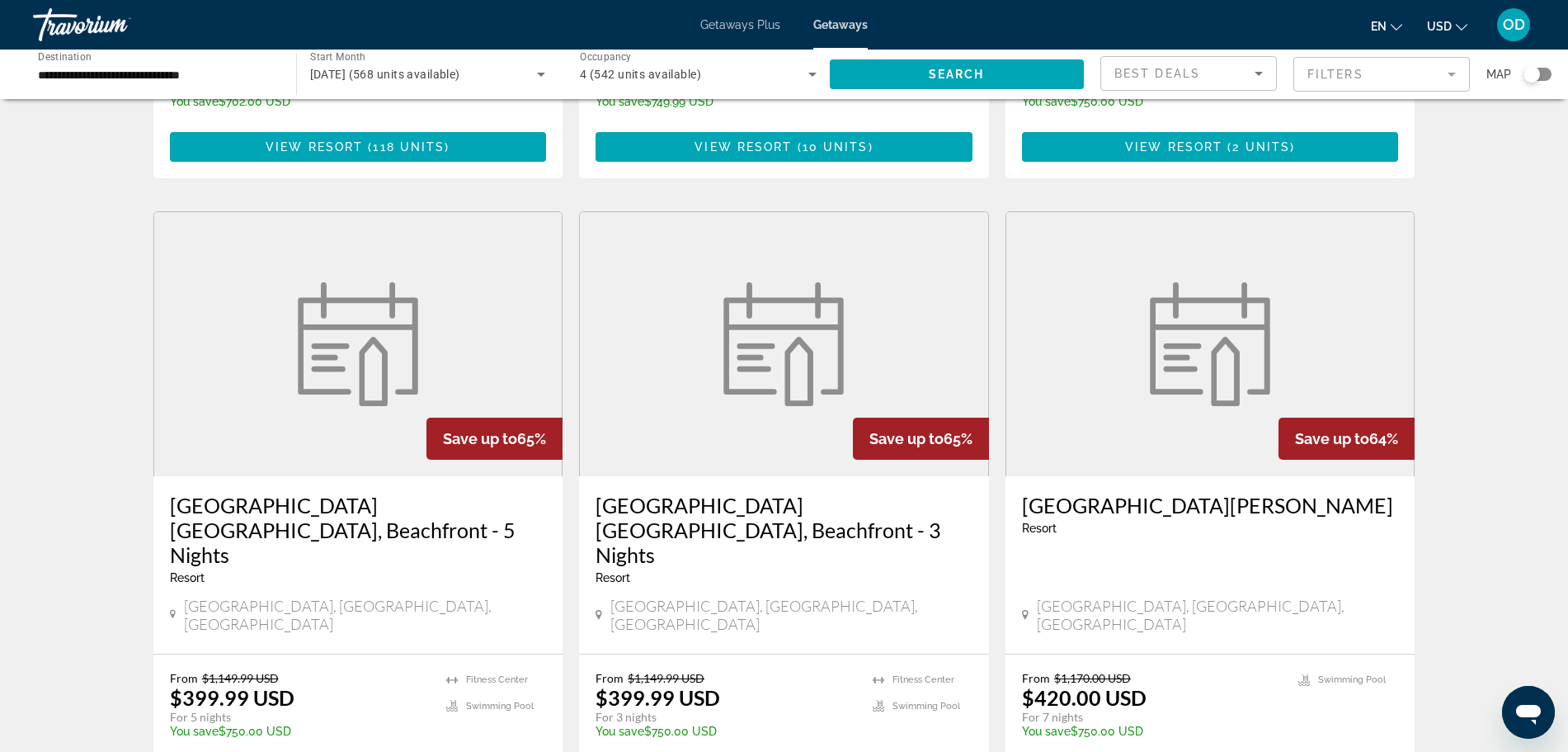
scroll to position [747, 0]
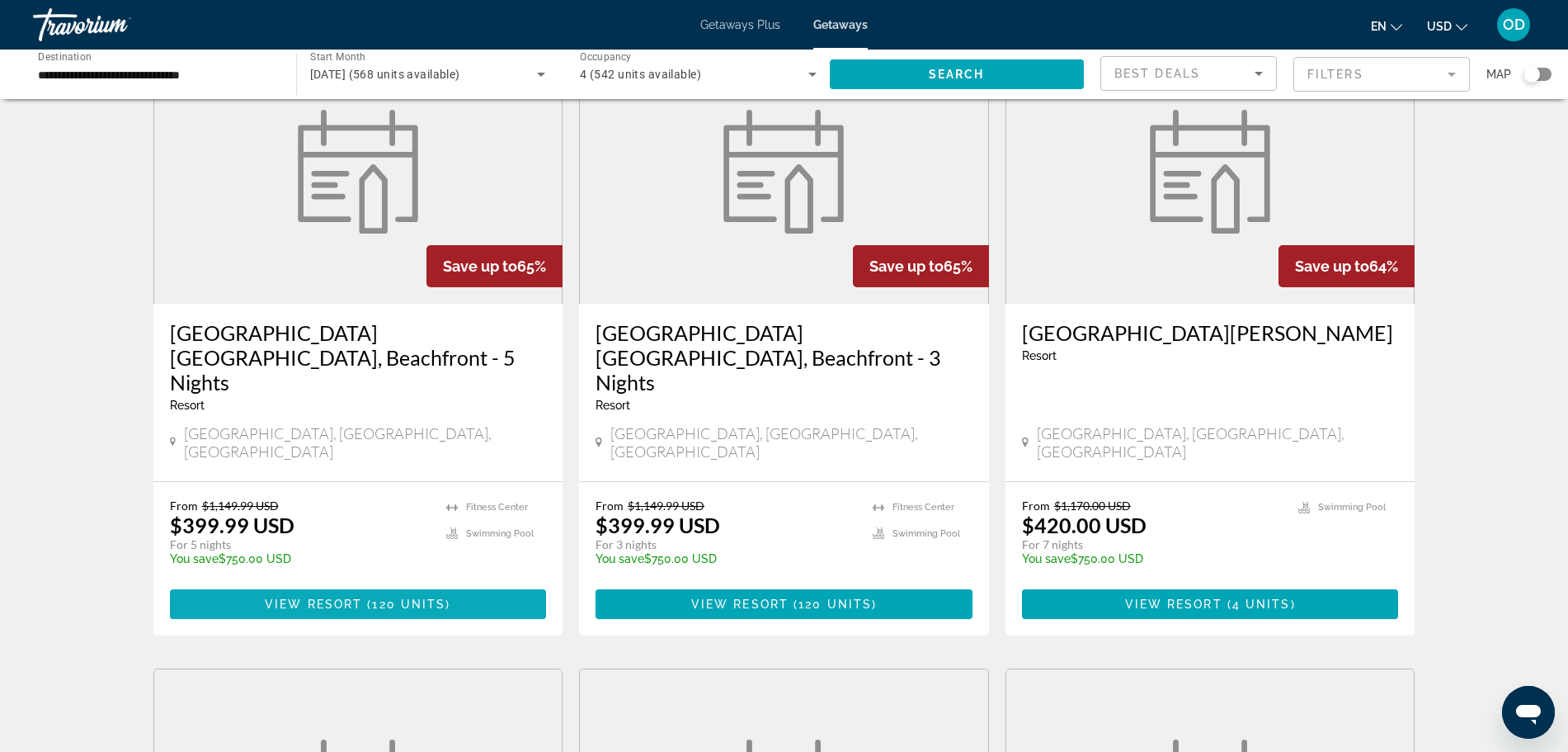
click at [369, 584] on span "Main content" at bounding box center [358, 604] width 377 height 40
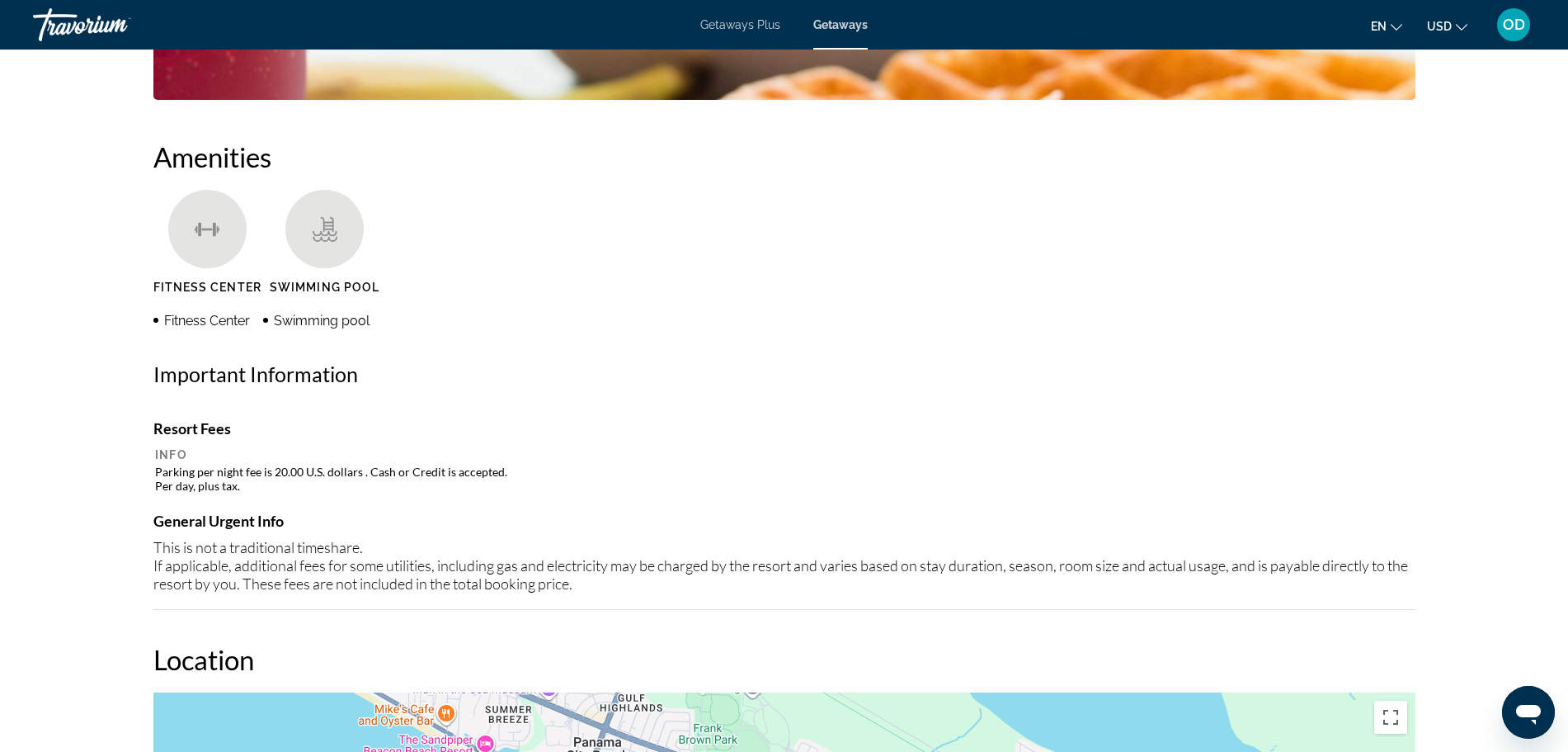
scroll to position [1185, 0]
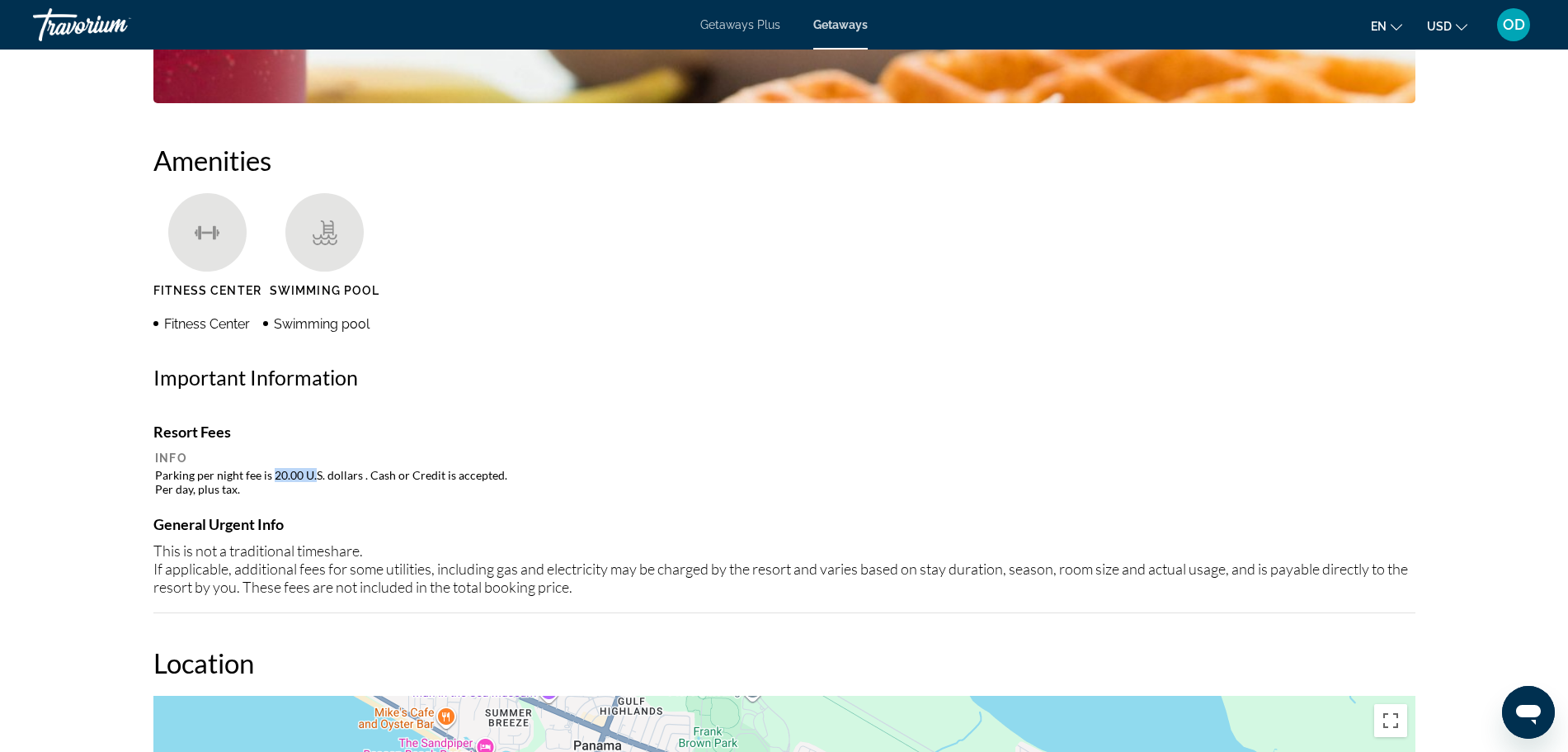
drag, startPoint x: 271, startPoint y: 444, endPoint x: 313, endPoint y: 469, distance: 48.9
click at [313, 469] on td "Parking per night fee is 20.00 U.S. dollars . Cash or Credit is accepted. Per d…" at bounding box center [784, 481] width 1259 height 30
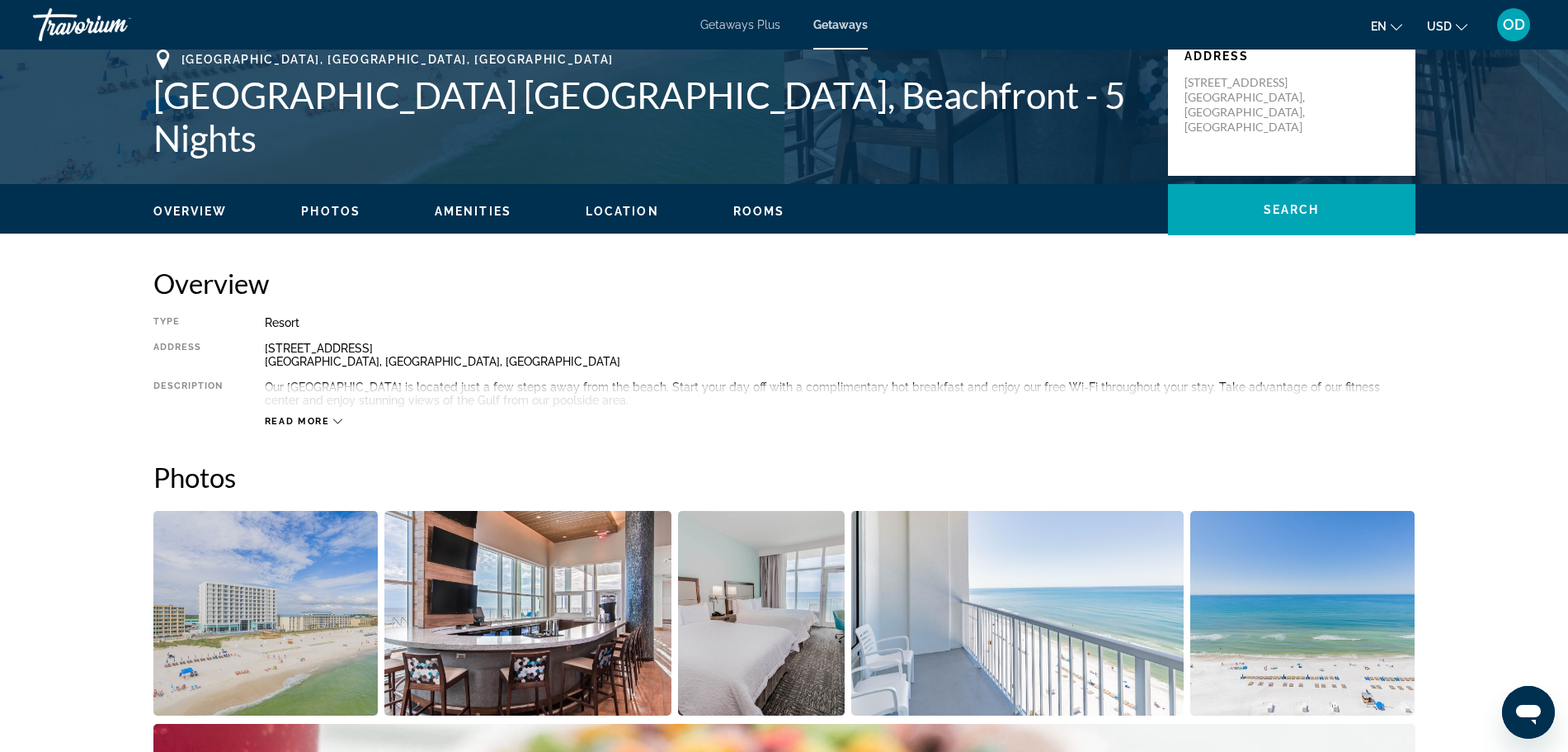
scroll to position [387, 0]
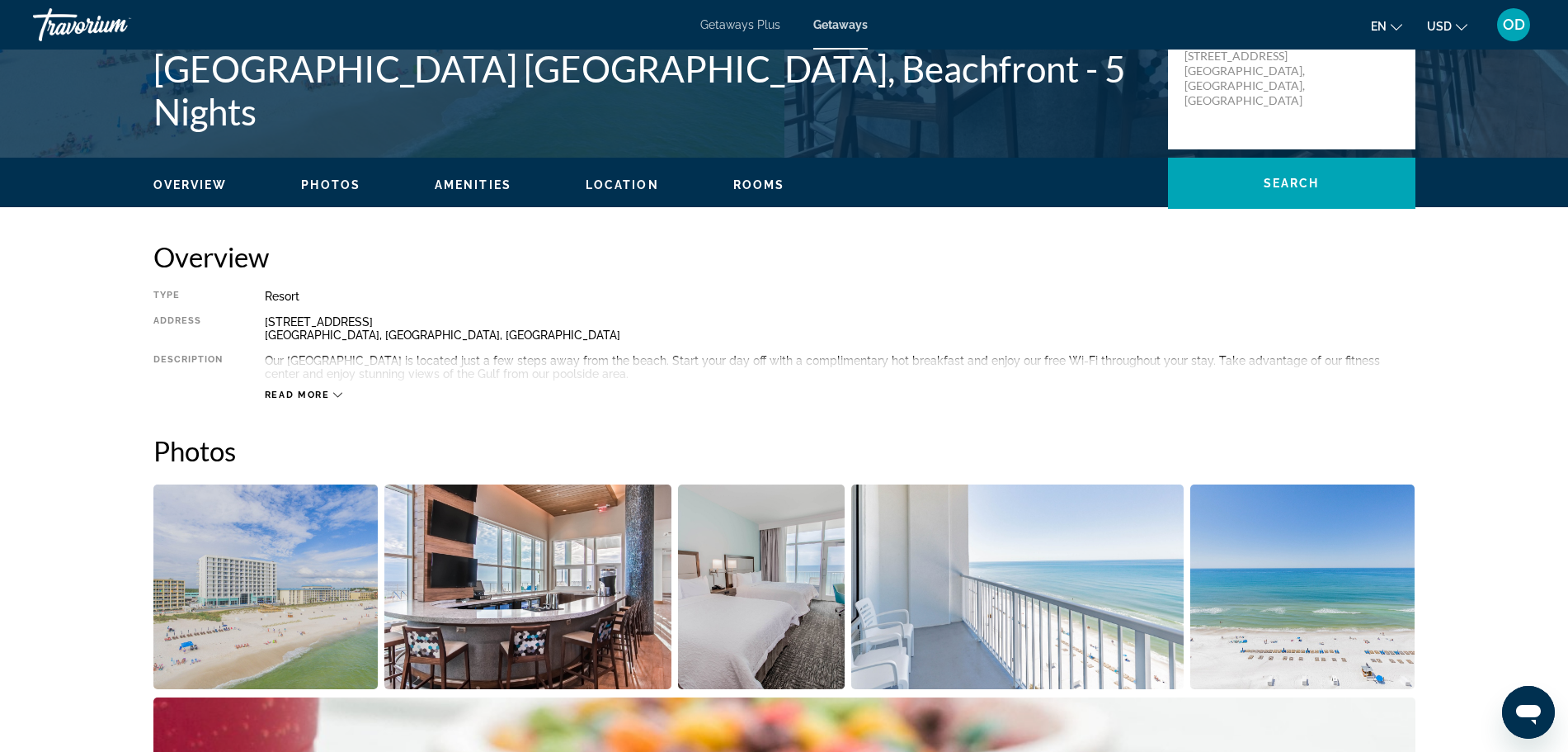
click at [269, 392] on span "Read more" at bounding box center [298, 395] width 65 height 11
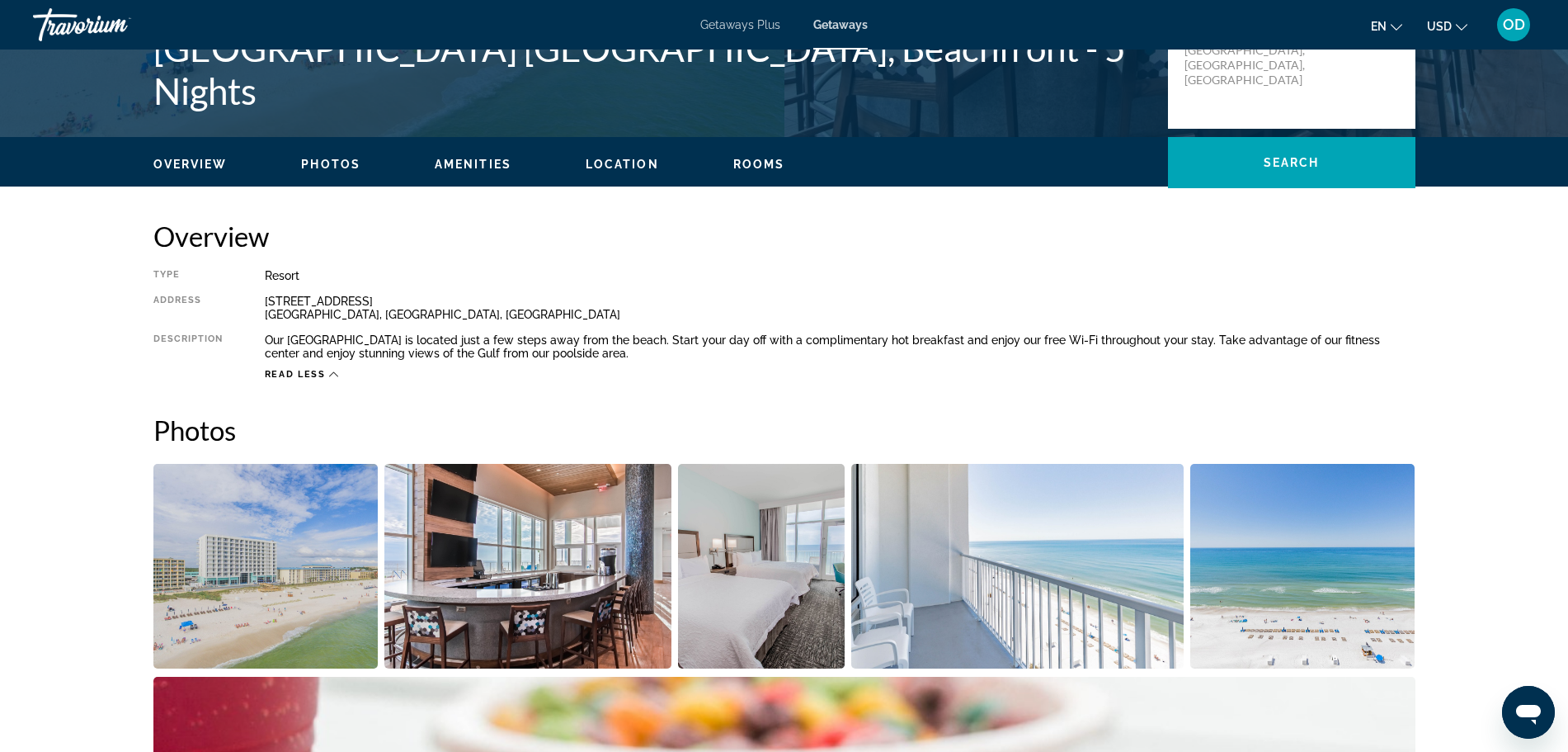
scroll to position [413, 0]
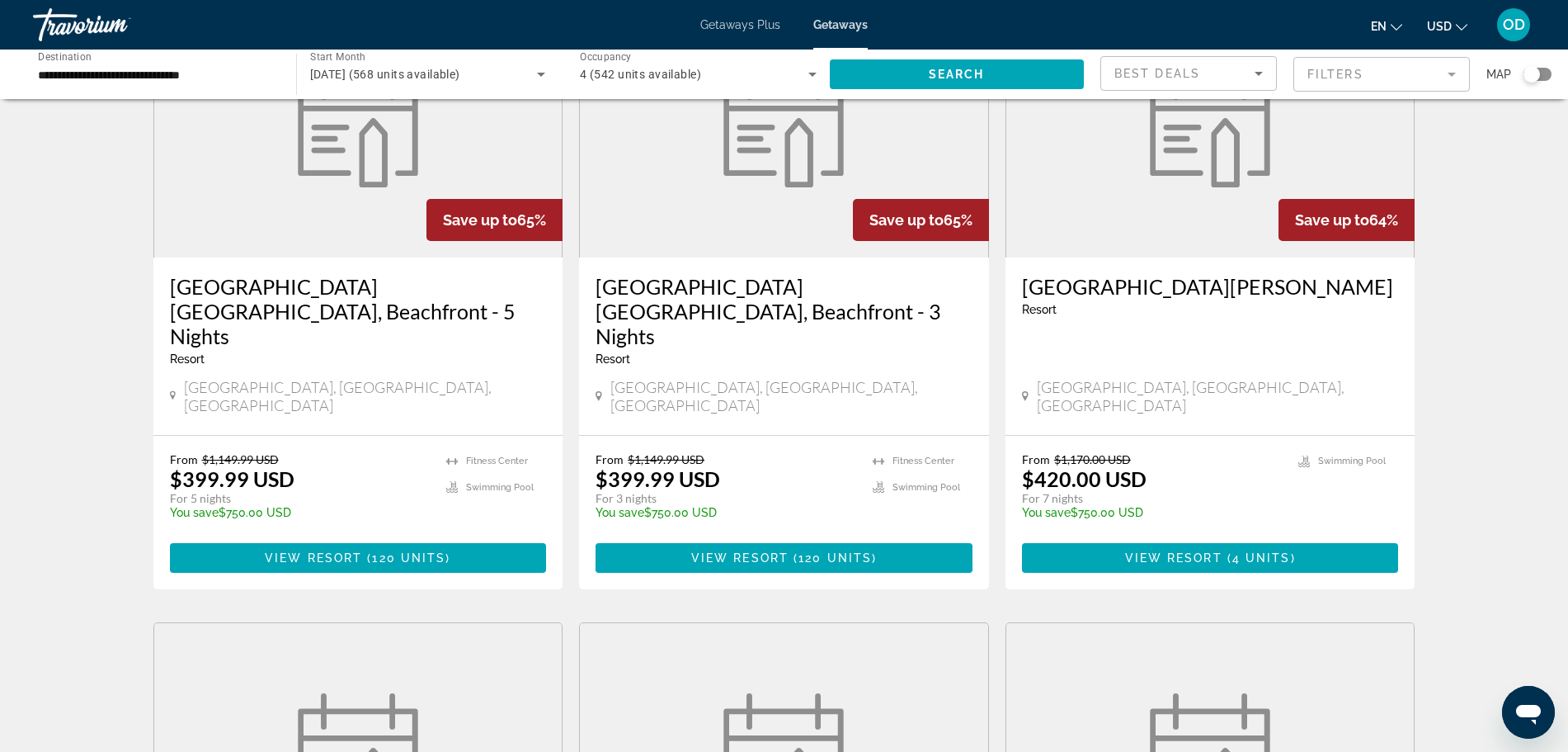
scroll to position [851, 0]
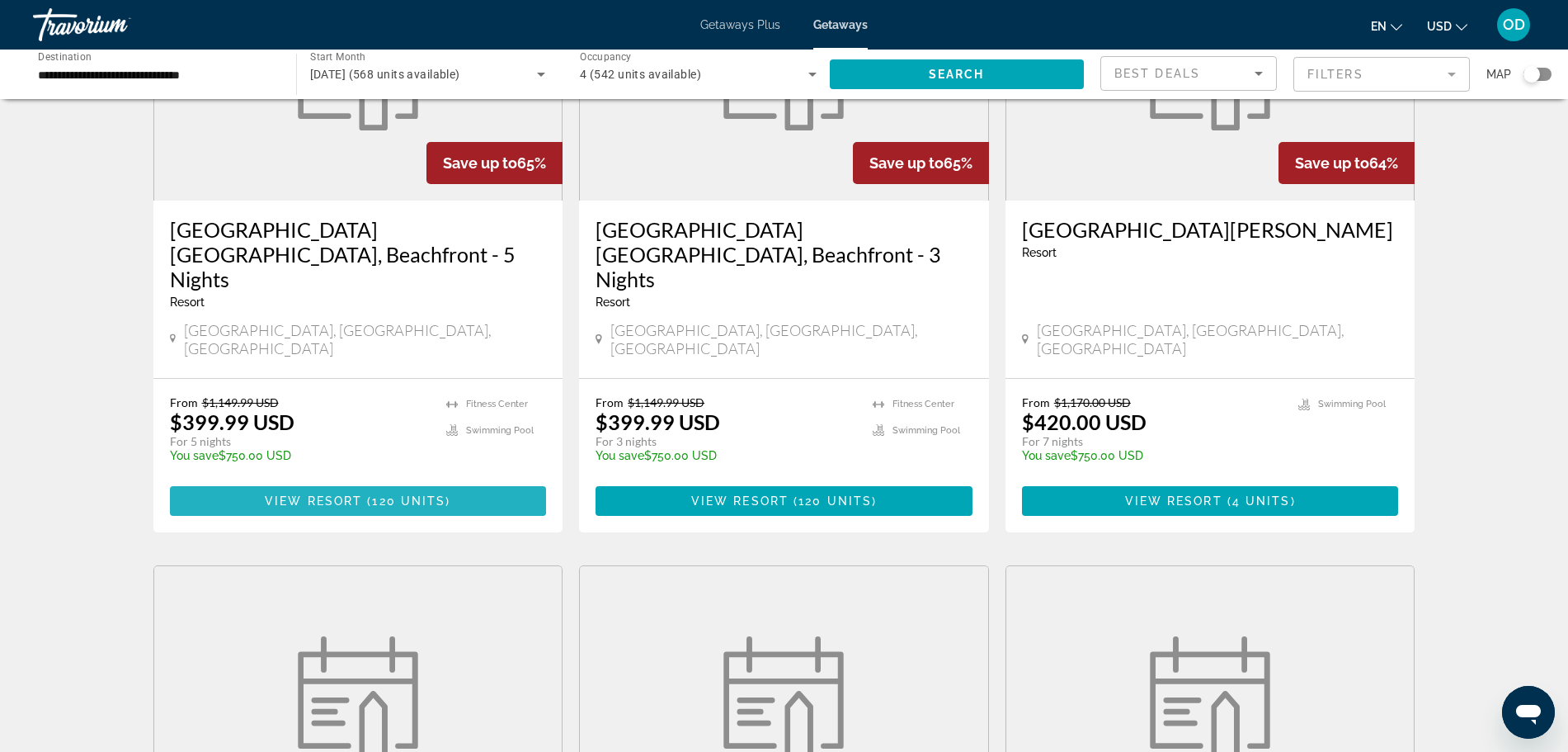
click at [375, 494] on span "120 units" at bounding box center [408, 500] width 73 height 14
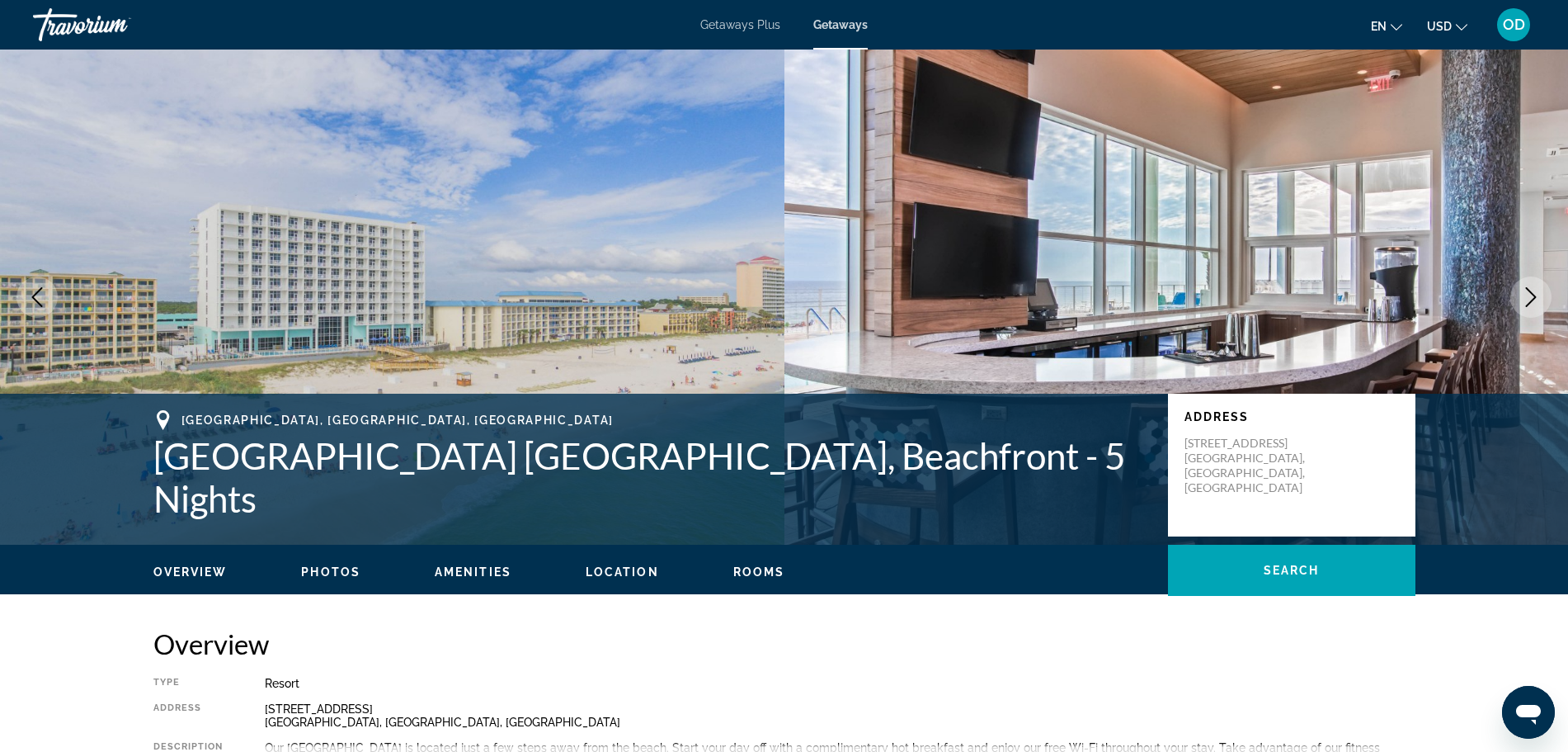
scroll to position [773, 0]
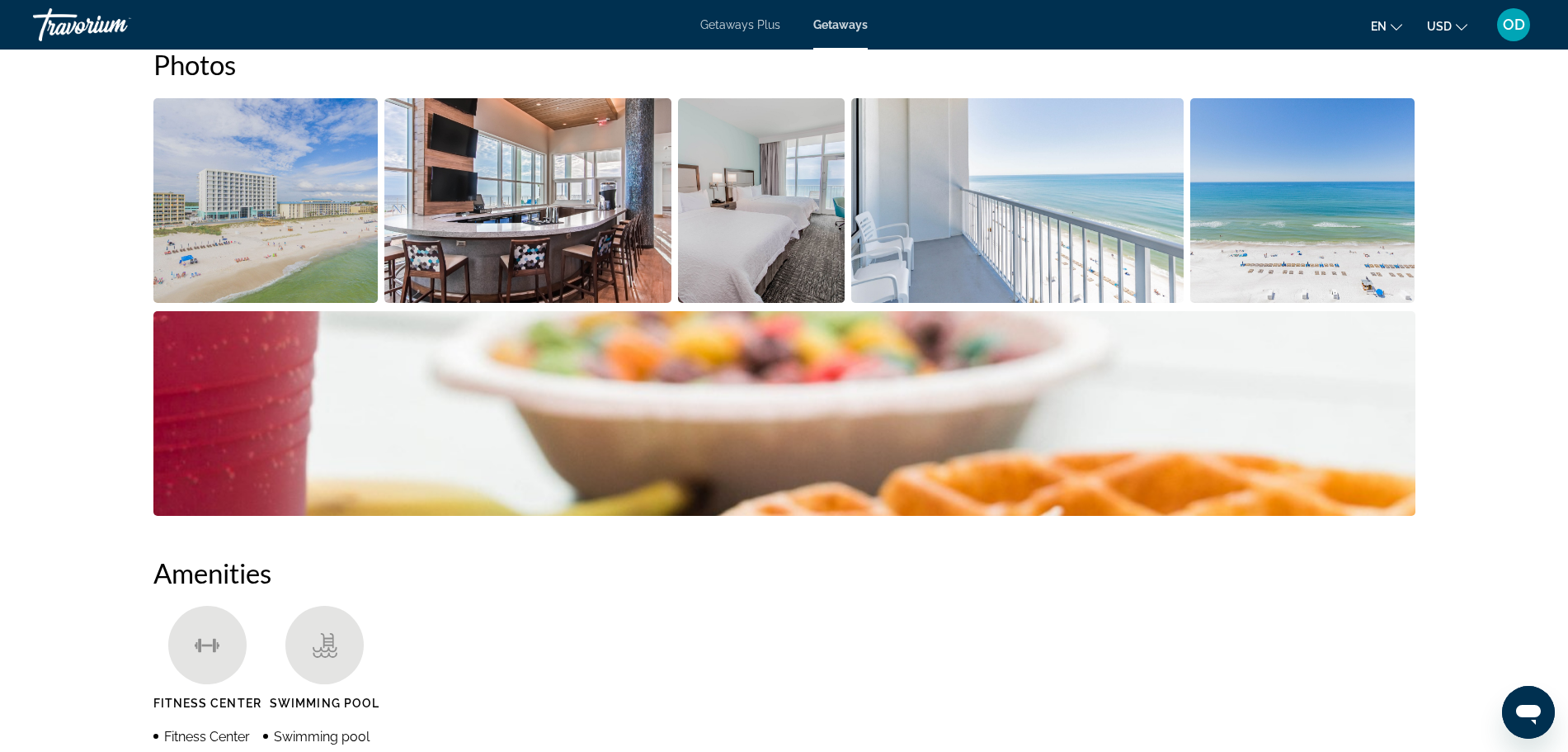
click at [253, 238] on img "Open full-screen image slider" at bounding box center [266, 200] width 225 height 205
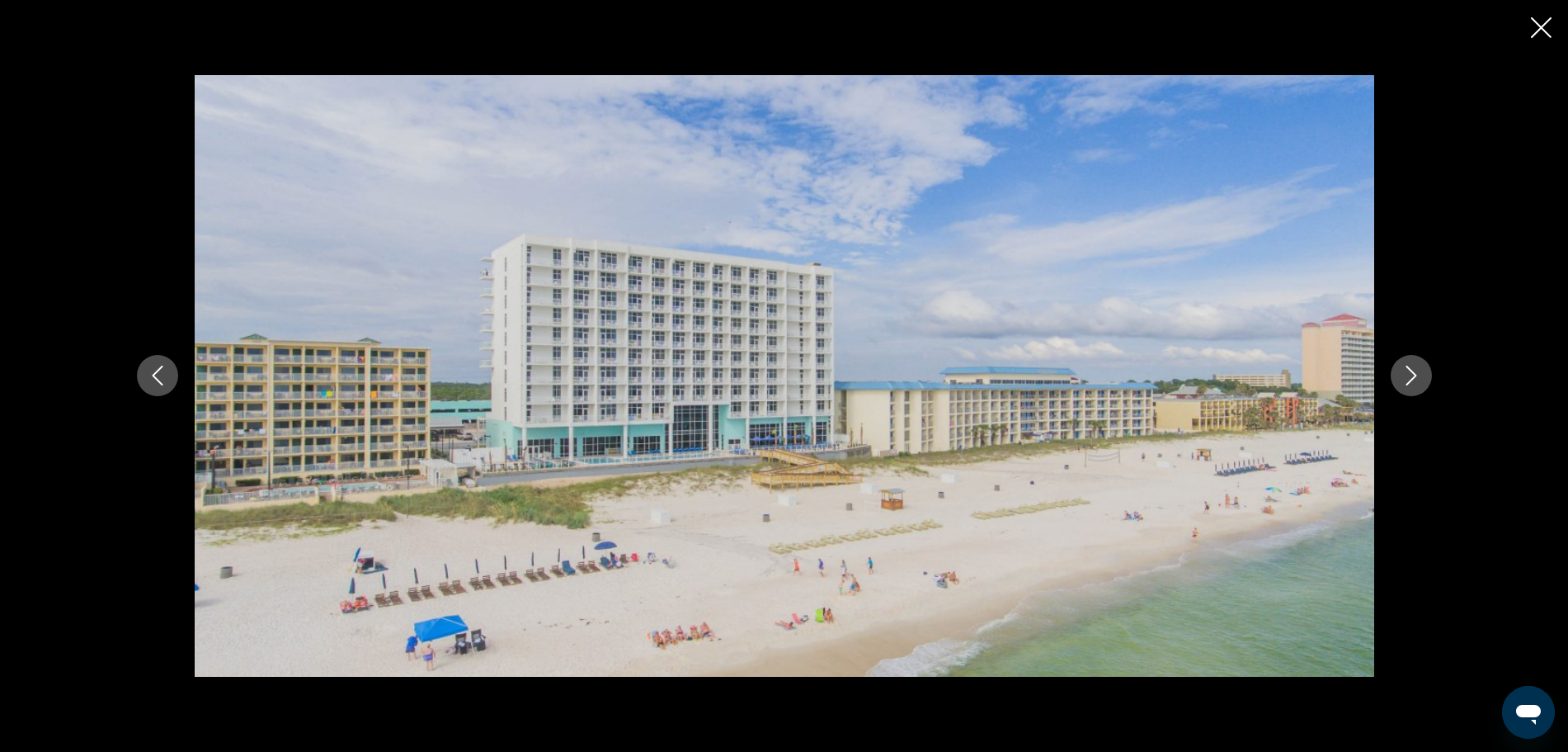
click at [1414, 374] on icon "Next image" at bounding box center [1411, 376] width 20 height 20
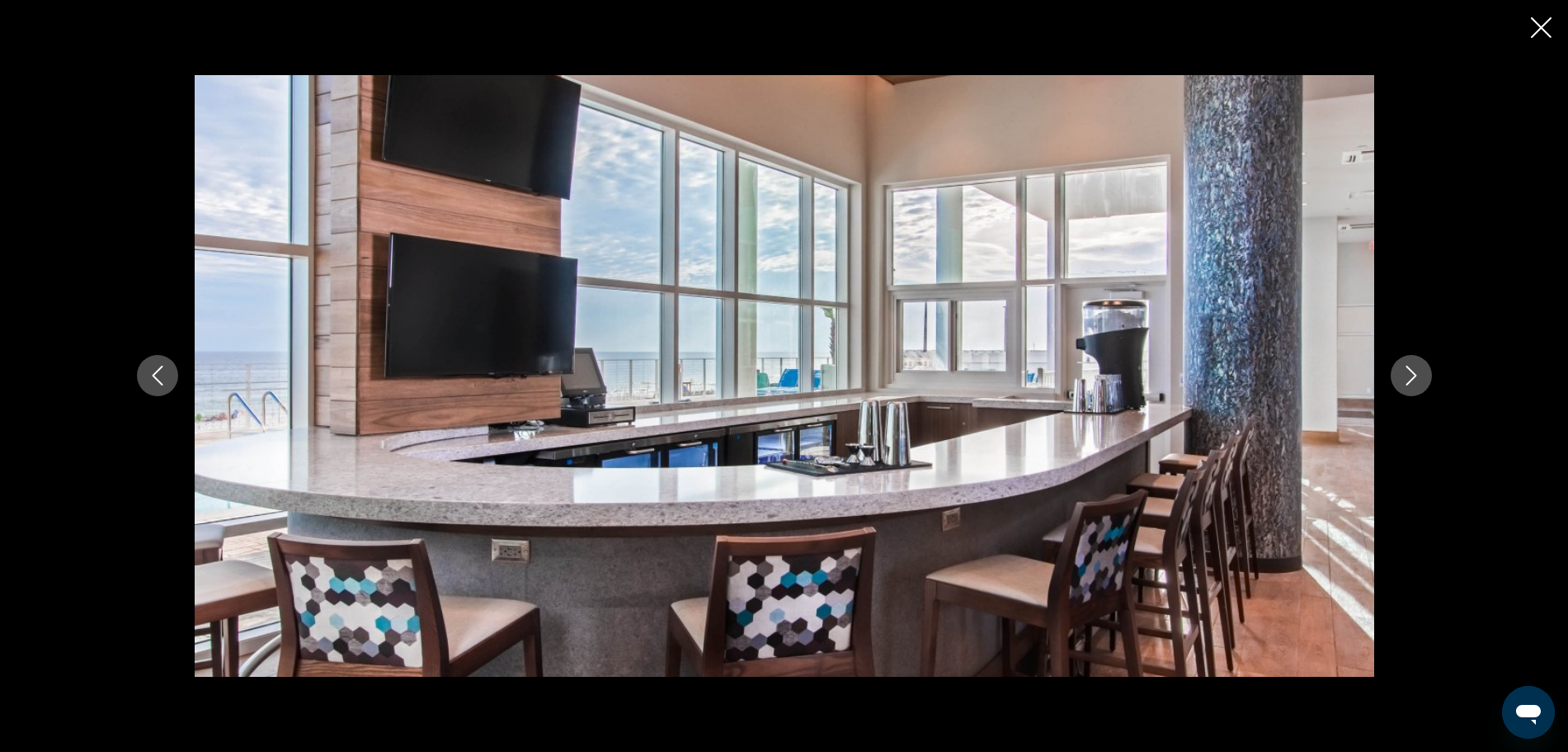
click at [1414, 374] on icon "Next image" at bounding box center [1411, 376] width 20 height 20
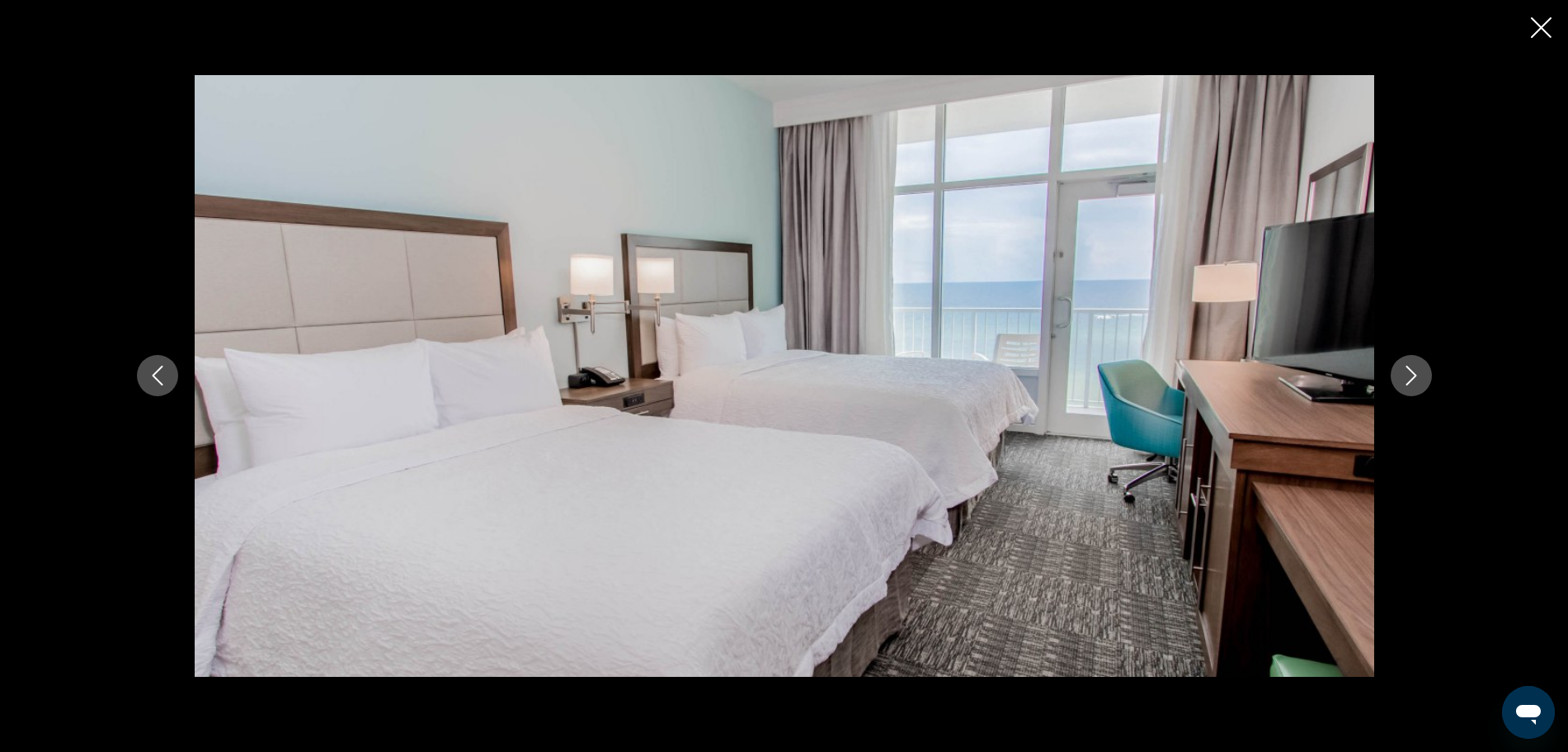
click at [1406, 361] on button "Next image" at bounding box center [1411, 376] width 42 height 42
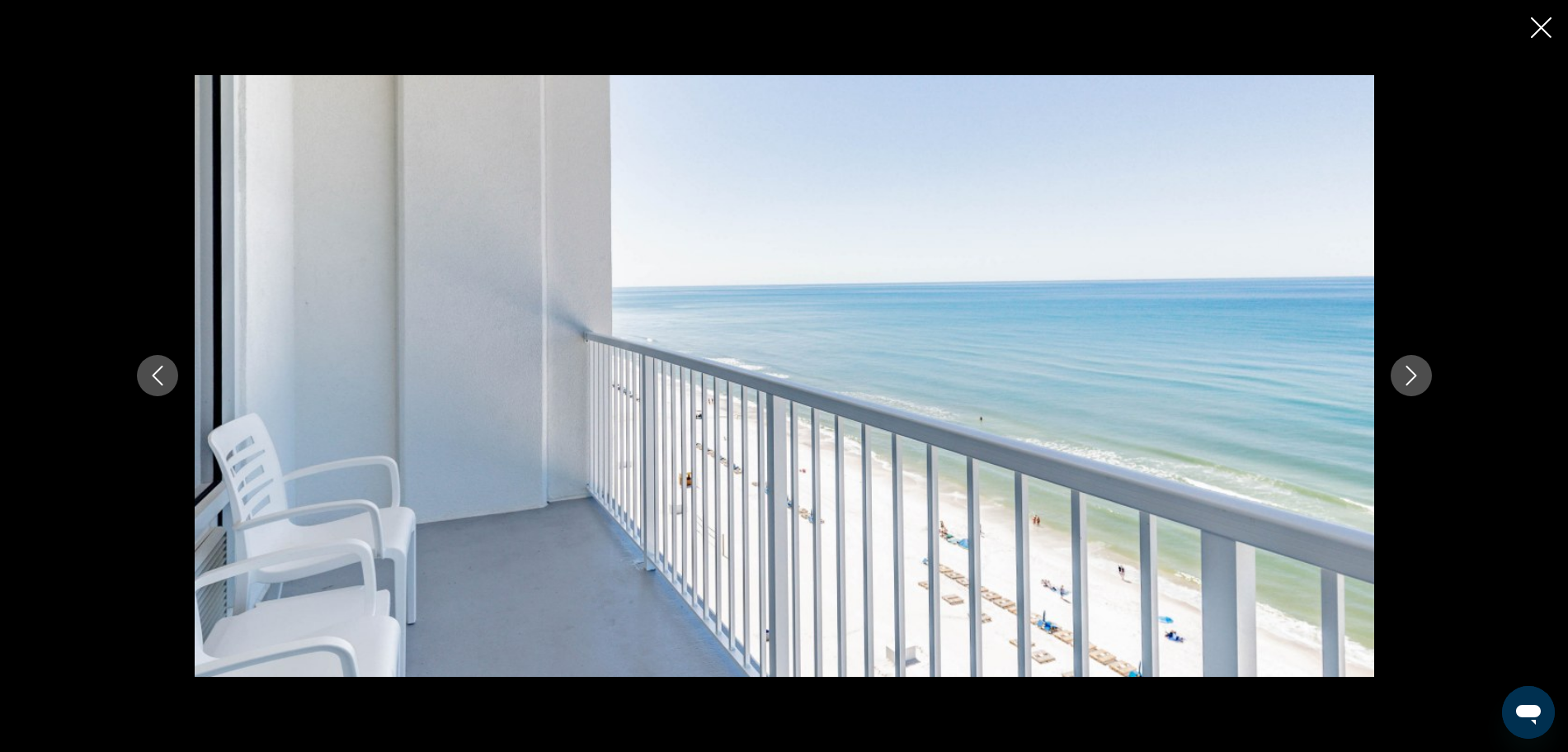
click at [1406, 361] on button "Next image" at bounding box center [1411, 376] width 42 height 42
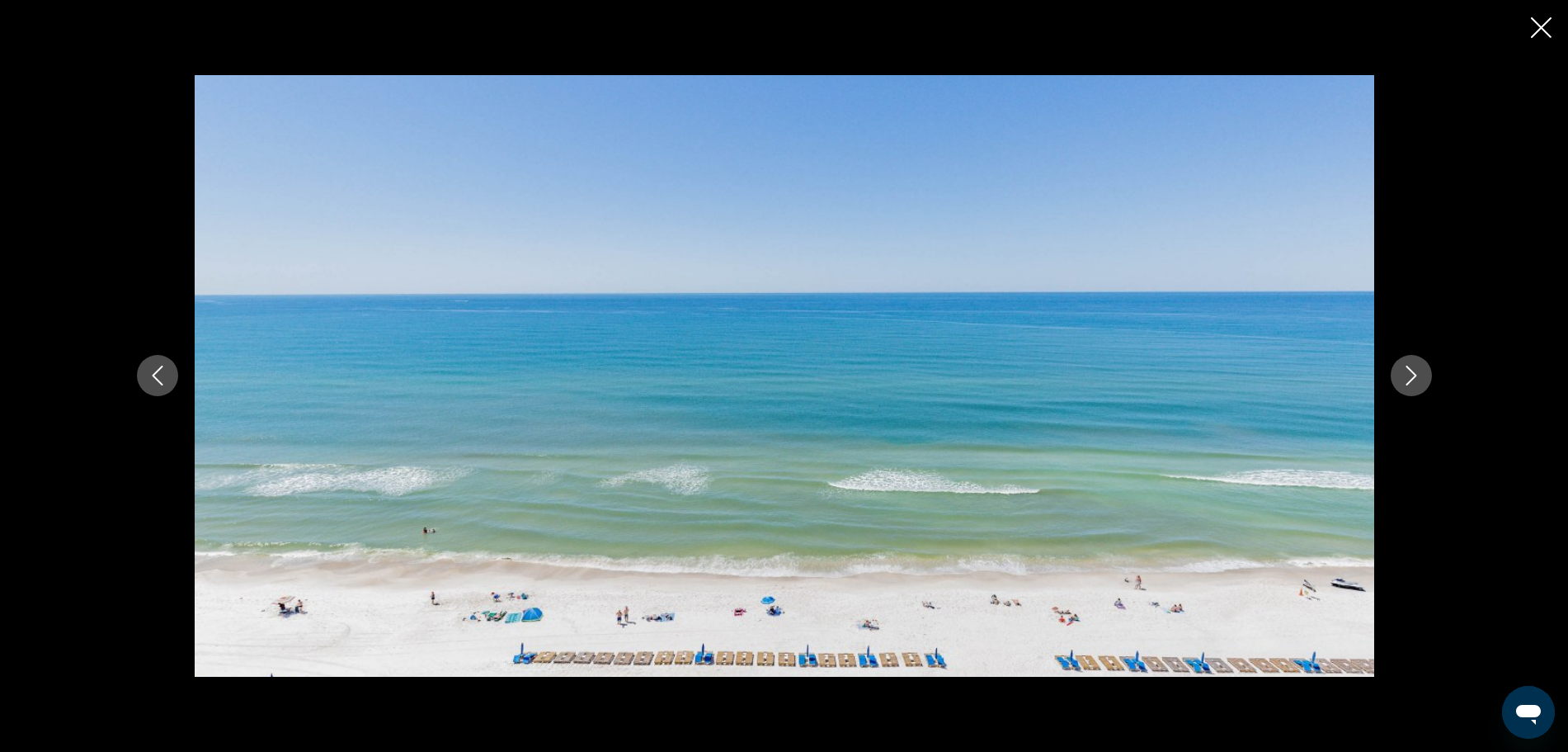
click at [1406, 361] on button "Next image" at bounding box center [1411, 376] width 42 height 42
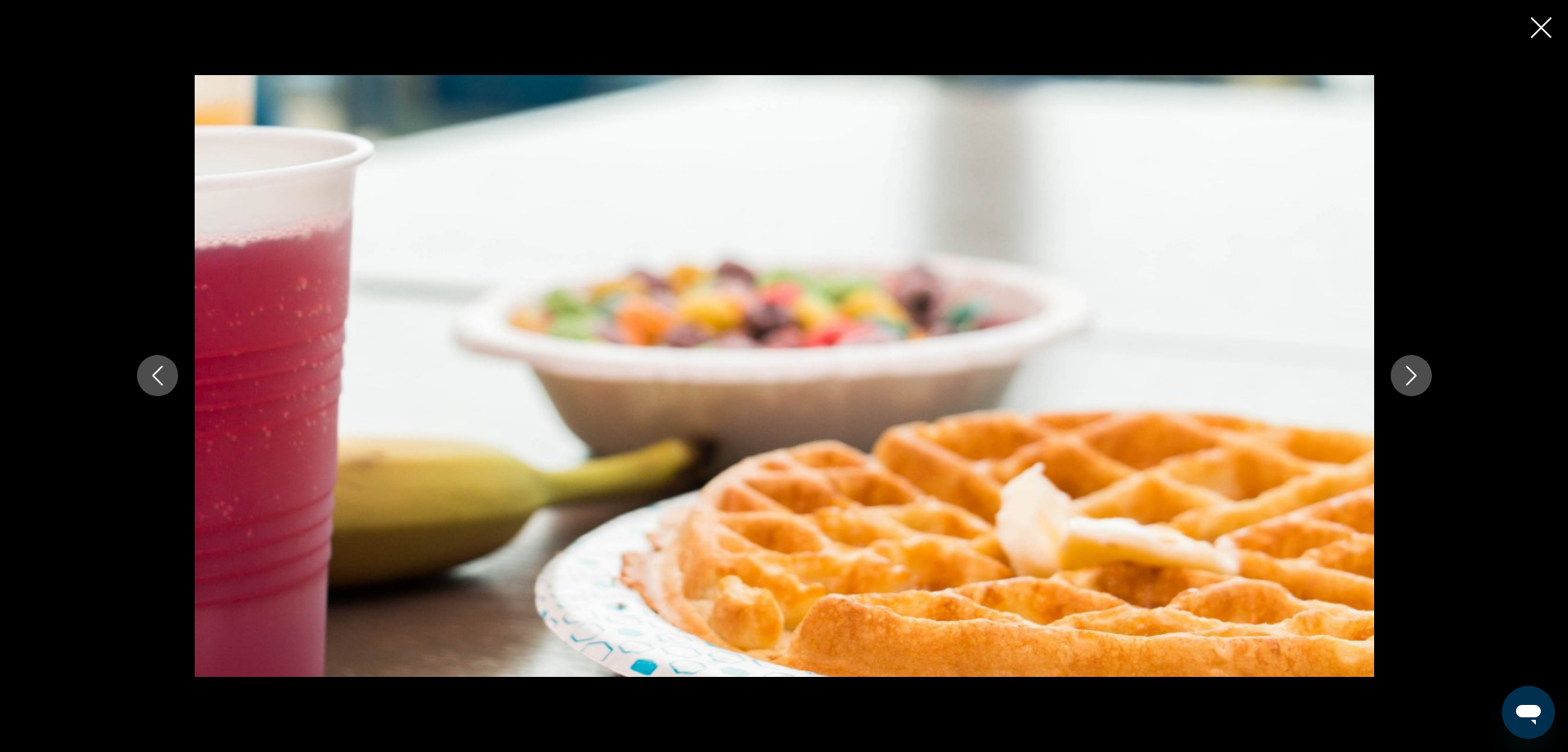
click at [1406, 361] on button "Next image" at bounding box center [1411, 376] width 42 height 42
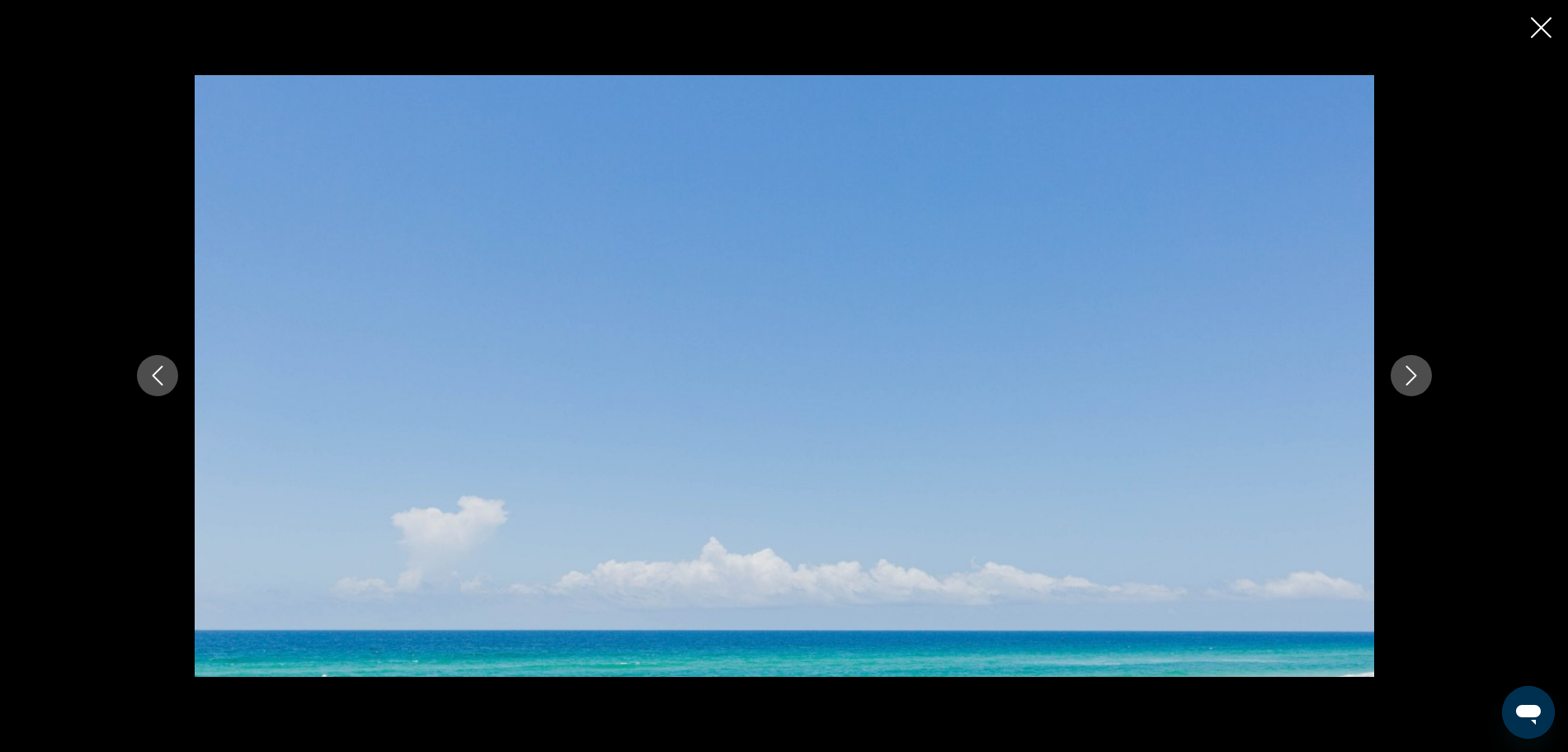
click at [1406, 361] on button "Next image" at bounding box center [1411, 376] width 42 height 42
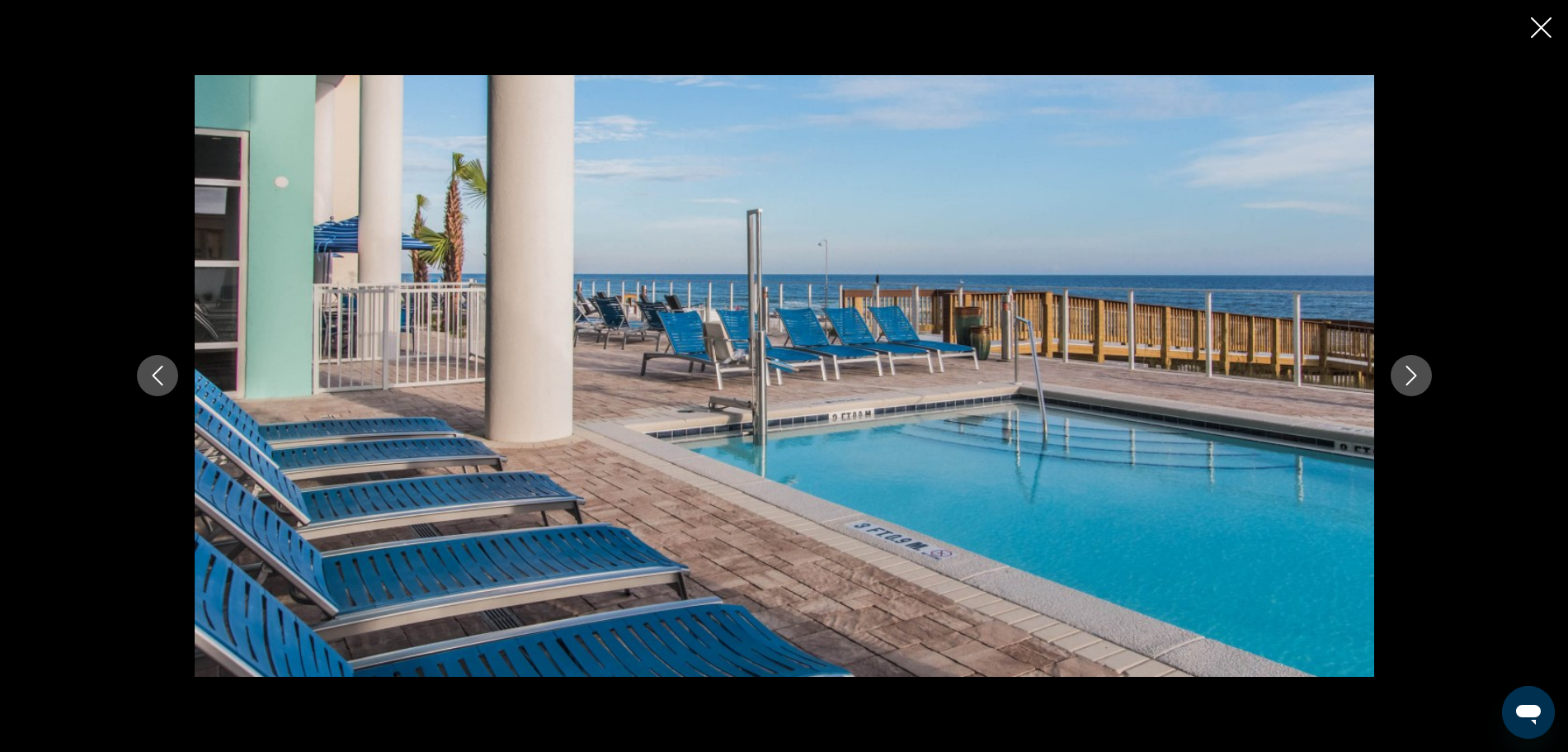
click at [1406, 361] on button "Next image" at bounding box center [1411, 376] width 42 height 42
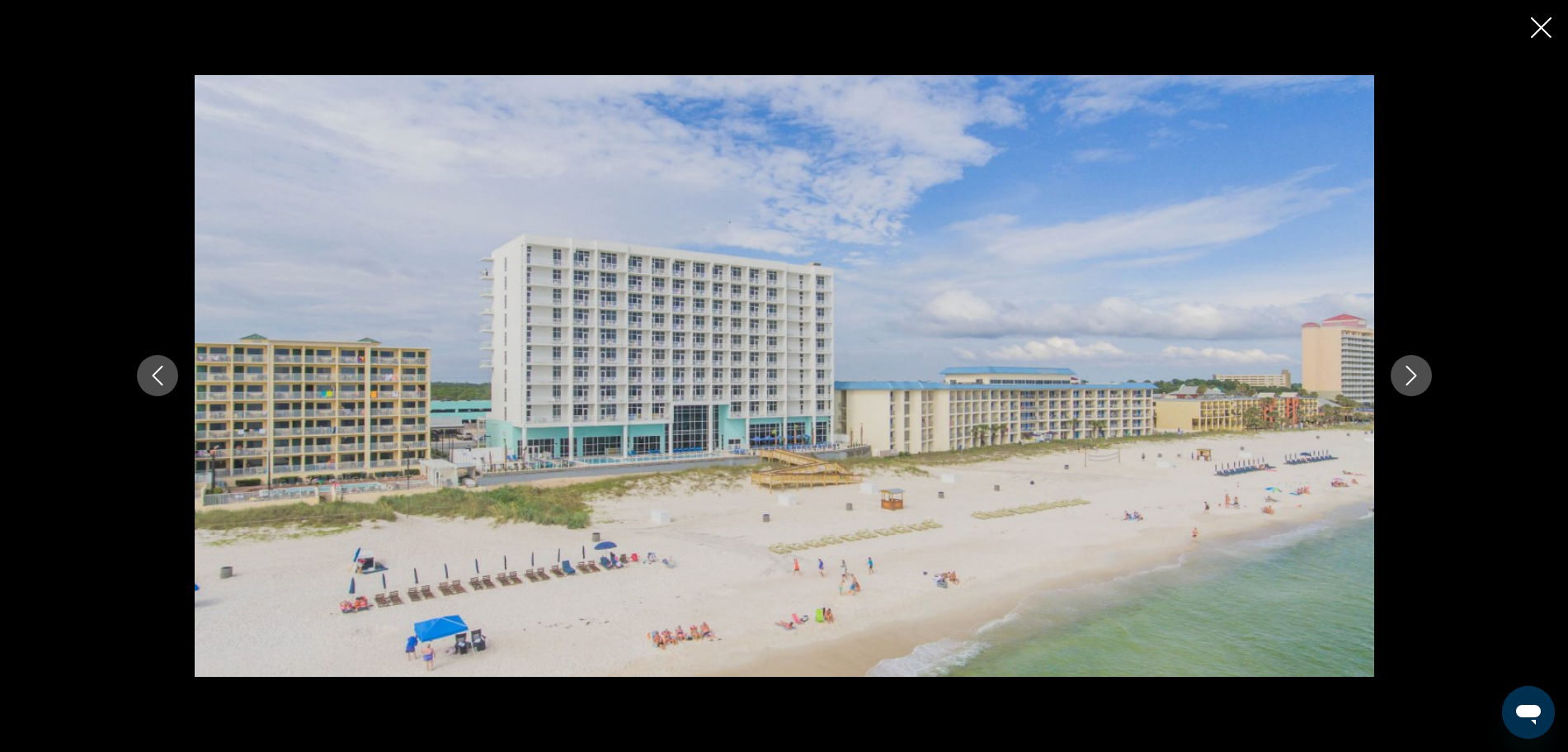
click at [1406, 361] on button "Next image" at bounding box center [1411, 376] width 42 height 42
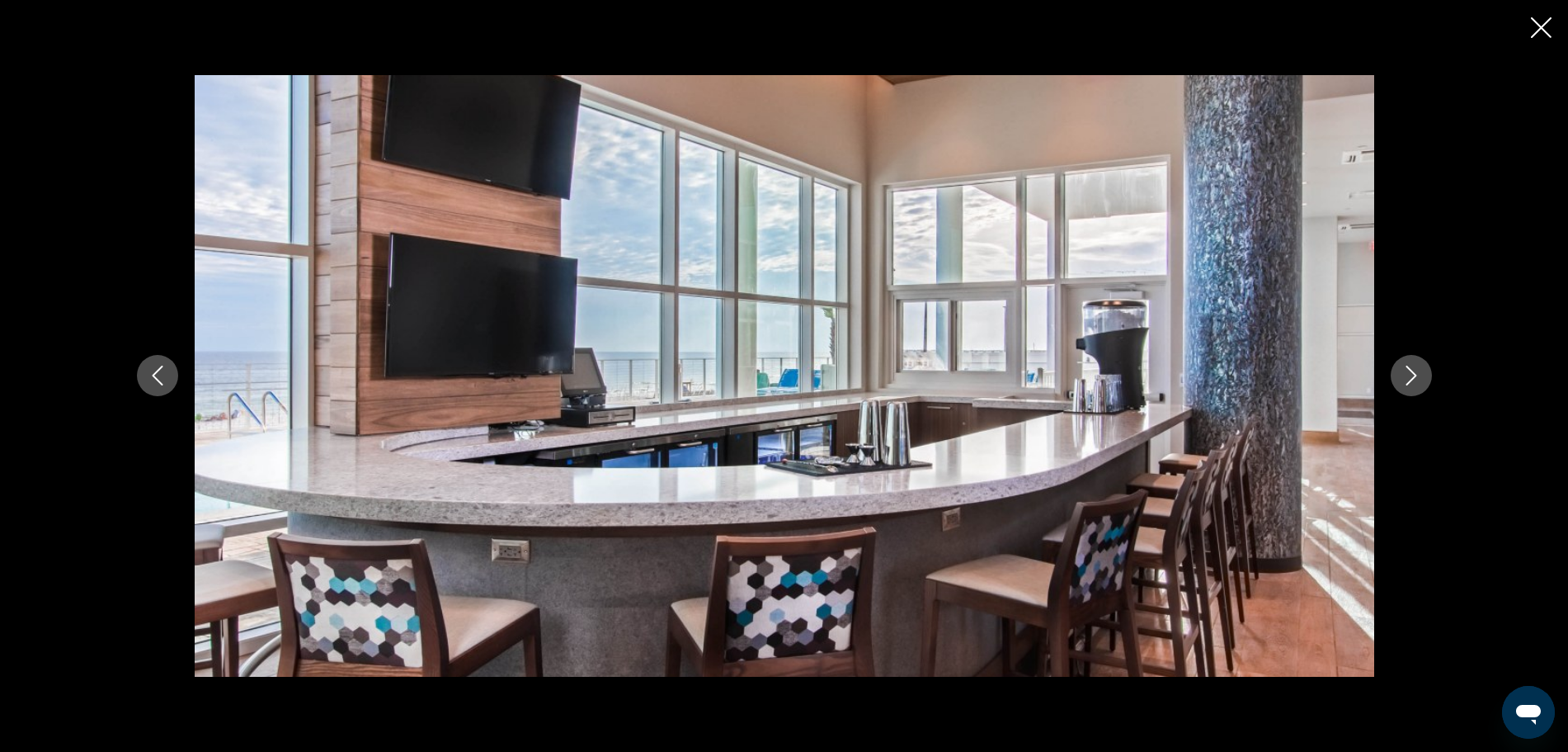
click at [1406, 361] on button "Next image" at bounding box center [1411, 376] width 42 height 42
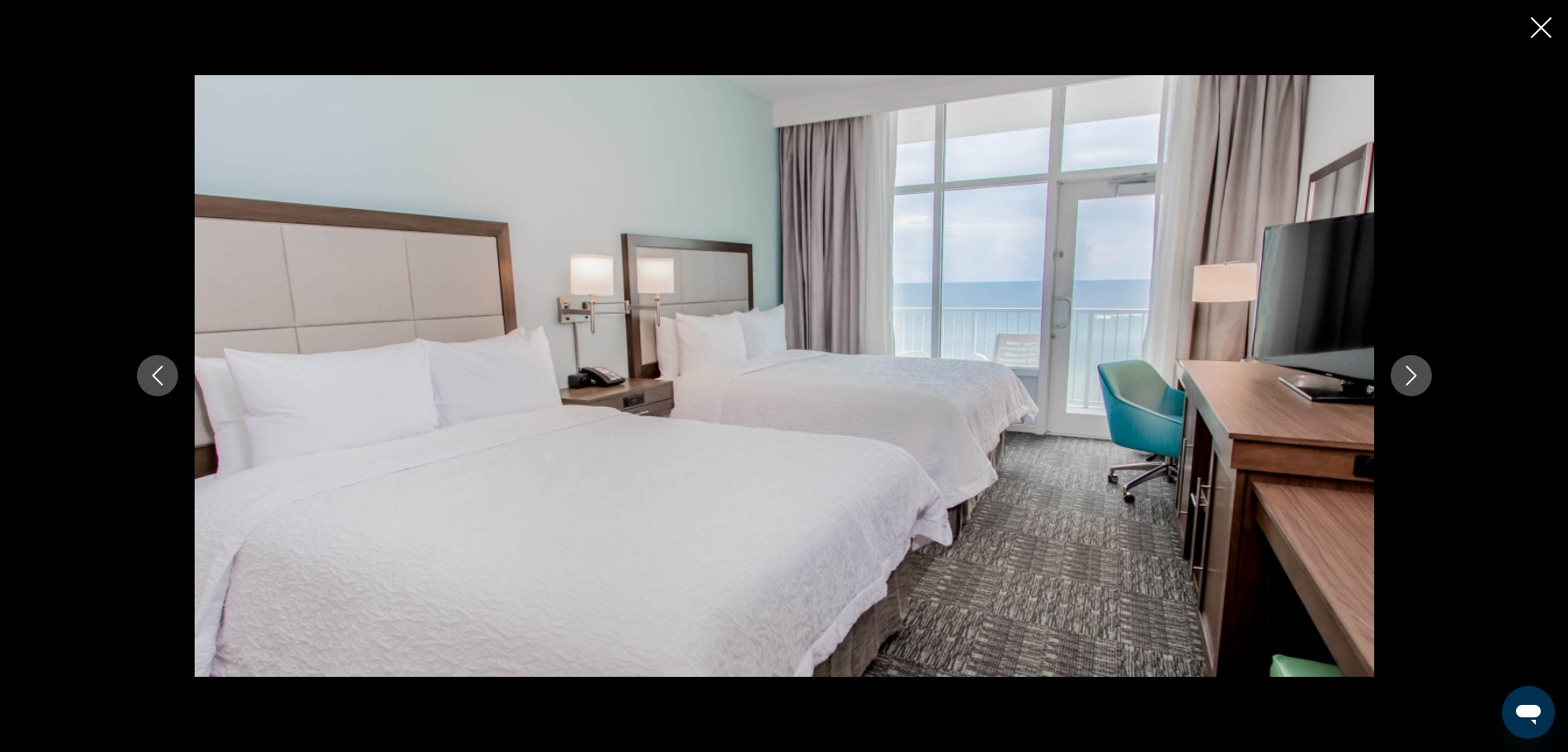
click at [1416, 378] on icon "Next image" at bounding box center [1411, 376] width 20 height 20
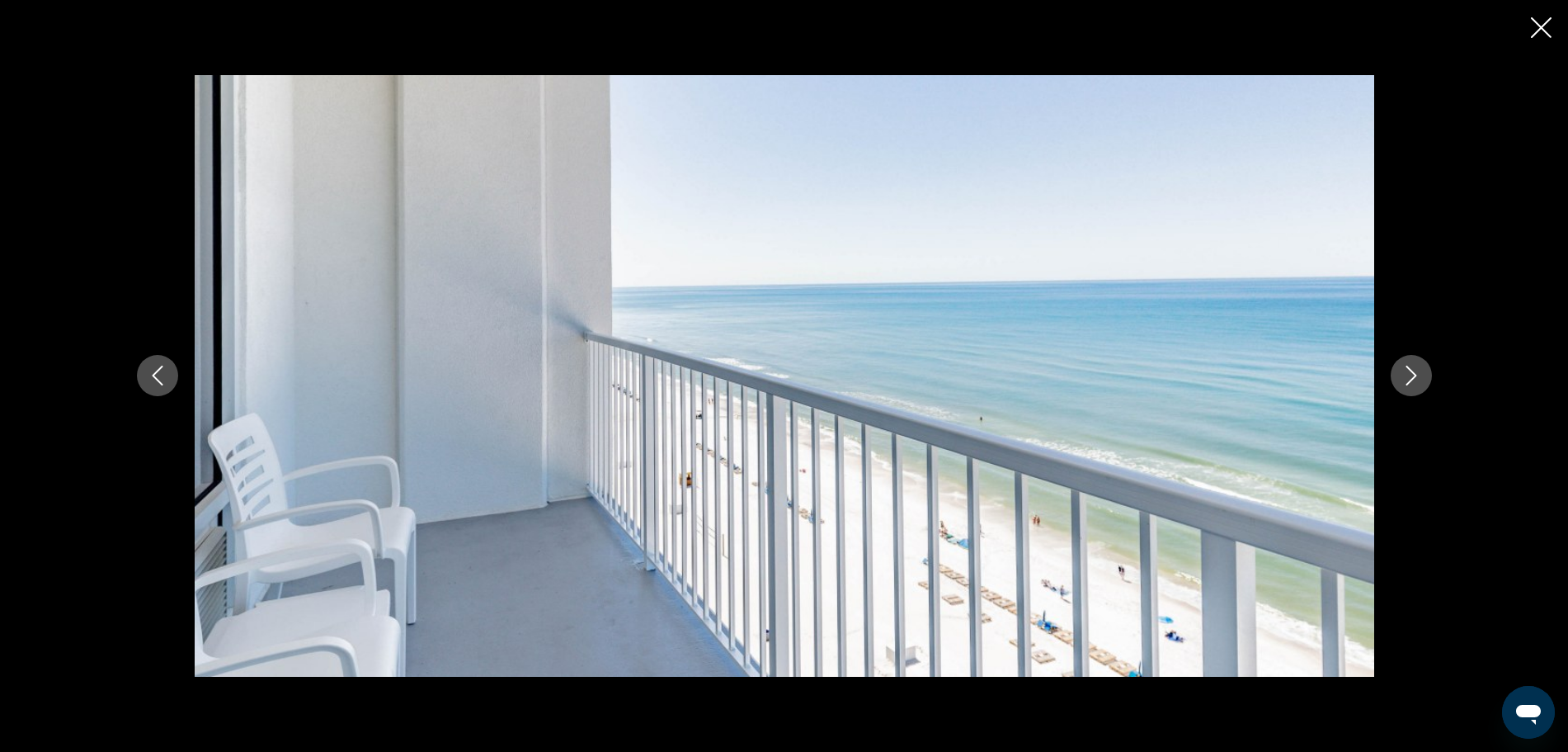
click at [1544, 24] on icon "Close slideshow" at bounding box center [1541, 27] width 21 height 21
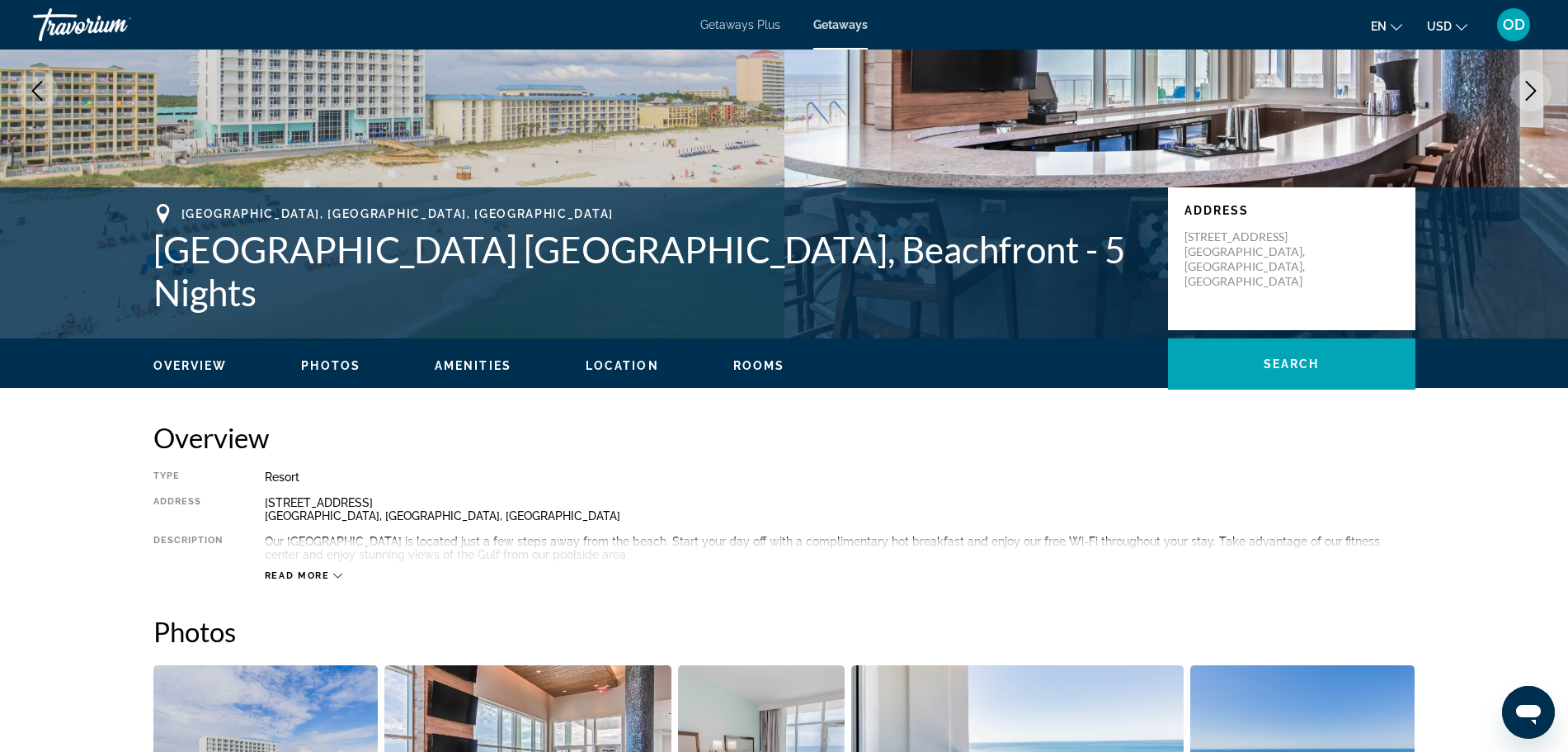
scroll to position [0, 0]
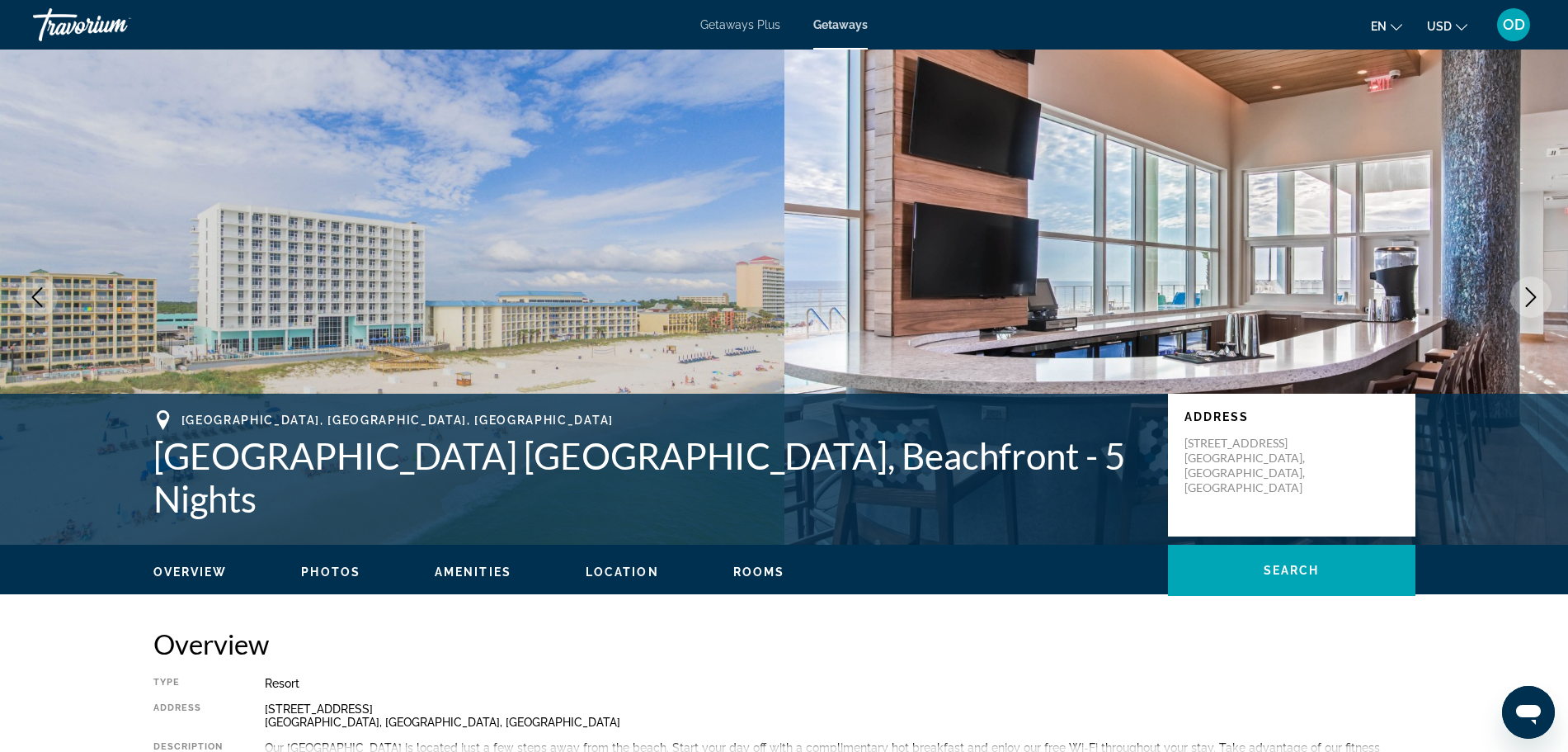
drag, startPoint x: 150, startPoint y: 450, endPoint x: 262, endPoint y: 505, distance: 124.8
click at [262, 505] on div "[GEOGRAPHIC_DATA], [GEOGRAPHIC_DATA], [GEOGRAPHIC_DATA] [GEOGRAPHIC_DATA] [GEOG…" at bounding box center [784, 464] width 1328 height 109
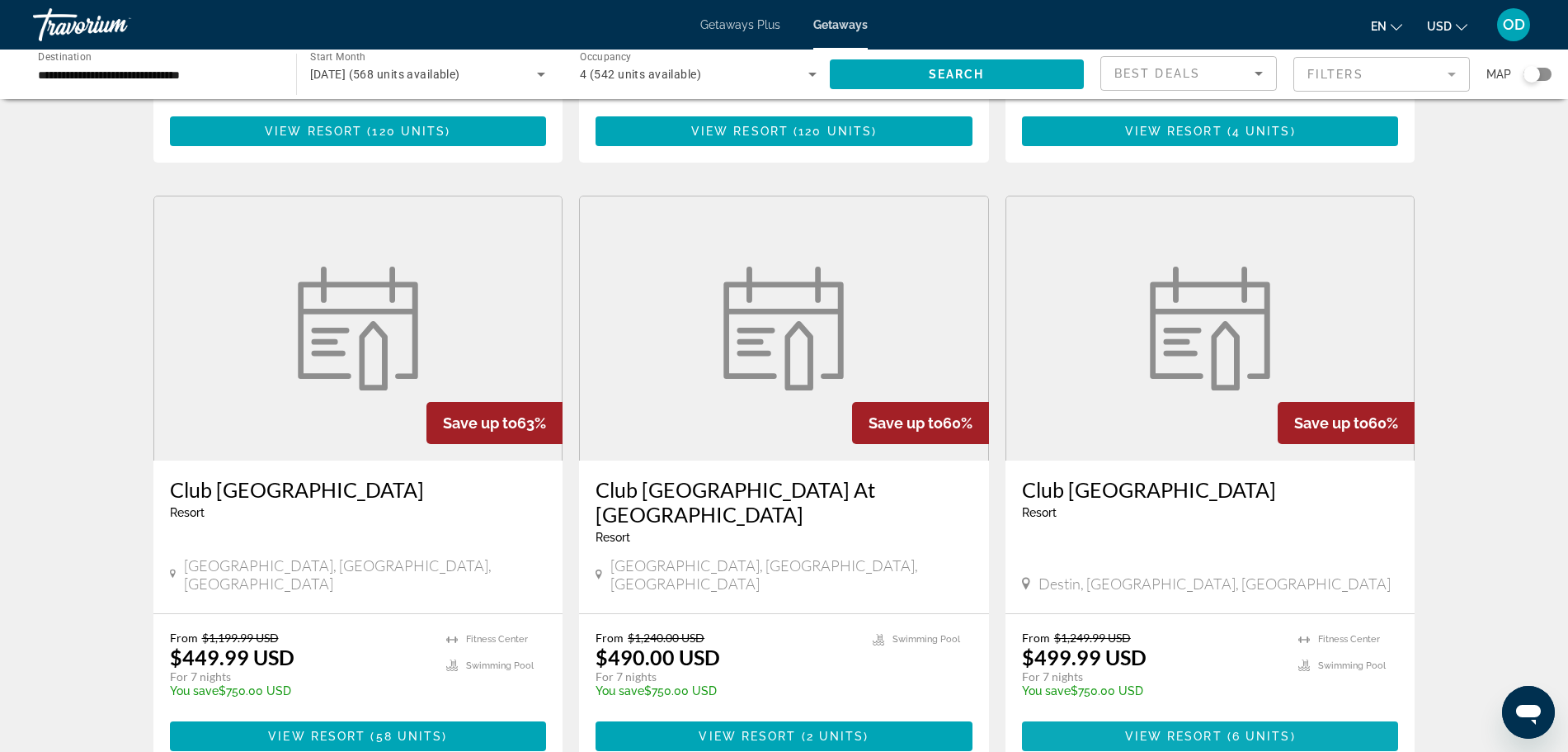
scroll to position [1212, 0]
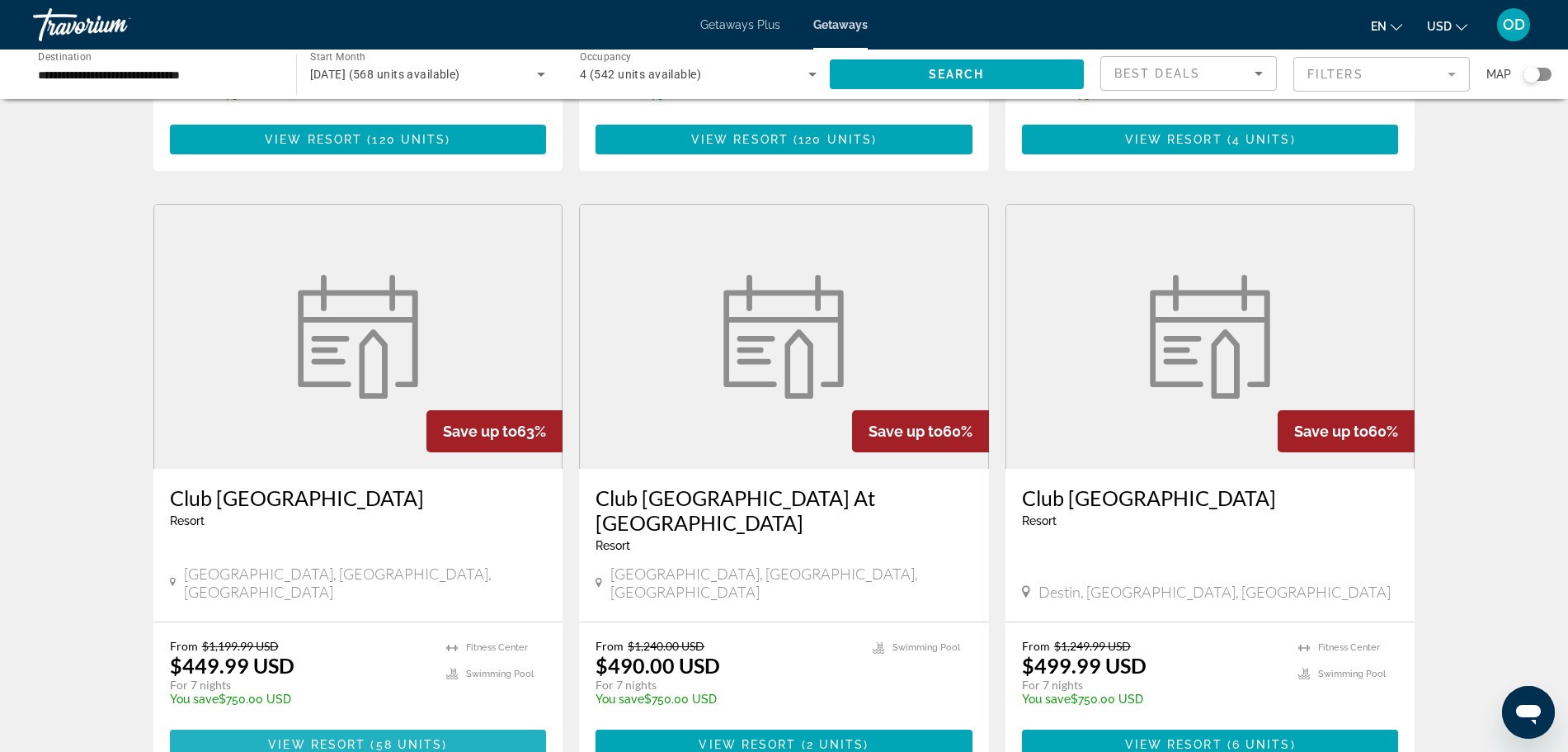
click at [378, 724] on span "Main content" at bounding box center [358, 744] width 377 height 40
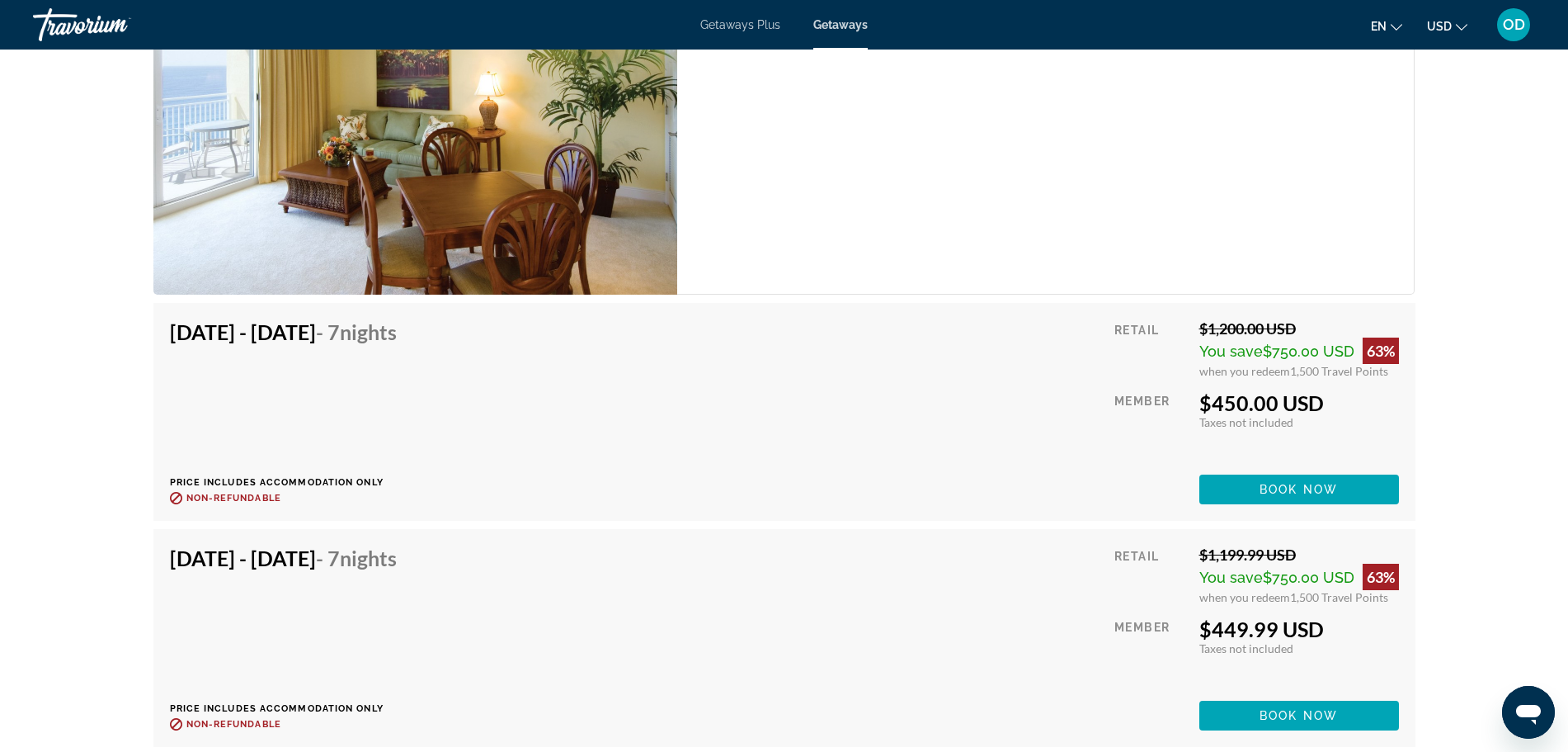
scroll to position [3300, 0]
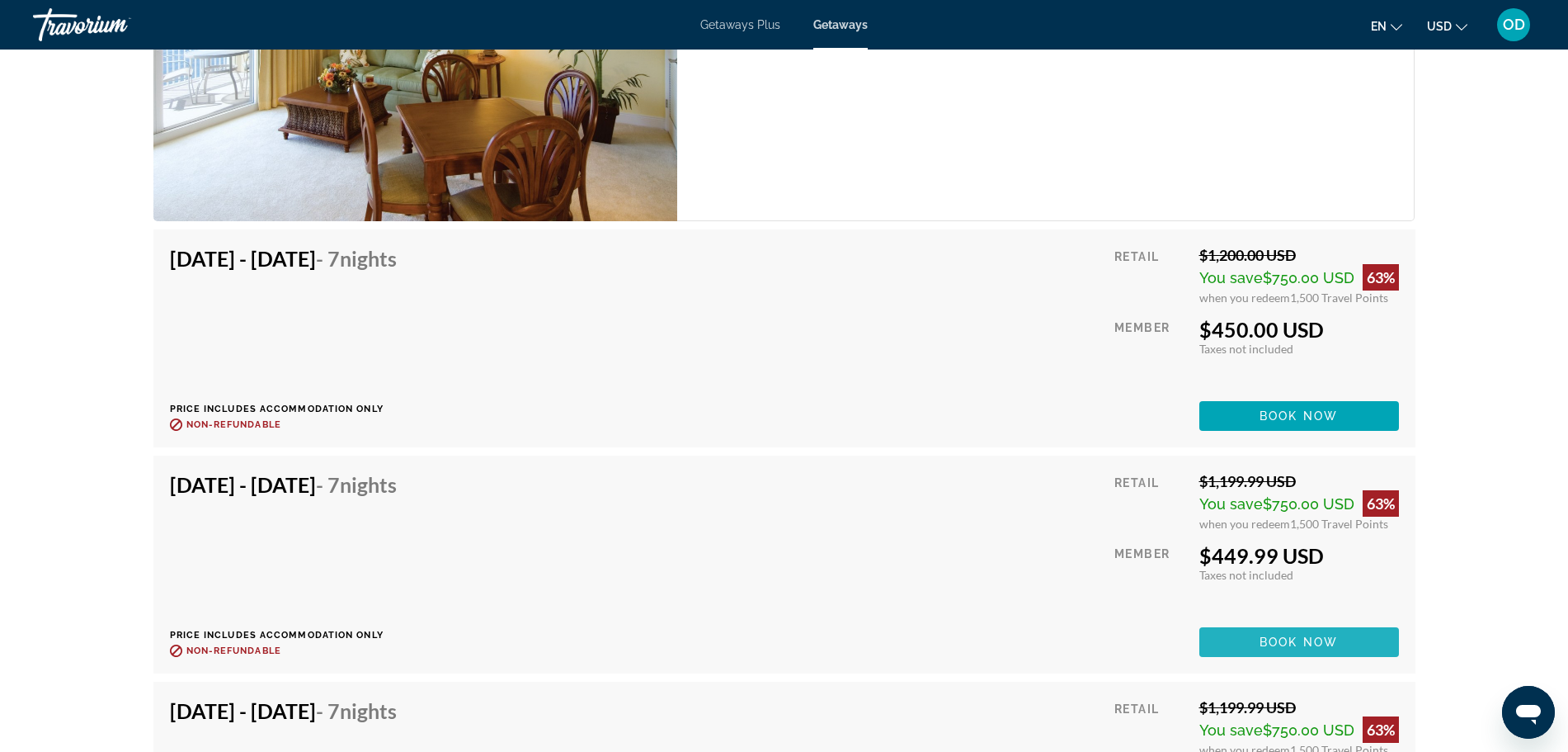
click at [1263, 635] on span "Book now" at bounding box center [1298, 642] width 79 height 14
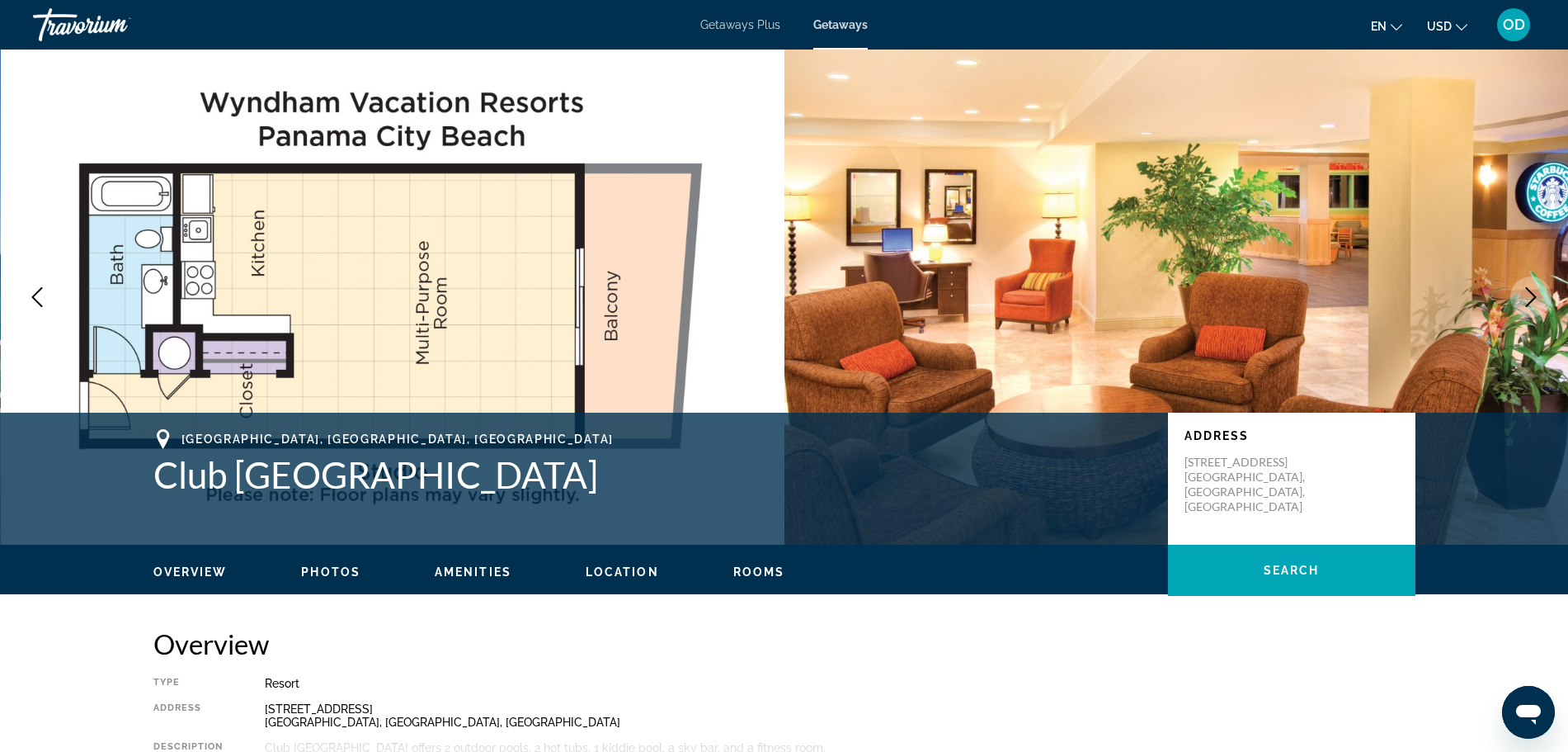
click at [1533, 290] on icon "Next image" at bounding box center [1531, 297] width 20 height 20
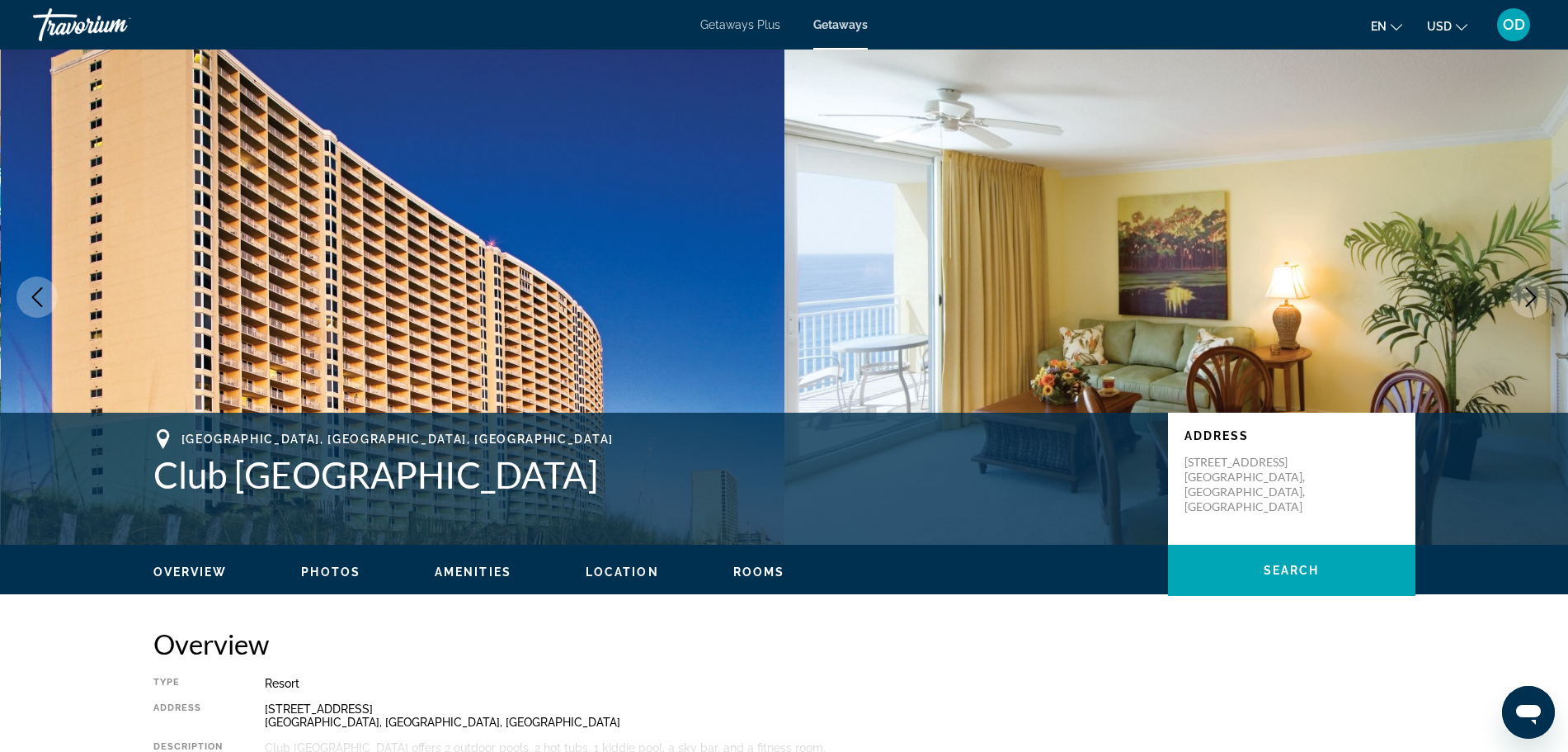
click at [1526, 297] on icon "Next image" at bounding box center [1531, 297] width 20 height 20
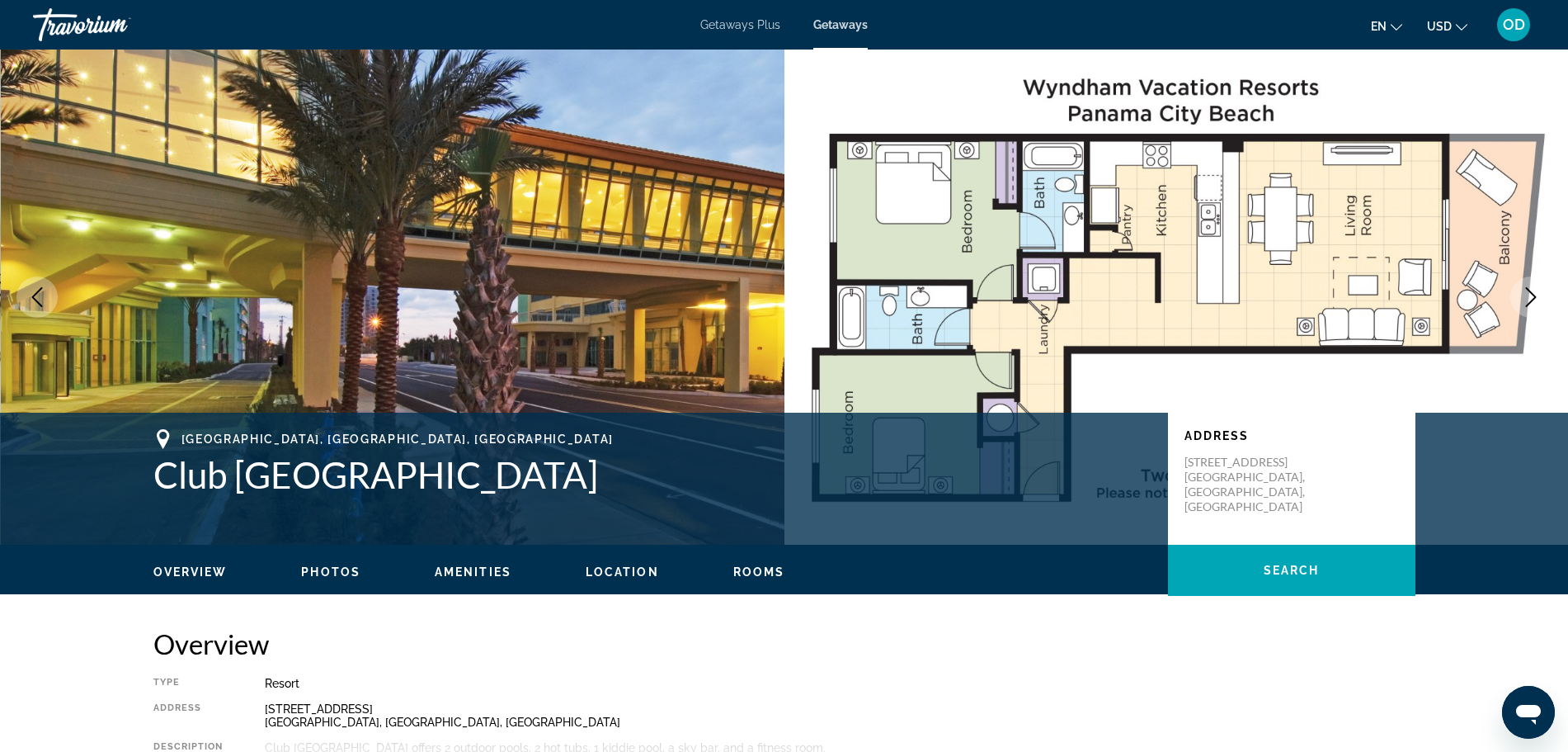
click at [1526, 297] on icon "Next image" at bounding box center [1531, 297] width 20 height 20
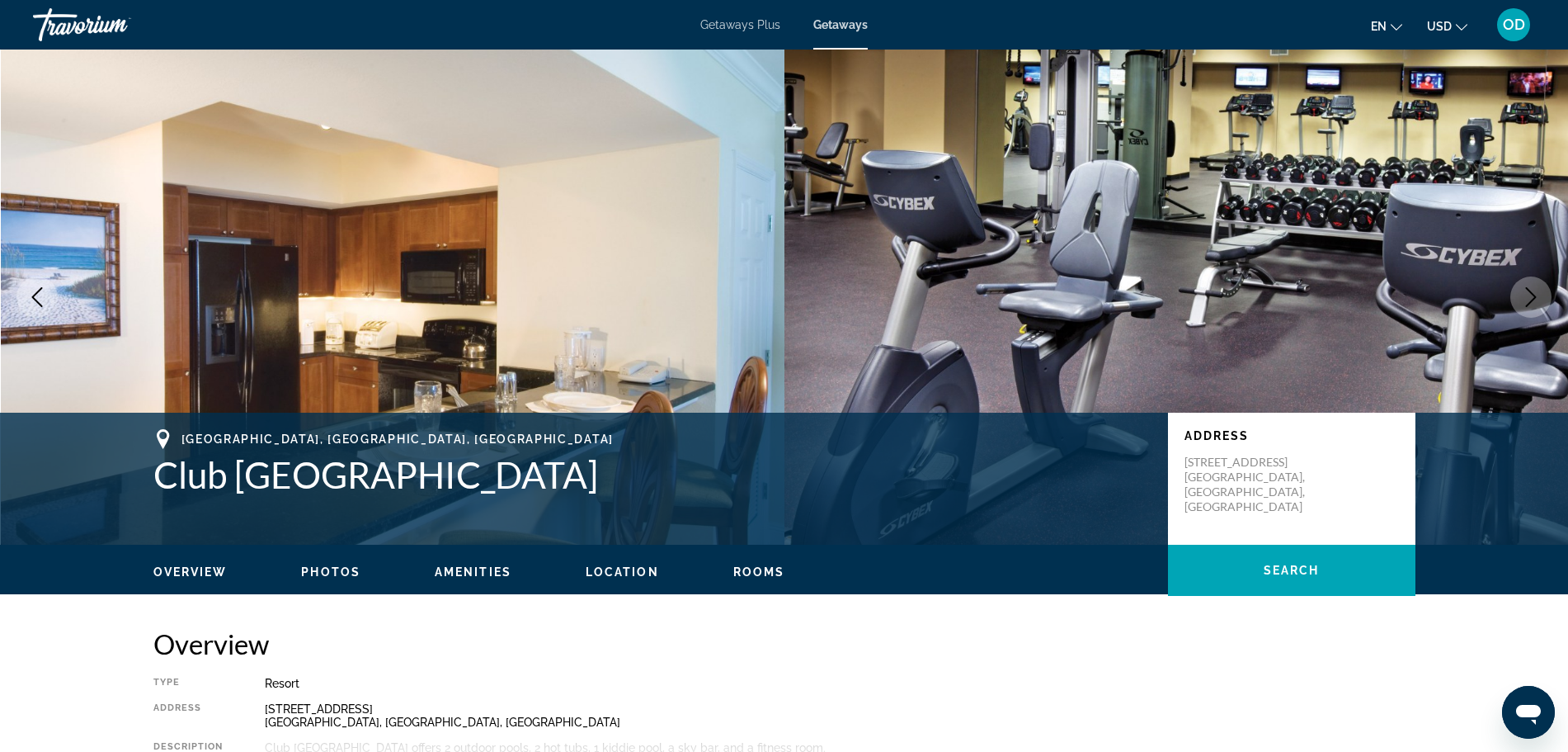
click at [1526, 297] on icon "Next image" at bounding box center [1531, 297] width 20 height 20
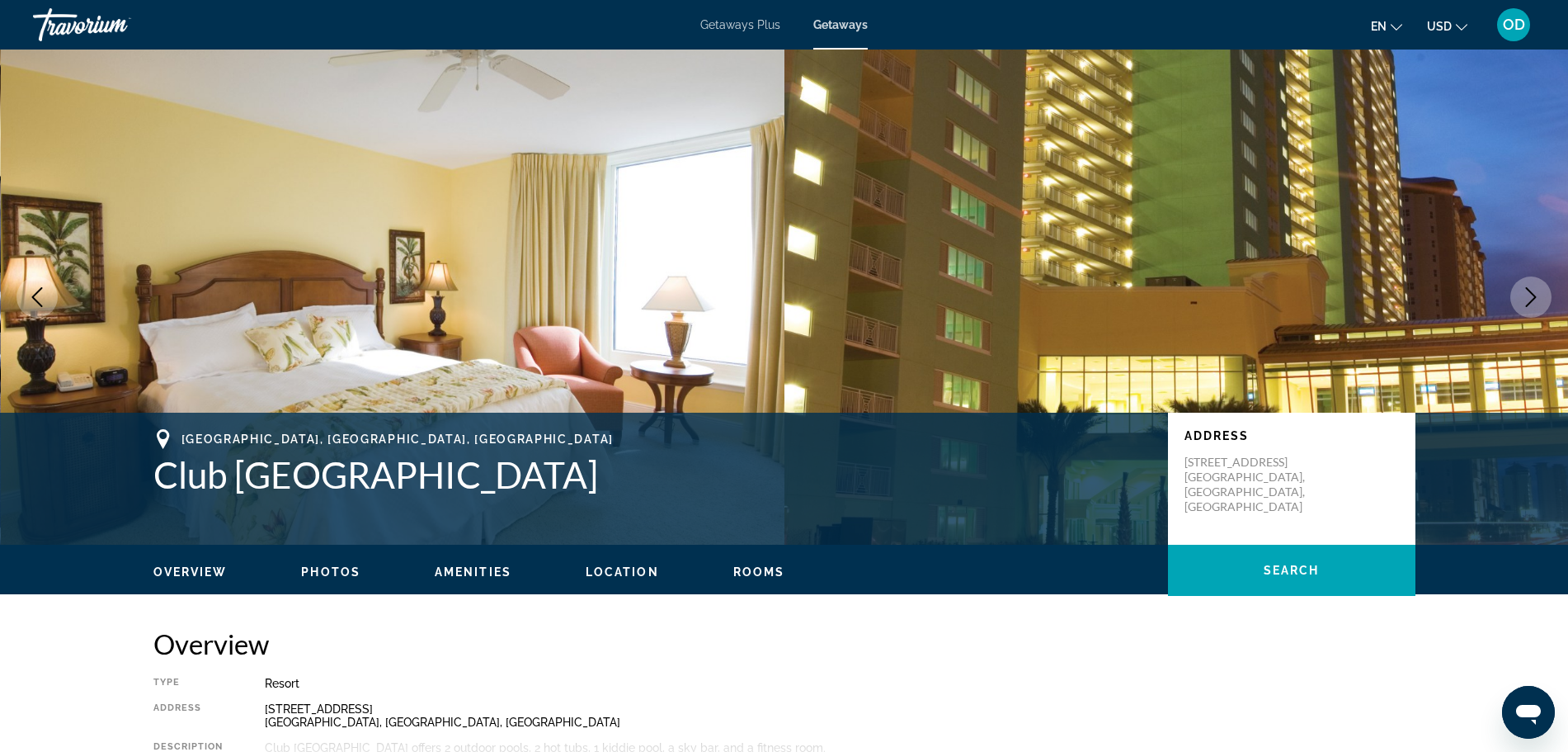
click at [1526, 297] on icon "Next image" at bounding box center [1531, 297] width 20 height 20
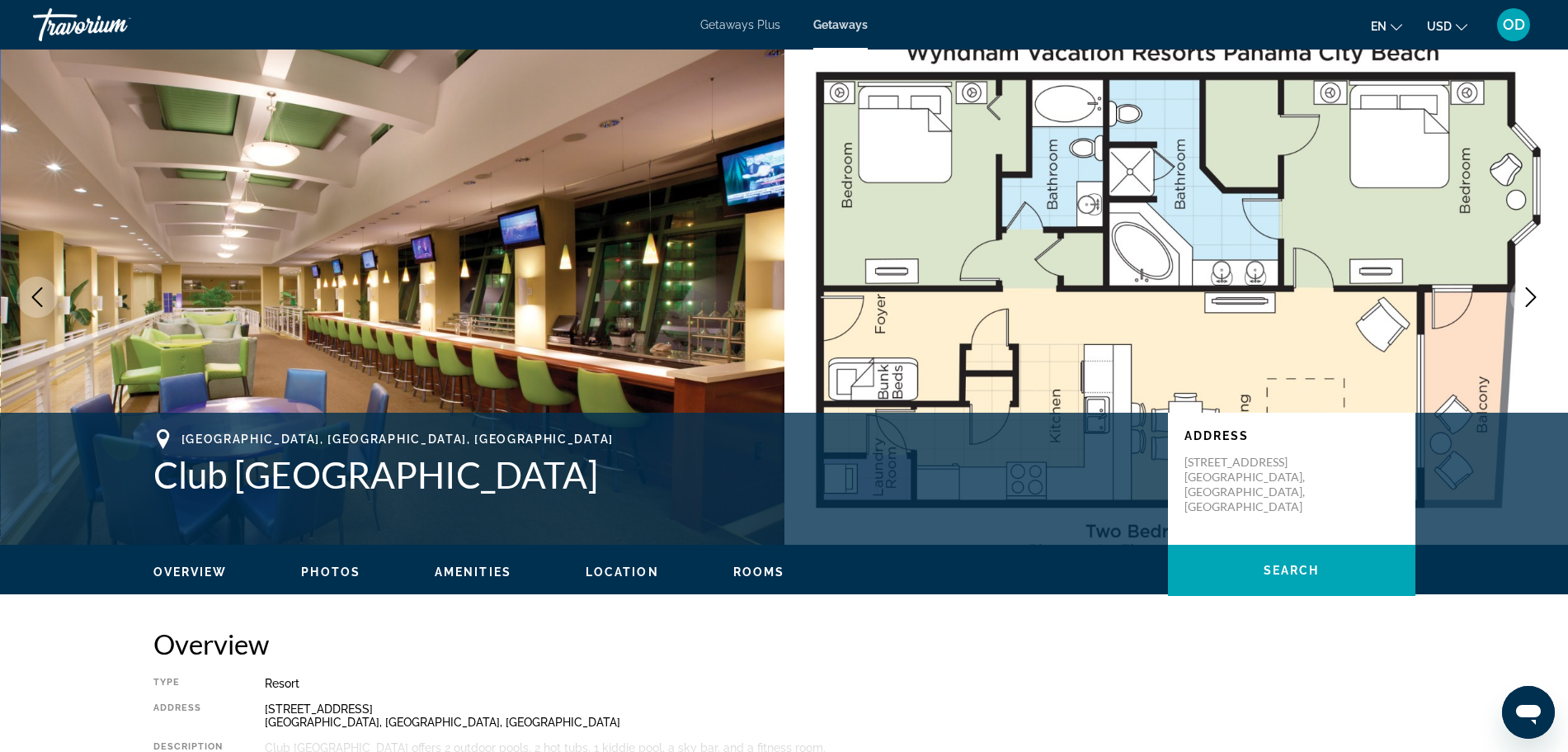
click at [1526, 297] on icon "Next image" at bounding box center [1531, 297] width 20 height 20
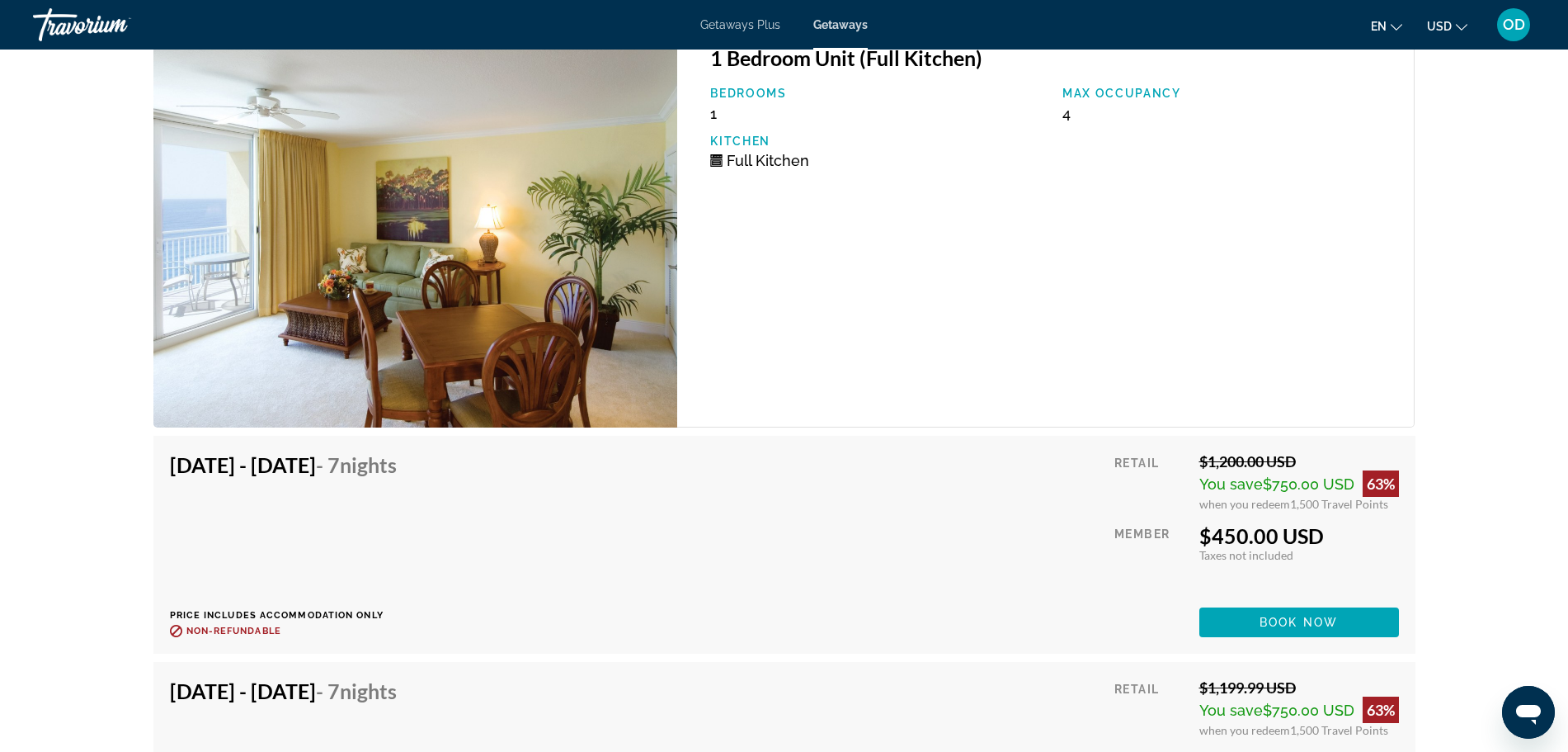
scroll to position [3145, 0]
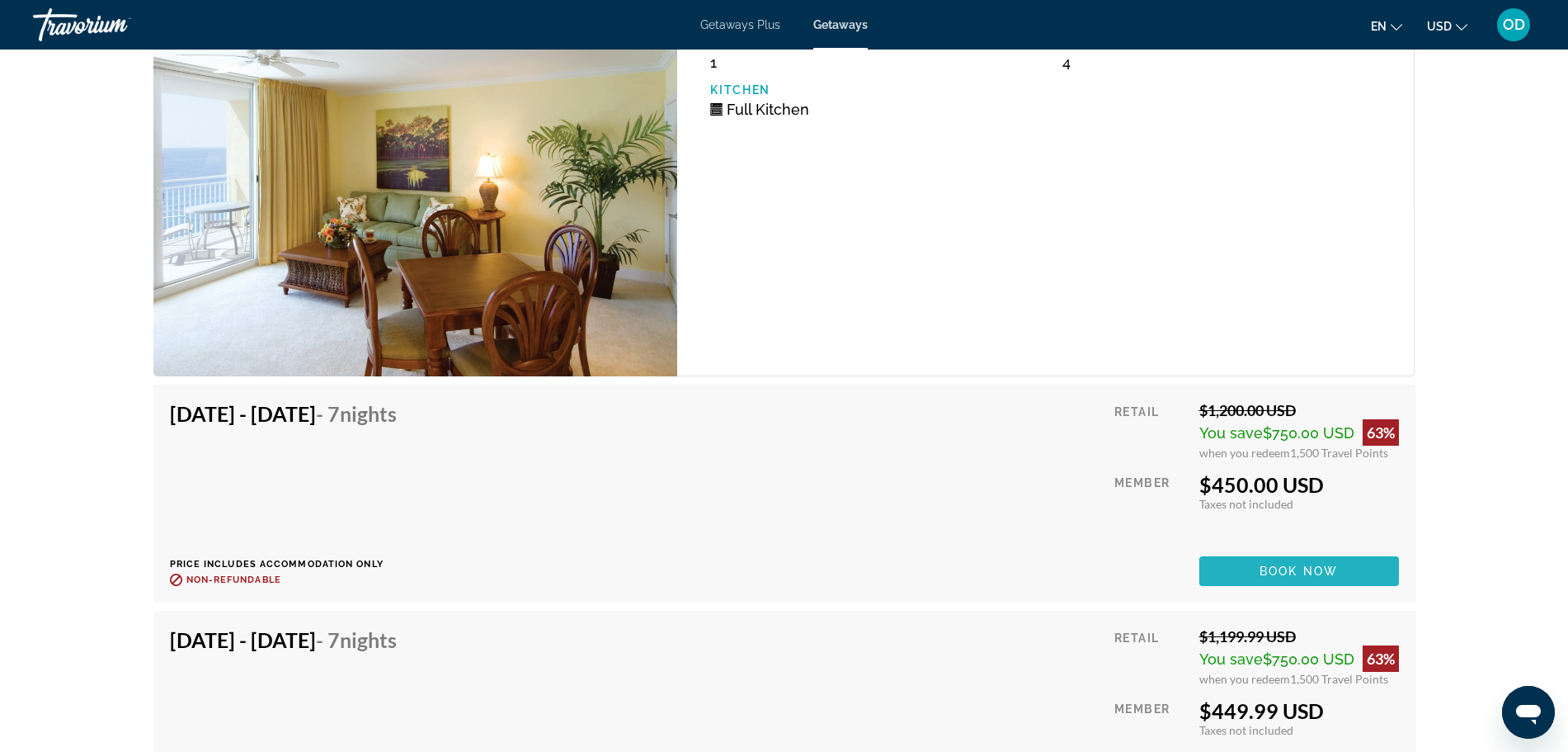
click at [1275, 551] on span "Main content" at bounding box center [1299, 571] width 200 height 40
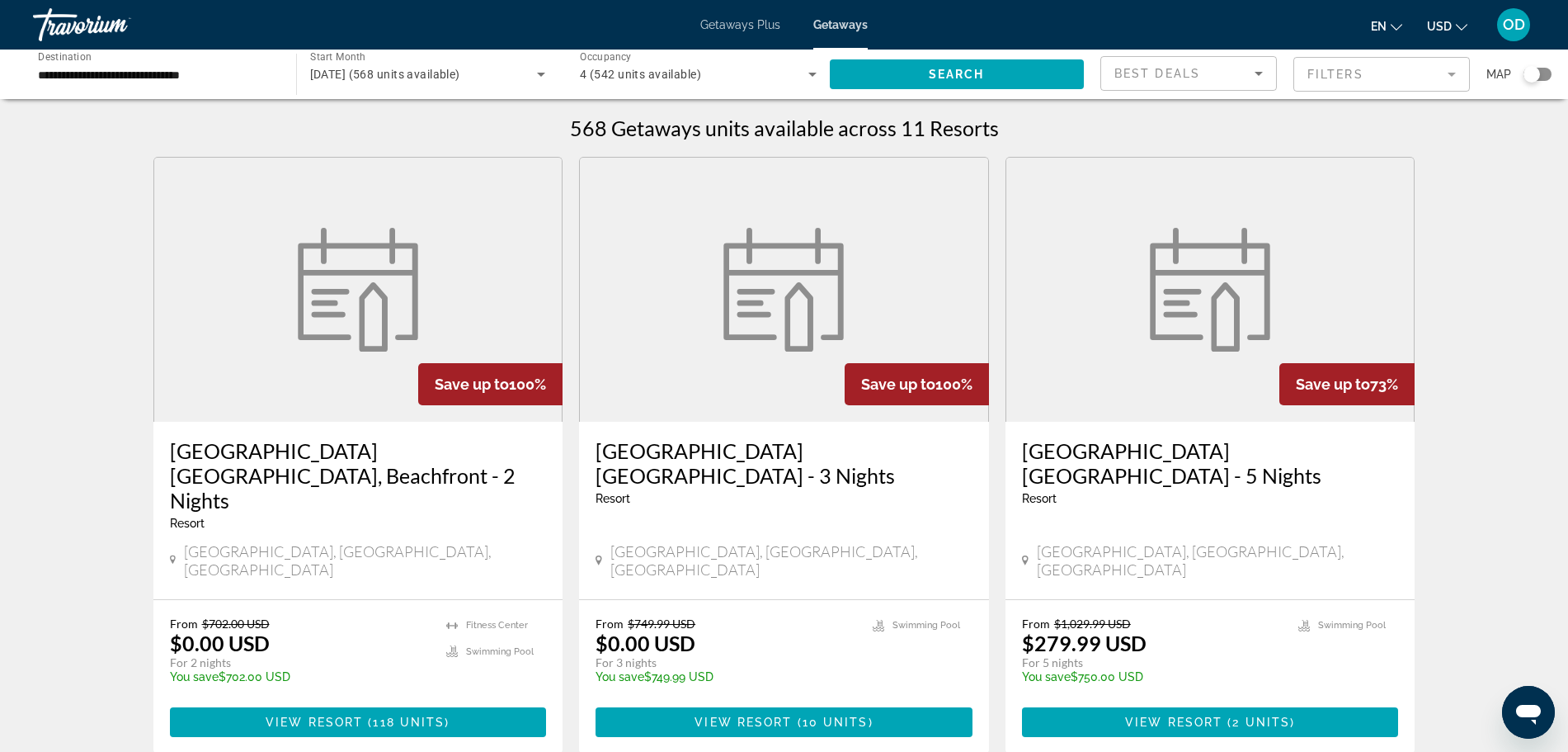
click at [141, 71] on input "**********" at bounding box center [157, 75] width 237 height 20
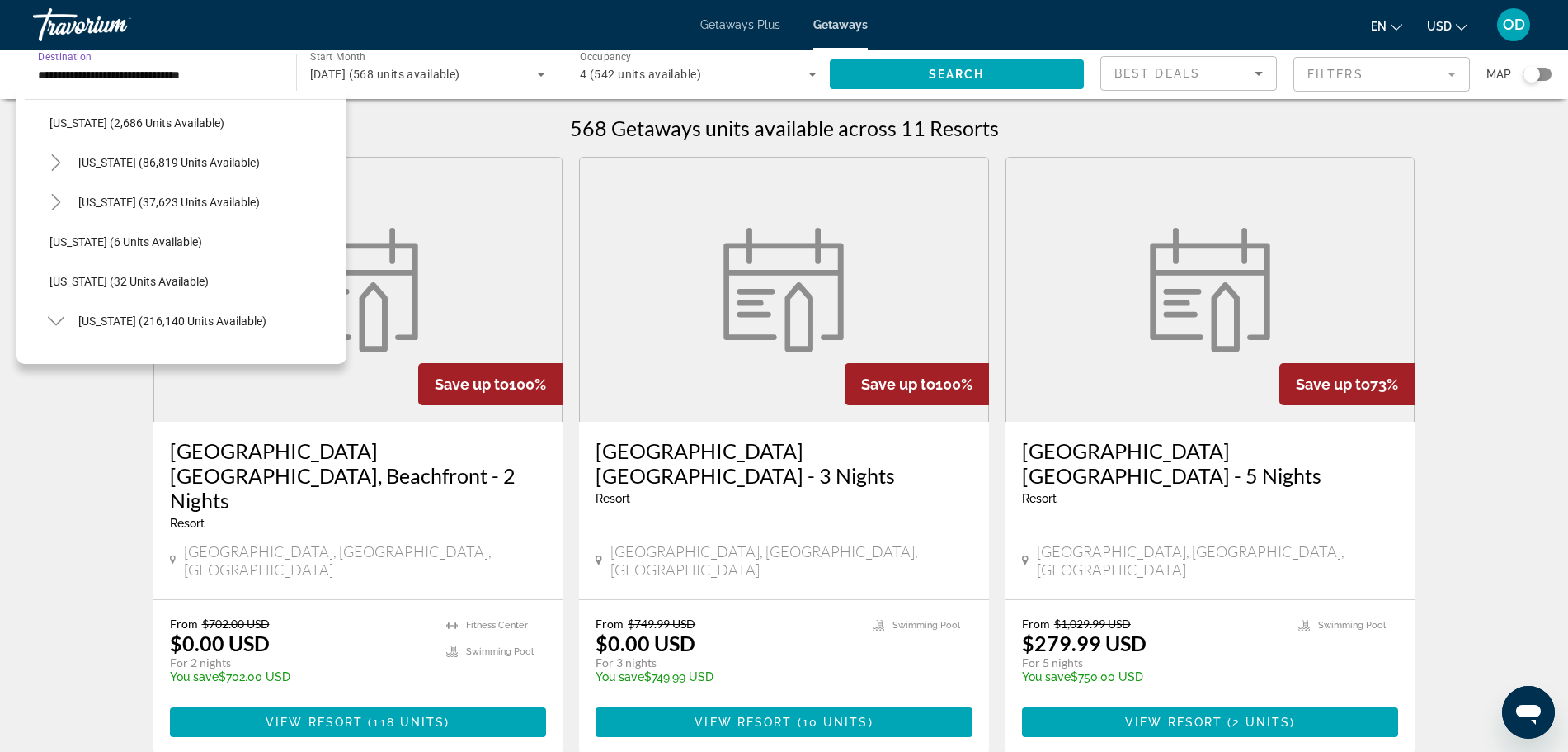
scroll to position [323, 0]
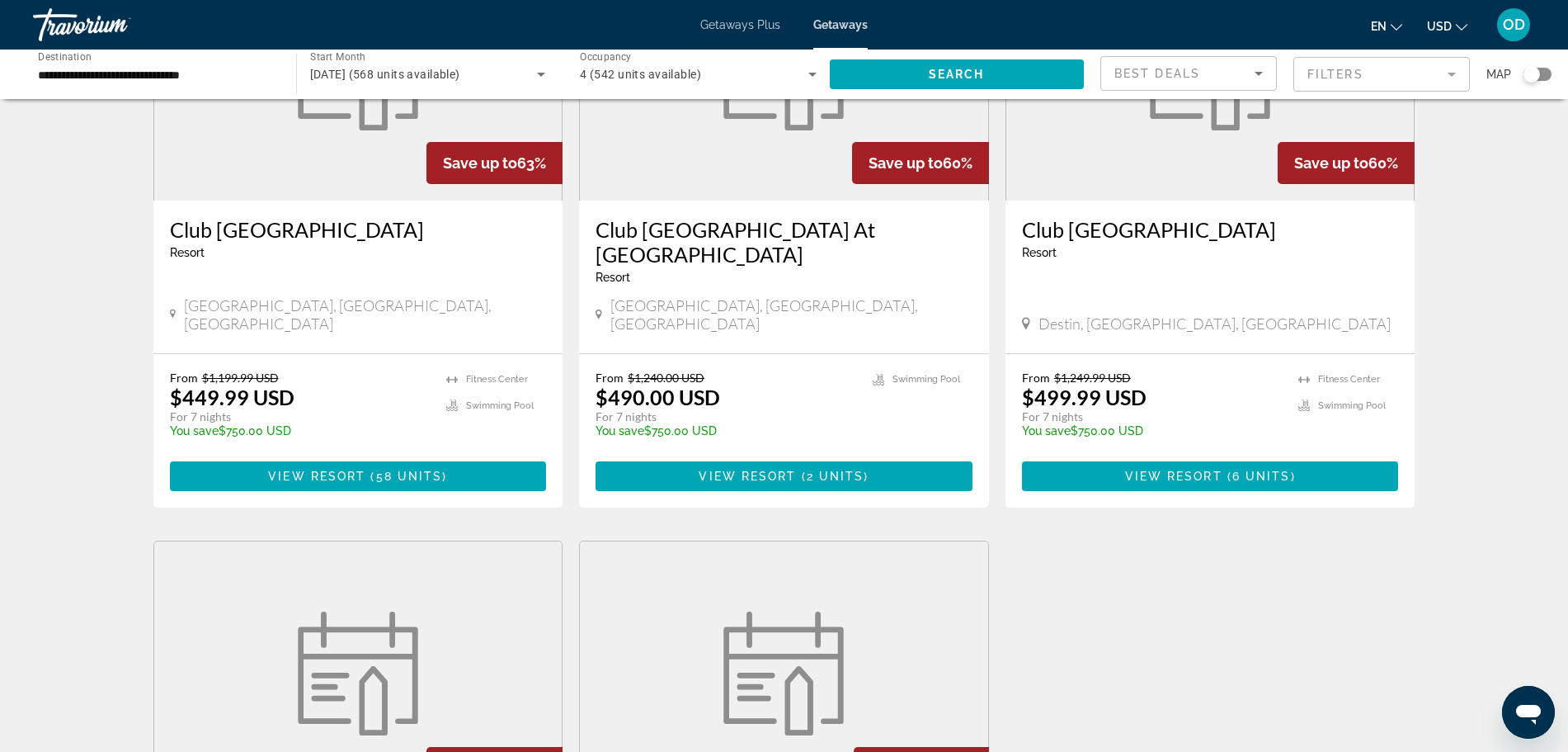
scroll to position [1470, 0]
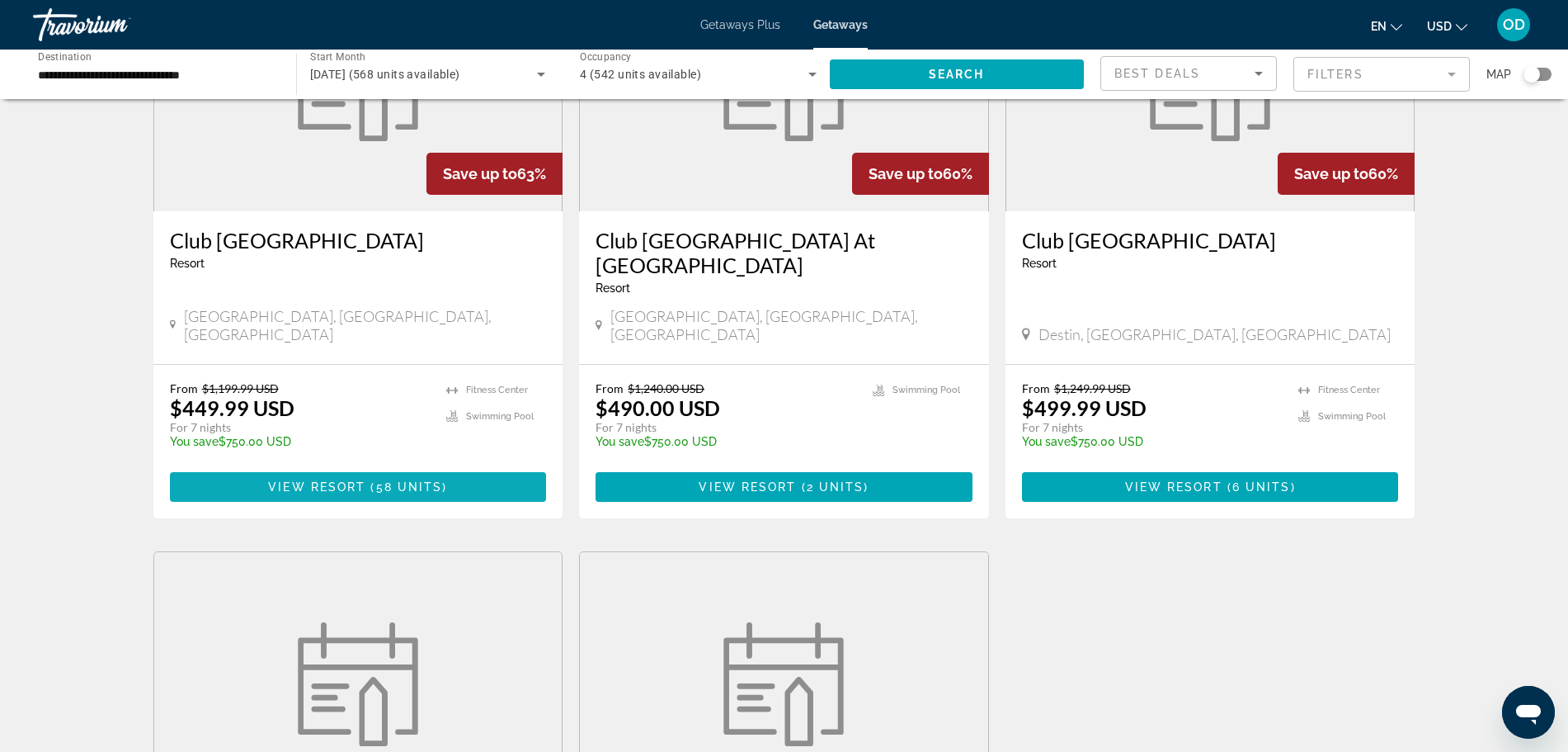
click at [340, 481] on span "View Resort" at bounding box center [317, 487] width 98 height 14
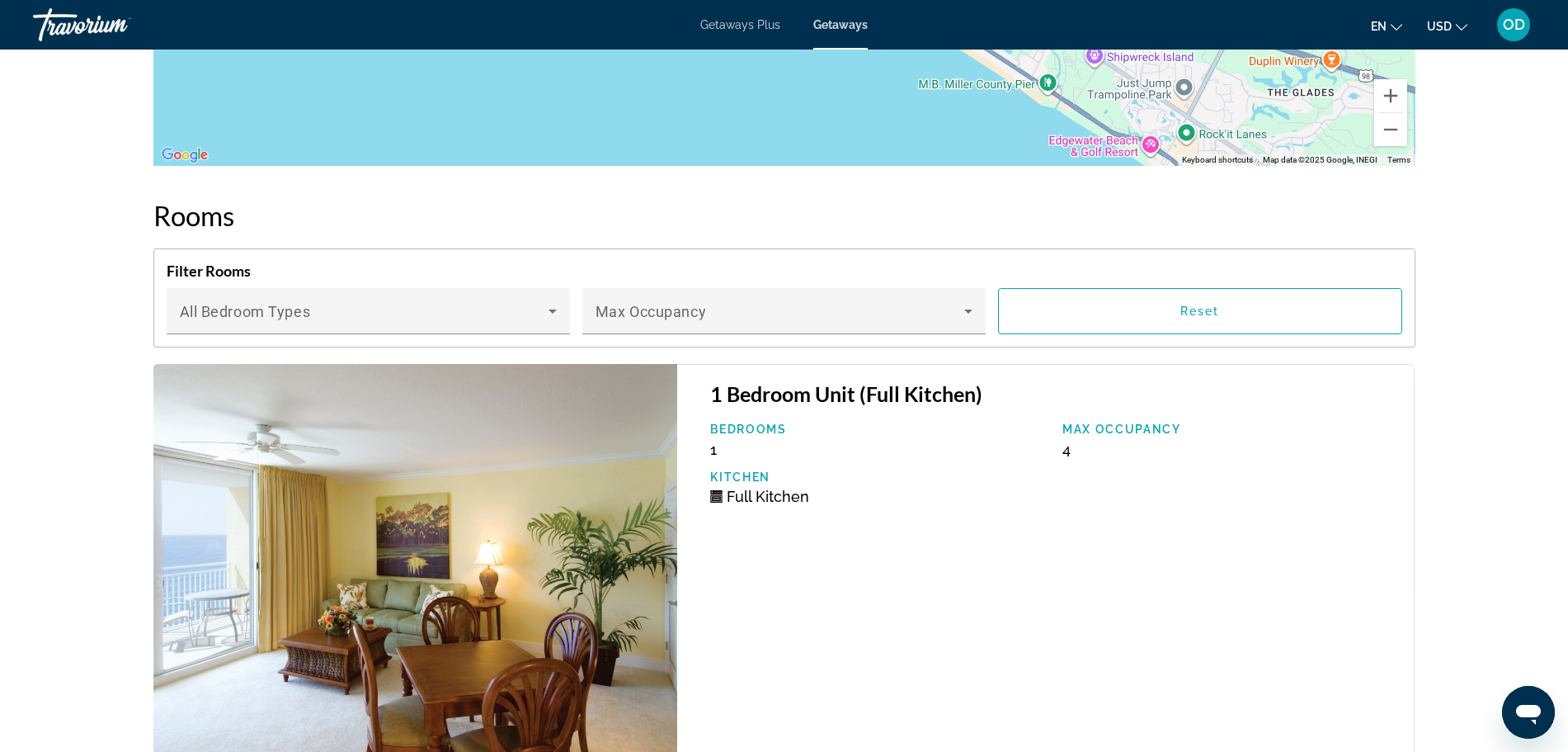
scroll to position [2759, 0]
drag, startPoint x: 713, startPoint y: 372, endPoint x: 996, endPoint y: 373, distance: 283.0
click at [996, 380] on h3 "1 Bedroom Unit (Full Kitchen)" at bounding box center [1053, 392] width 687 height 24
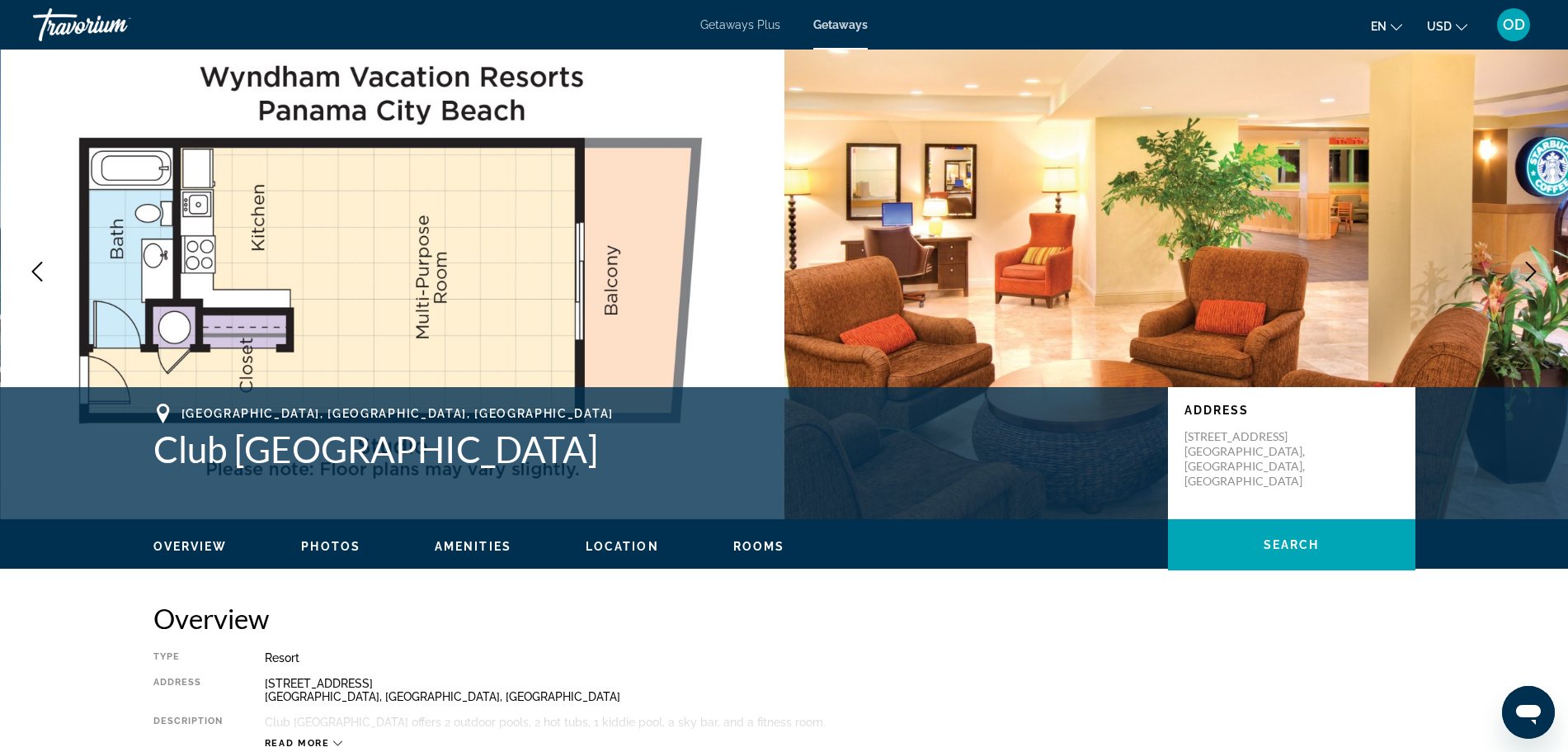
scroll to position [0, 0]
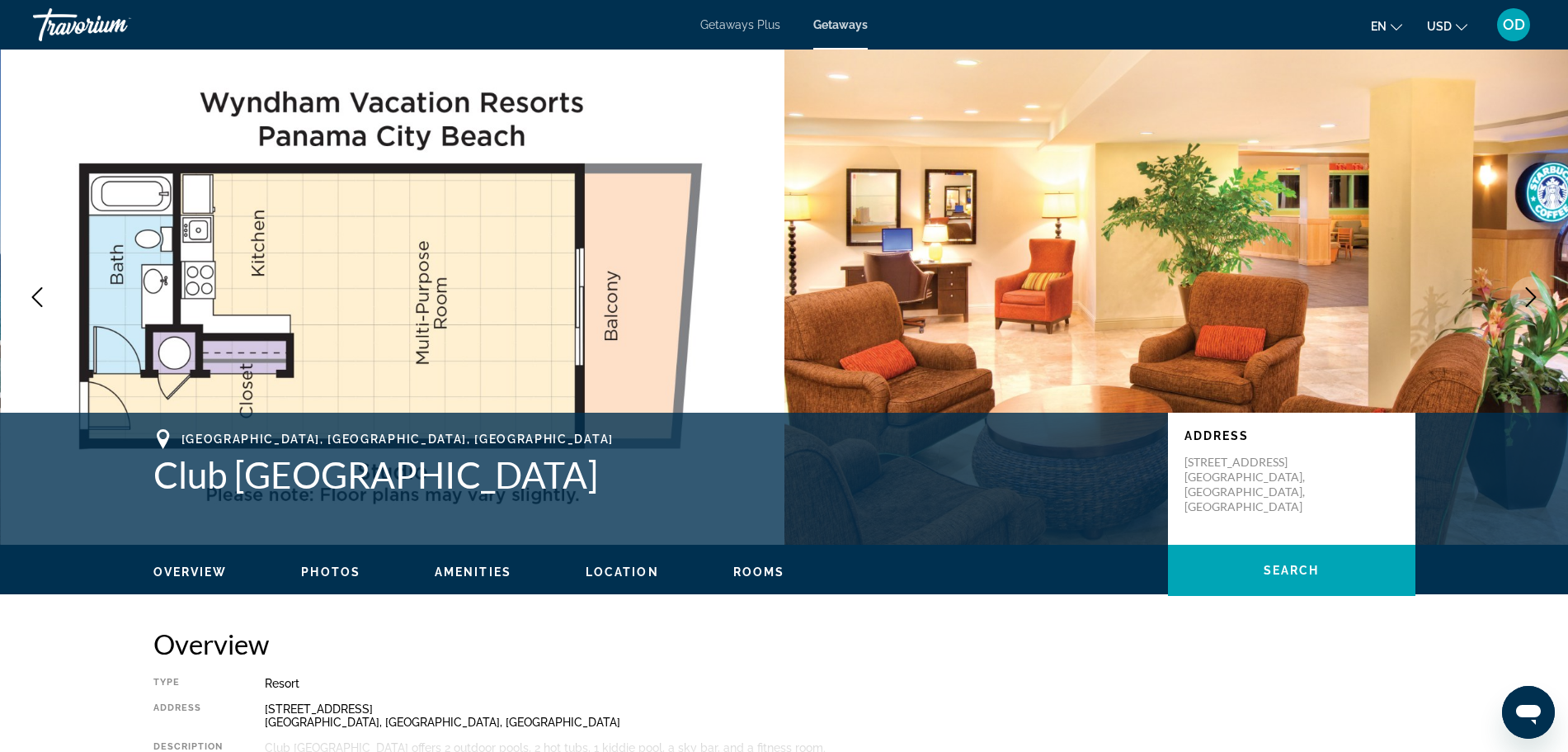
drag, startPoint x: 157, startPoint y: 475, endPoint x: 706, endPoint y: 490, distance: 549.2
click at [729, 489] on h1 "Club [GEOGRAPHIC_DATA]" at bounding box center [652, 473] width 998 height 43
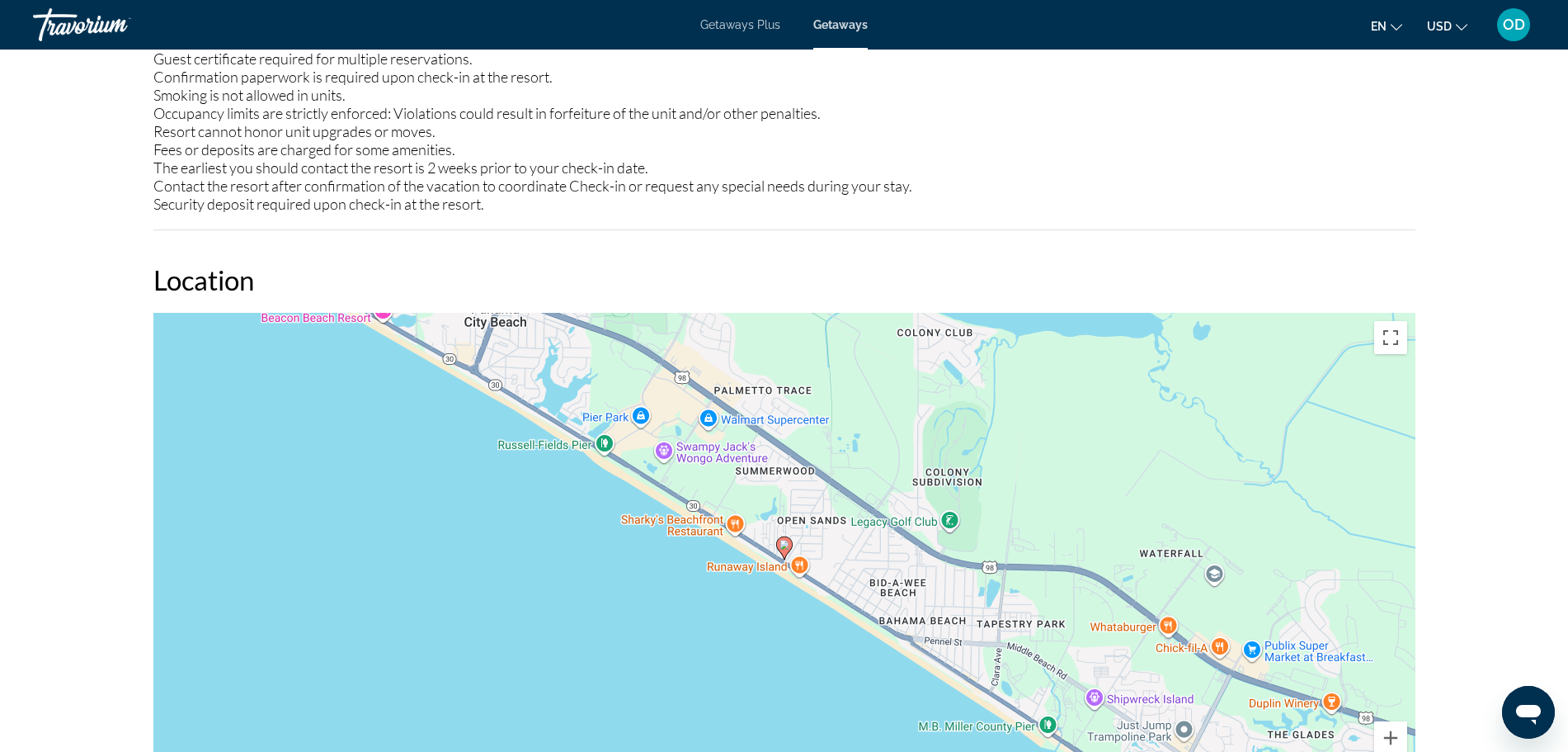
scroll to position [2269, 0]
